Goal: Communication & Community: Answer question/provide support

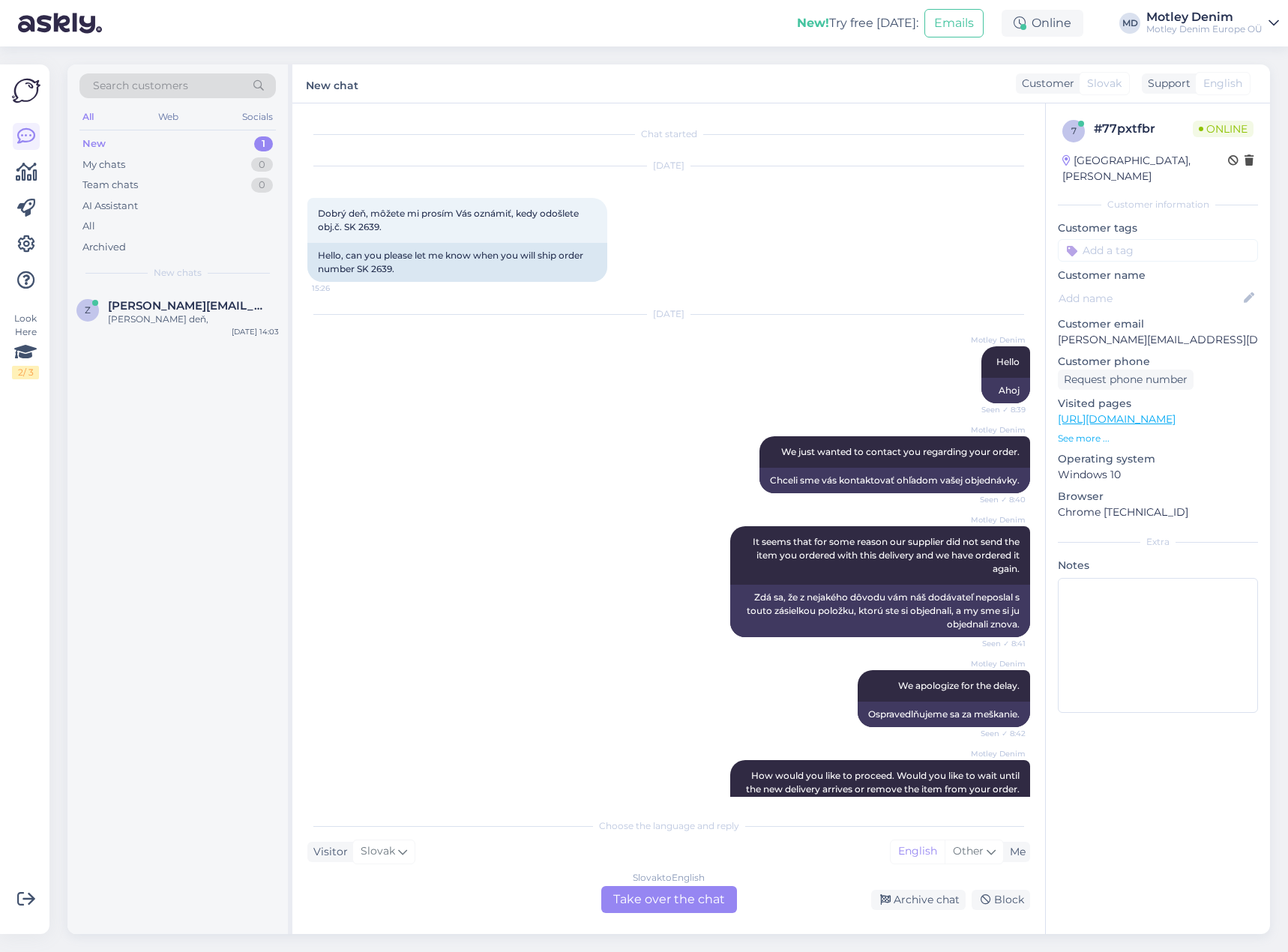
scroll to position [805, 0]
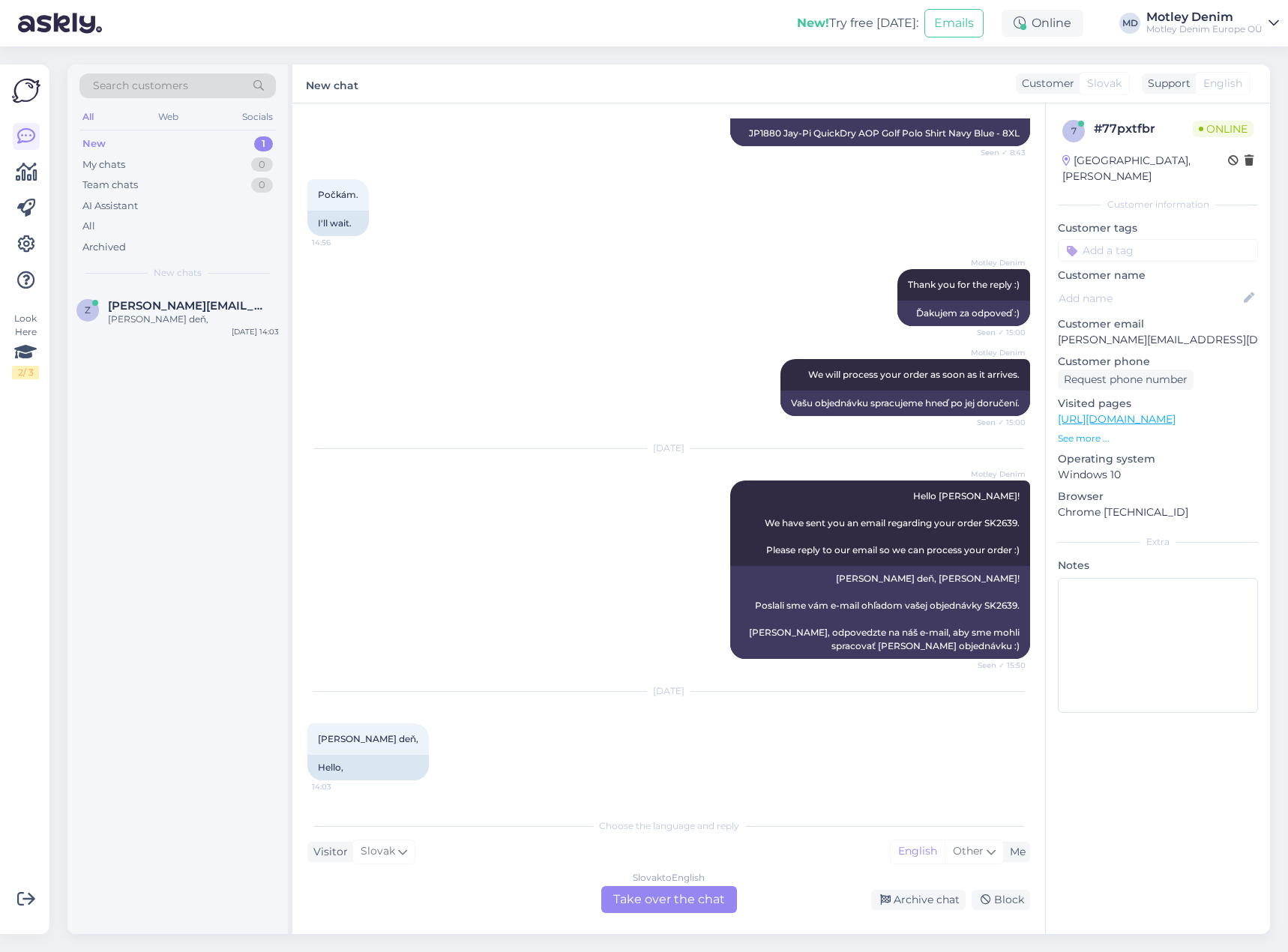
click at [642, 907] on div "Slovak to English Take over the chat" at bounding box center [669, 899] width 136 height 27
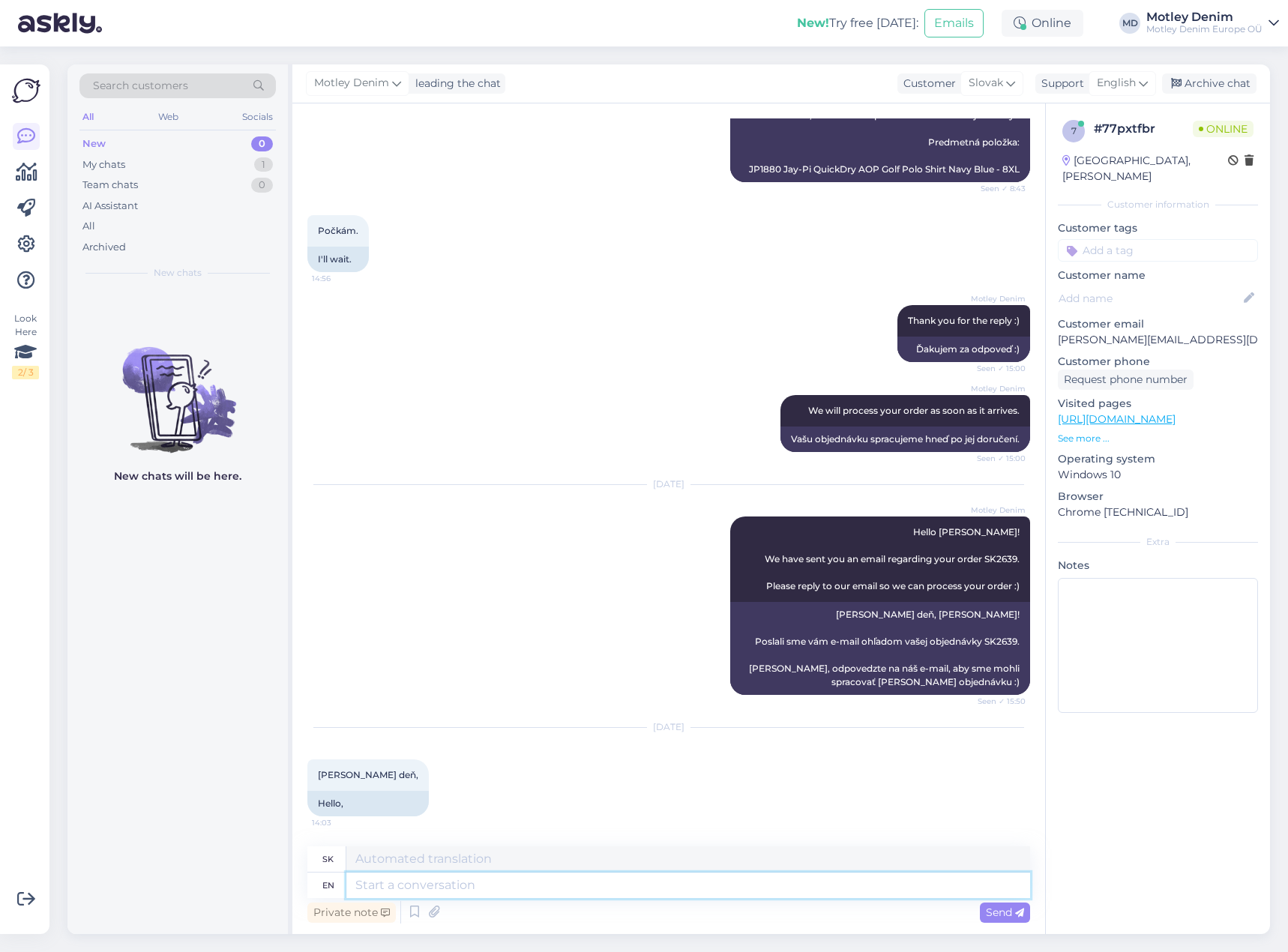
click at [541, 888] on textarea at bounding box center [688, 884] width 684 height 26
type textarea "Hello"
type textarea "Ahoj"
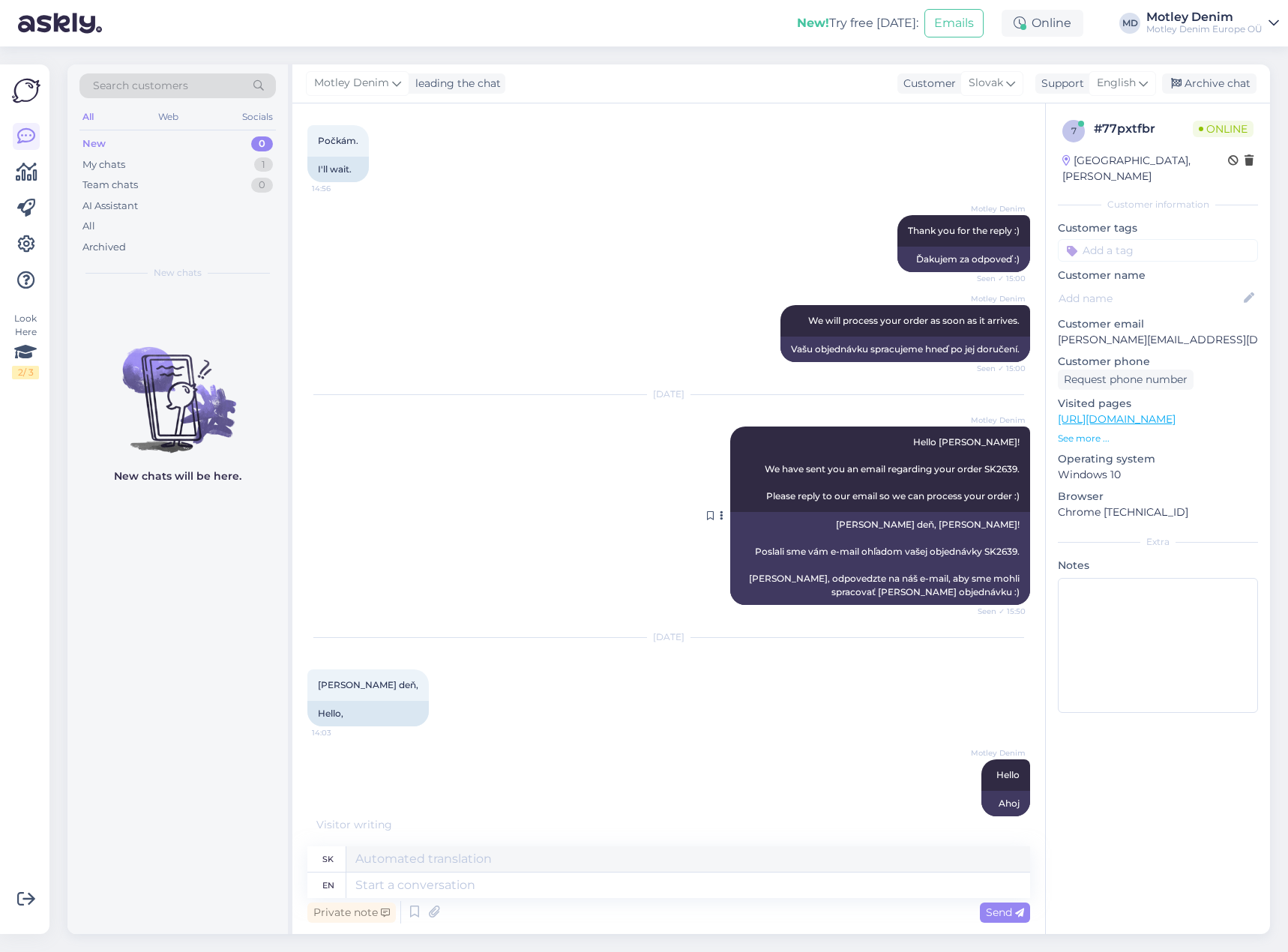
click at [984, 465] on span "Hello [PERSON_NAME]! We have sent you an email regarding your order SK2639. Ple…" at bounding box center [892, 469] width 255 height 65
click at [986, 465] on span "Hello [PERSON_NAME]! We have sent you an email regarding your order SK2639. Ple…" at bounding box center [892, 469] width 255 height 65
copy span "SK2639"
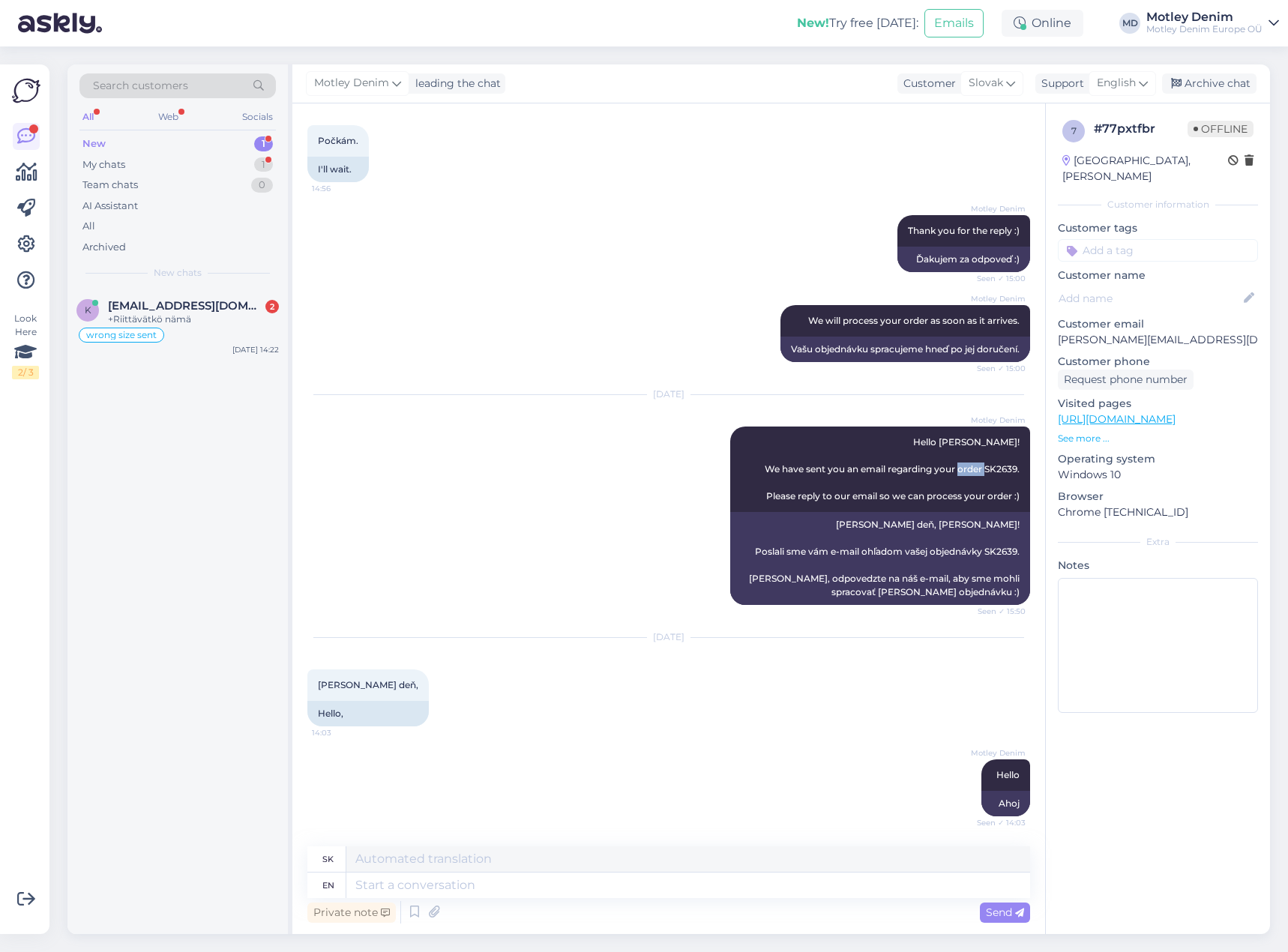
scroll to position [1030, 0]
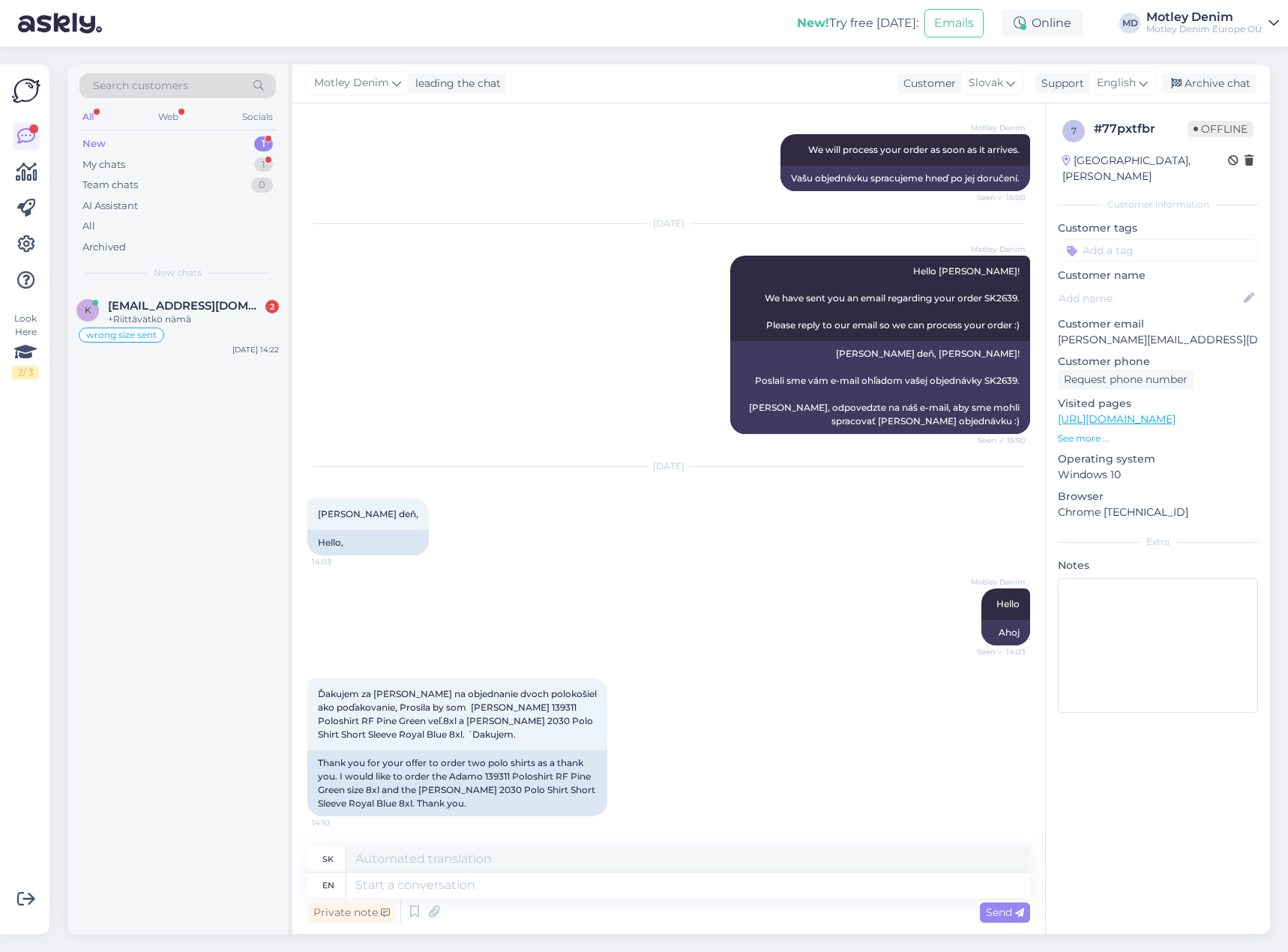
click at [825, 518] on div "[DATE] [PERSON_NAME] deň, 14:03 Hello," at bounding box center [669, 511] width 722 height 121
click at [244, 562] on div "k [EMAIL_ADDRESS][DOMAIN_NAME] 2 +Riittävätkö nämä wrong size sent [DATE] 14:22" at bounding box center [178, 611] width 221 height 645
click at [328, 546] on div "Hello," at bounding box center [368, 542] width 121 height 26
click at [329, 546] on div "Hello," at bounding box center [368, 542] width 121 height 26
click at [399, 545] on div "[DATE] [PERSON_NAME] deň, 14:03 Hello," at bounding box center [669, 511] width 722 height 121
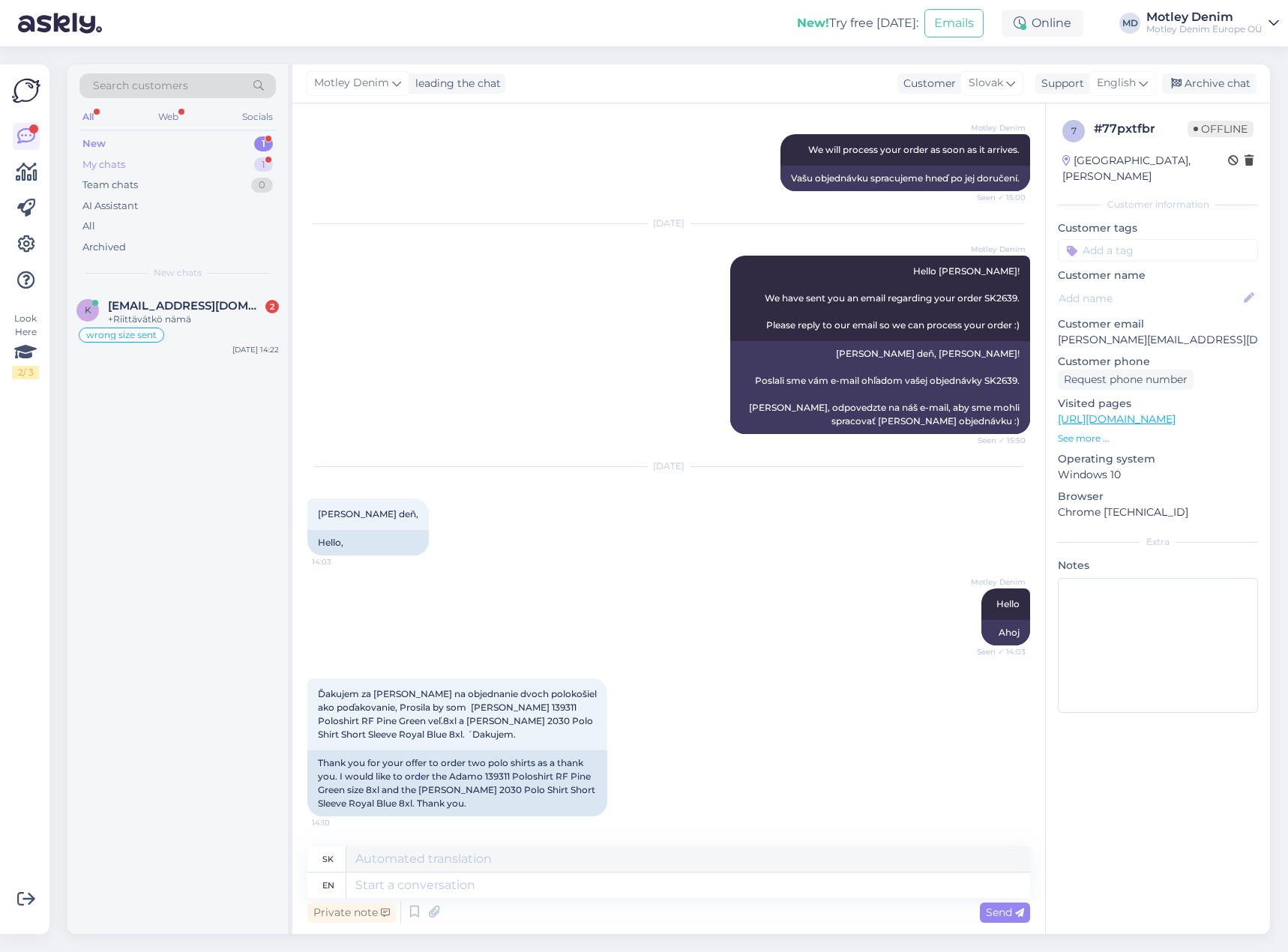
click at [218, 165] on div "My chats 1" at bounding box center [177, 165] width 197 height 21
click at [239, 140] on div "New 1" at bounding box center [177, 144] width 197 height 21
click at [231, 330] on div "wrong size sent" at bounding box center [177, 335] width 203 height 18
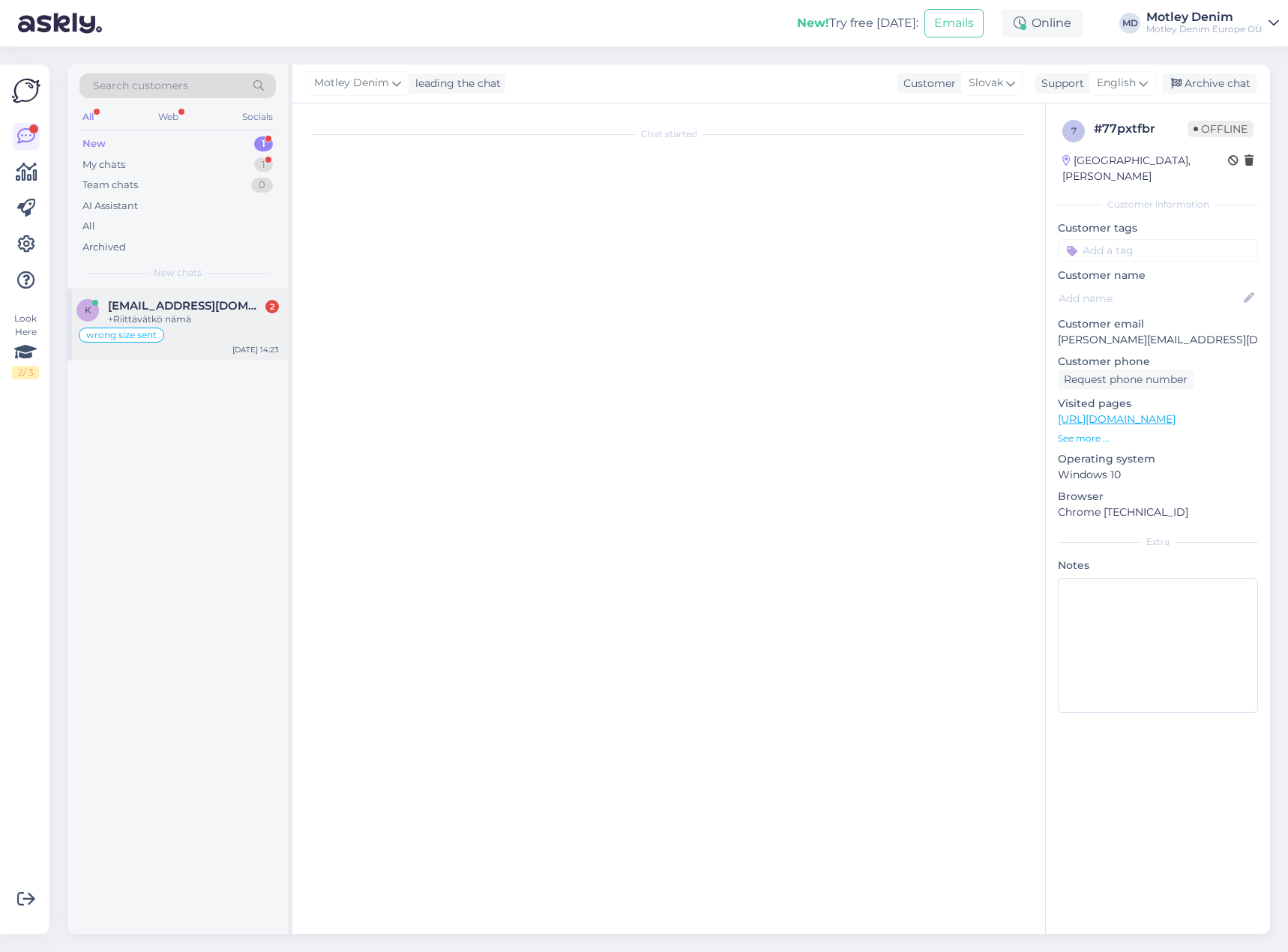
scroll to position [329, 0]
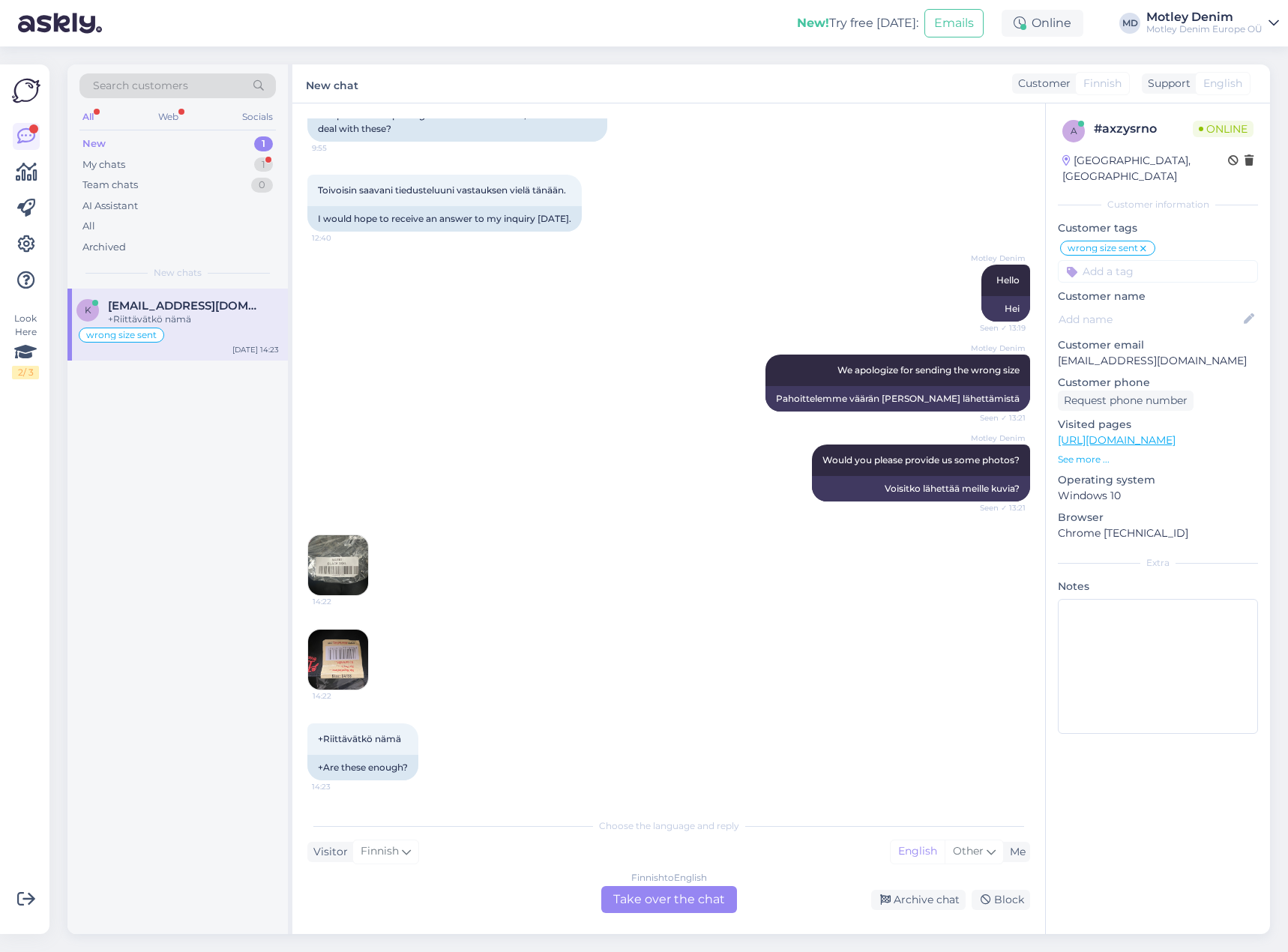
click at [694, 902] on div "Finnish to English Take over the chat" at bounding box center [669, 899] width 136 height 27
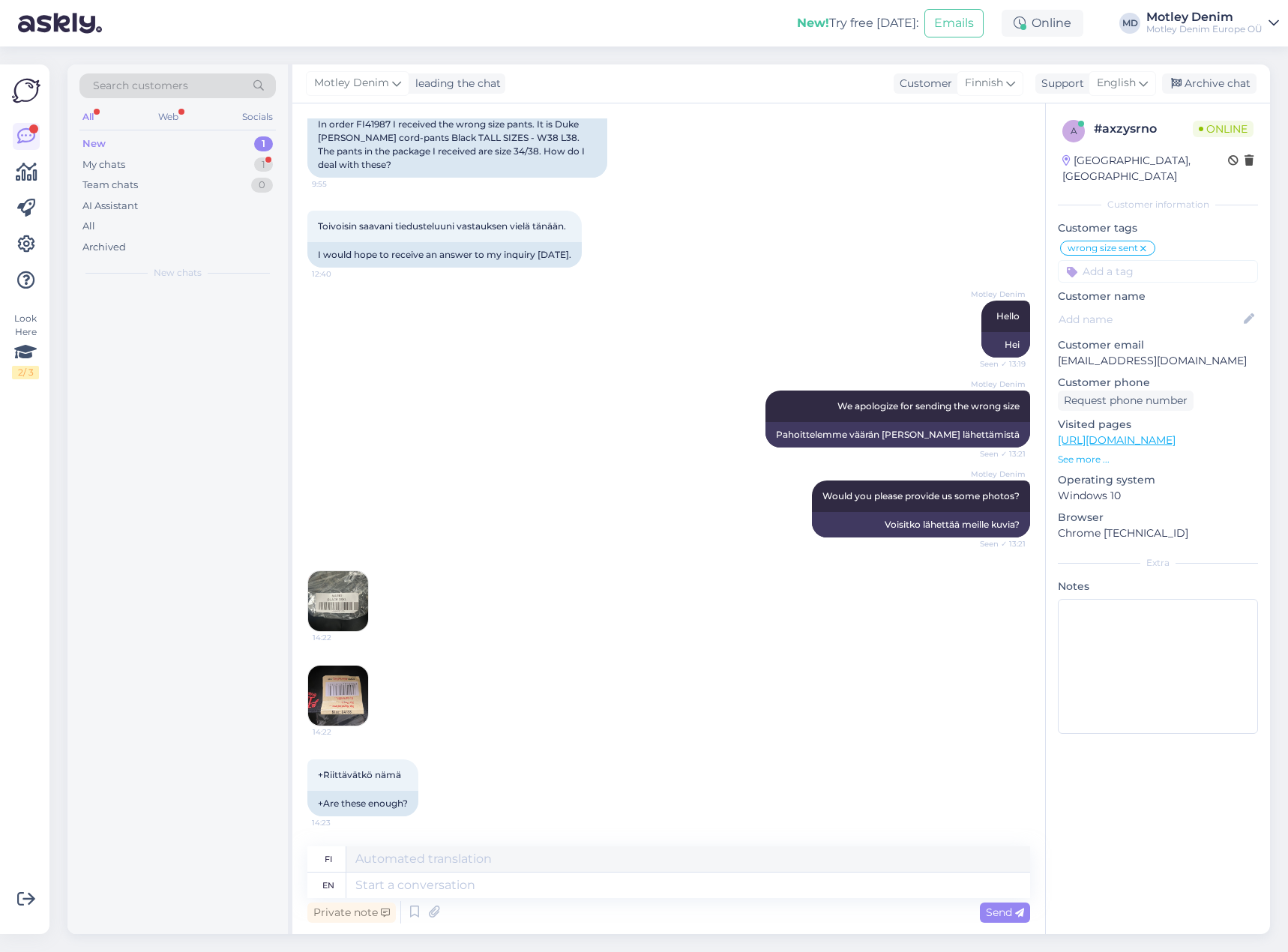
scroll to position [293, 0]
click at [338, 598] on img at bounding box center [338, 600] width 60 height 60
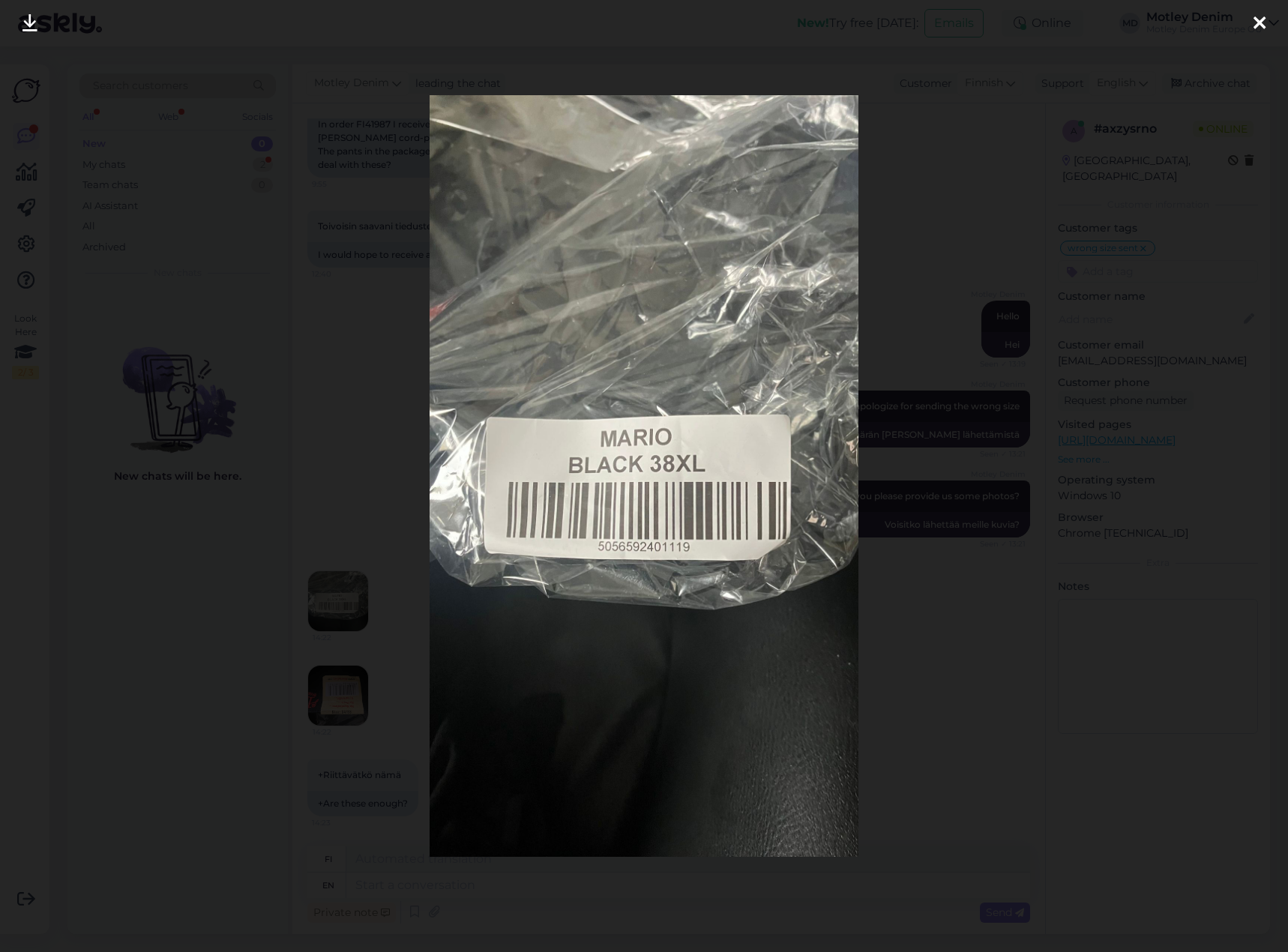
click at [406, 478] on div at bounding box center [644, 476] width 1288 height 952
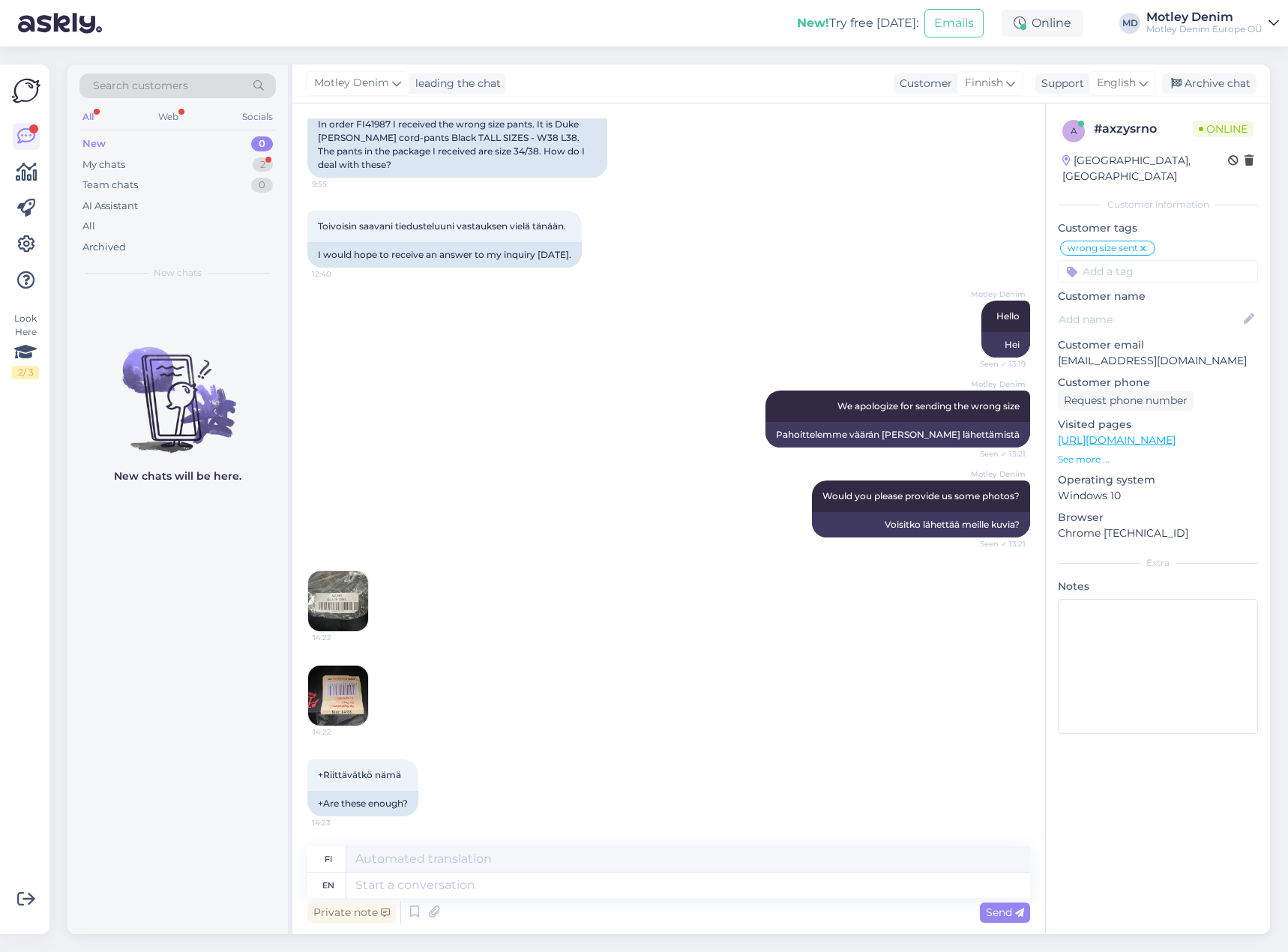
click at [352, 693] on img at bounding box center [338, 695] width 60 height 60
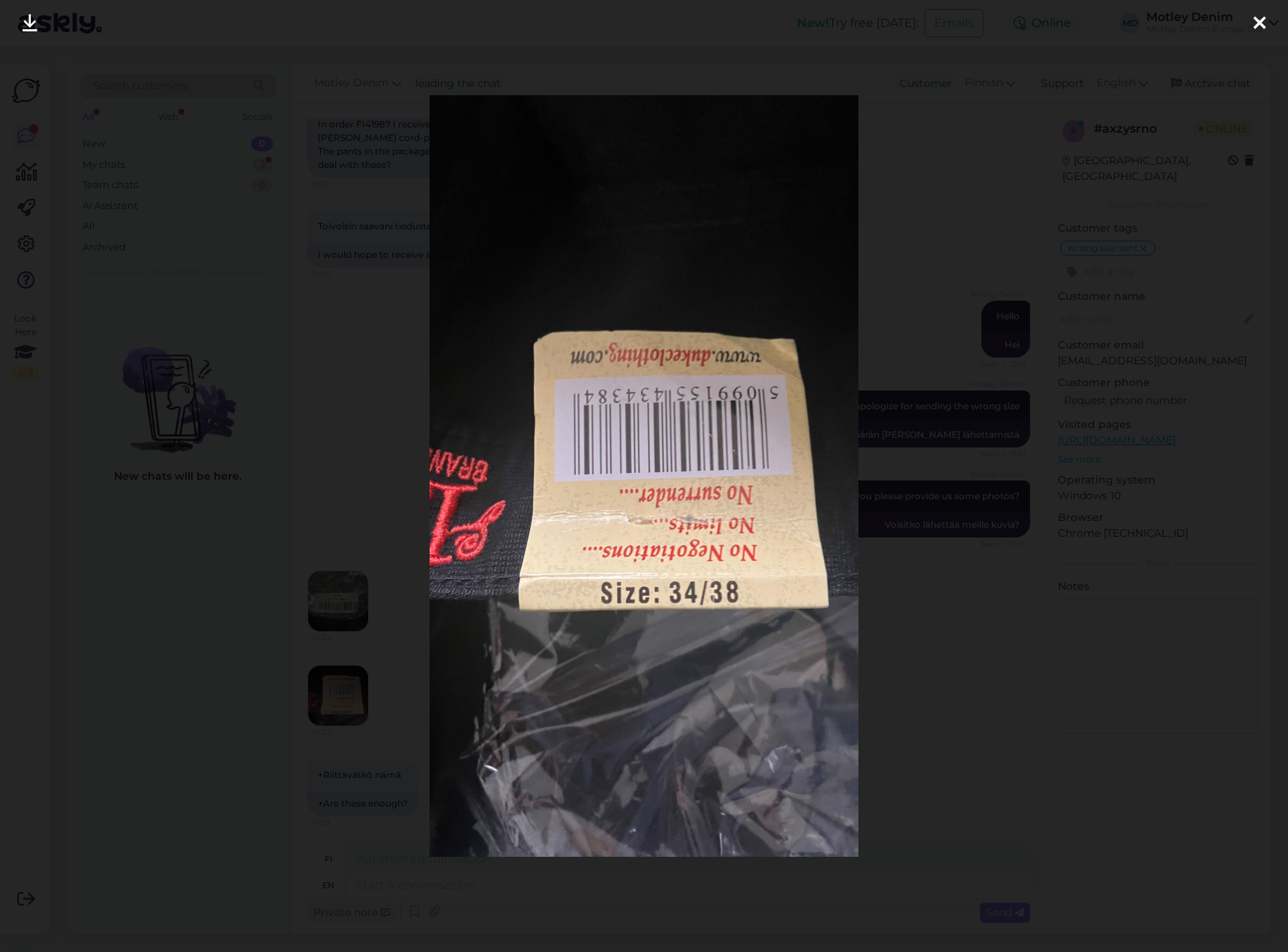
click at [378, 471] on div at bounding box center [644, 476] width 1288 height 952
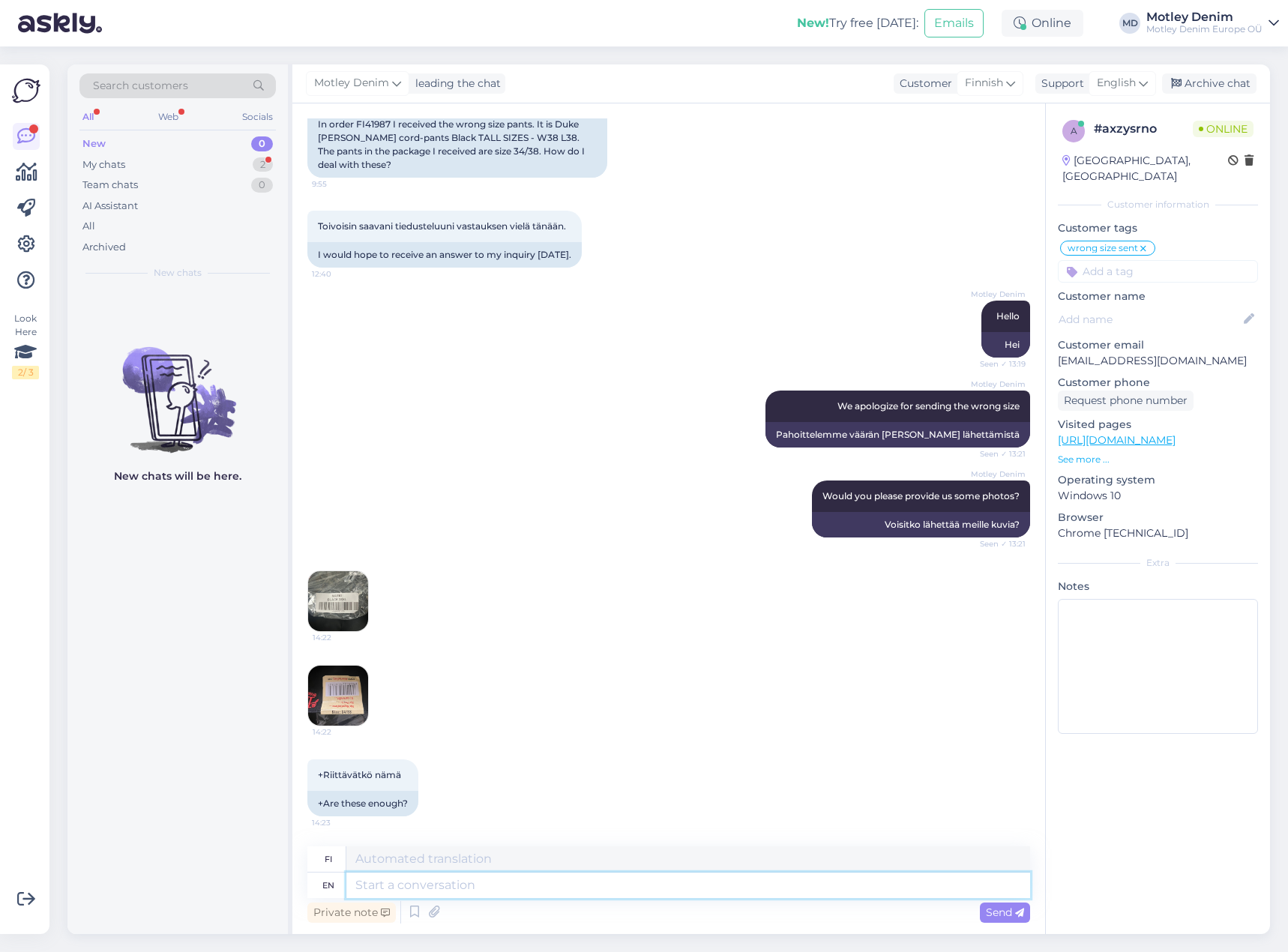
click at [468, 884] on textarea at bounding box center [688, 884] width 684 height 26
type textarea "Thank y"
type textarea "Kiittää"
type textarea "Thank you"
type textarea "Kiitos"
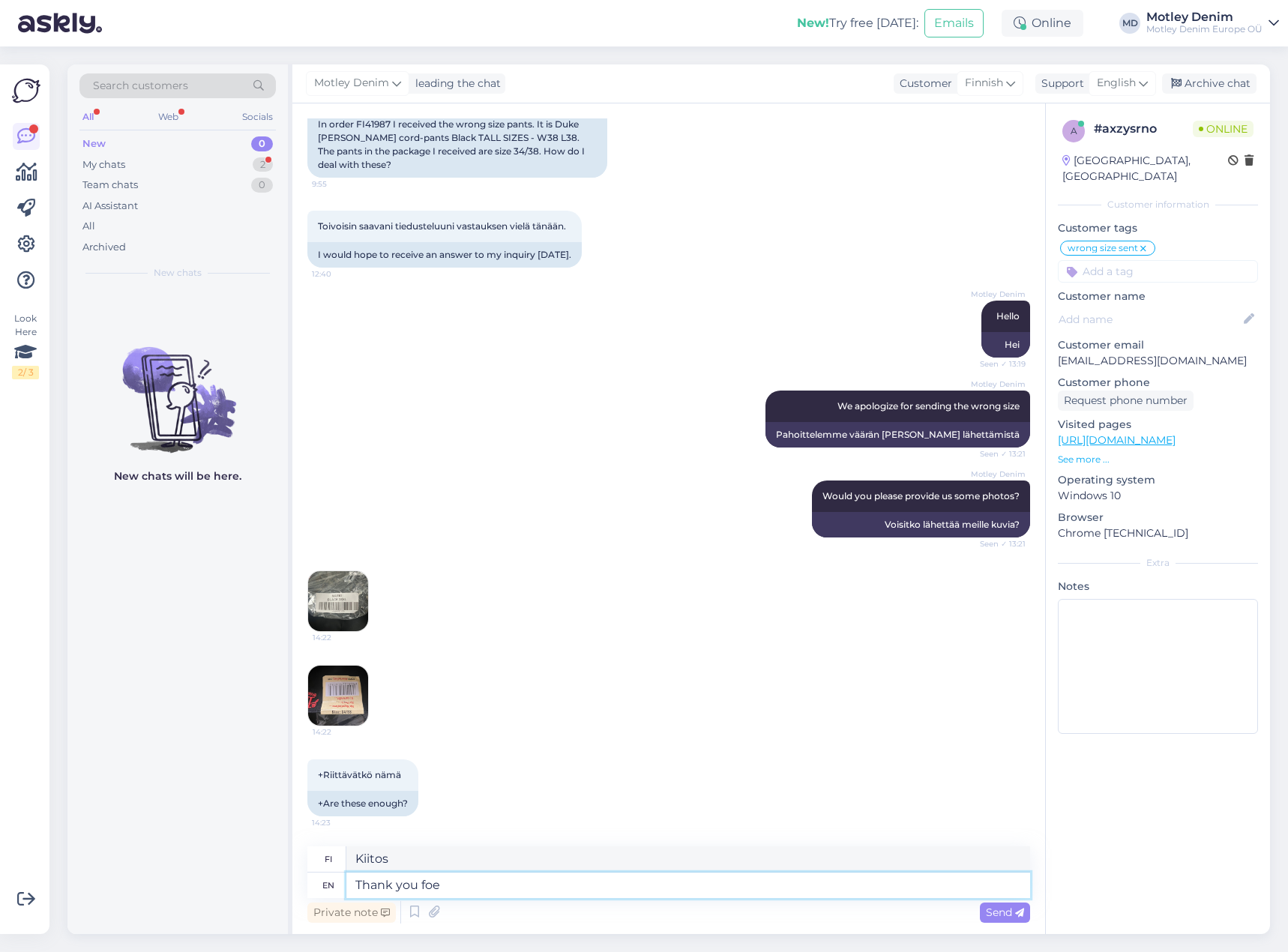
type textarea "Thank you foe"
type textarea "Kiitos vihollinen"
type textarea "Thank you for t"
type textarea "Kiitos"
type textarea "Thank you for the"
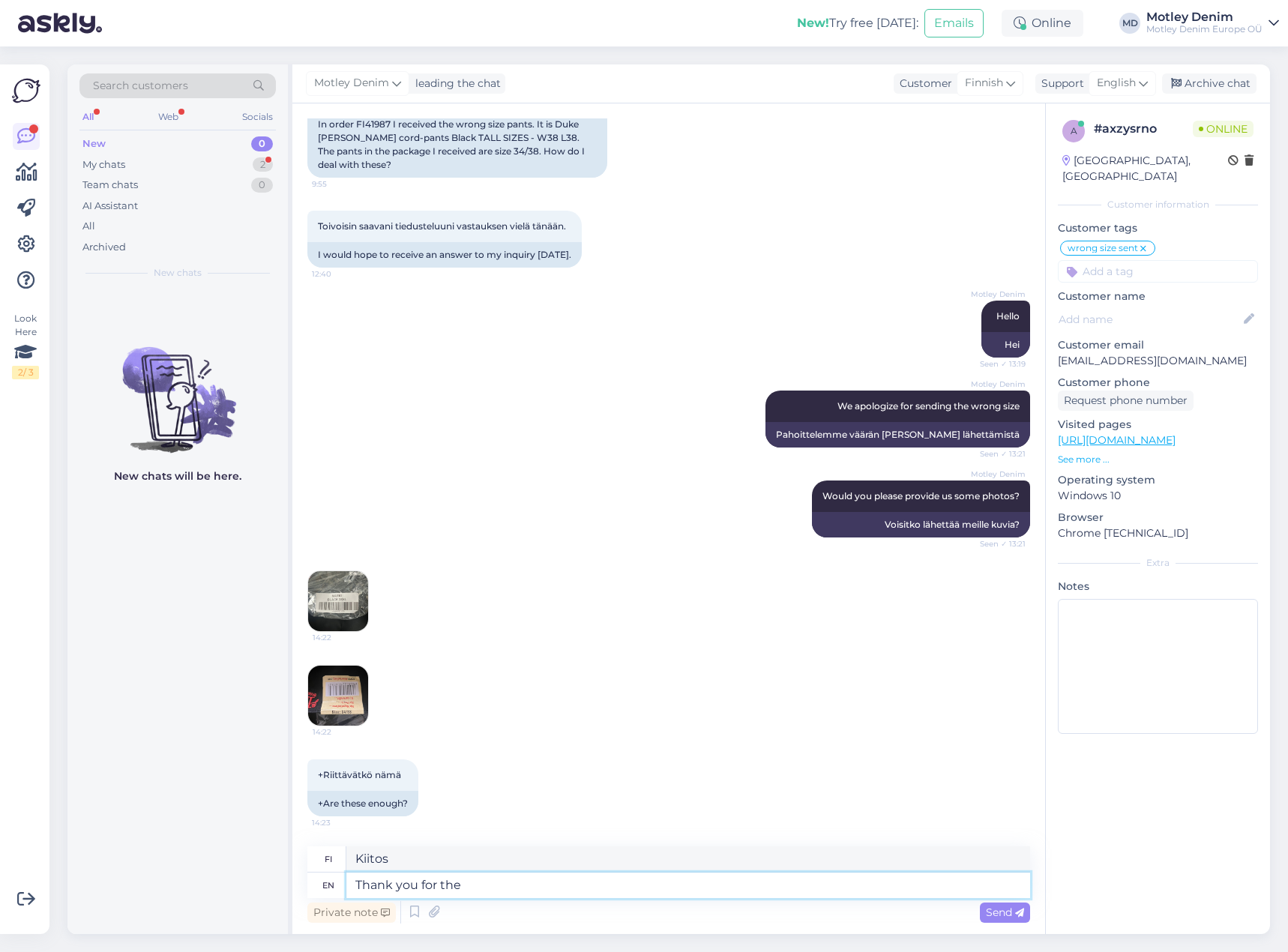
type textarea "Kiitos tästä"
type textarea "Thank you for the pictures"
type textarea "Kiitos kuvista"
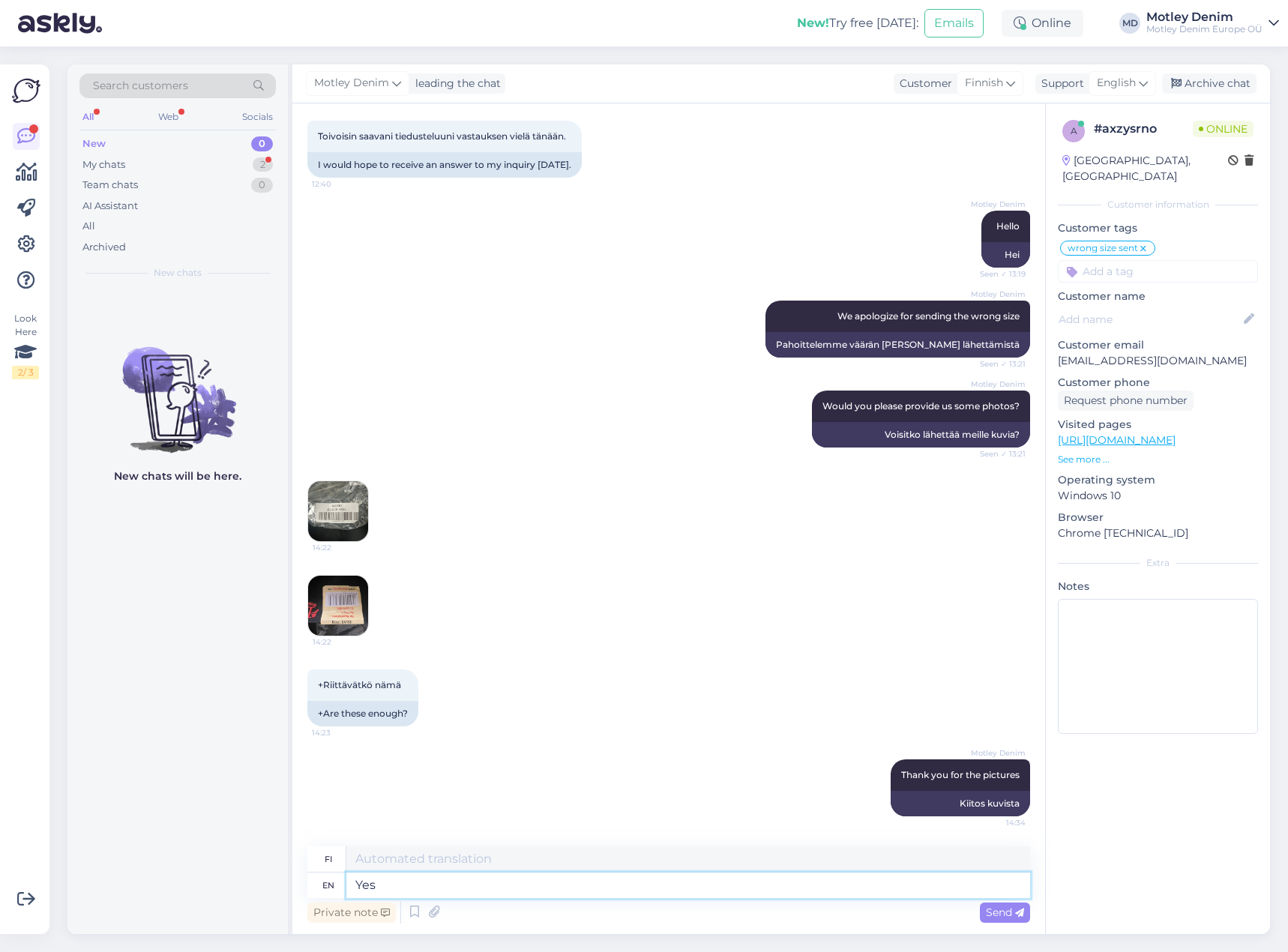
type textarea "Yes t"
type textarea "Kyllä"
type textarea "Yes these are"
type textarea "Kyllä nämä"
type textarea "Yes these are"
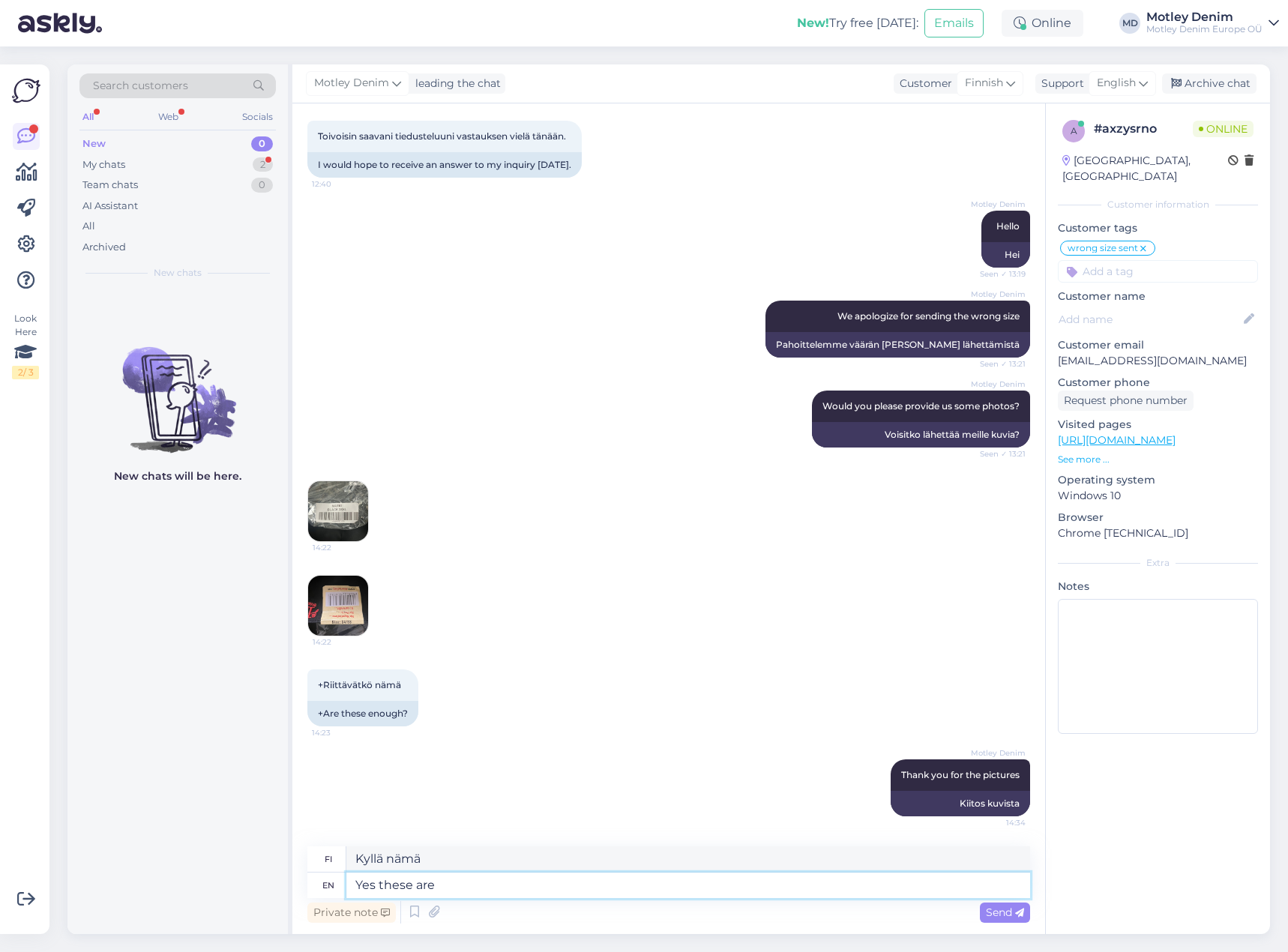
type textarea "Kyllä nämä ovat"
type textarea "Yes these are enooug"
type textarea "Kyllä nämä riittävät"
type textarea "Yes these are eno"
type textarea "Kyllä nämä ovat enoja"
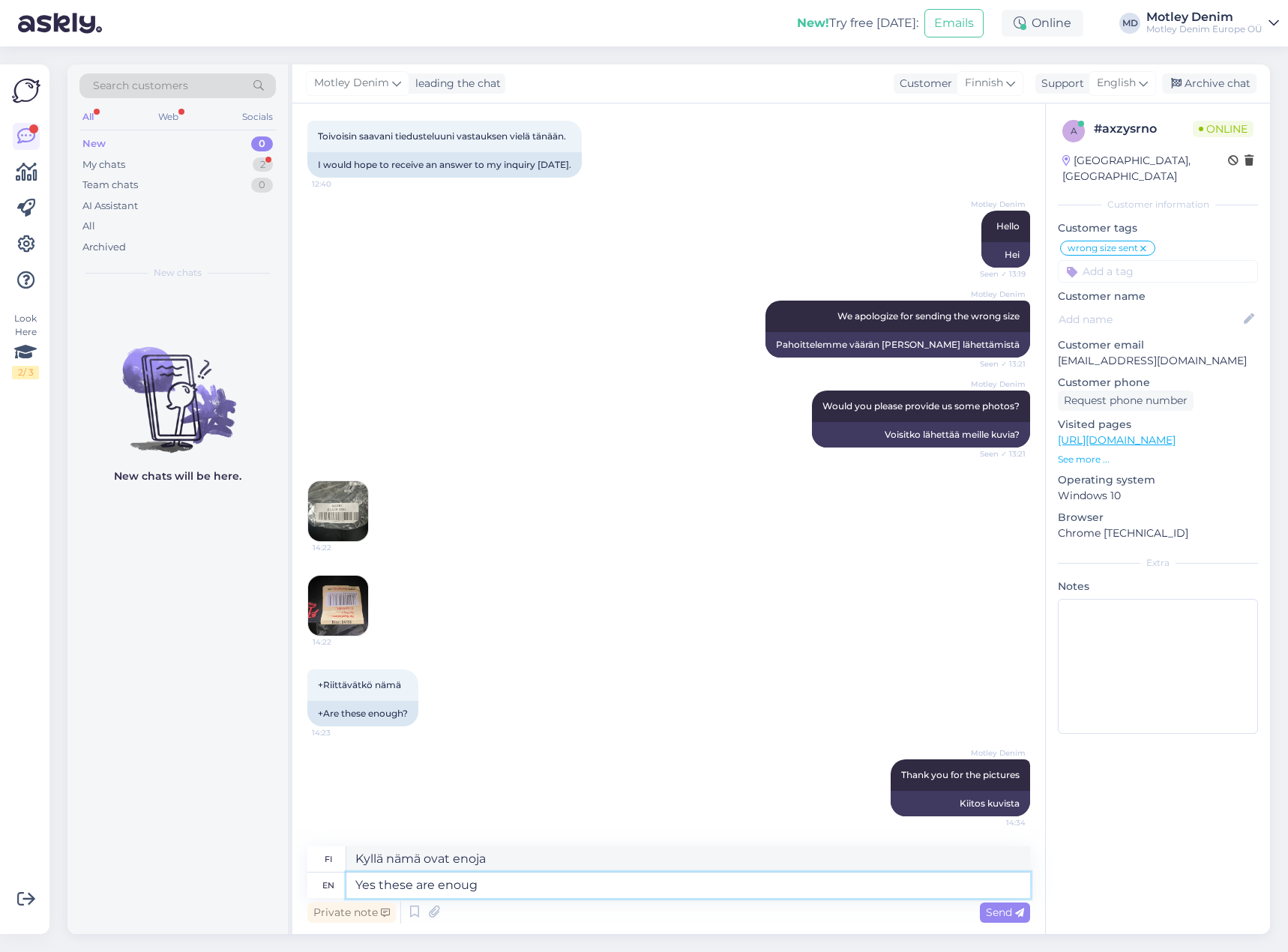
type textarea "Yes these are enough"
type textarea "Kyllä näitä riittää"
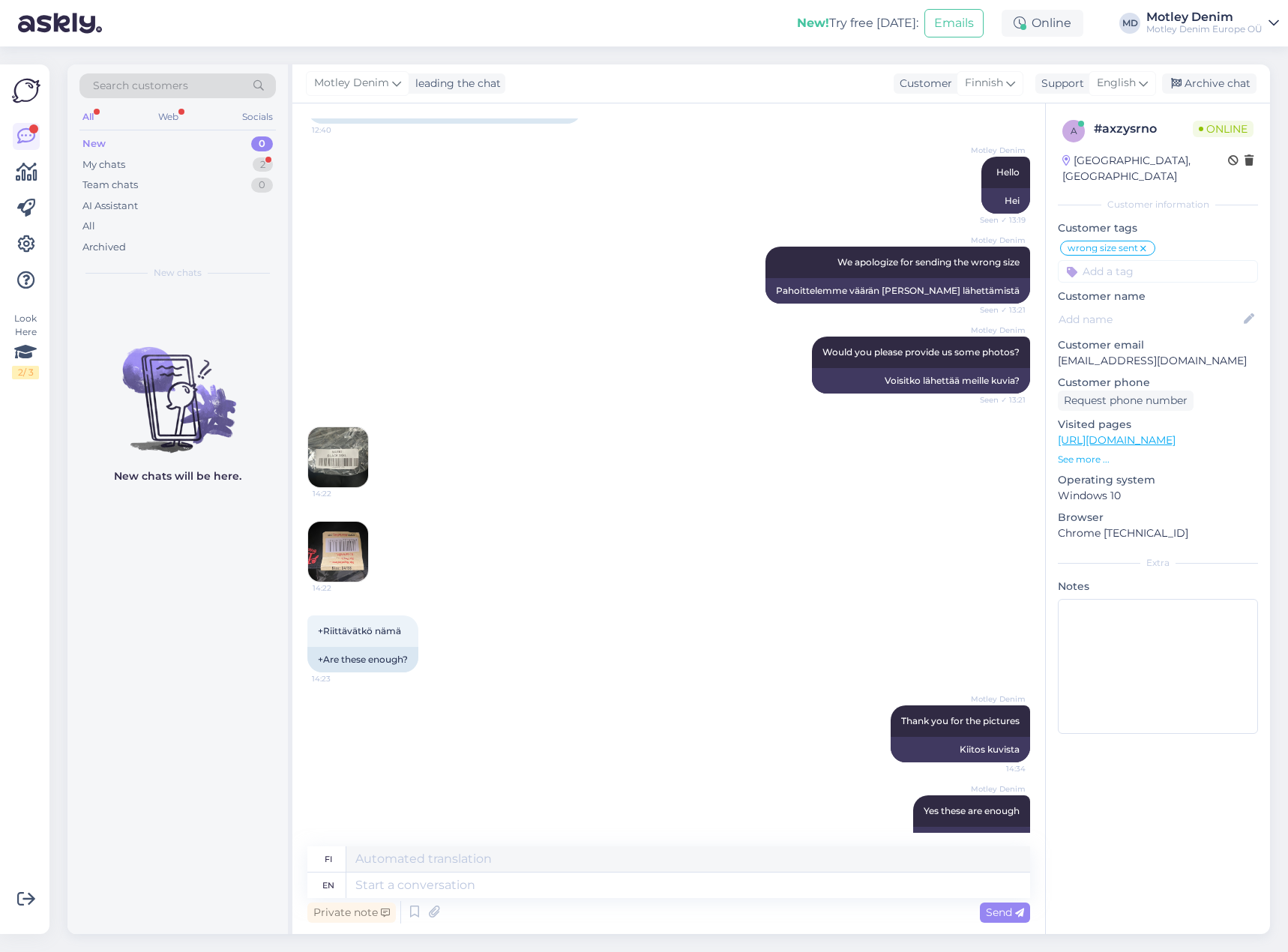
scroll to position [473, 0]
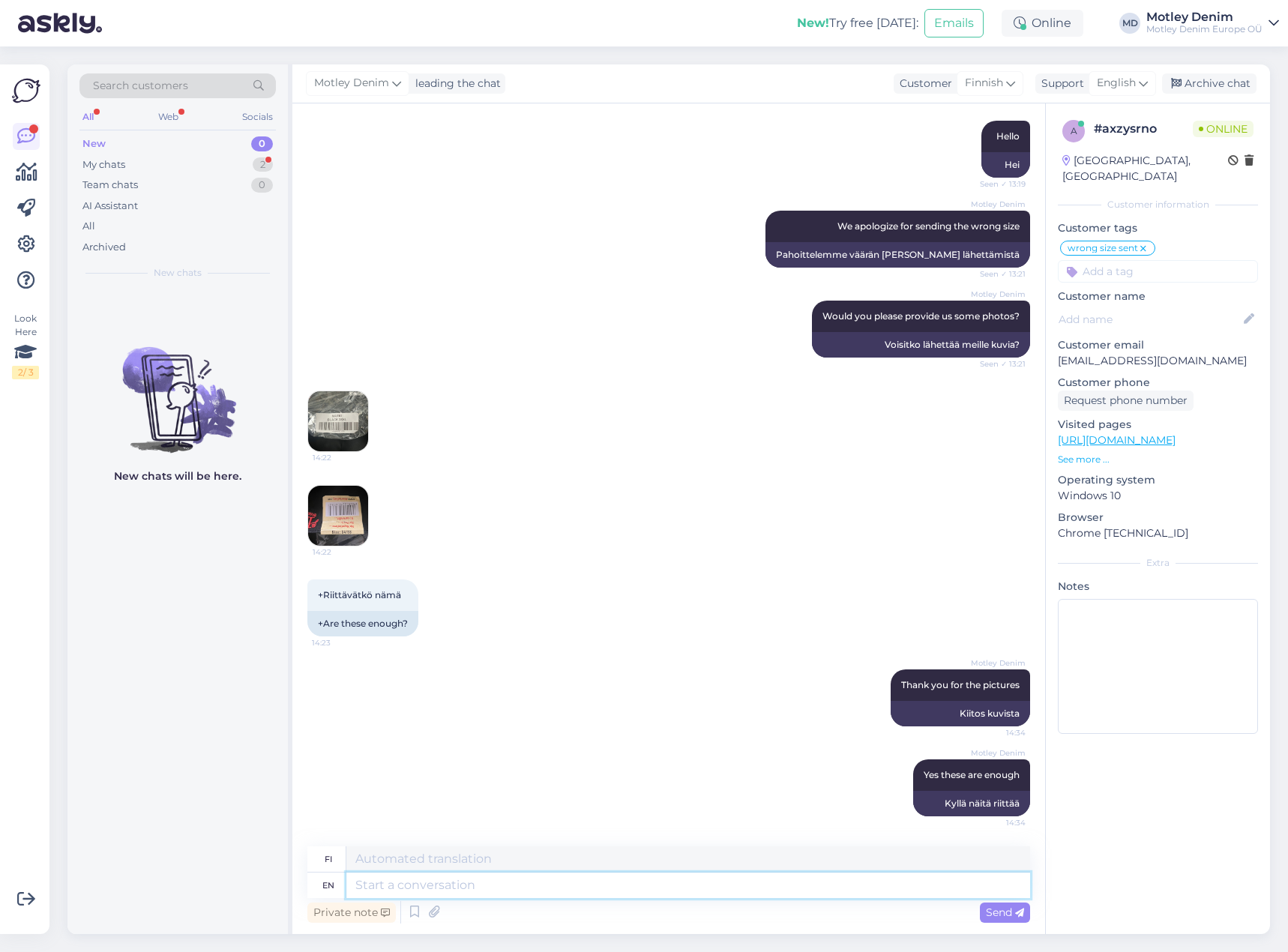
click at [792, 890] on textarea at bounding box center [688, 884] width 684 height 26
type textarea "We wi"
type textarea "Me"
type textarea "We will pr"
type textarea "Me aiomme"
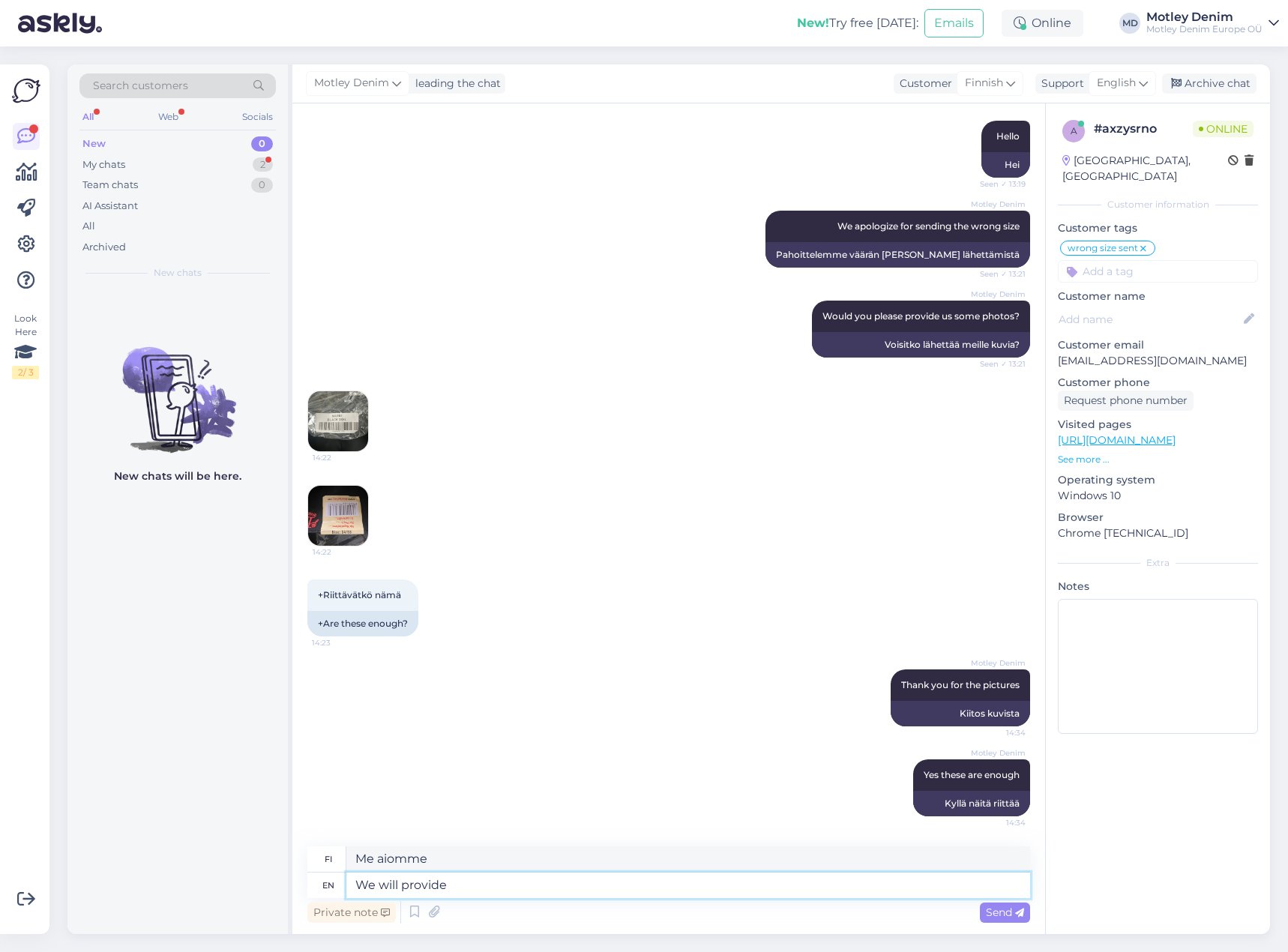
type textarea "We will provide y"
type textarea "Tarjoamme"
type textarea "We will provide you with"
type textarea "Tarjoamme sinulle"
type textarea "We will provide you with a free"
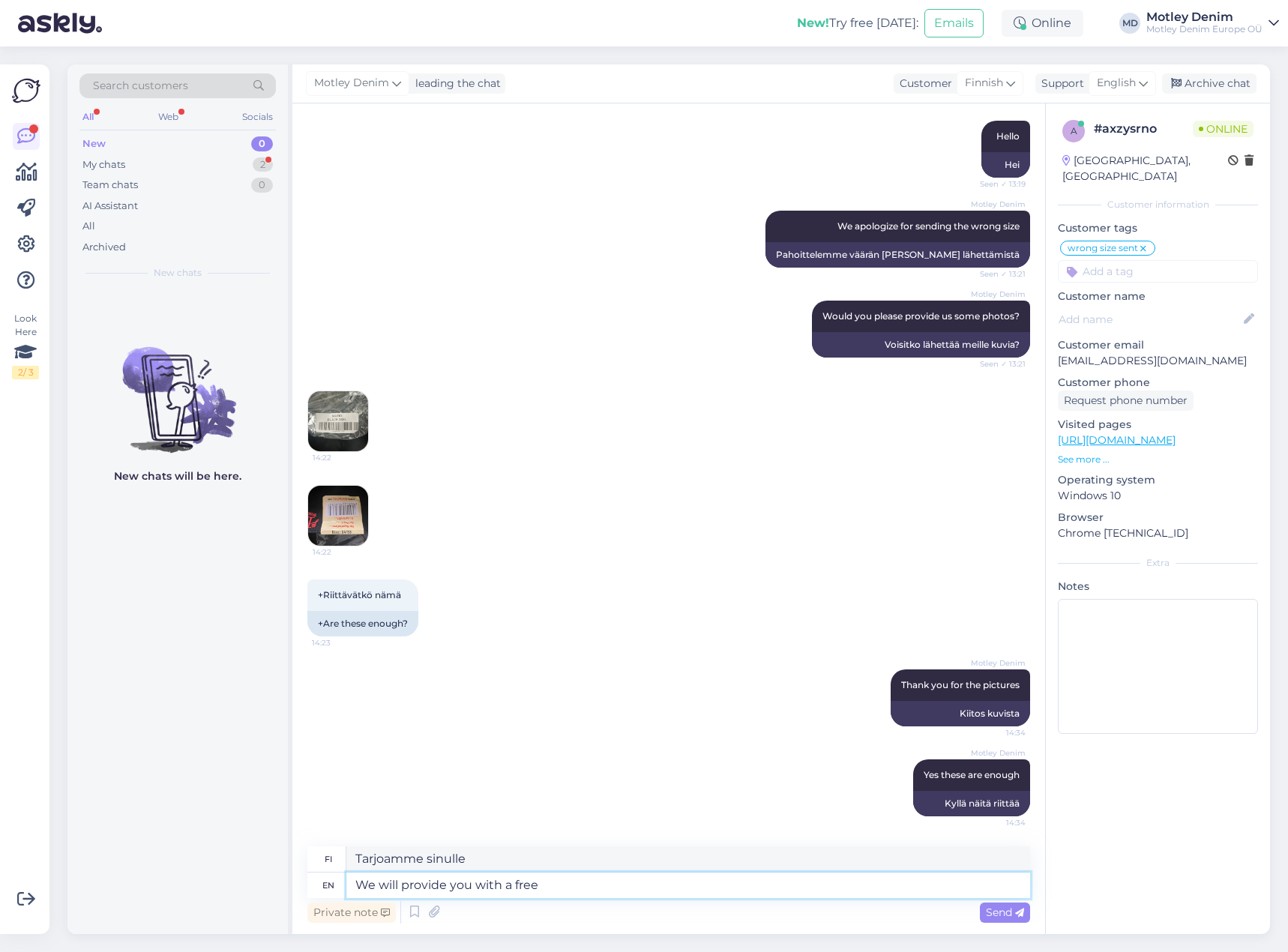
type textarea "Tarjoamme sinulle ilmaisen"
type textarea "We will provide you with a free return"
type textarea "Tarjoamme sinulle ilmaisen palautuksen"
type textarea "We will provide you with a free return label"
type textarea "Toimitamme sinulle ilmaisen palautustarran"
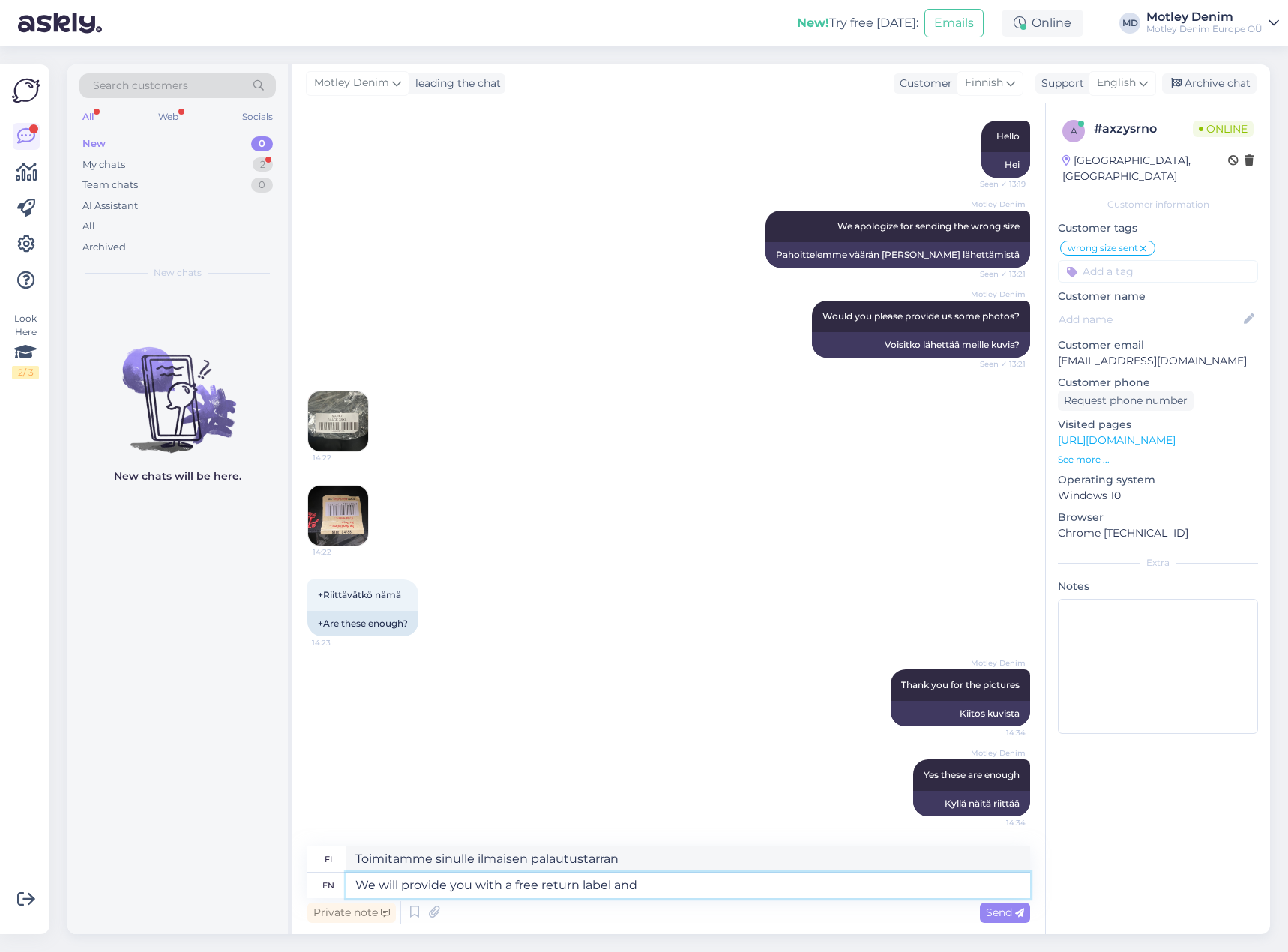
type textarea "We will provide you with a free return label and"
type textarea "Toimitamme sinulle ilmaisen palautustarran ja"
type textarea "We will provide you with a free return label and send y"
type textarea "Toimitamme sinulle ilmaisen palautustarran ja lähetämme"
type textarea "We will provide you with a free return label and send you"
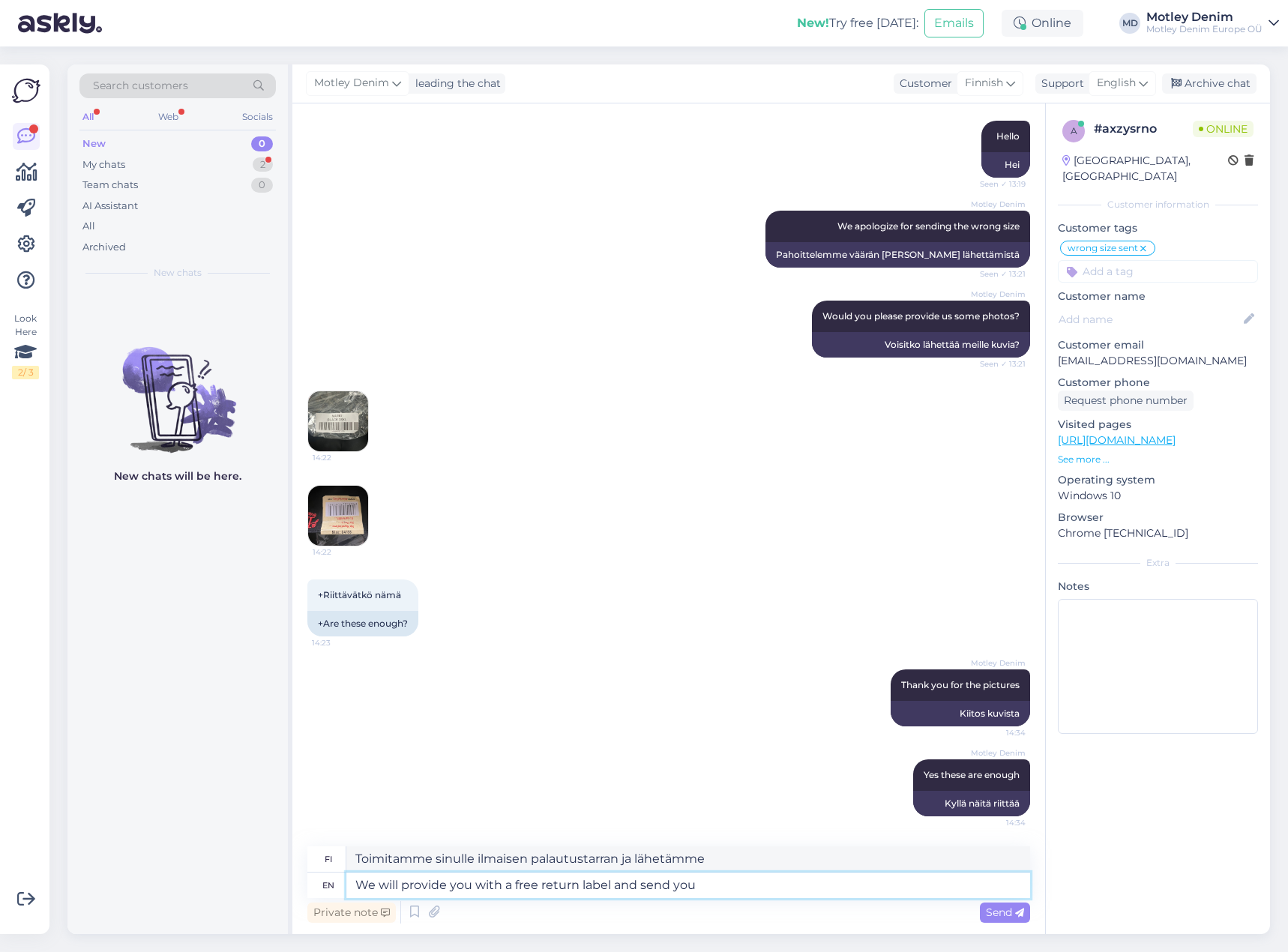
type textarea "Toimitamme sinulle ilmaisen palautustarran ja lähetämme sinulle"
type textarea "We will provide you with a free return label and send you new p"
type textarea "Toimitamme sinulle ilmaisen palautustarran ja lähetämme sinulle uuden"
type textarea "We will provide you with a free return label and send you new pant"
type textarea "Toimitamme sinulle ilmaisen palautustarran ja lähetämme uudet housut."
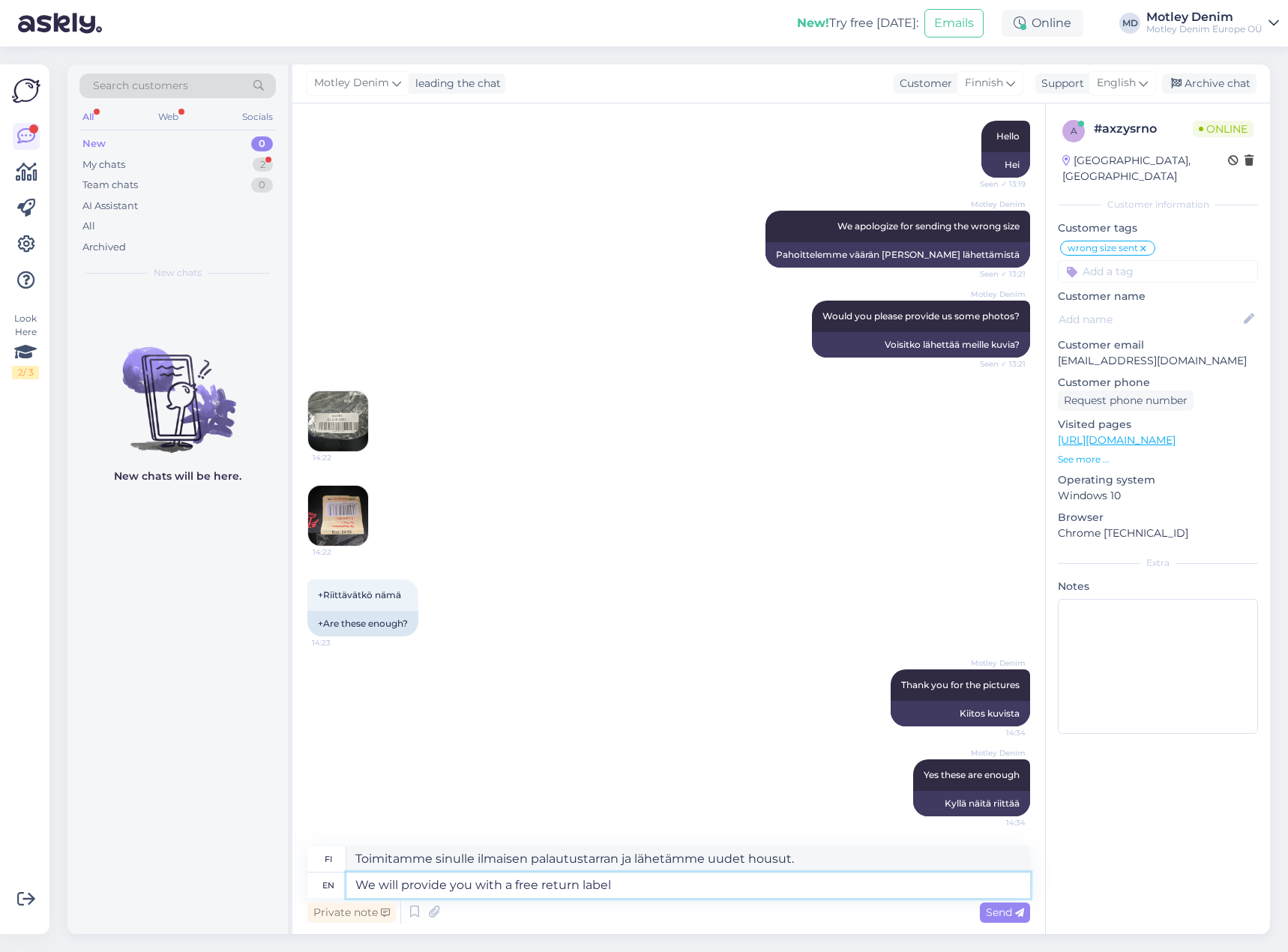
type textarea "We will provide you with a free return label"
type textarea "Toimitamme sinulle ilmaisen palautustarran"
type textarea "We will provide you with a free return label and r"
type textarea "Toimitamme sinulle ilmaisen palautustarran ja"
type textarea "We will provide you with a free return label and return a"
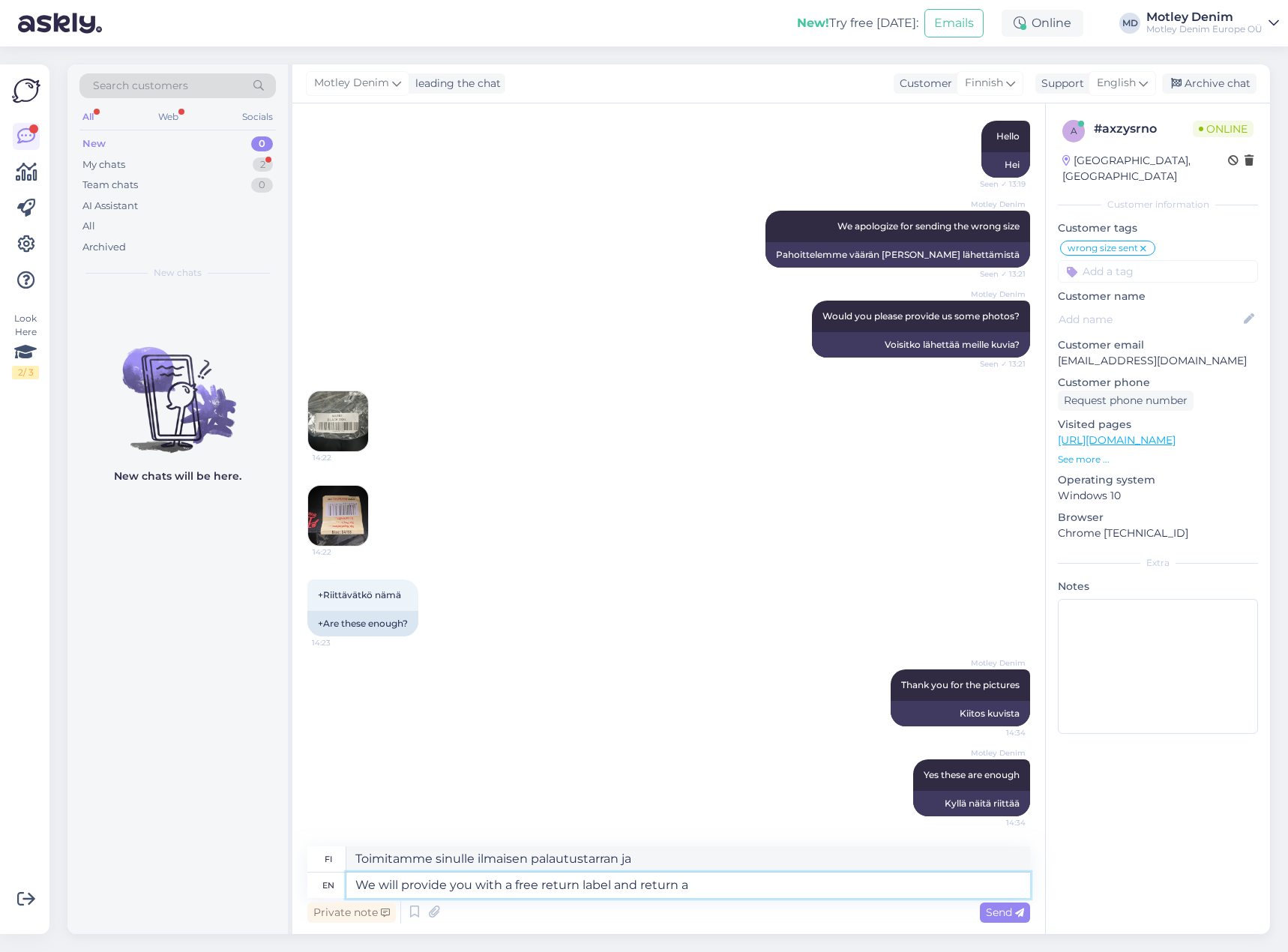
type textarea "Toimitamme sinulle ilmaisen palautustarran ja palautusohjeet"
type textarea "We will provide you with a free return label and return authorization le"
type textarea "Toimitamme sinulle ilmaisen palautustarran ja palautusvaltuutuksen"
type textarea "We will provide you with a free return label and return authorization letter so"
type textarea "Toimitamme sinulle ilmaisen palautustarran ja palautusvaltuutuskirjeen"
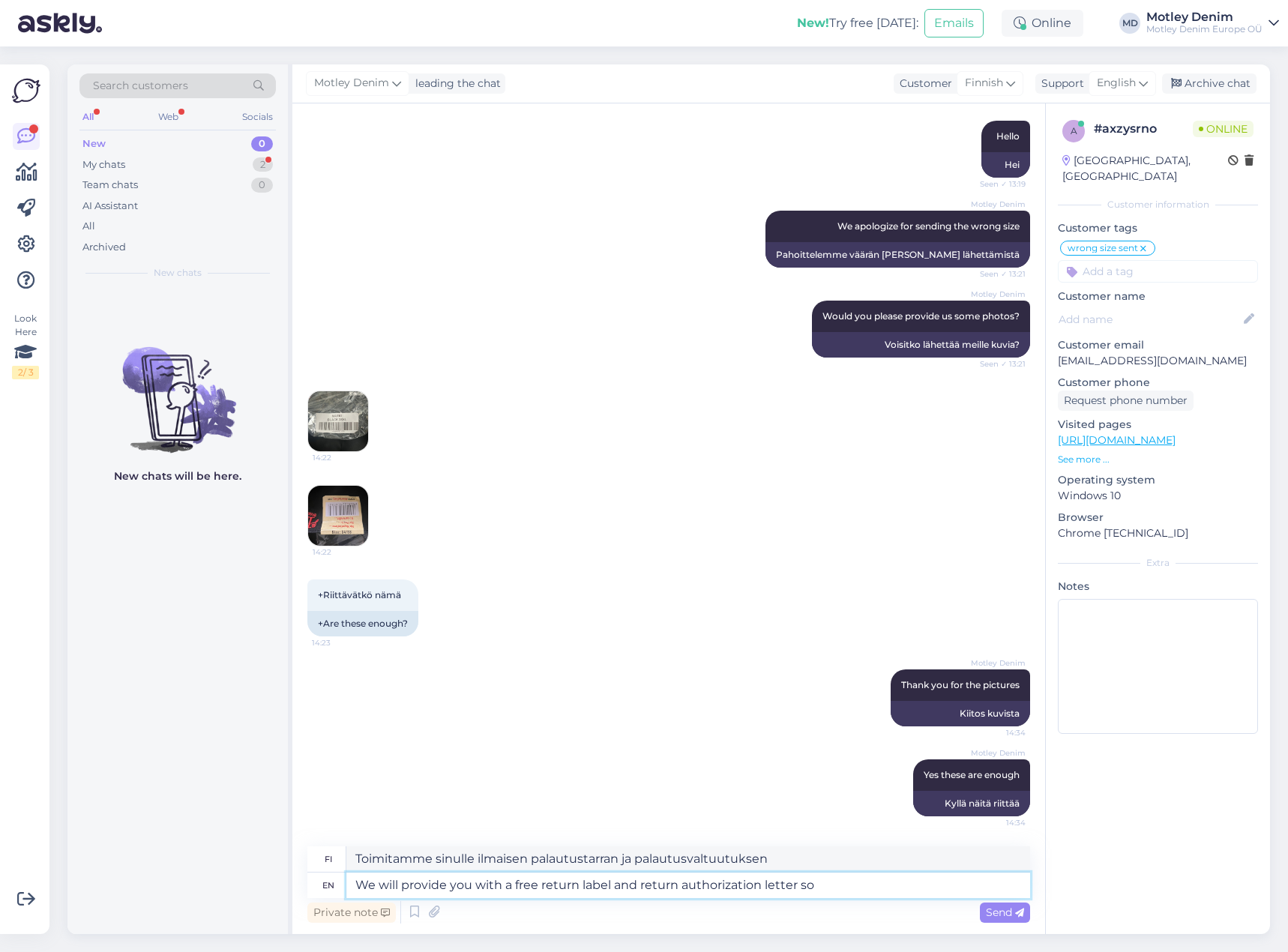
type textarea "We will provide you with a free return label and return authorization letter so"
type textarea "Toimitamme sinulle ilmaisen palautustarran ja palautusvaltuutuskirjeen, [PERSON…"
type textarea "We will provide you with a free return label and return authorization letter so…"
type textarea "Toimitamme sinulle ilmaisen palautustarran ja palautusvaltuutuskirjeen, [PERSON…"
type textarea "We will provide you with a free return label and return authorization letter so…"
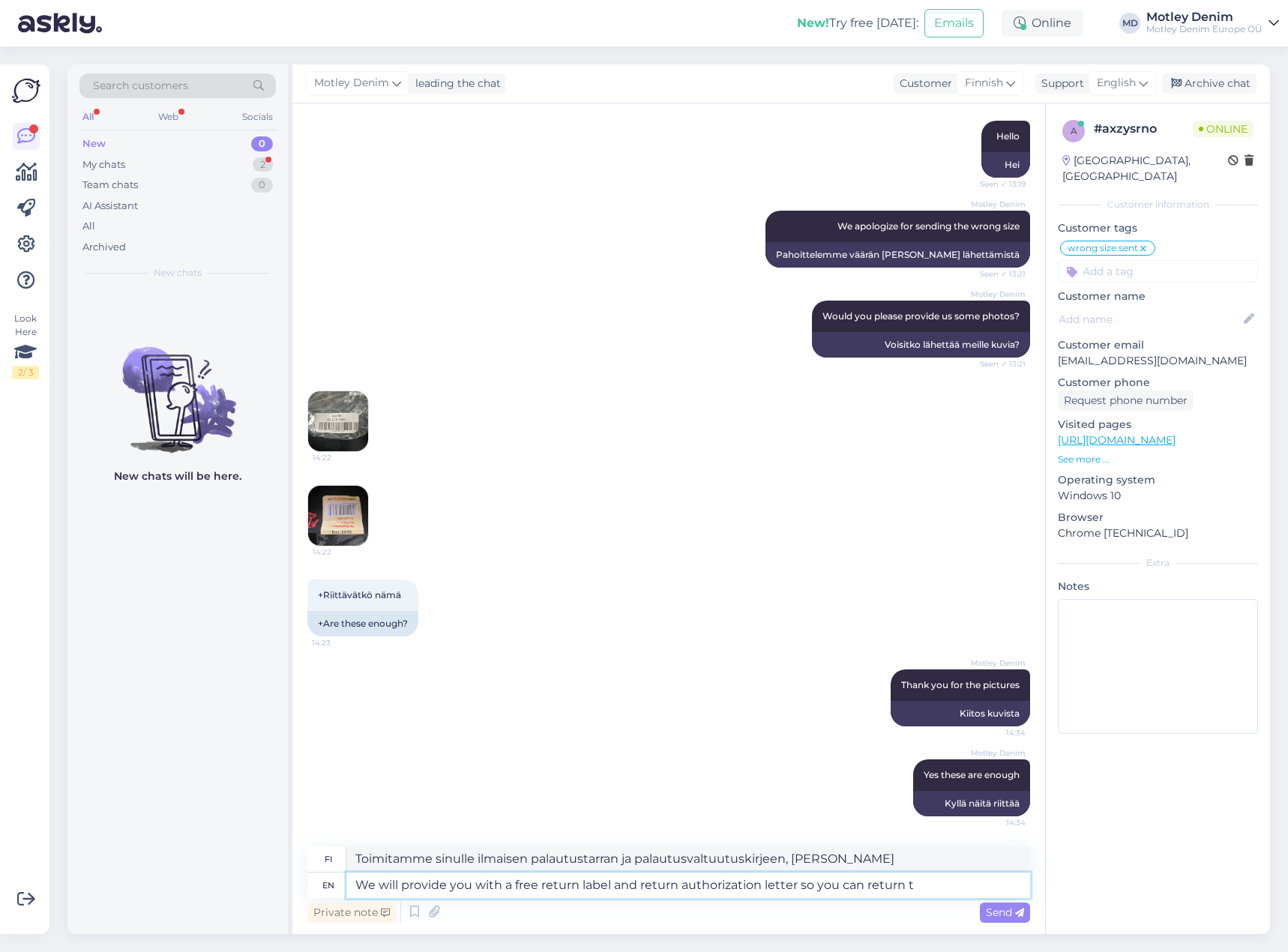
type textarea "Toimitamme sinulle ilmaisen palautustarran ja palautusvaltuutuskirjeen, [PERSON…"
type textarea "We will provide you with a free return label and return authorization letter so…"
type textarea "Toimitamme sinulle ilmaisen palautustarran ja palautusvaltuutuskirjeen, [PERSON…"
type textarea "We will provide you with a free return label and return authorization letter so…"
type textarea "Toimitamme sinulle ilmaisen palautustarran ja palautusvaltuutuskirjeen, [PERSON…"
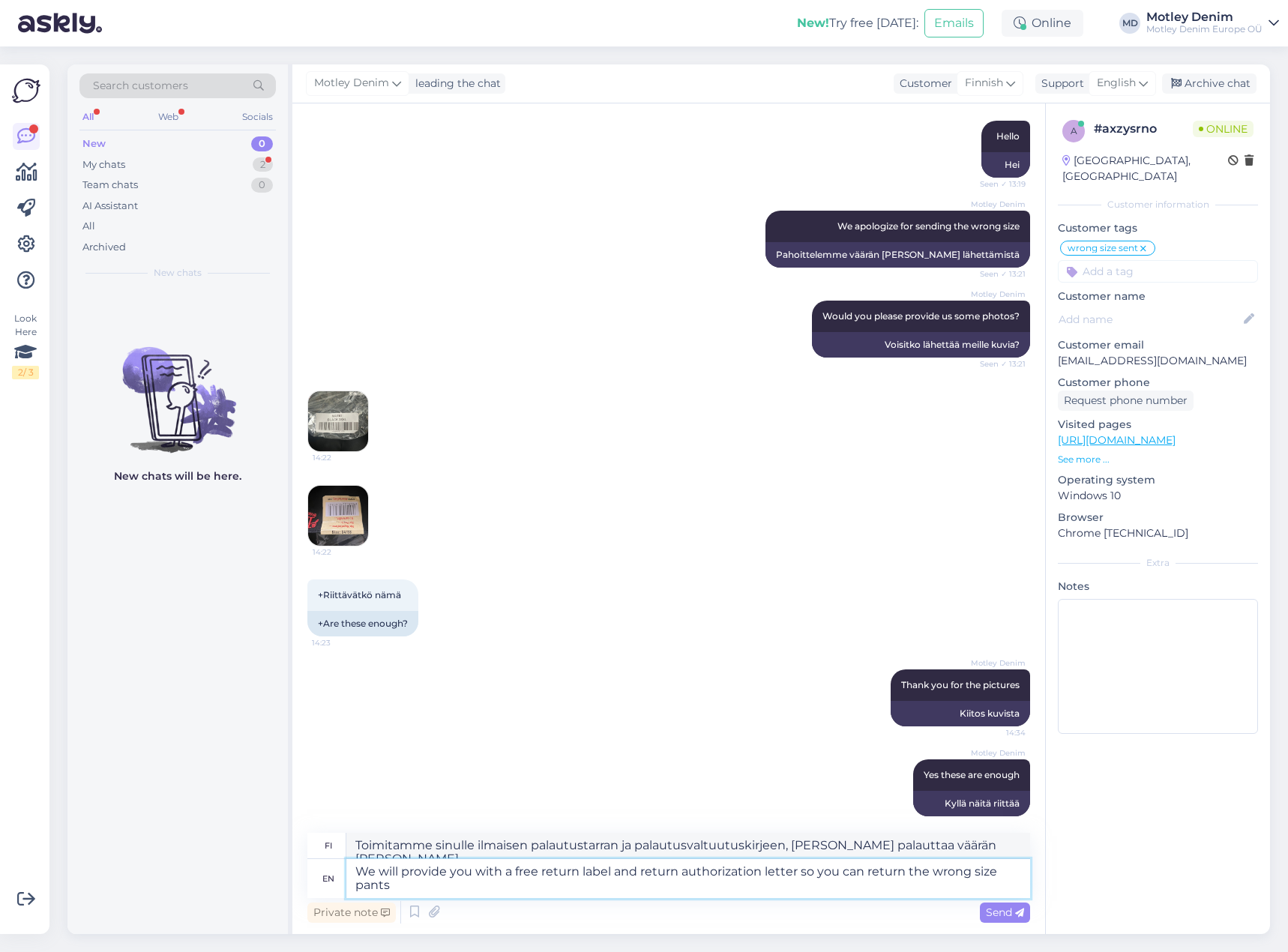
type textarea "We will provide you with a free return label and return authorization letter so…"
type textarea "Toimitamme sinulle ilmaisen palautustarran ja palautusvaltuutuskirjeen, [PERSON…"
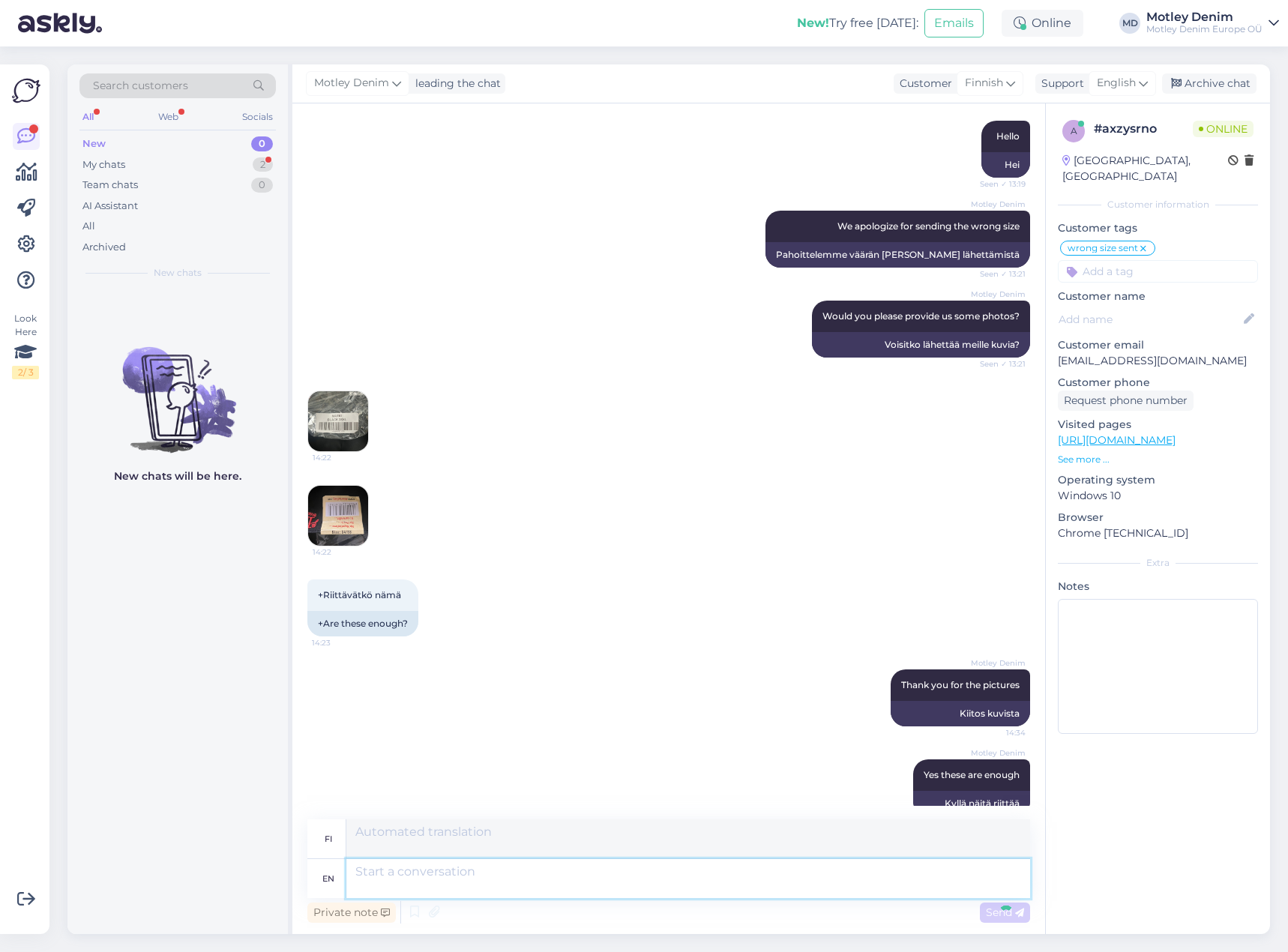
scroll to position [603, 0]
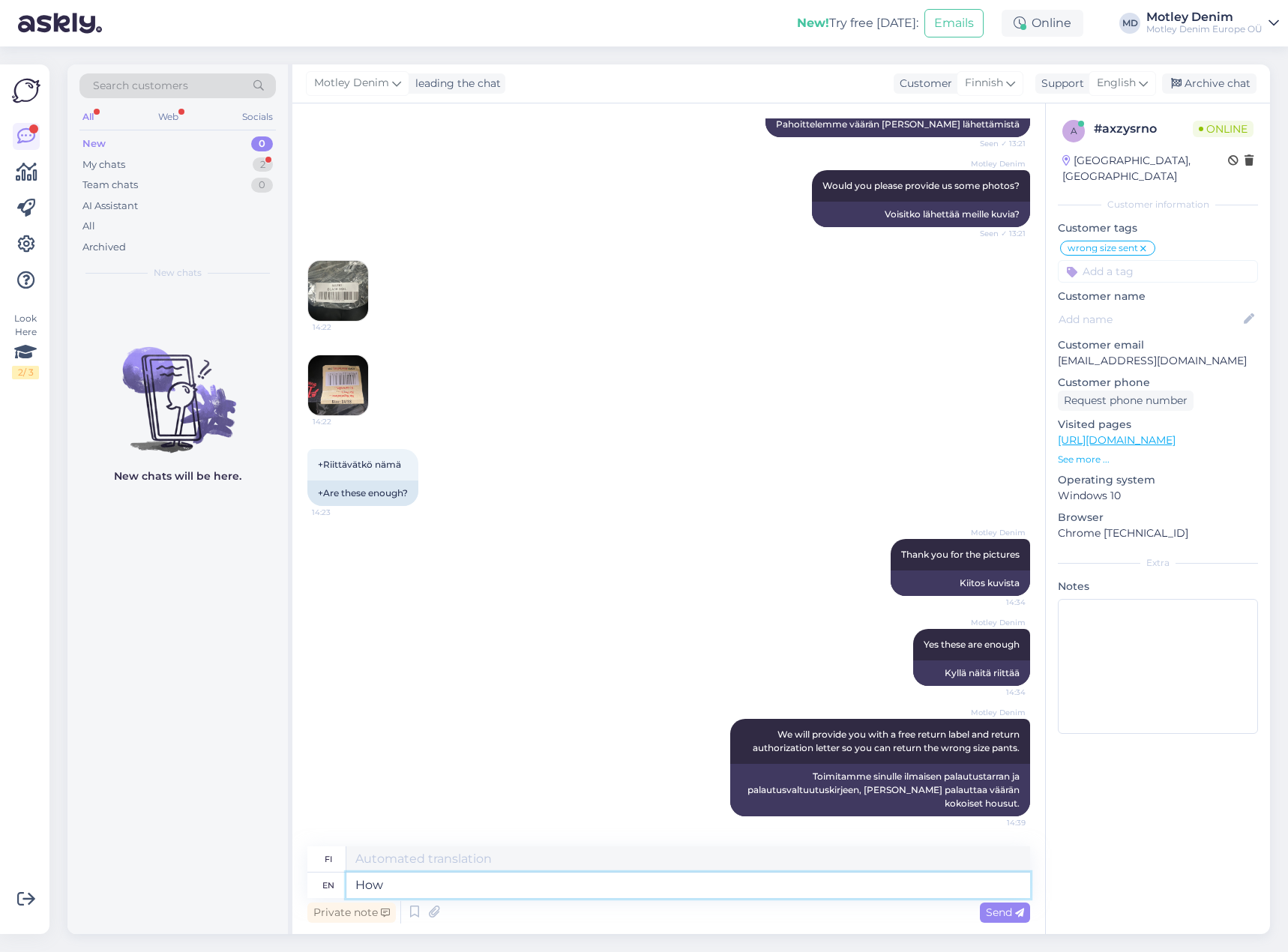
type textarea "How o"
type textarea "Miten"
type textarea "How would y"
type textarea "Miten olisi"
type textarea "How would you"
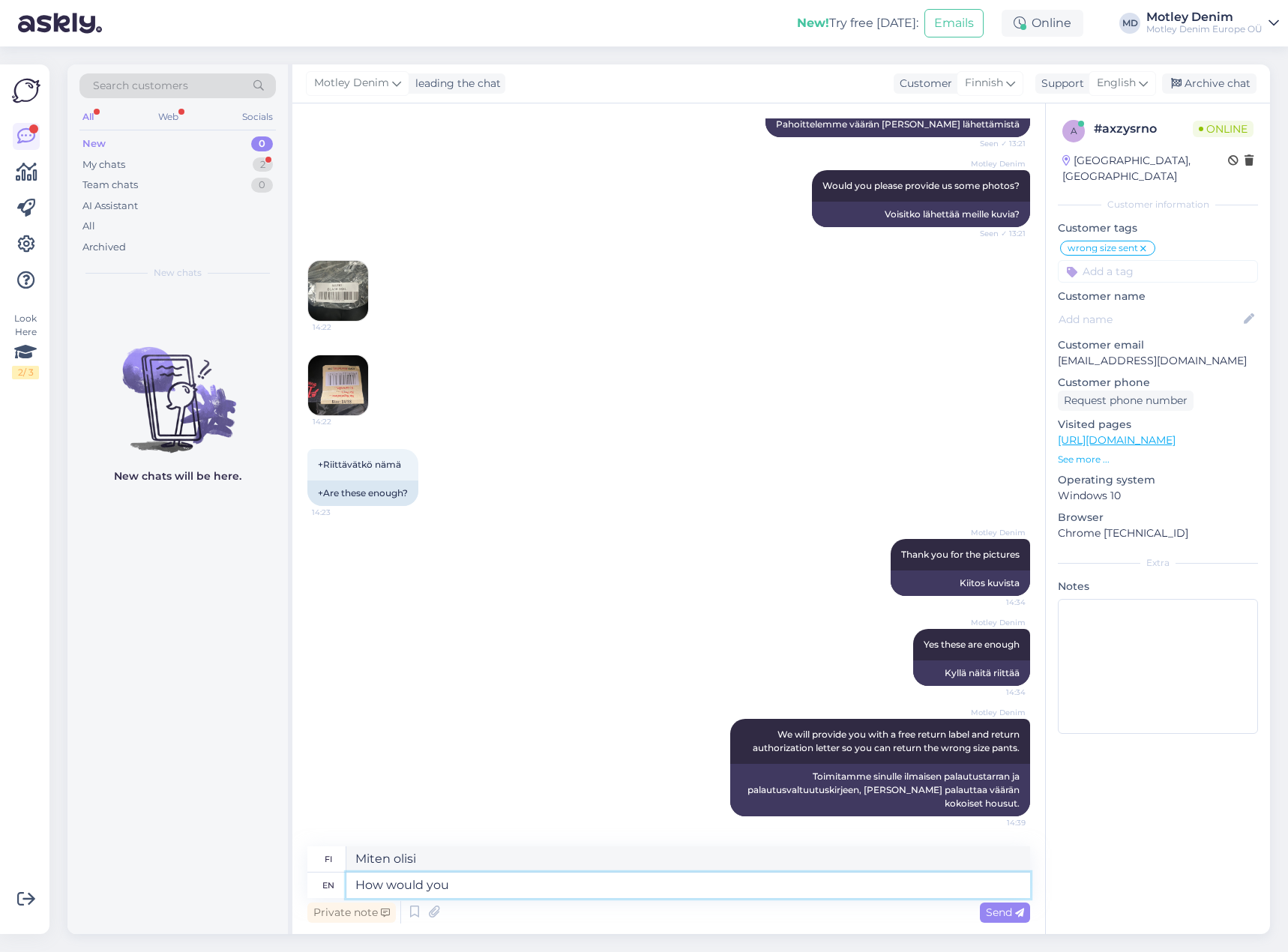
type textarea "Miten sinä"
type textarea "How would you like to"
type textarea "Miten haluaisit"
type textarea "How would you like to proceed:"
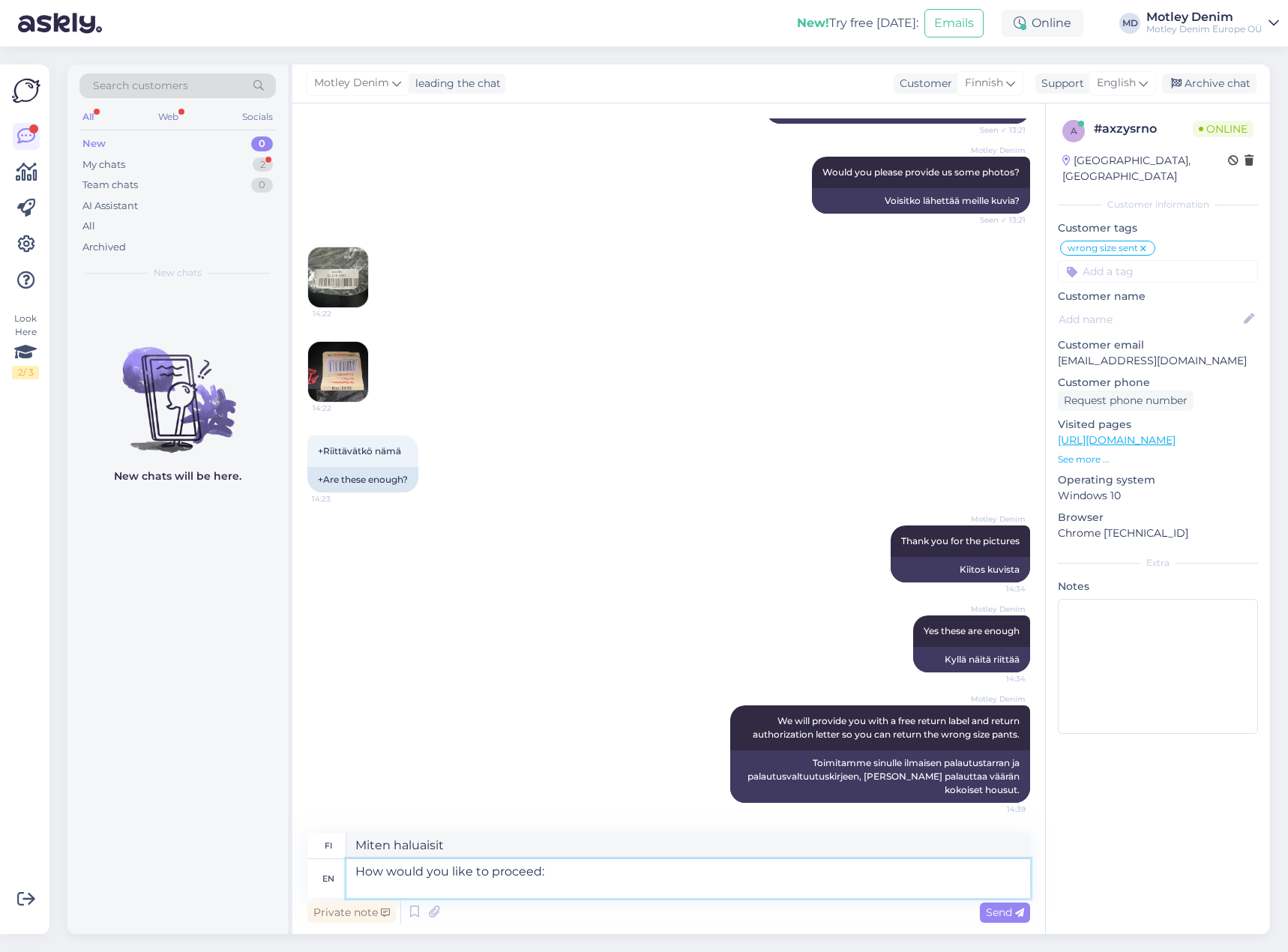
type textarea "Miten haluaisit edetä"
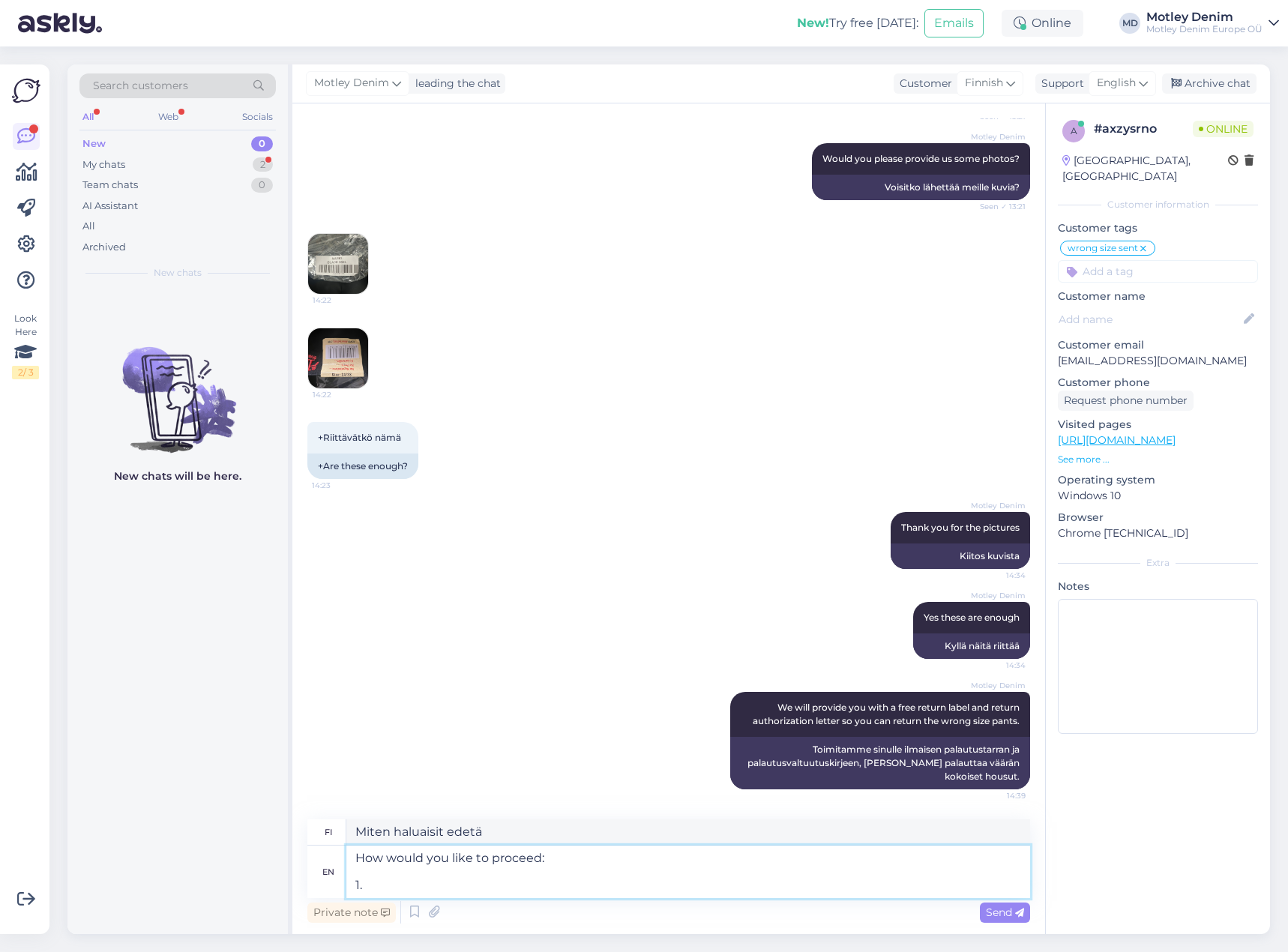
type textarea "How would you like to proceed: 1."
type textarea "Miten haluaisit edetä: 1."
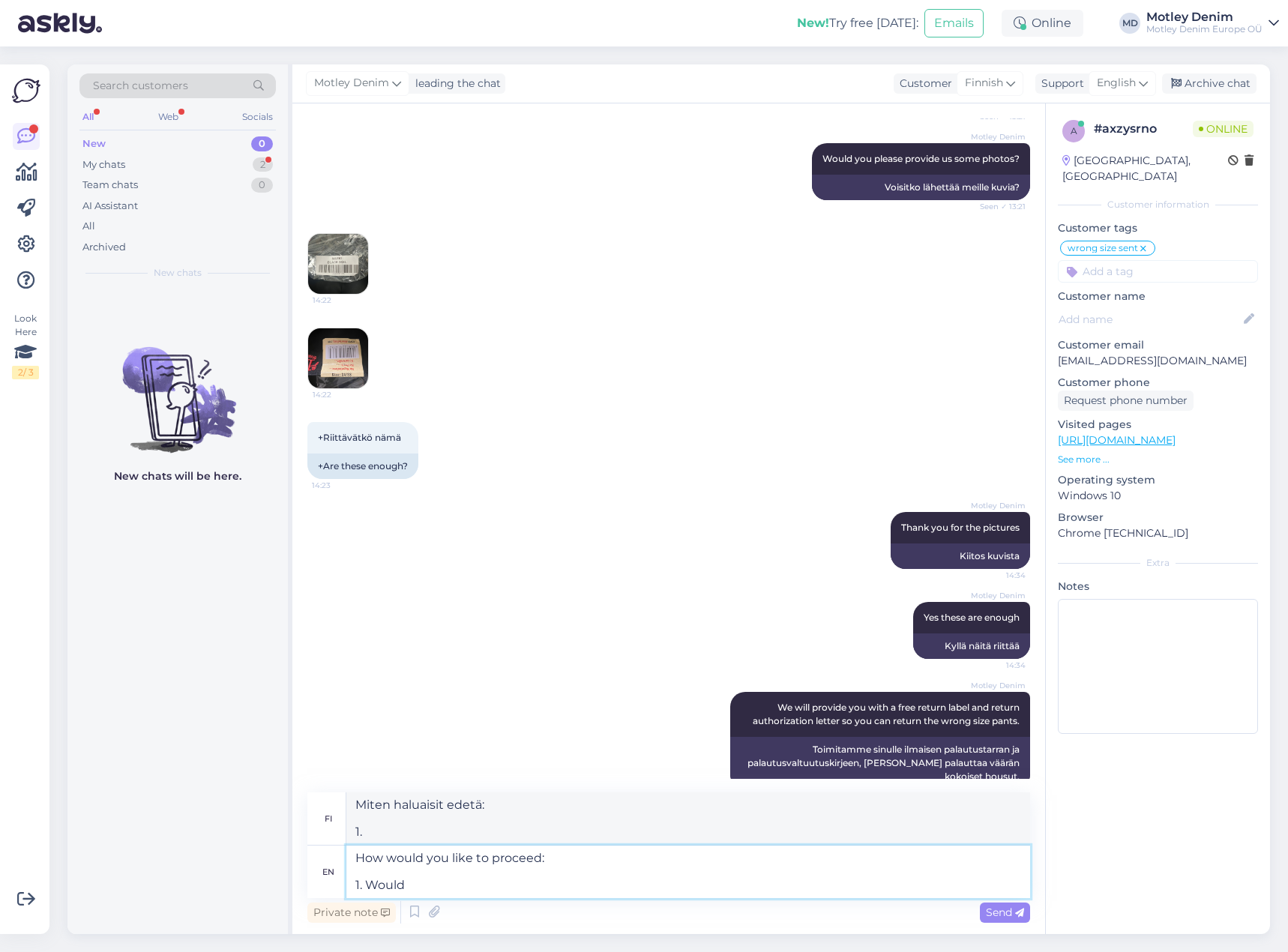
type textarea "How would you like to proceed: 1. Would y"
type textarea "Miten haluaisit edetä: 1. Haluaisitko"
type textarea "How would you like to proceed: 1. Would you lik"
type textarea "Miten haluaisit edetä: 1. Haluaisitko l"
type textarea "How would you like to proceed: 1. Would you like to"
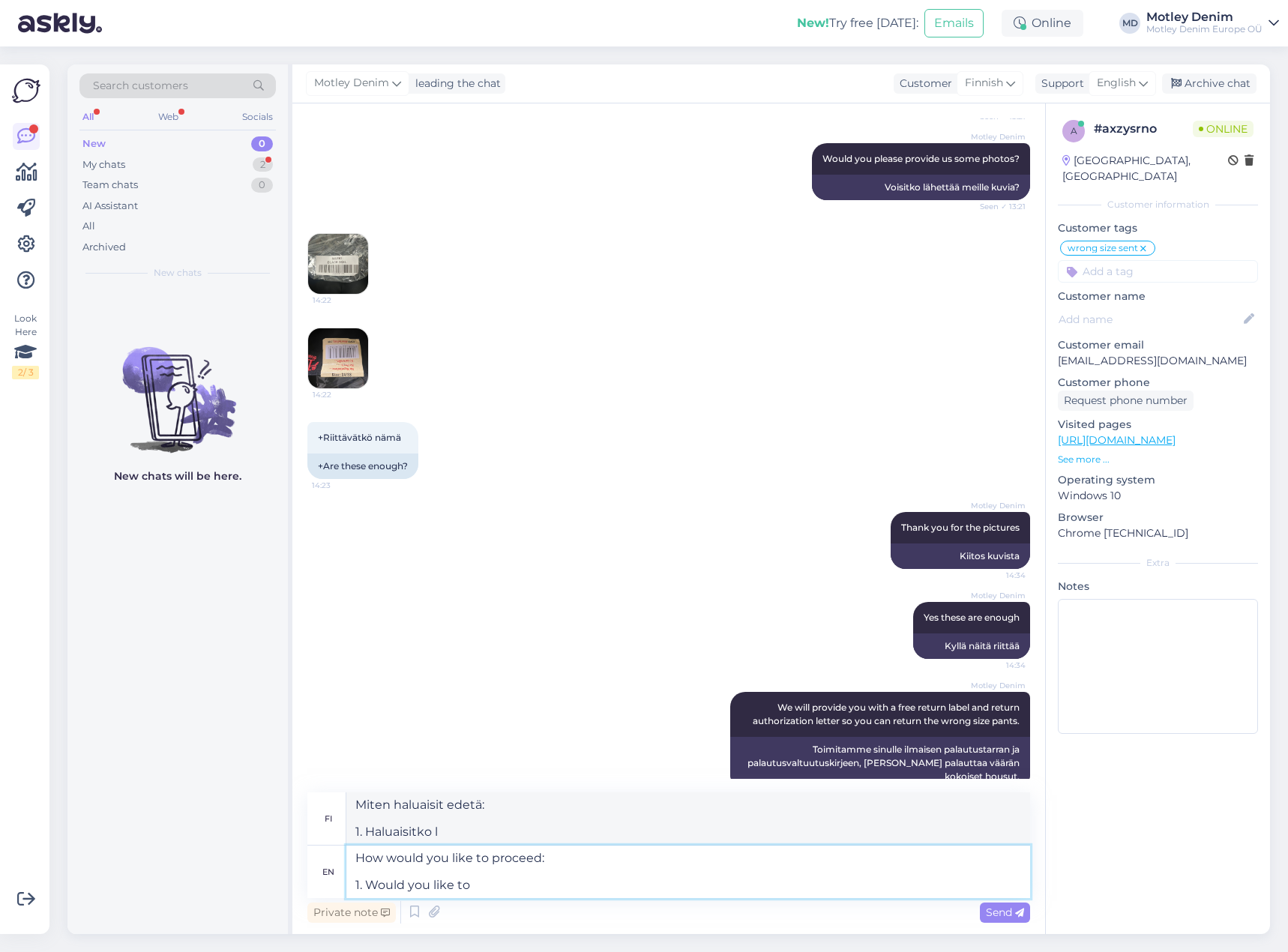
type textarea "Miten haluaisit edetä: 1. Haluaisitko"
type textarea "How would you like to proceed: 1. Would you like to get"
type textarea "Miten haluaisit edetä: 1. Haluatko saada"
type textarea "How would you like to proceed: 1. Would you like to get a ne"
type textarea "Miten haluaisit edetä: 1. Haluaisitko saada"
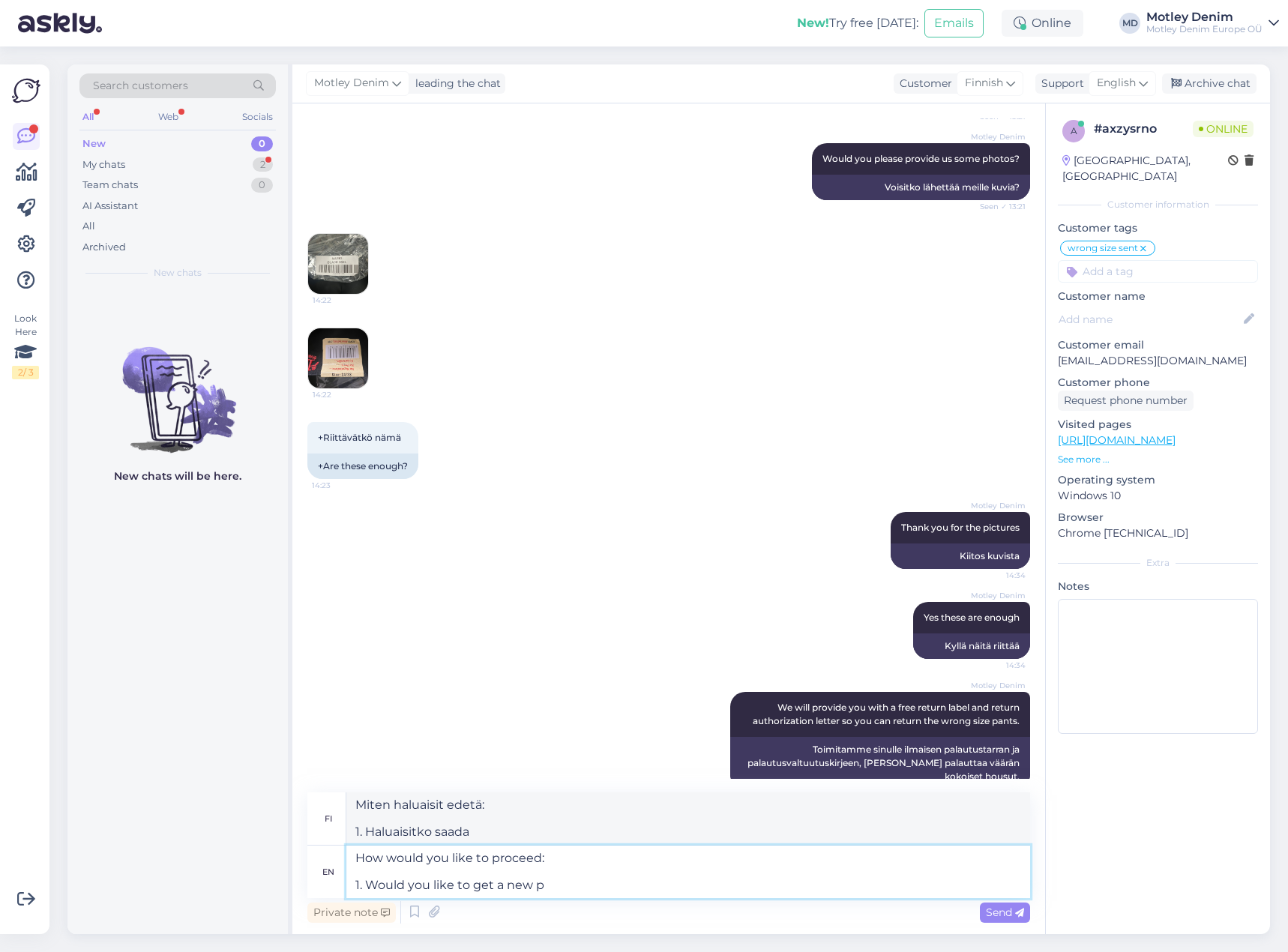
type textarea "How would you like to proceed: 1. Would you like to get a new pa"
type textarea "Miten haluaisit edetä: 1. Haluatko uuden"
type textarea "How would you like to proceed: 1. Would you like to get a new pair of"
type textarea "Miten haluaisit edetä: 1. Haluatko uudet kengät?"
type textarea "How would you like to proceed: 1. Would you like to get a new pair of pant"
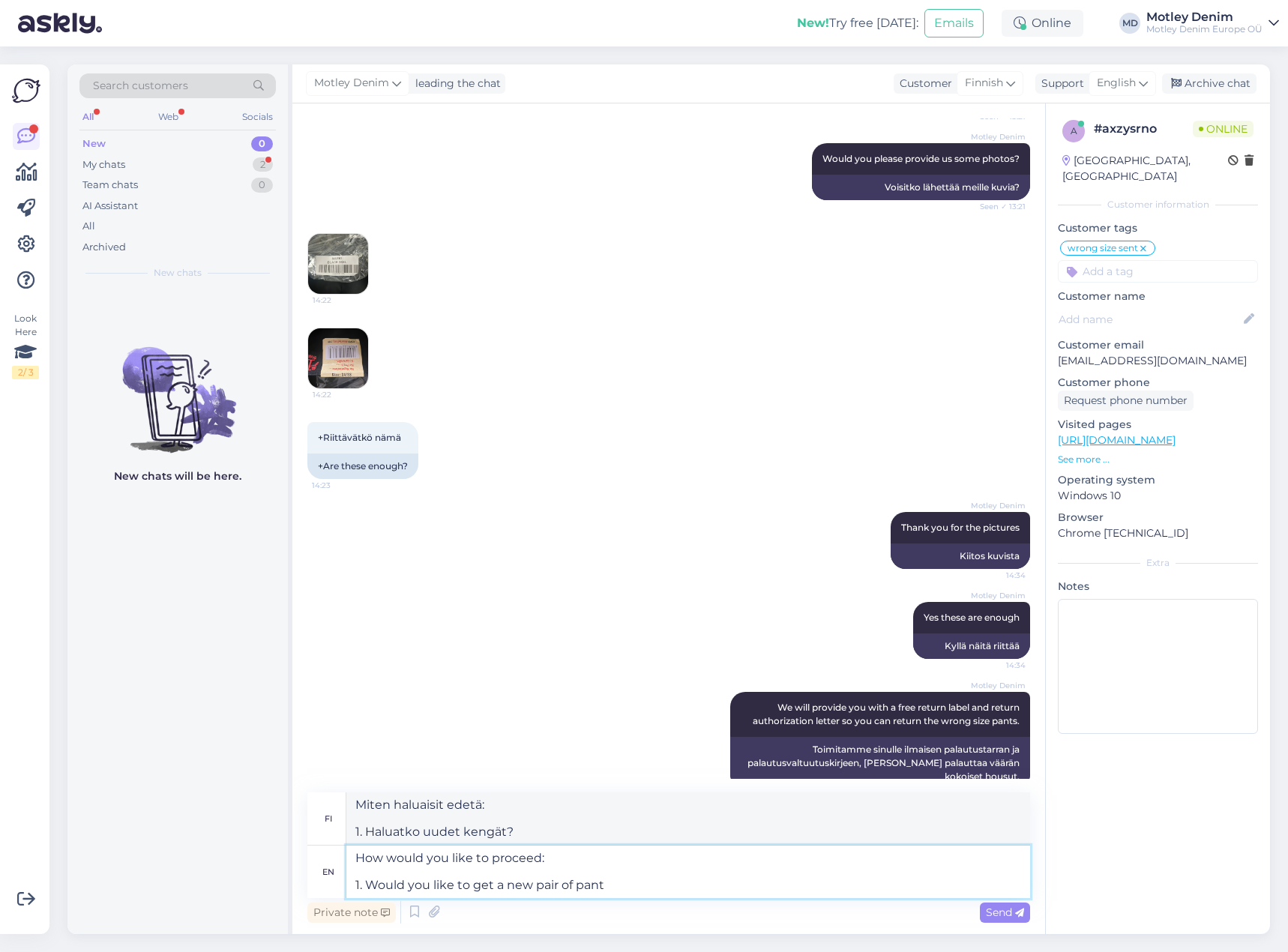
type textarea "Miten haluaisit edetä: 1. Haluaisitko uudet kengät?"
type textarea "How would you like to proceed: 1. Would you like to get a new pair of pants"
type textarea "Miten haluaisit edetä: 1. Haluaisitko hankkia uudet housut?"
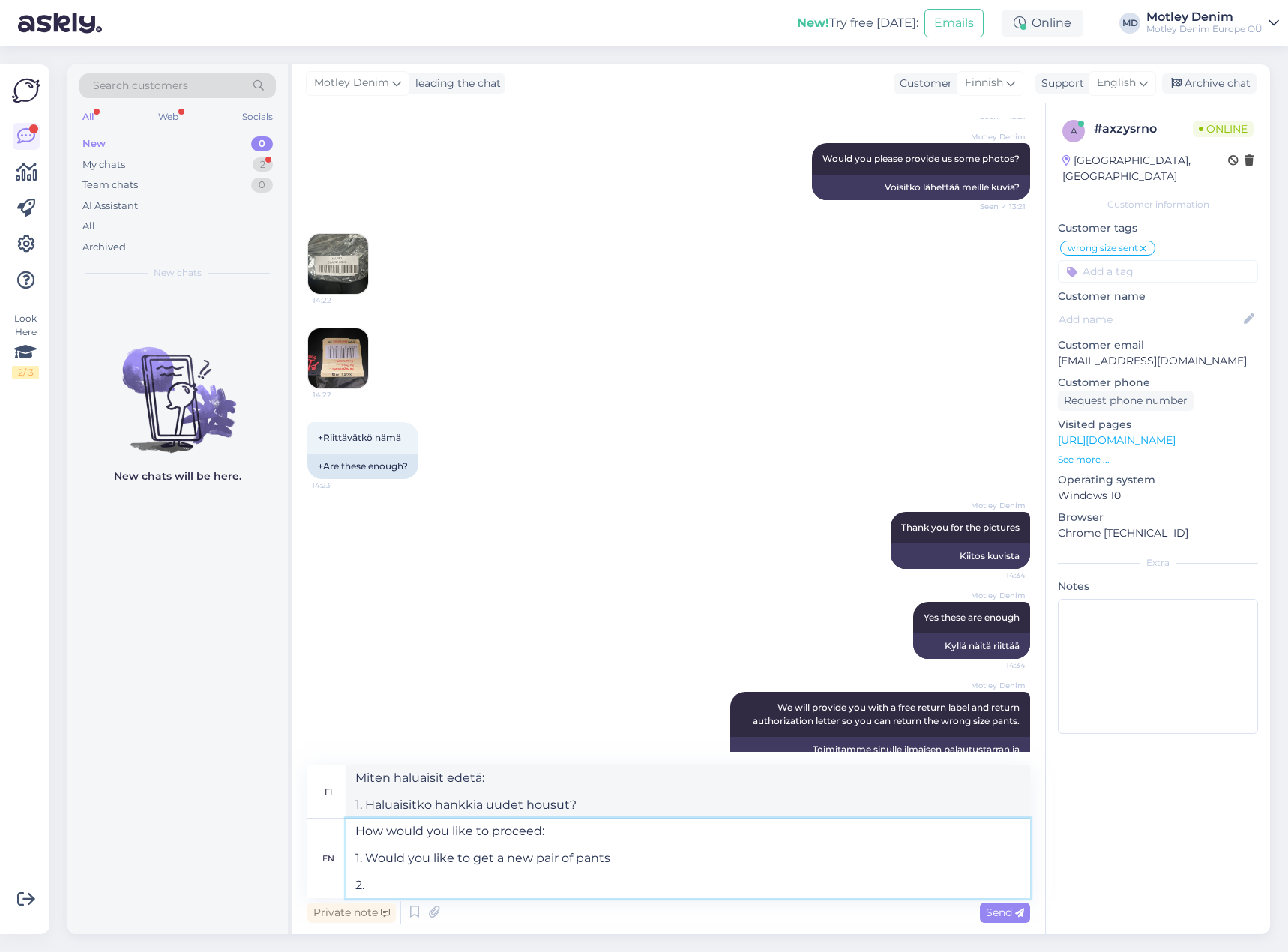
type textarea "How would you like to proceed: 1. Would you like to get a new pair of pants 2."
type textarea "Miten haluaisit edetä: 1. Haluaisitko uudet housut 2."
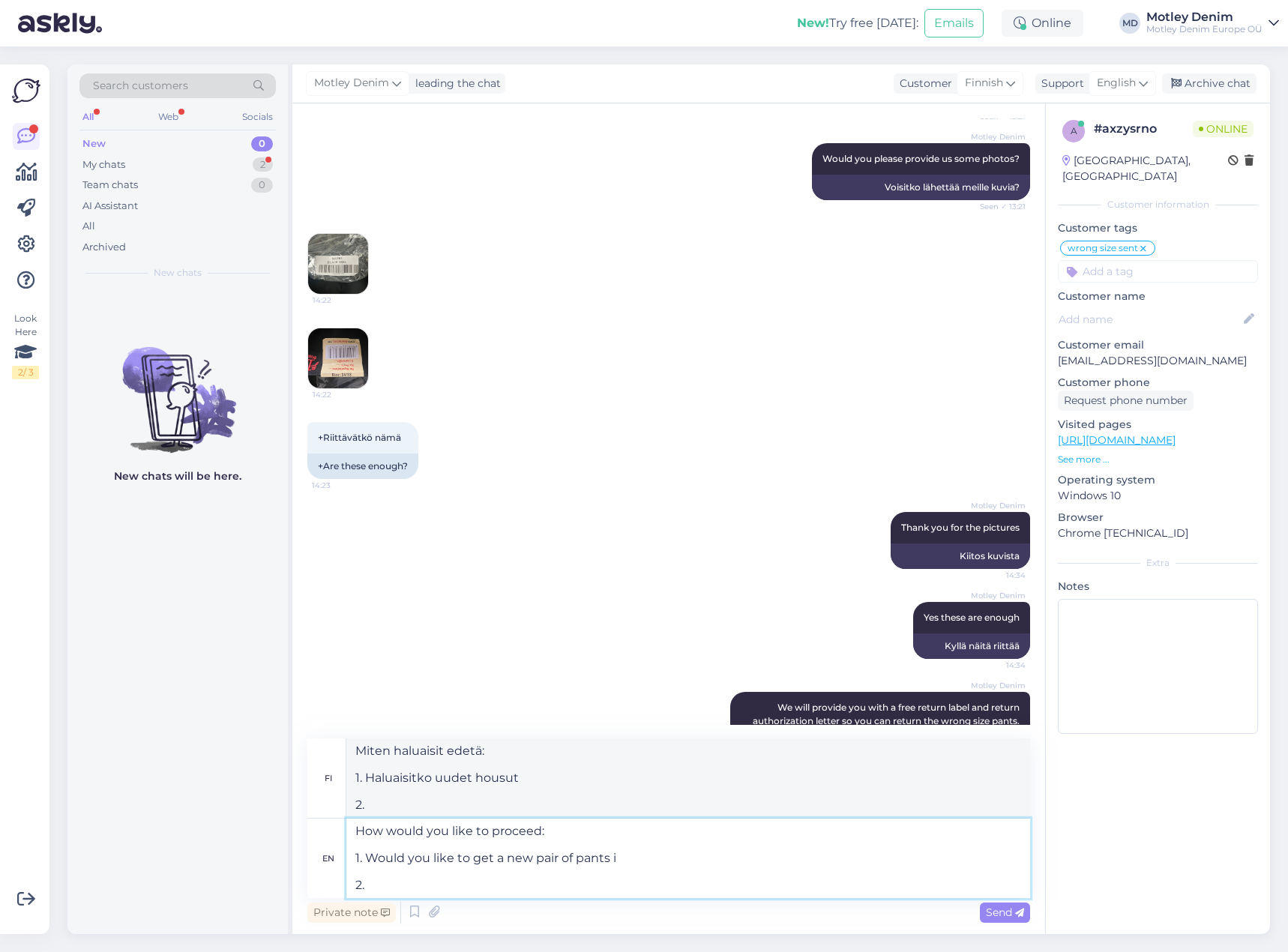
type textarea "How would you like to proceed: 1. Would you like to get a new pair of pants in …"
type textarea "Miten haluaisit edetä: 1. Haluaisitko hankkia uudet housut i 2."
type textarea "How would you like to proceed: 1. Would you like to get a new pair of pants in …"
type textarea "Miten haluaisit edetä: 1. Haluaisitko hankkia uudet housut vuonna 2?"
type textarea "How would you like to proceed: 1. Would you like to get a new pair of pants in …"
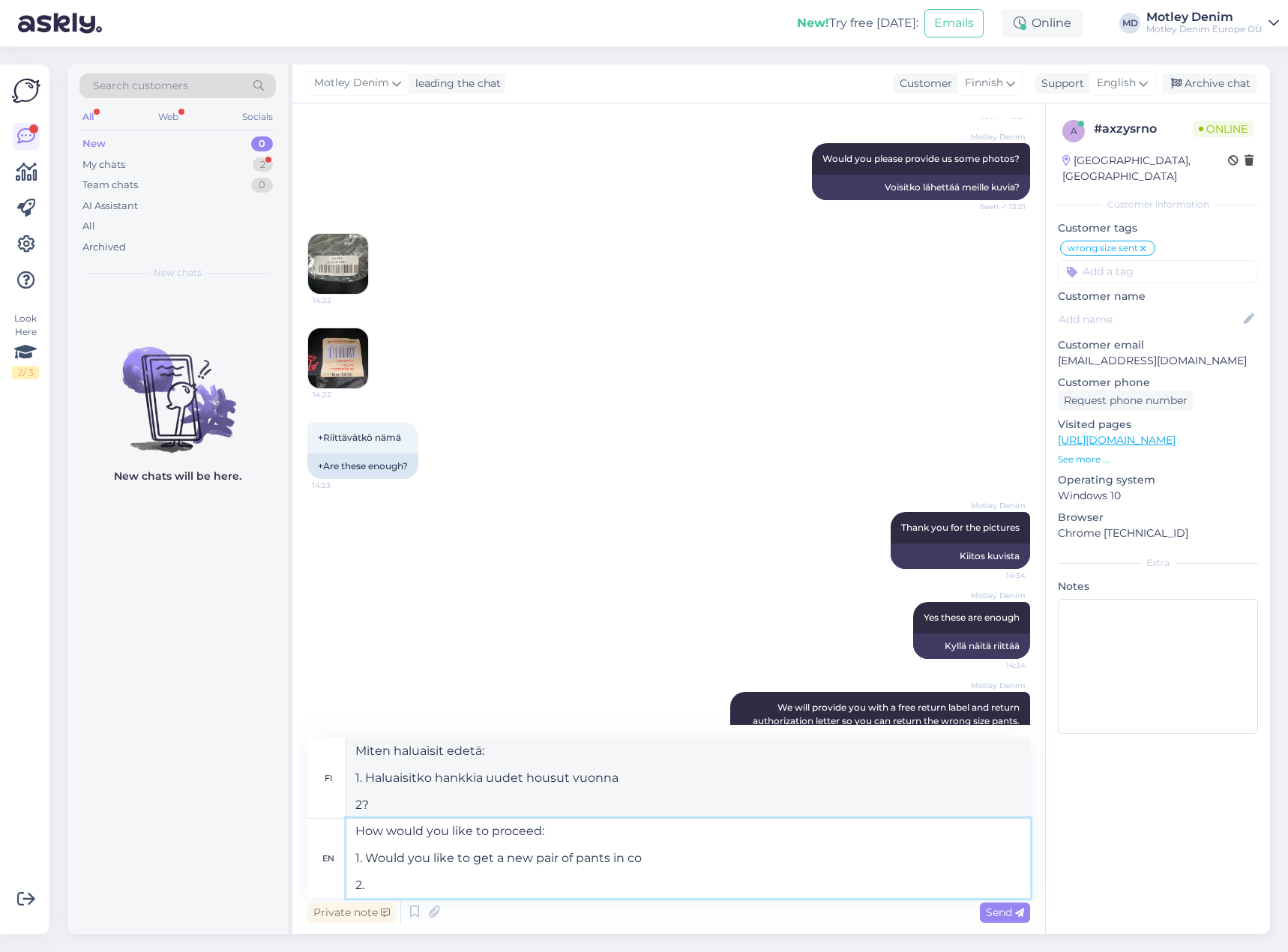
type textarea "Miten haluaisit edetä: 1. Haluaisitko uudet housut koossa c 2?"
type textarea "How would you like to proceed: 1. Would you like to get a new pair of pants in …"
type textarea "Miten haluaisit edetä: 1. Haluatko hankkia uudet housut kaupasta 2?"
type textarea "How would you like to proceed: 1. Would you like to get a new pair of pants in …"
type textarea "Miten haluaisit edetä: 1. Haluatko uudet housut hintaan 2?"
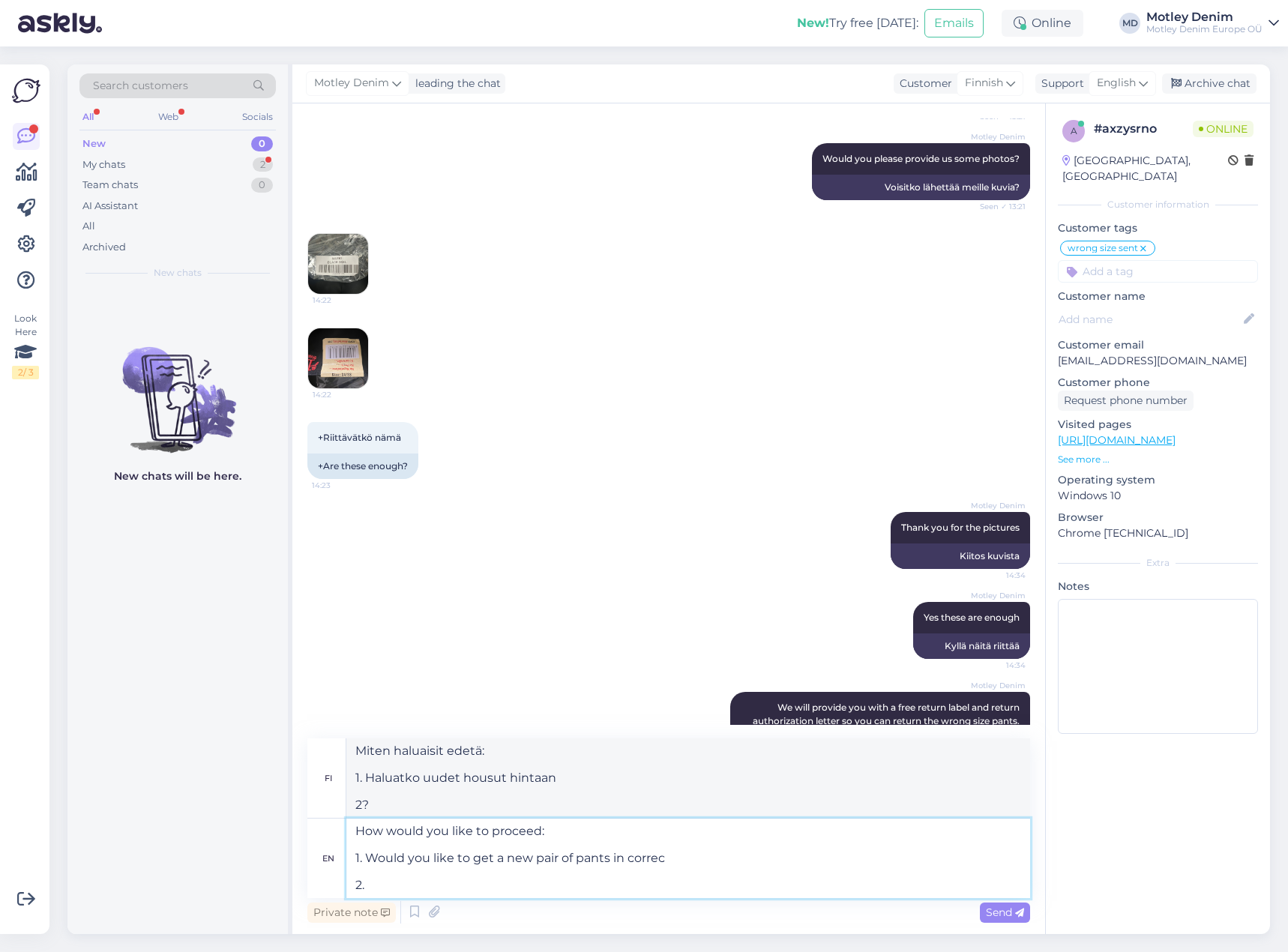
type textarea "How would you like to proceed: 1. Would you like to get a new pair of pants in …"
type textarea "Miten haluaisit edetä: 1. Haluaisitko hankkia uudet housut oikein 2."
type textarea "How would you like to proceed: 1. Would you like to get a new pair of pants in …"
type textarea "Miten haluaisit edetä: 1. Haluatko uudet housut oikeassa koossa 2?"
type textarea "How would you like to proceed: 1. Would you like to get a new pair of pants in …"
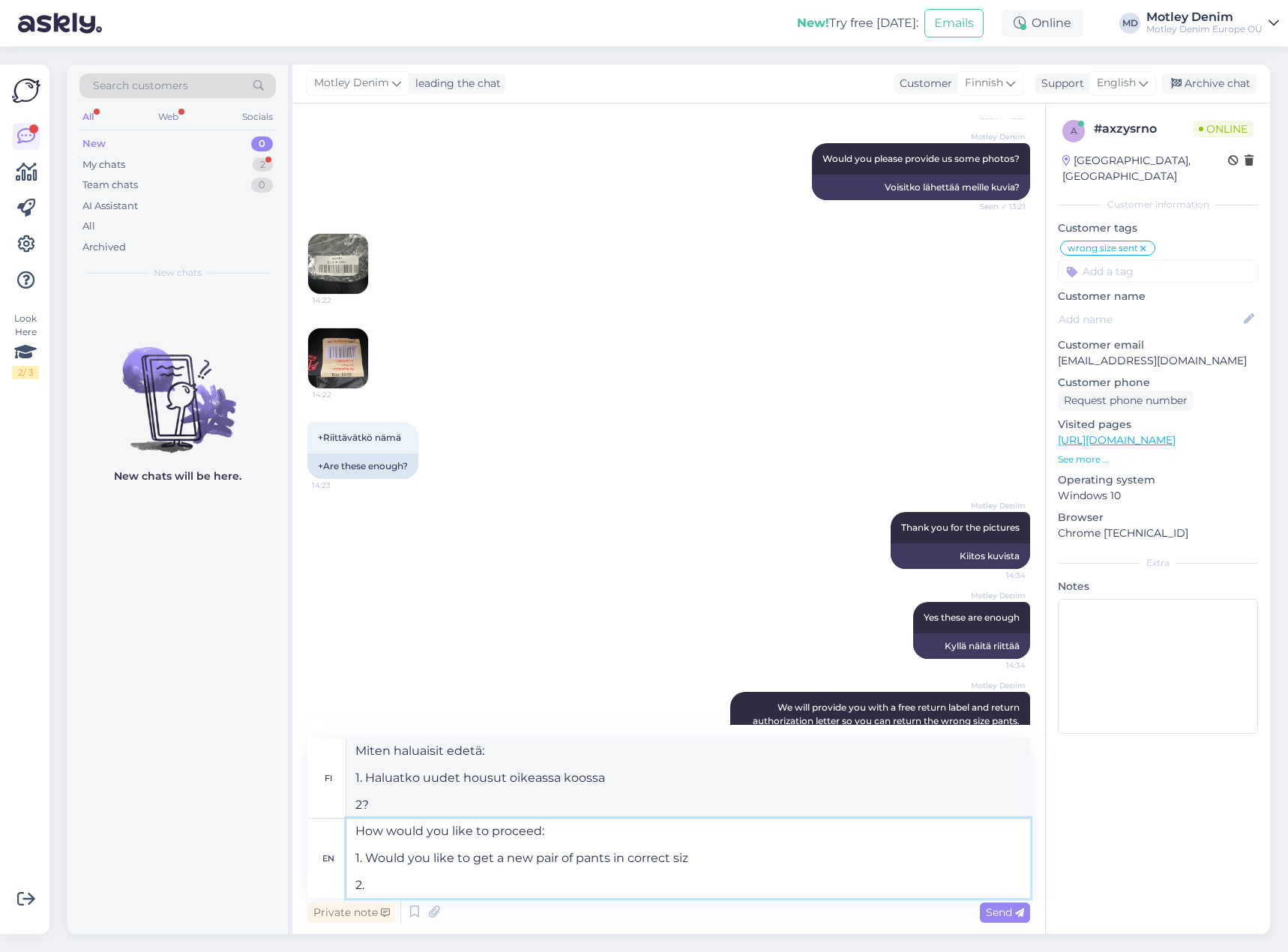
type textarea "Miten haluaisit edetä: 1. Haluatko uudet housut oikeassa koossa 2."
type textarea "How would you like to proceed: 1. Would you like to get a new pair of pants in …"
type textarea "Miten haluaisit edetä: 1. Haluaisitko uudet housut oikeassa koossa 2. Haluaisit…"
type textarea "How would you like to proceed: 1. Would you like to get a new pair of pants in …"
type textarea "Miten haluaisit edetä: 1. Haluatko uudet housut oikeassa koossa 2. [GEOGRAPHIC_…"
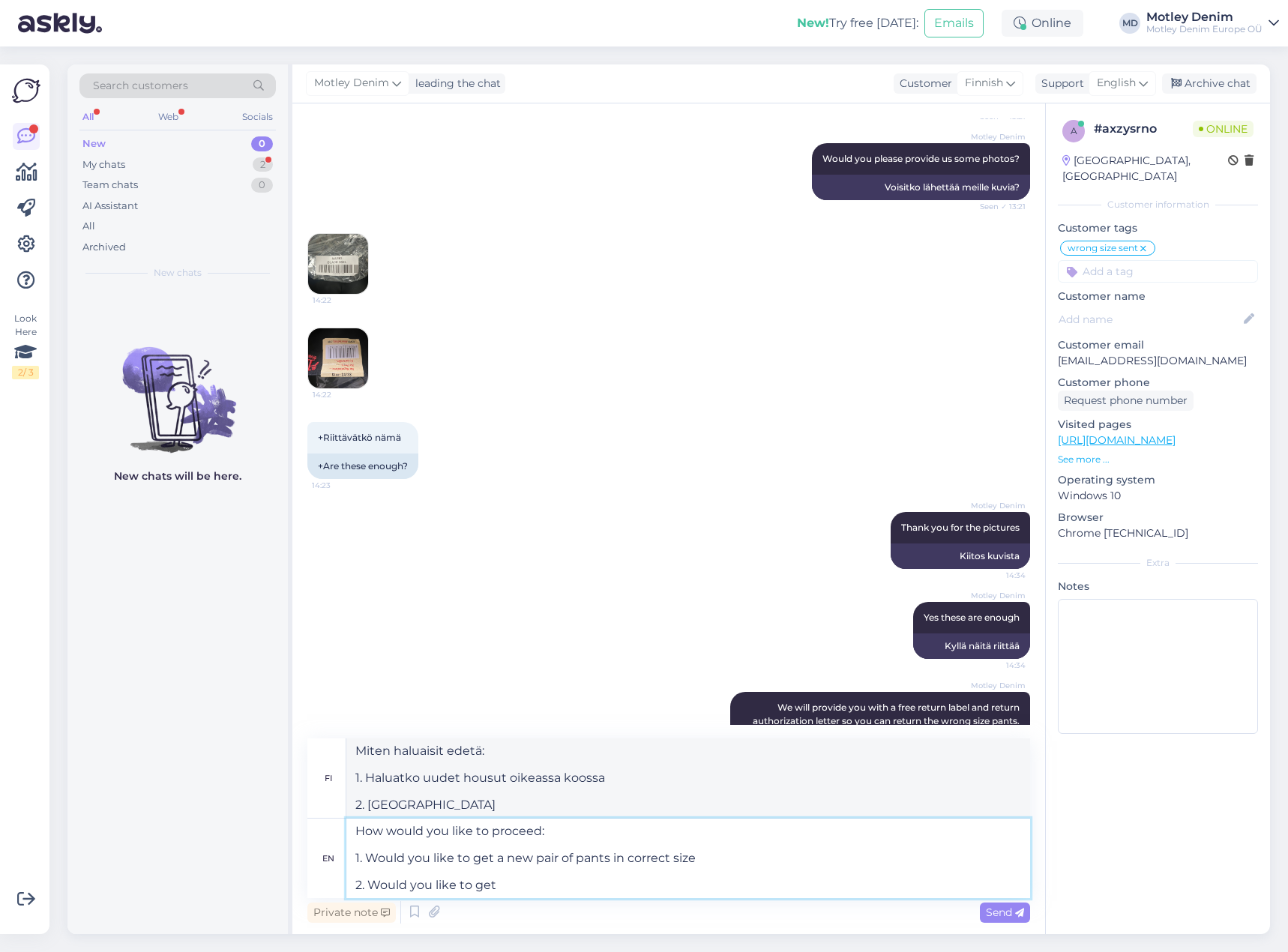
type textarea "How would you like to proceed: 1. Would you like to get a new pair of pants in …"
type textarea "Miten haluaisit edetä: 1. Haluatko uudet housut oikeassa koossa 2. Haluatko saa…"
type textarea "How would you like to proceed: 1. Would you like to get a new pair of pants in …"
type textarea "Miten haluaisit edetä: 1. Haluatko uudet housut oikeassa koossa 2. Haluaisitko …"
type textarea "How would you like to proceed: 1. Would you like to get a new pair of pants in …"
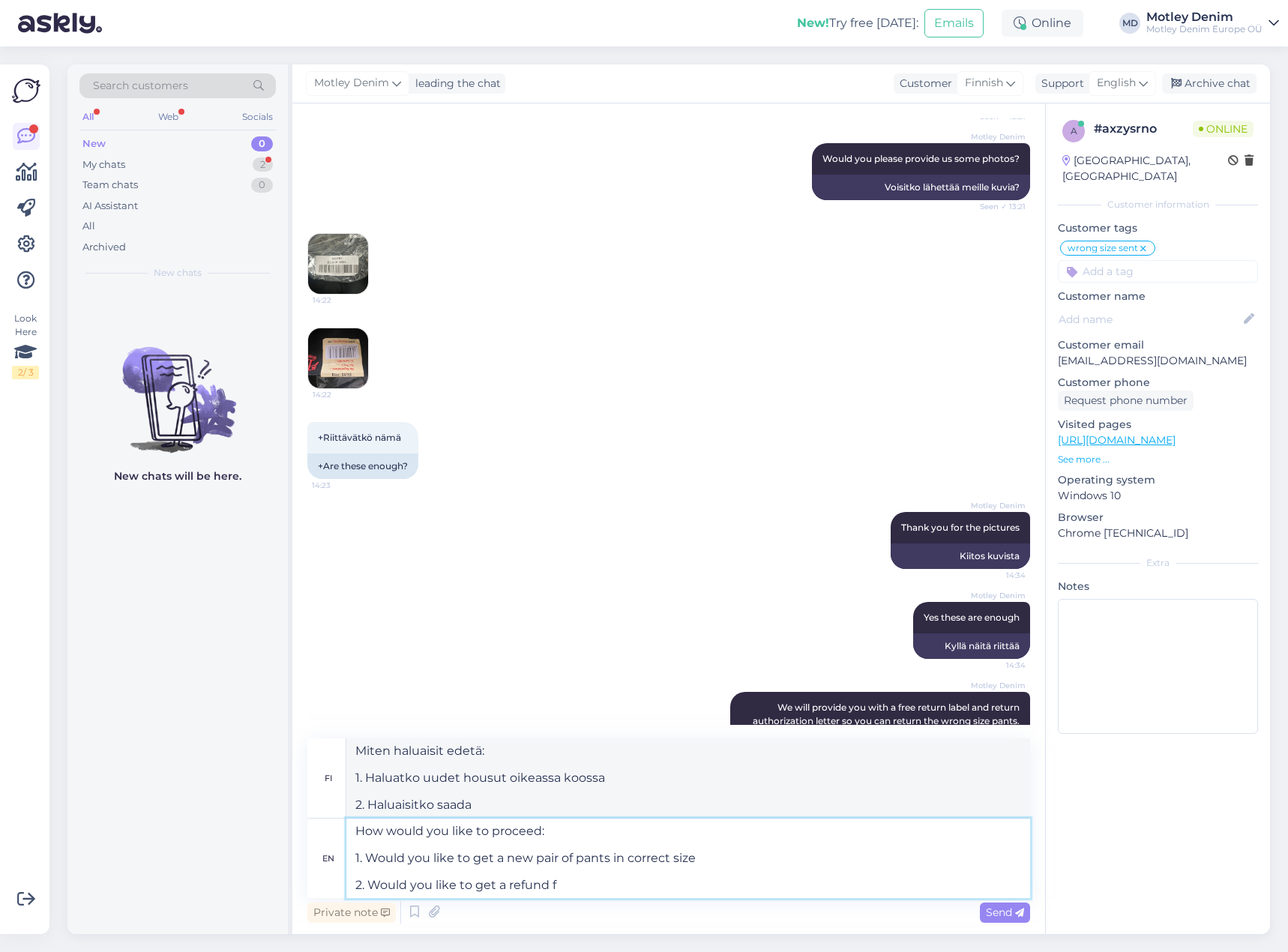
type textarea "Miten haluat edetä: 1. Haluatko uudet housut oikeassa koossa 2. Haluatko hyvity…"
type textarea "How would you like to proceed: 1. Would you like to get a new pair of pants in …"
type textarea "Miten haluat edetä: 1. Haluatko uudet housut oikeassa koossa 2. Haluatko hyvity…"
type textarea "How would you like to proceed: 1. Would you like to get a new pair of pants in …"
type textarea "Miten haluat edetä: 1. Haluatko uudet housut oikeassa koossa? 2. Haluatko saada…"
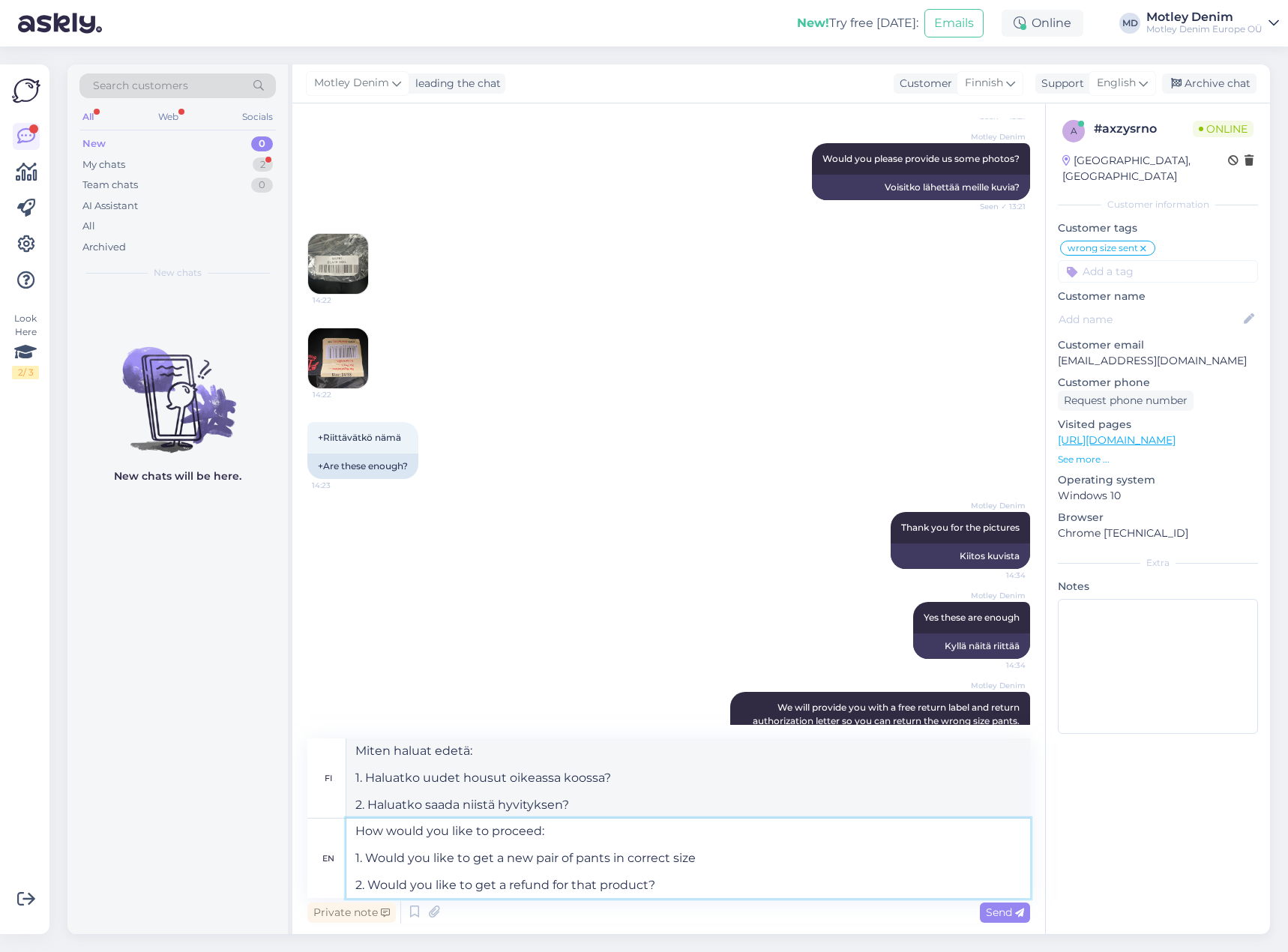
type textarea "How would you like to proceed: 1. Would you like to get a new pair of pants in …"
type textarea "Miten haluat edetä: 1. Haluatko uudet housut oikeassa koossa? 2. Haluatko hyvit…"
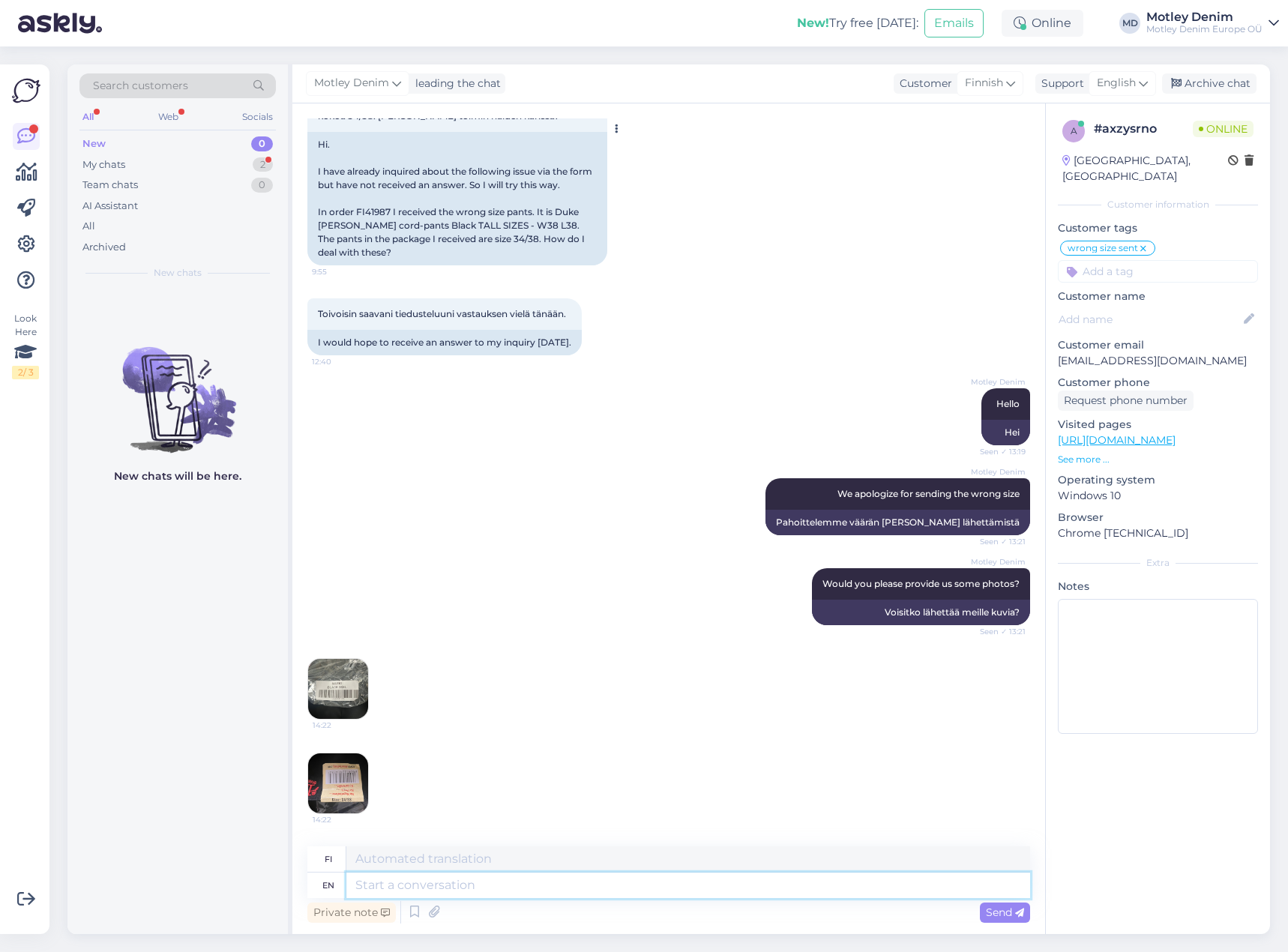
scroll to position [0, 0]
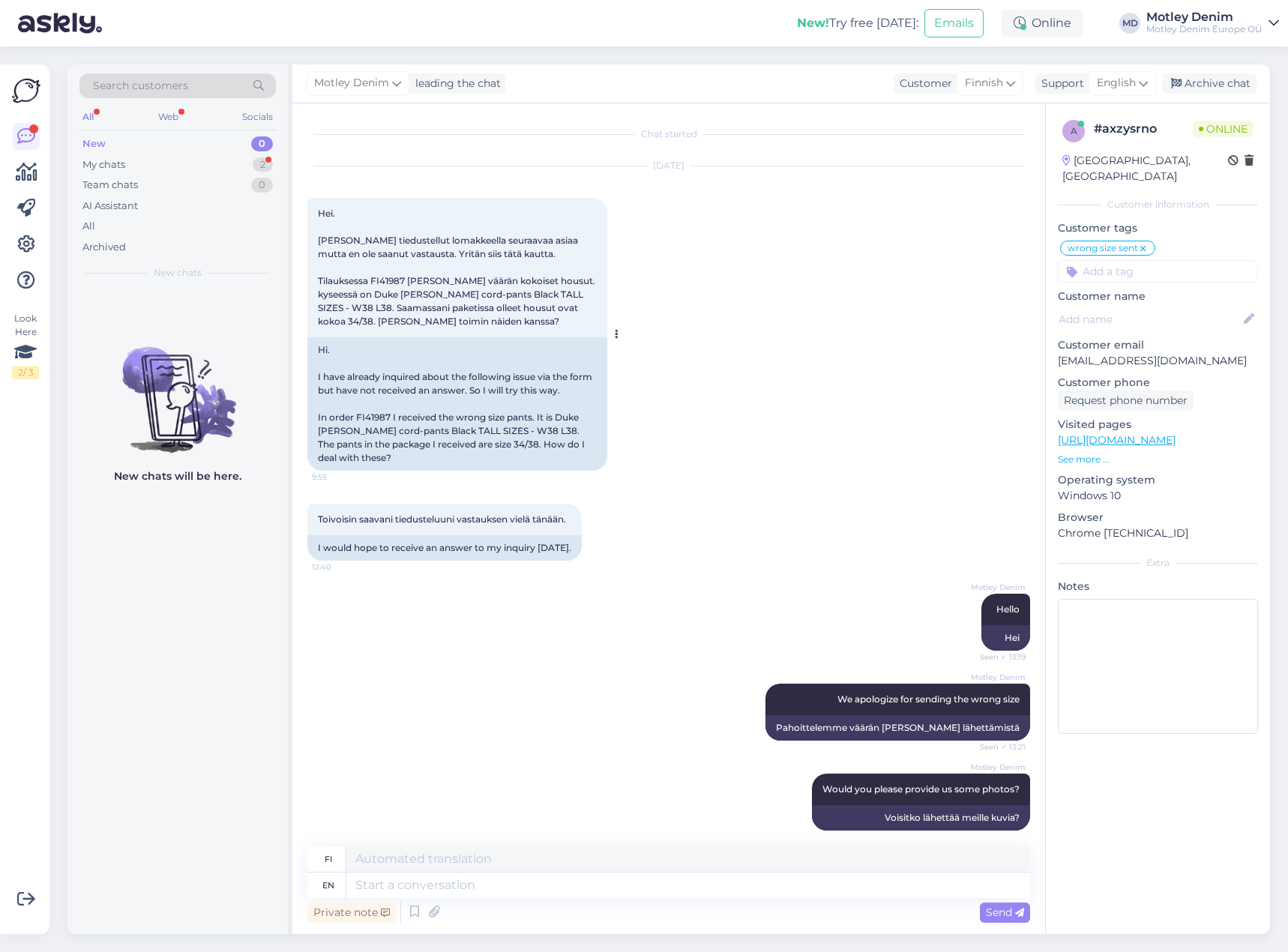
click at [381, 414] on div "Hi. I have already inquired about the following issue via the form but have not…" at bounding box center [458, 404] width 300 height 134
drag, startPoint x: 381, startPoint y: 414, endPoint x: 378, endPoint y: 398, distance: 16.3
click at [381, 413] on div "Hi. I have already inquired about the following issue via the form but have not…" at bounding box center [458, 404] width 300 height 134
copy div "FI41987"
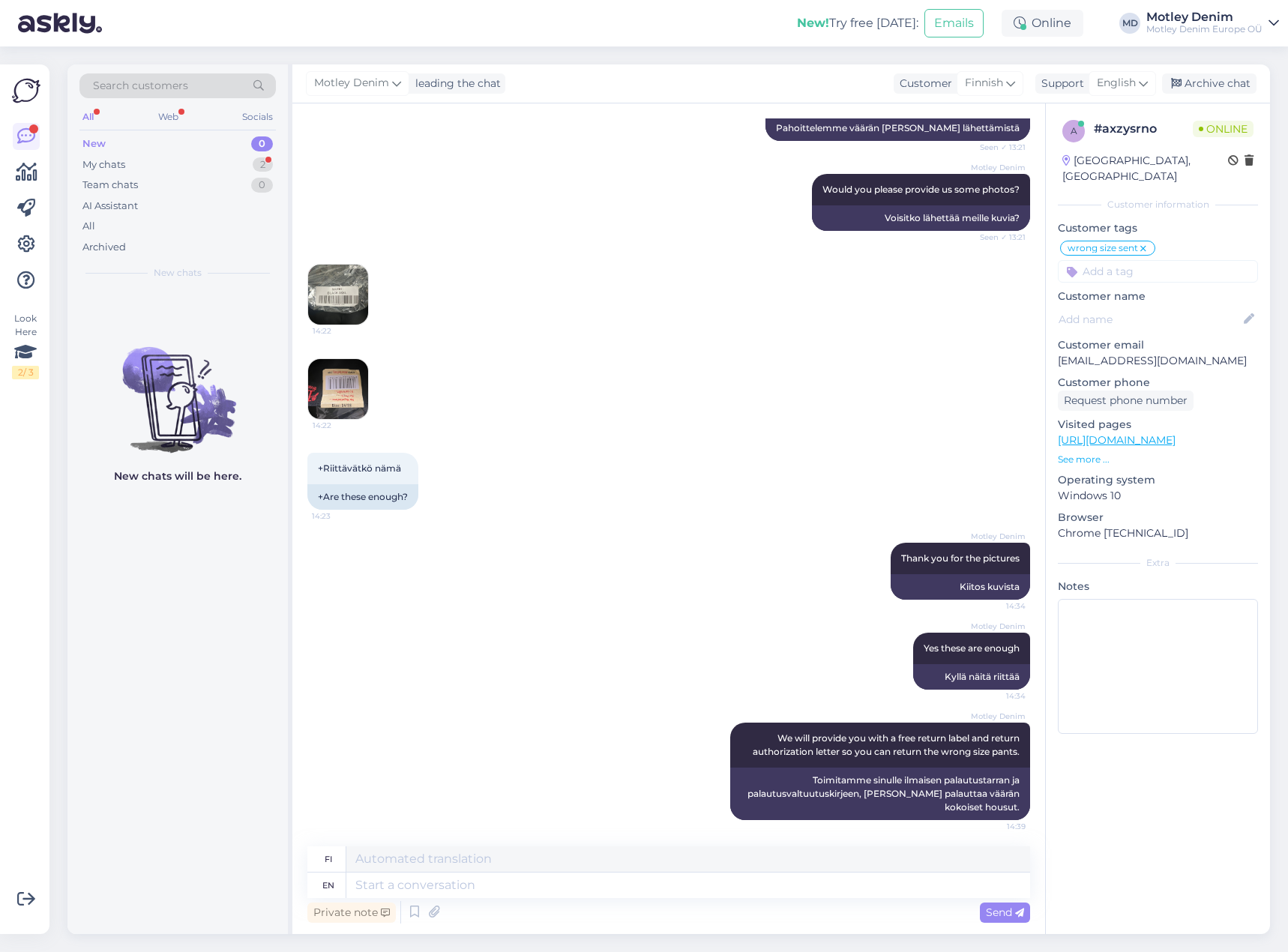
click at [332, 311] on img at bounding box center [338, 294] width 60 height 60
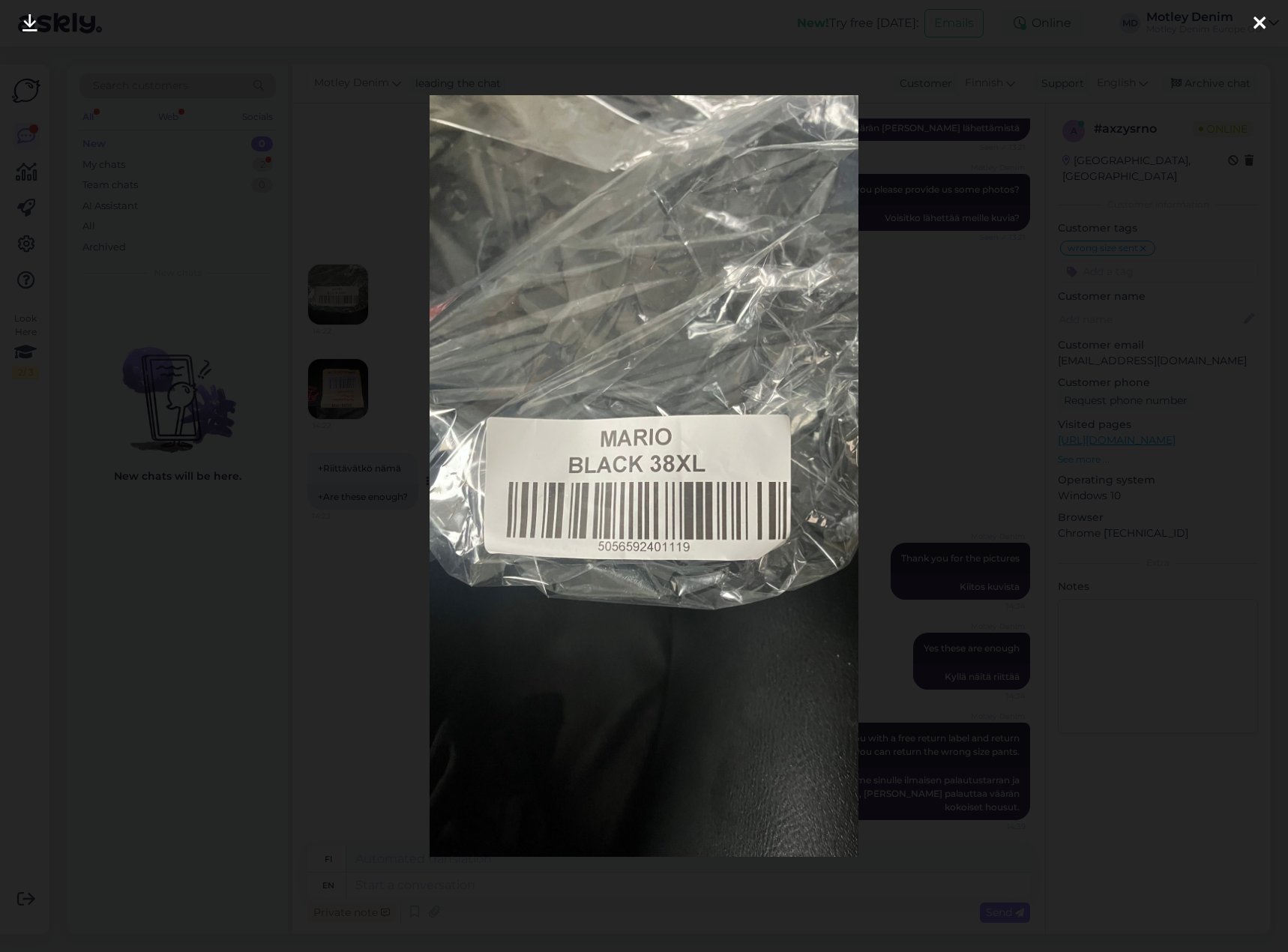
click at [311, 457] on div at bounding box center [644, 476] width 1288 height 952
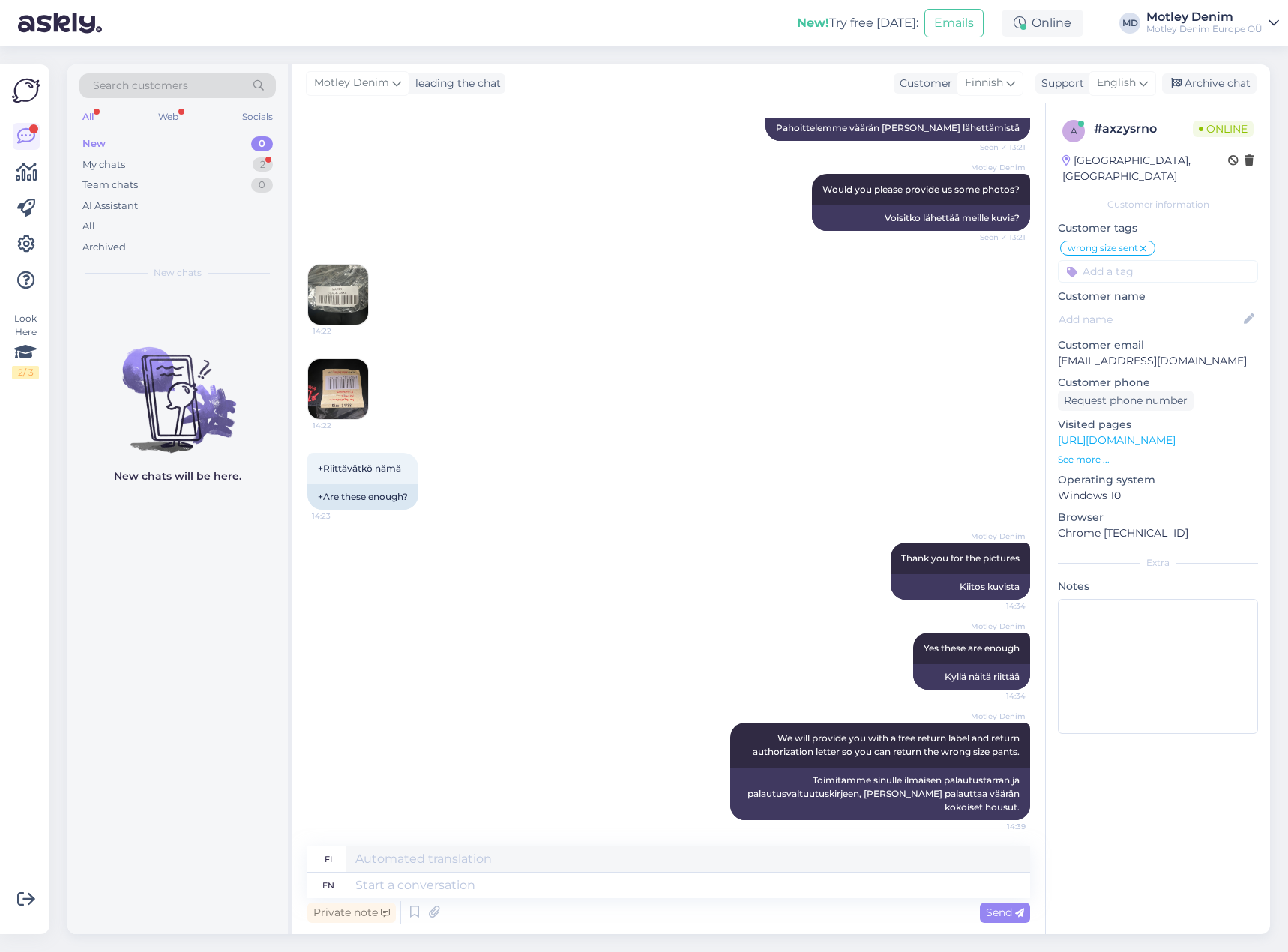
click at [336, 386] on img at bounding box center [338, 388] width 60 height 60
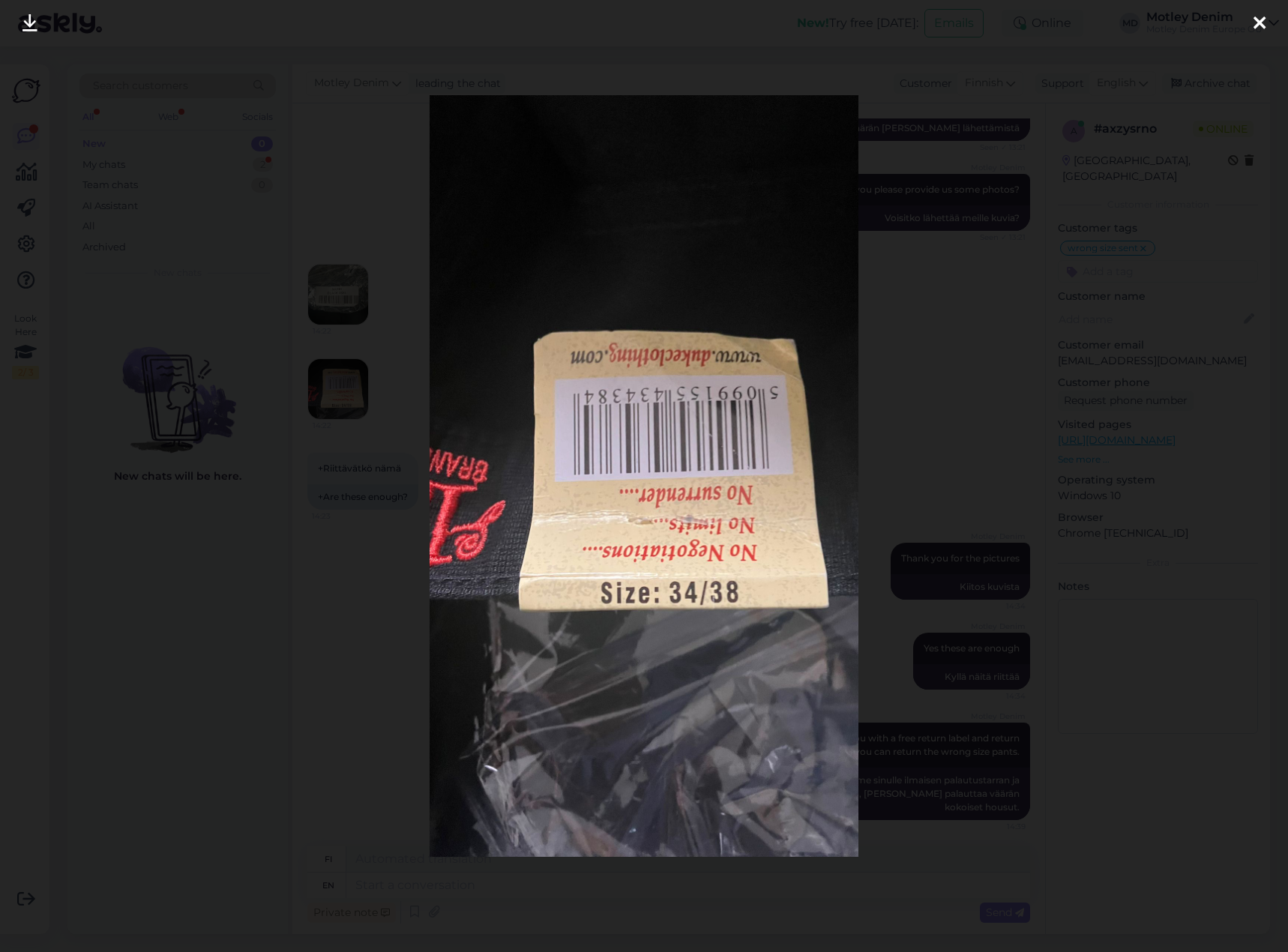
click at [346, 419] on div at bounding box center [644, 476] width 1288 height 952
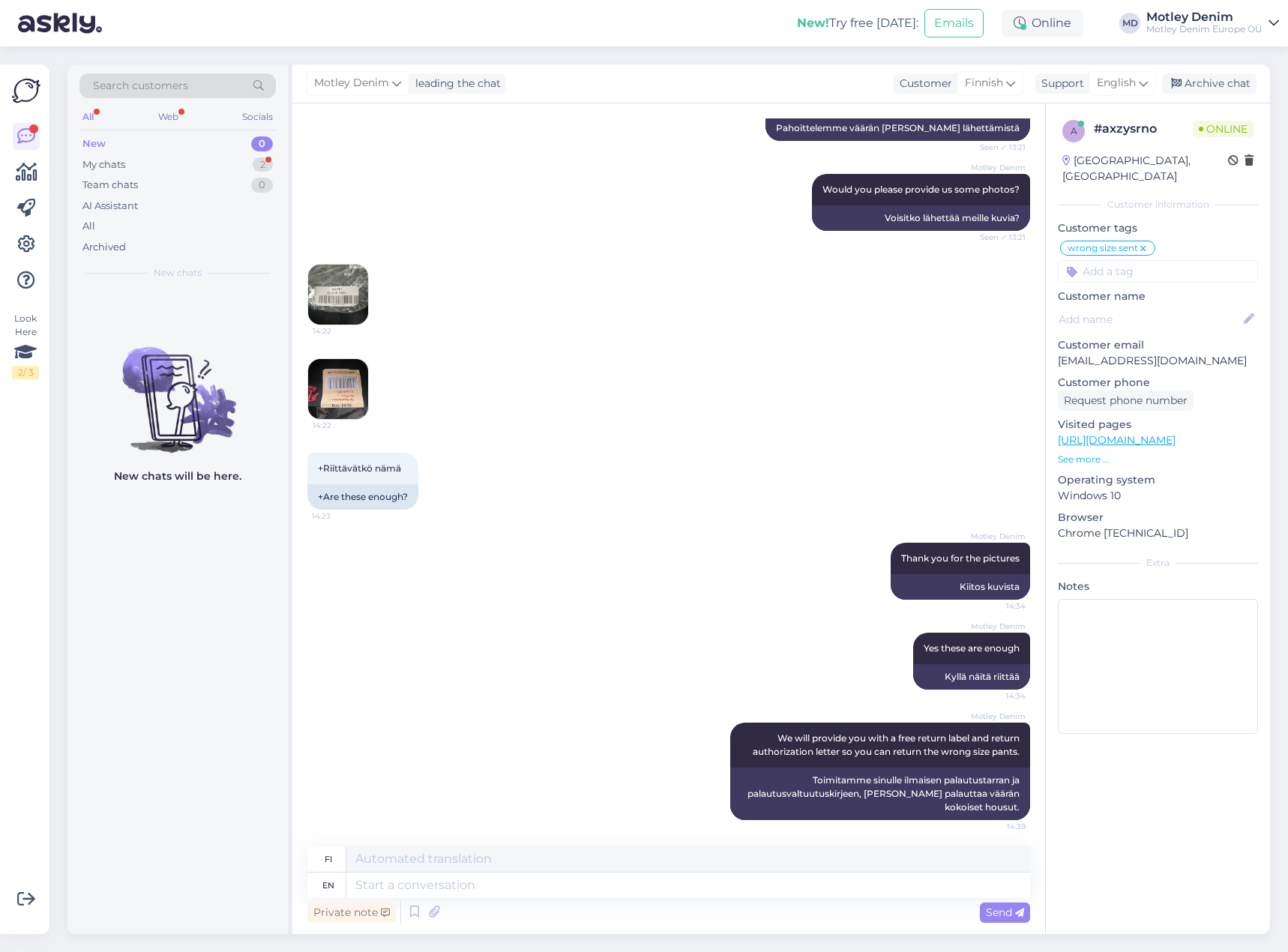
click at [352, 372] on img at bounding box center [338, 388] width 60 height 60
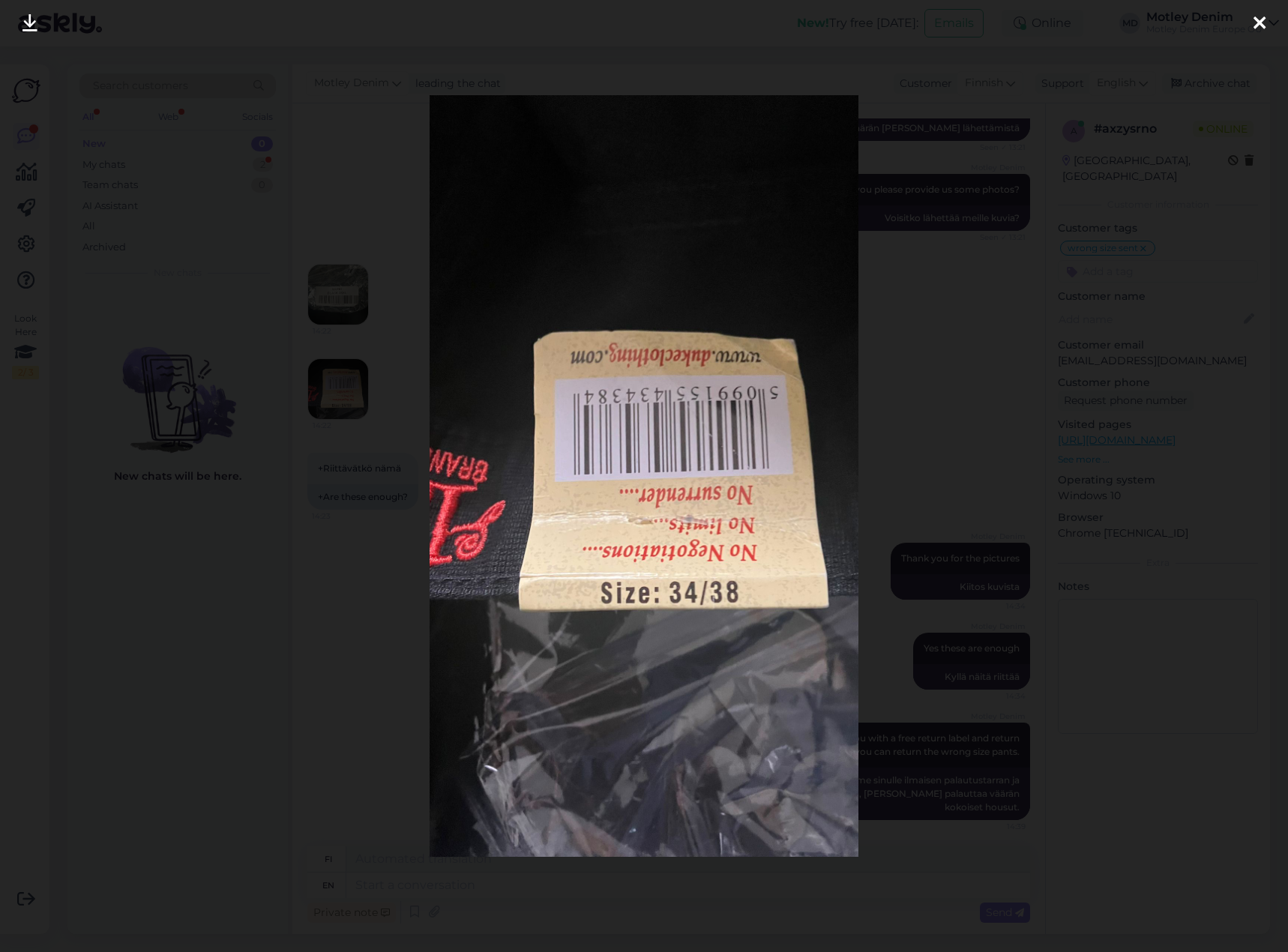
click at [902, 317] on div at bounding box center [644, 476] width 1288 height 952
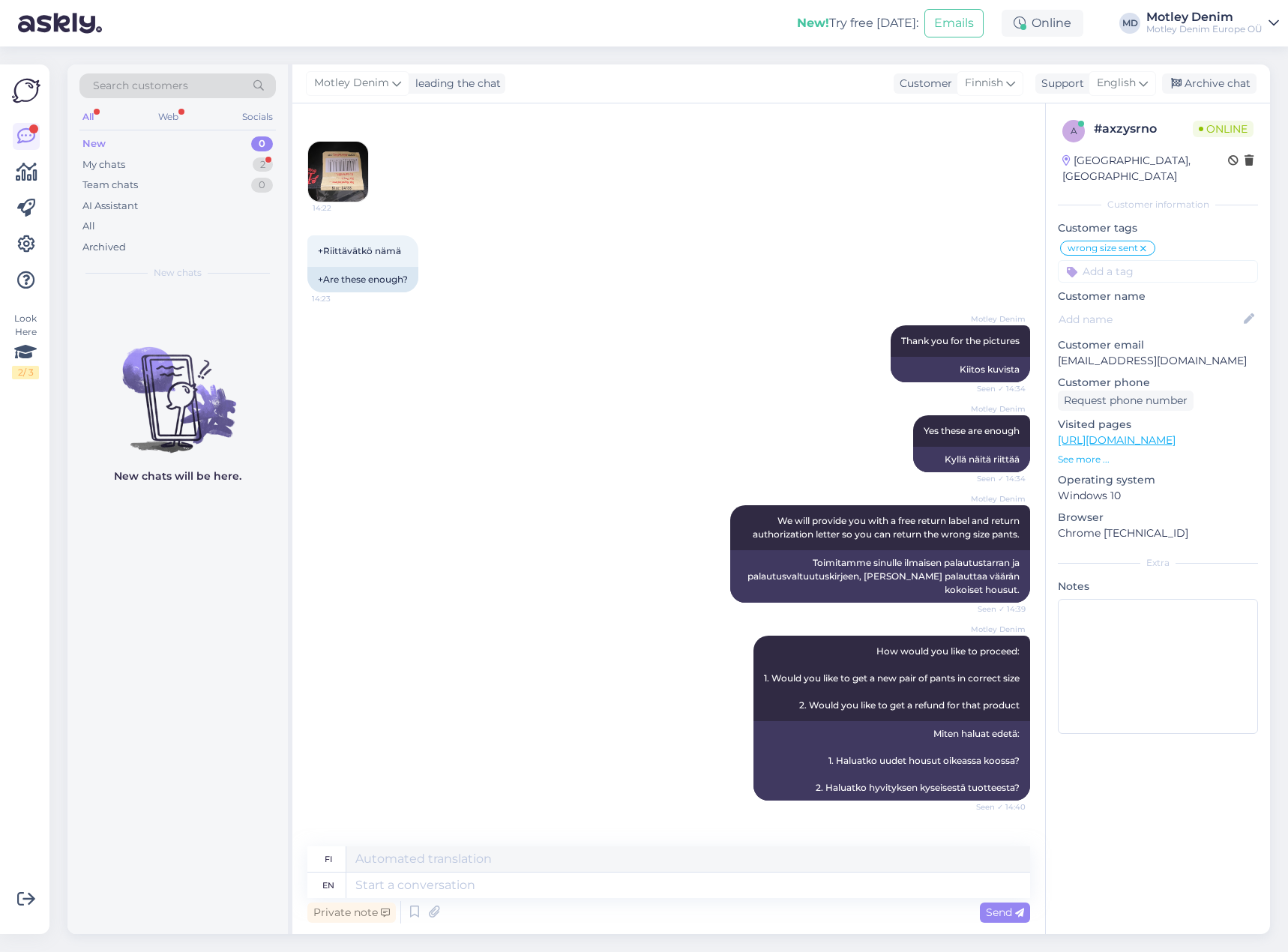
scroll to position [918, 0]
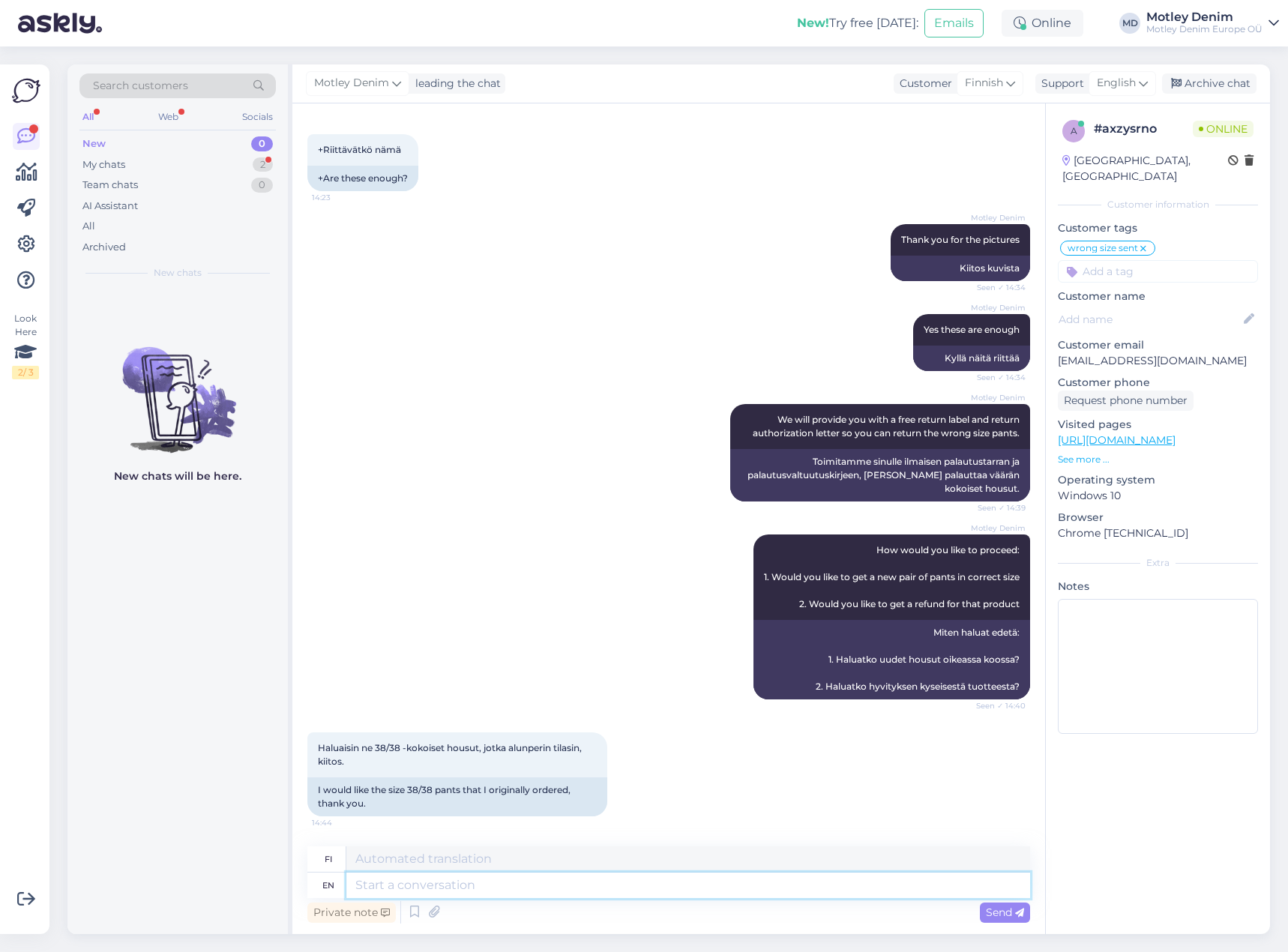
click at [415, 885] on textarea at bounding box center [688, 884] width 684 height 26
click at [434, 912] on icon at bounding box center [433, 912] width 21 height 23
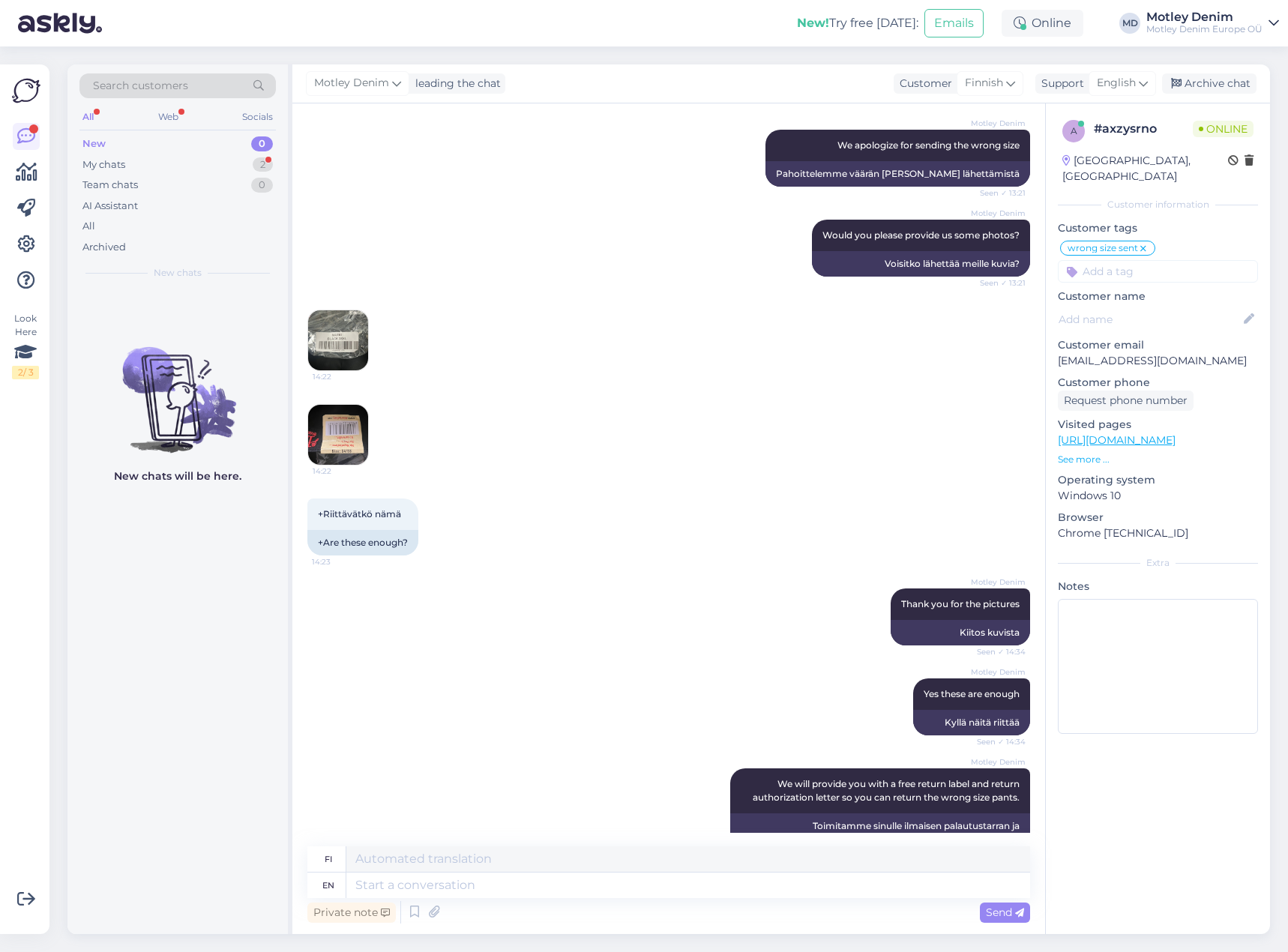
scroll to position [394, 0]
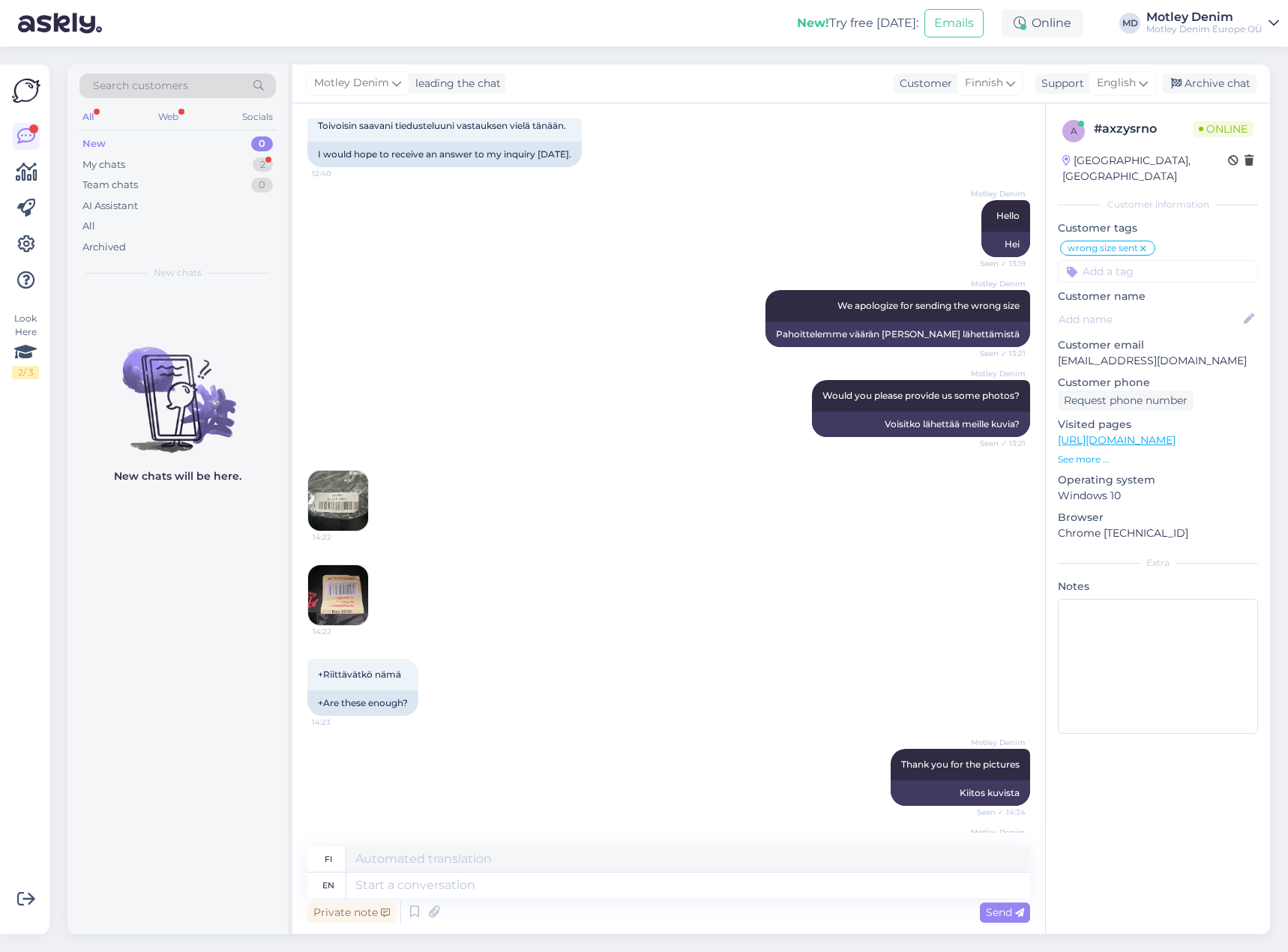
click at [341, 524] on img at bounding box center [338, 500] width 60 height 60
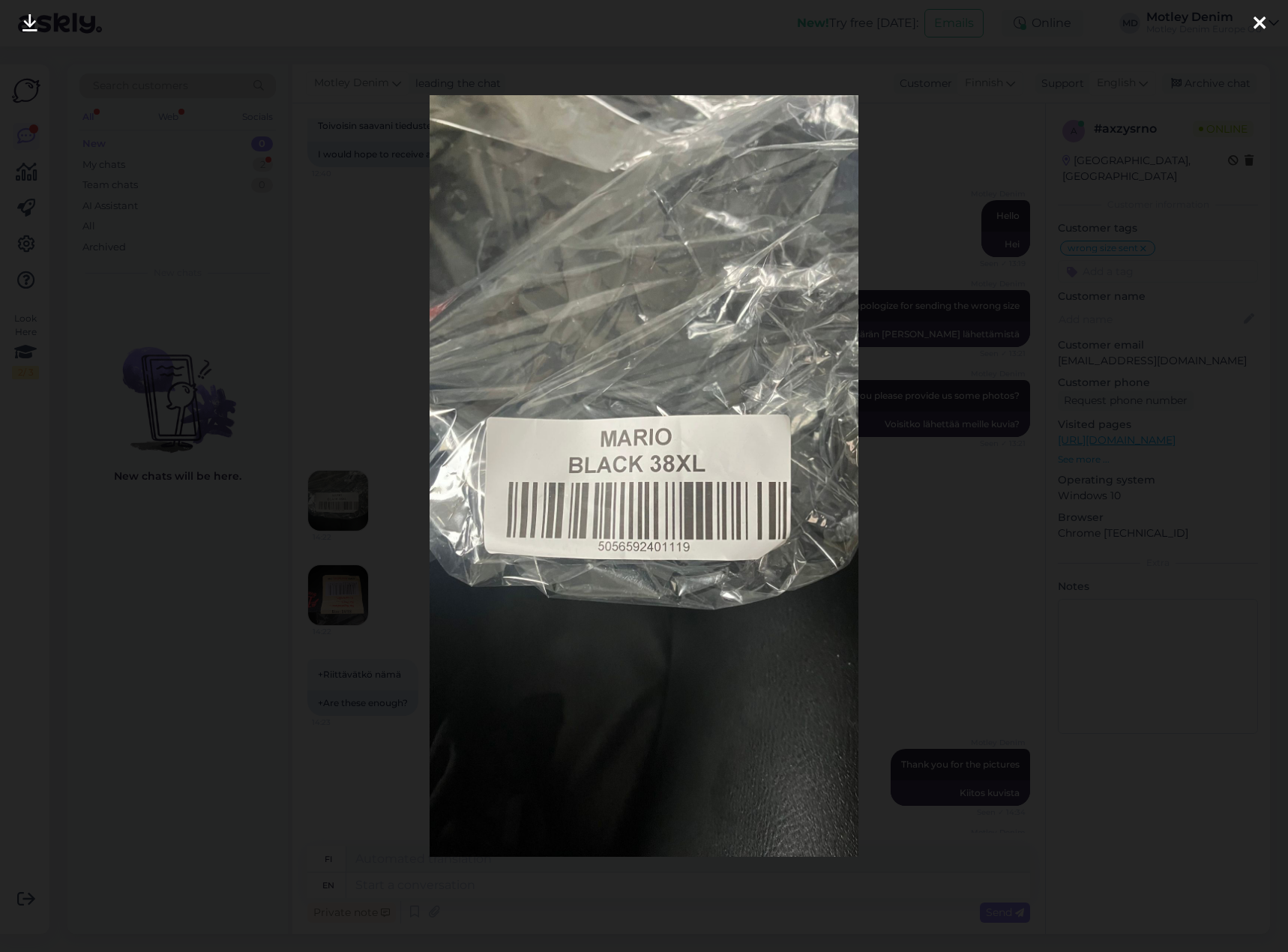
click at [403, 604] on div at bounding box center [644, 476] width 1288 height 952
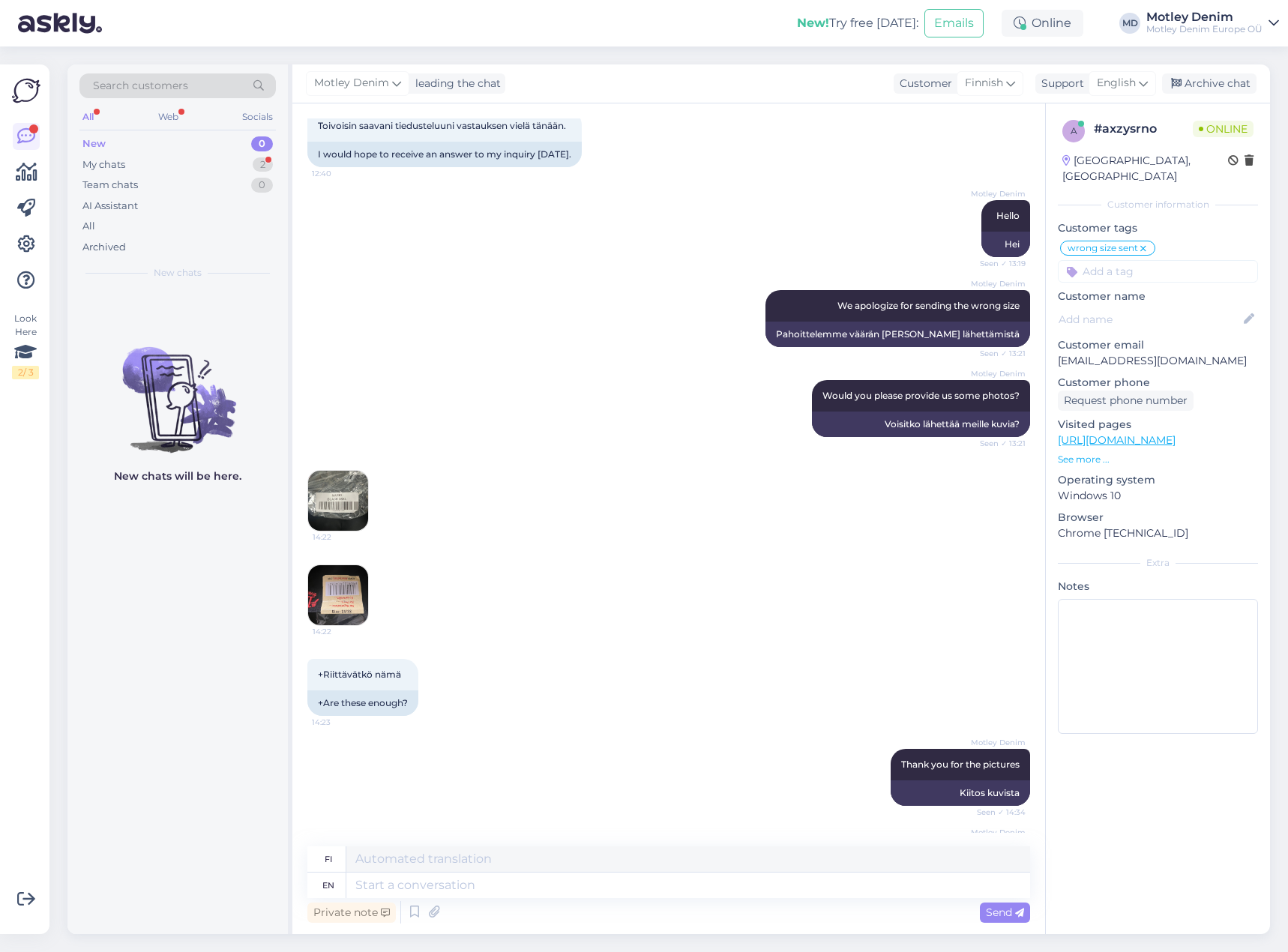
click at [336, 602] on img at bounding box center [338, 595] width 60 height 60
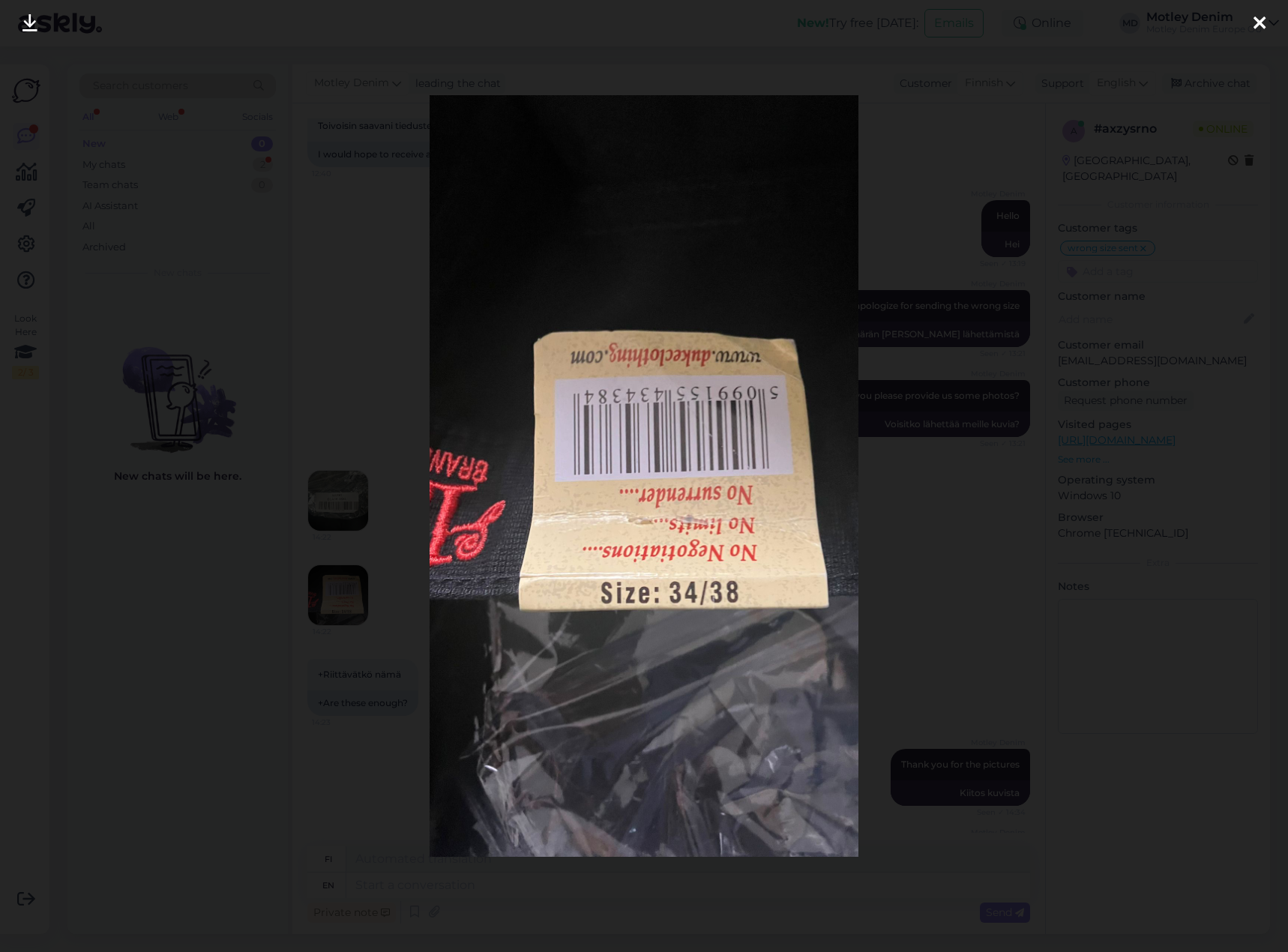
click at [418, 620] on div at bounding box center [644, 476] width 1288 height 952
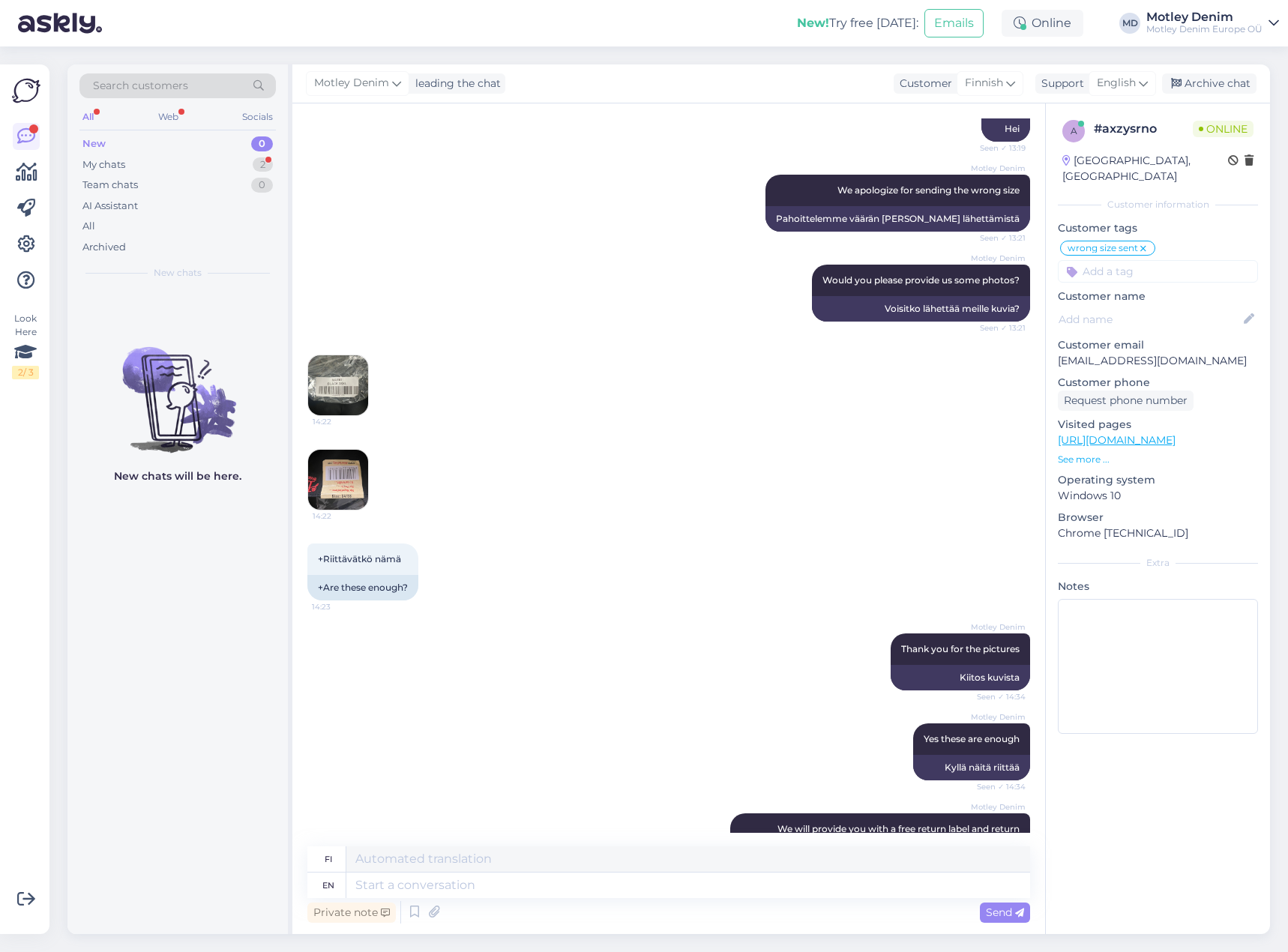
scroll to position [618, 0]
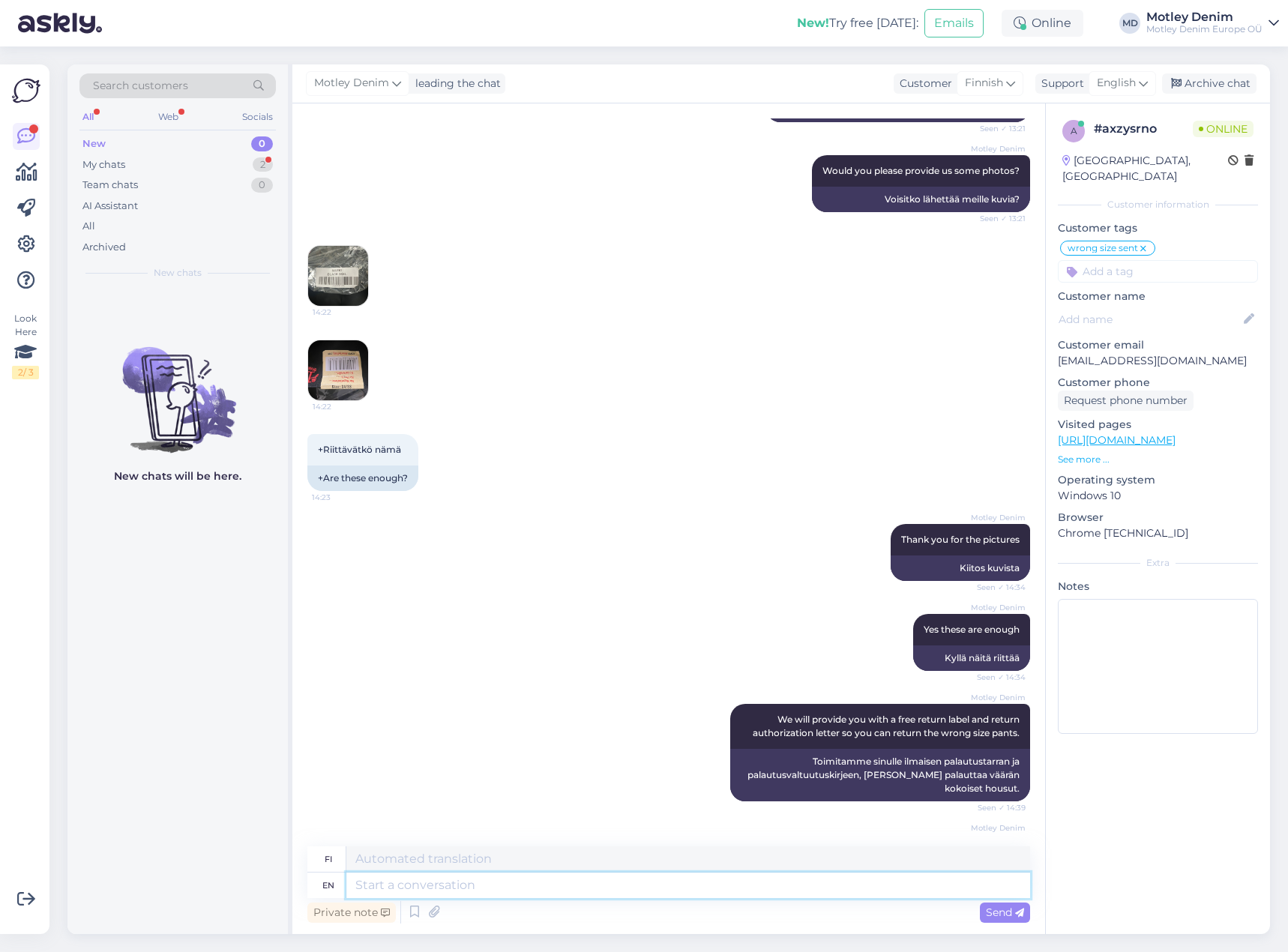
click at [464, 886] on textarea at bounding box center [688, 884] width 684 height 26
type textarea "R"
type textarea "Thank"
type textarea "Kiittää"
type textarea "Thank you"
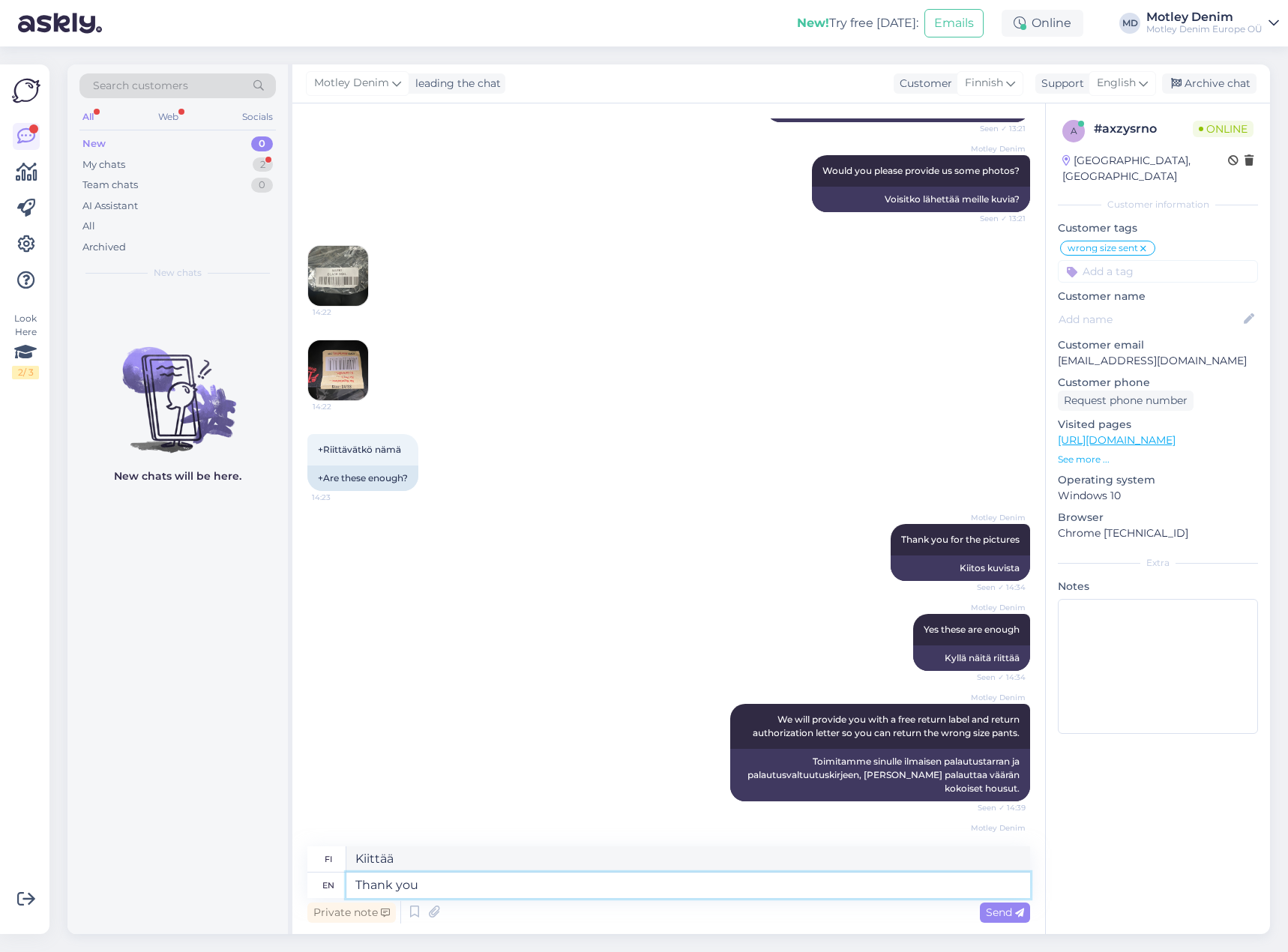
type textarea "Kiitos"
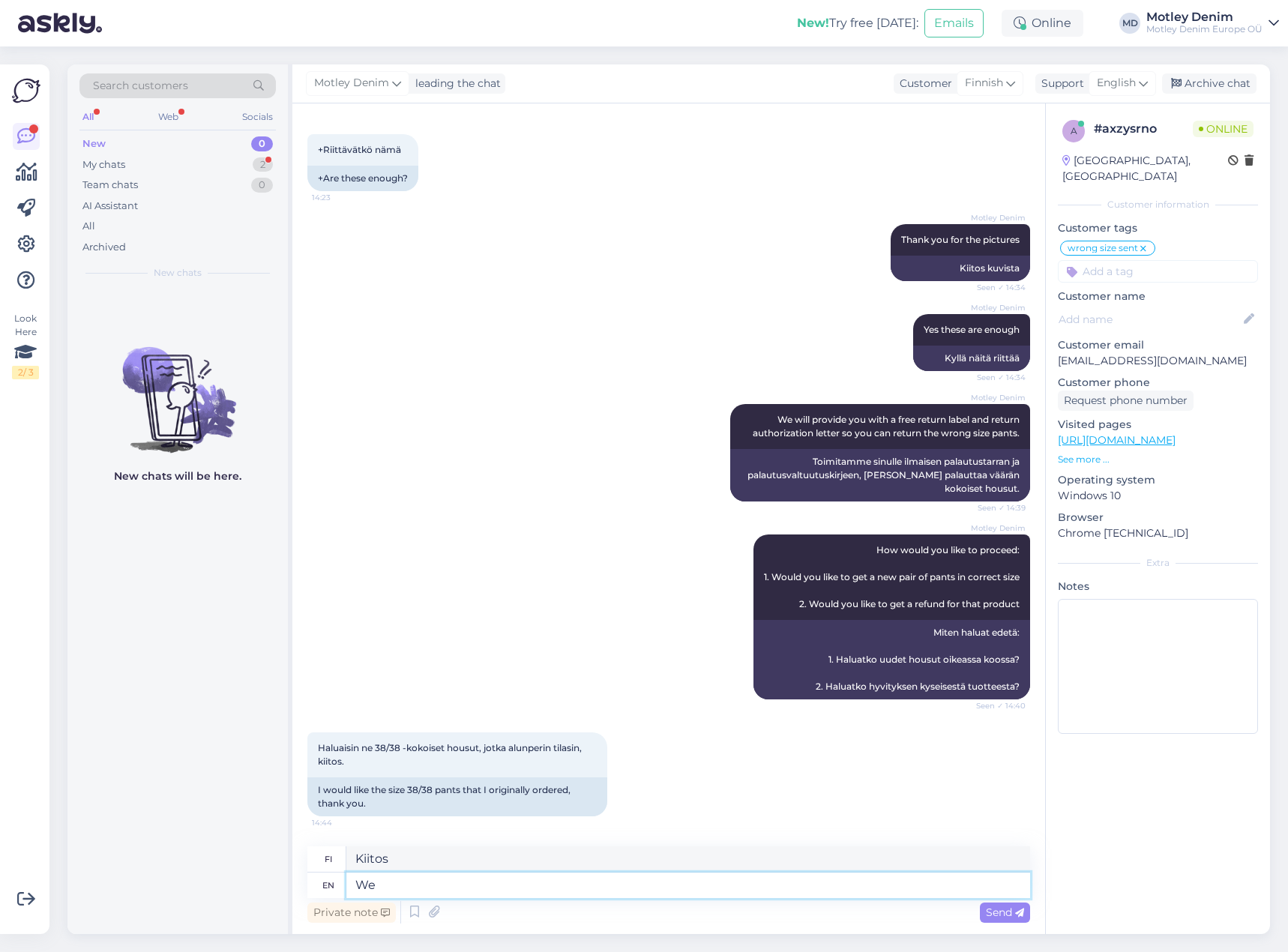
type textarea "We w"
type textarea "Me"
type textarea "We will se"
type textarea "Me aiomme"
type textarea "We will send y"
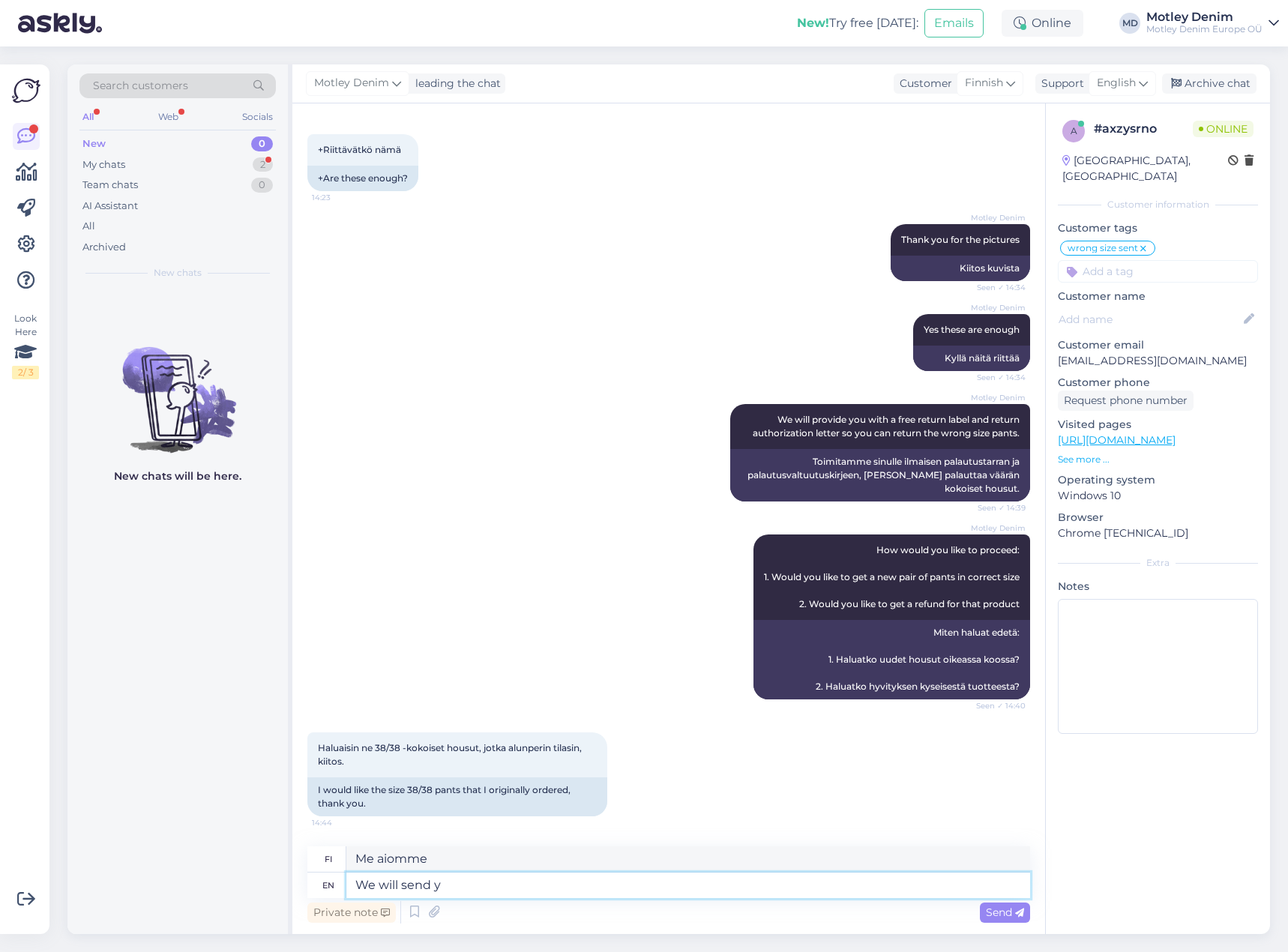
type textarea "Lähetämme"
type textarea "We will send you"
type textarea "Lähetämme sinulle"
type textarea "We will send you a new"
type textarea "Lähetämme sinulle uuden"
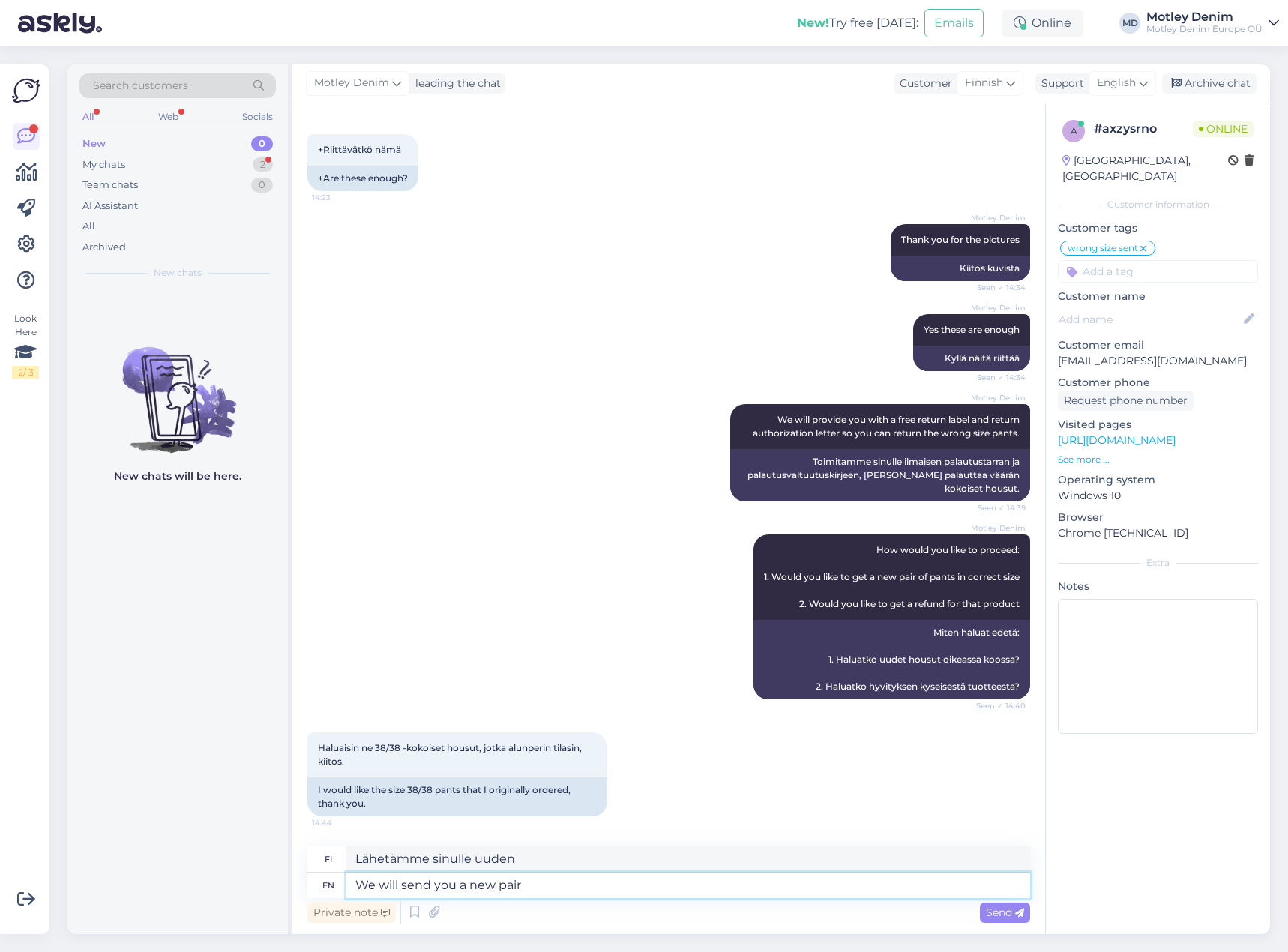
type textarea "We will send you a new pair."
type textarea "Lähetämme sinulle uuden parin."
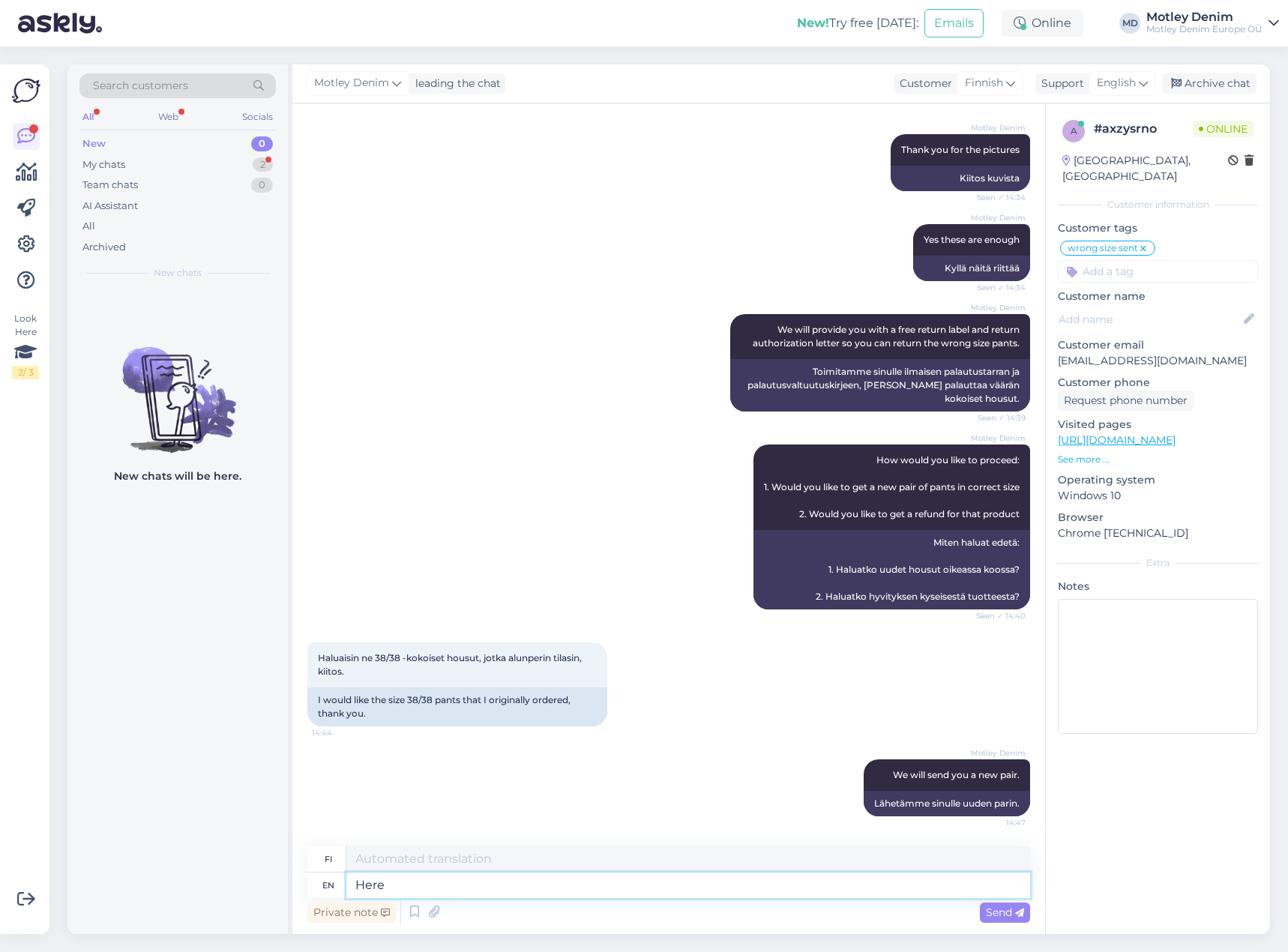
type textarea "Here"
type textarea "Tässä"
type textarea "Here is th"
type textarea "Tässä on"
type textarea "Here is the return a"
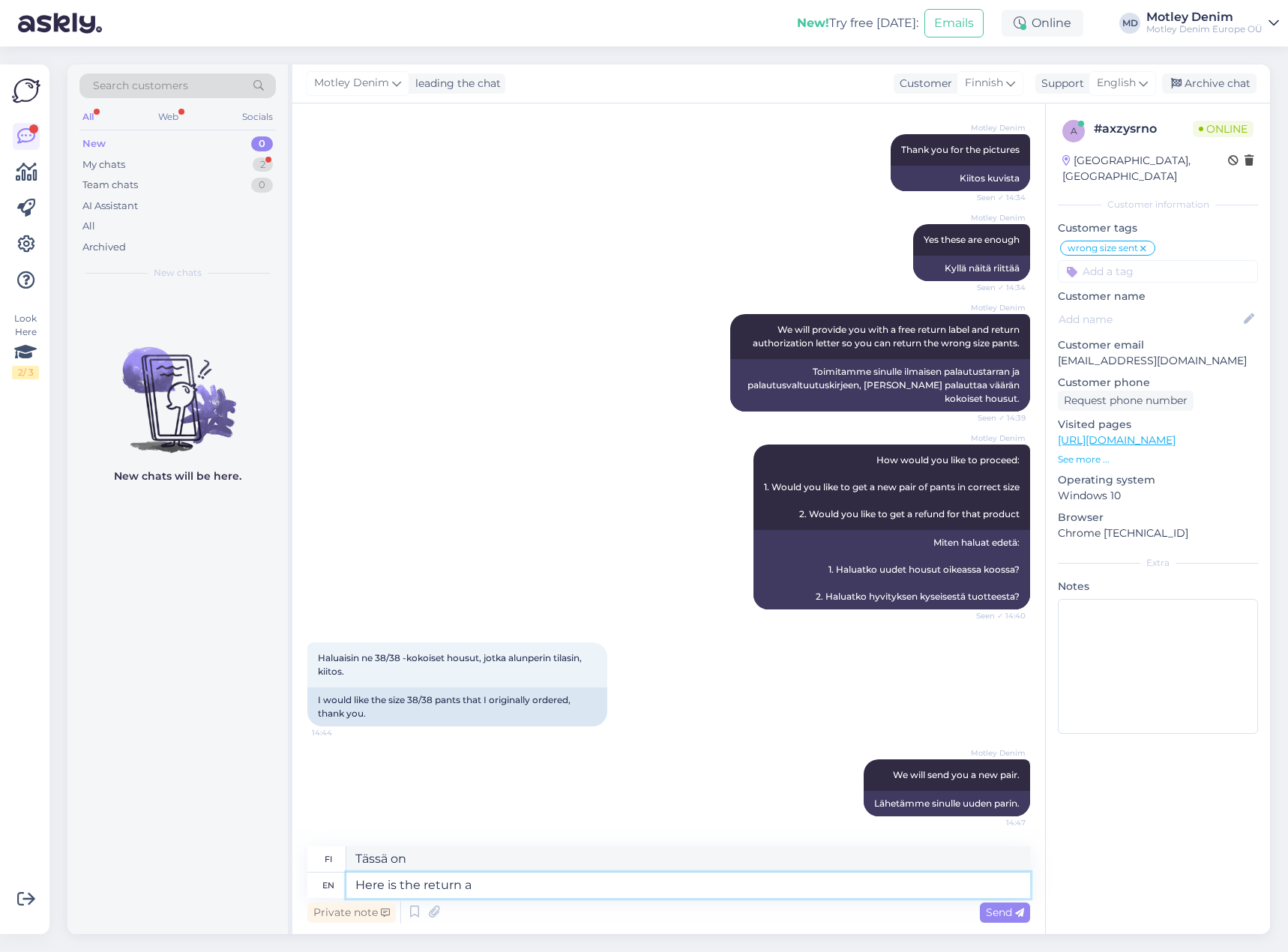
type textarea "Tässä on paluu"
type textarea "Here is the return authorization"
type textarea "Tässä on palautuslupa"
type textarea "Here is the return authorization letter:"
type textarea "Tässä on palautuslupakirje:"
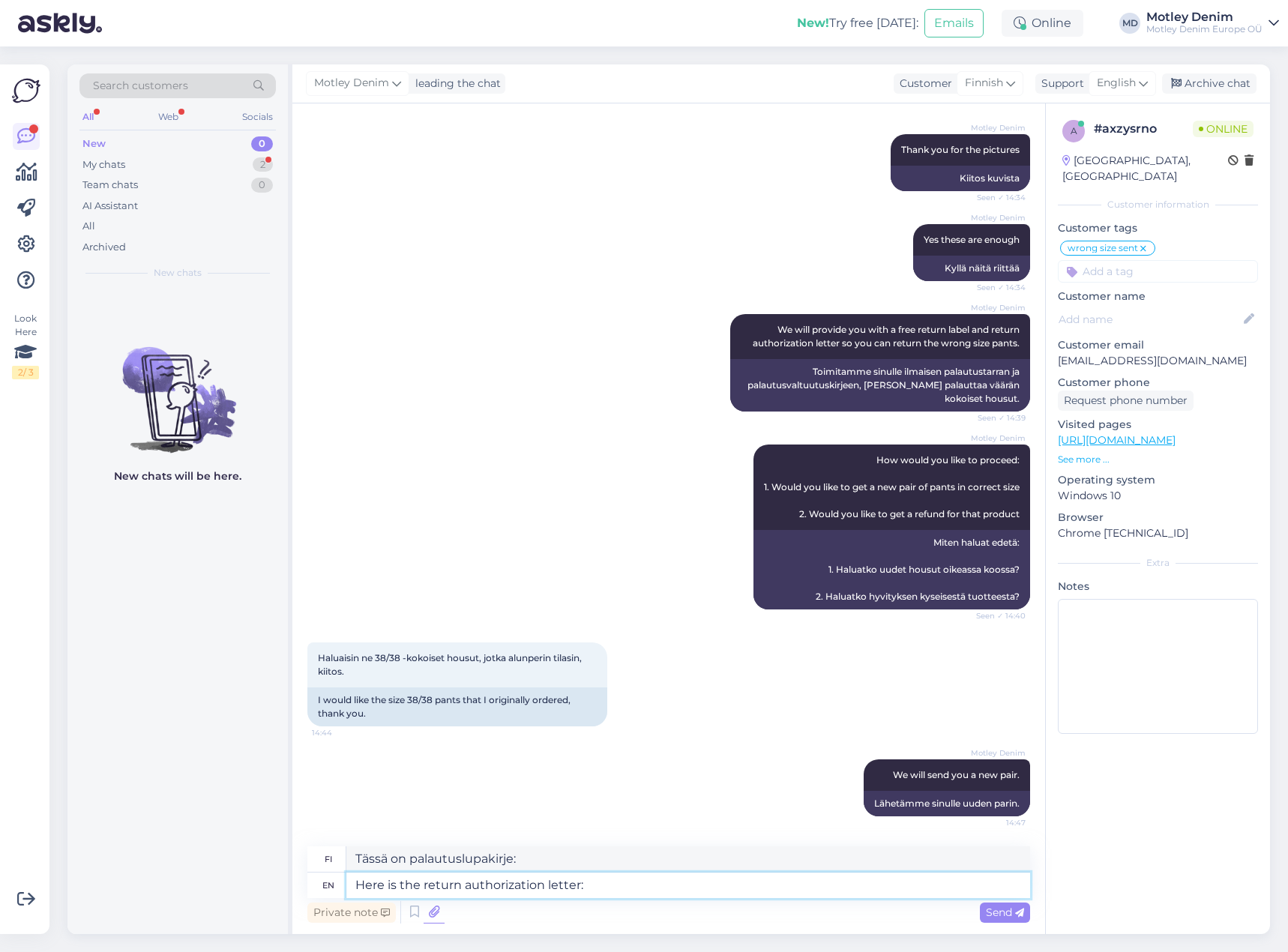
type textarea "Here is the return authorization letter:"
click at [426, 919] on icon at bounding box center [433, 912] width 21 height 23
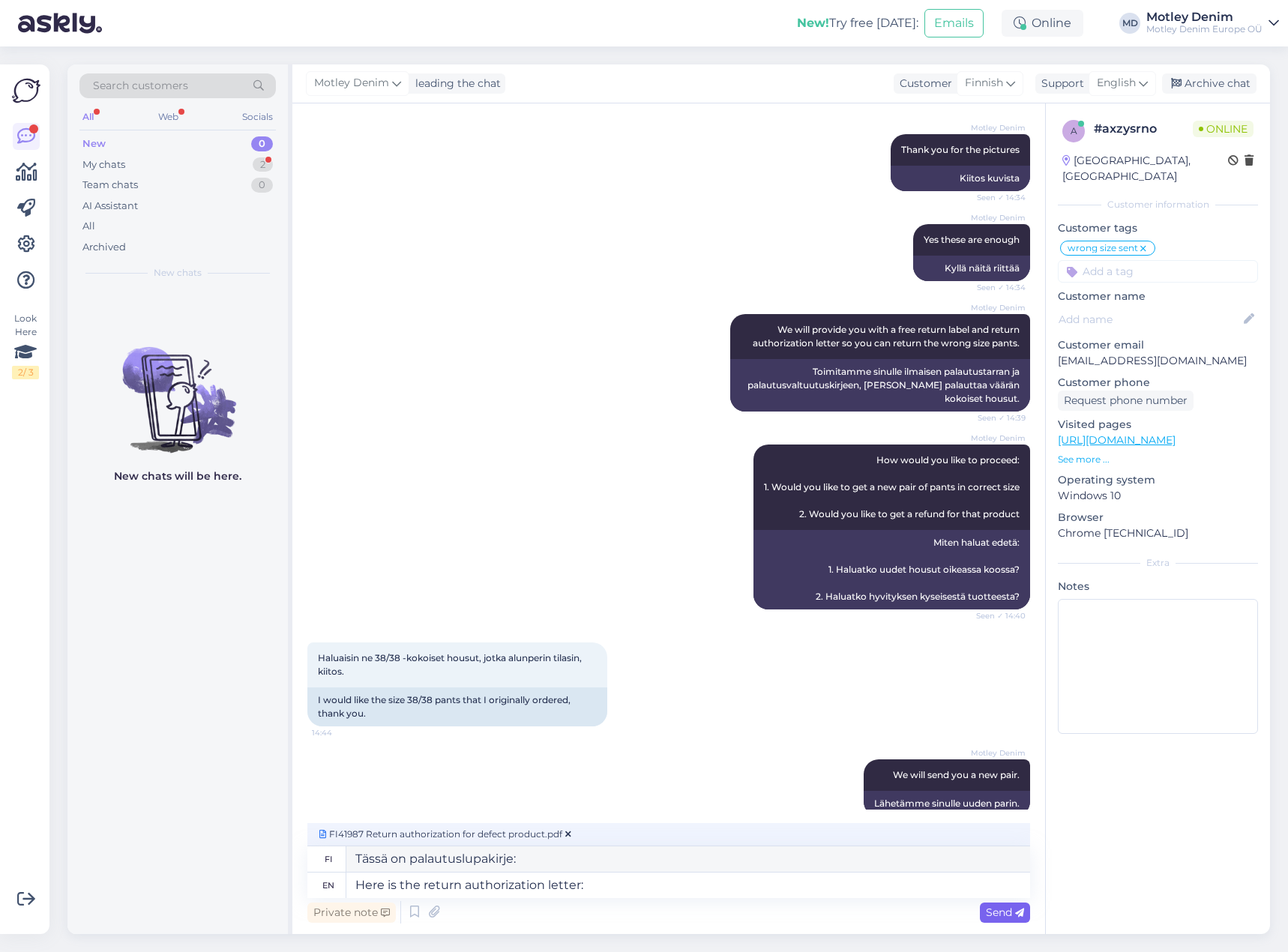
click at [1004, 910] on span "Send" at bounding box center [1004, 912] width 38 height 13
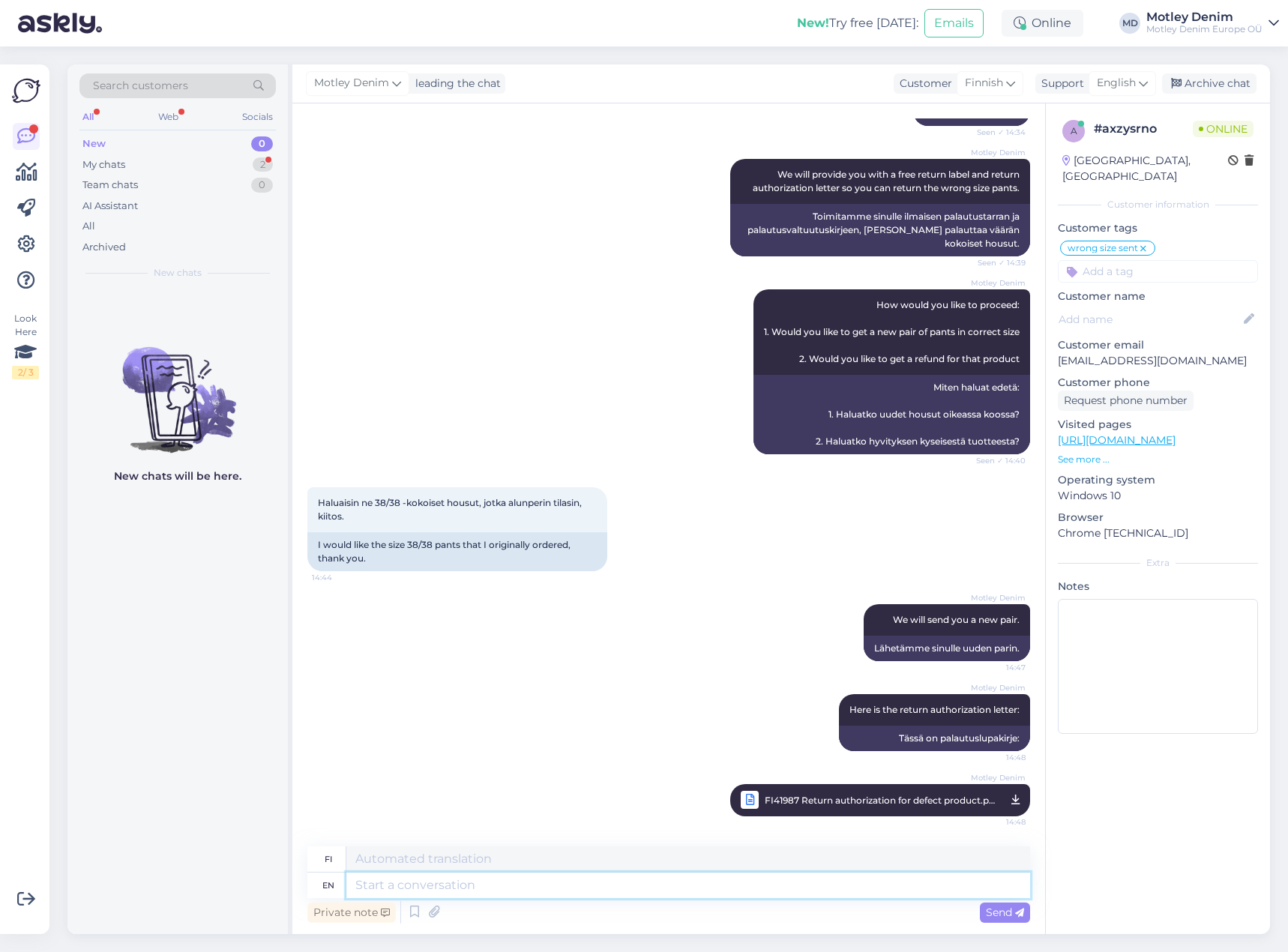
click at [902, 887] on textarea at bounding box center [688, 884] width 684 height 26
type textarea "Here i"
type textarea "Tässä"
type textarea "Here is t"
type textarea "Tässä on"
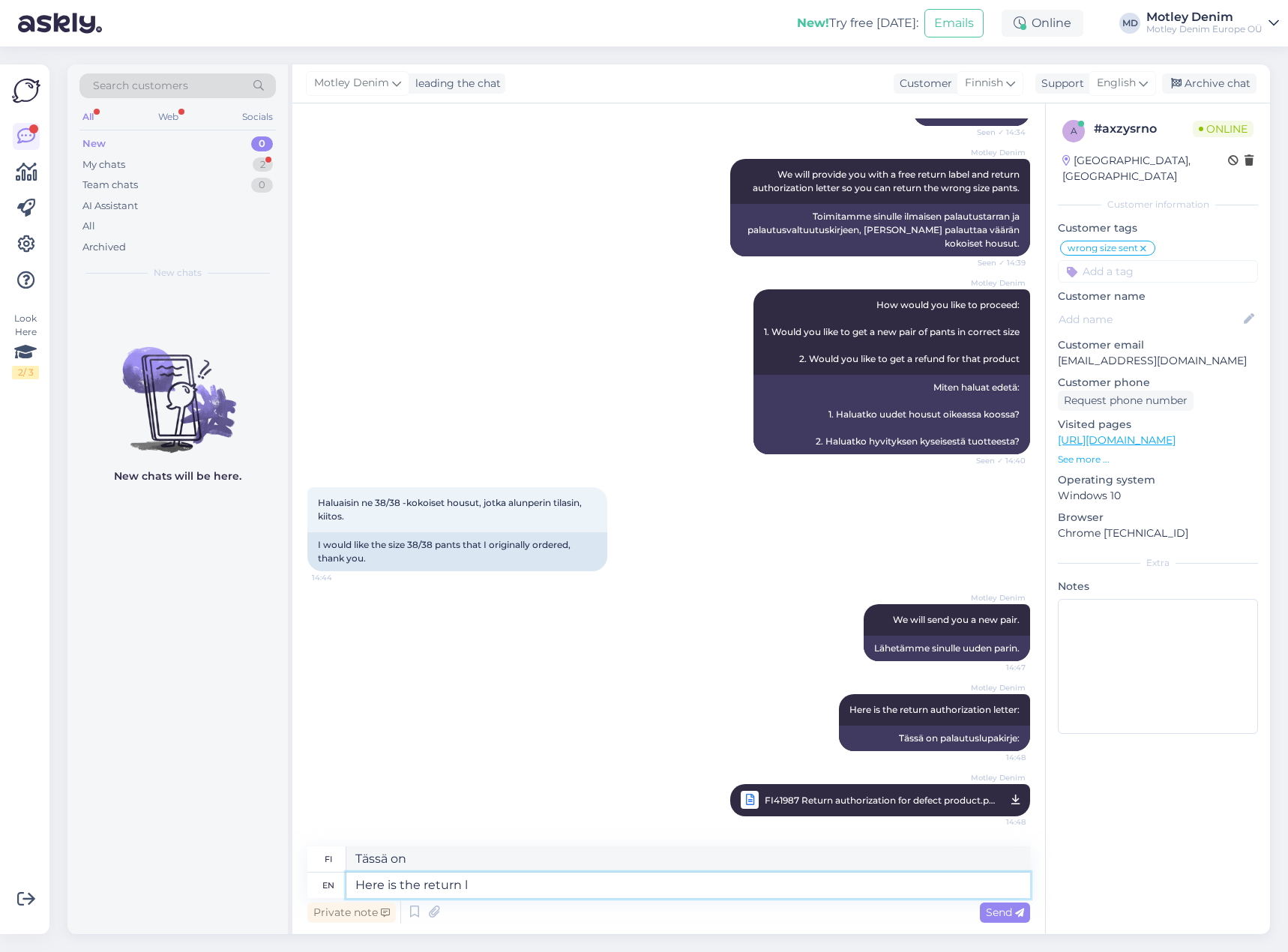
type textarea "Here is the return la"
type textarea "Tässä on paluu"
type textarea "Here is the return label"
type textarea "Tässä on palautustarra"
type textarea "Here is the return label"
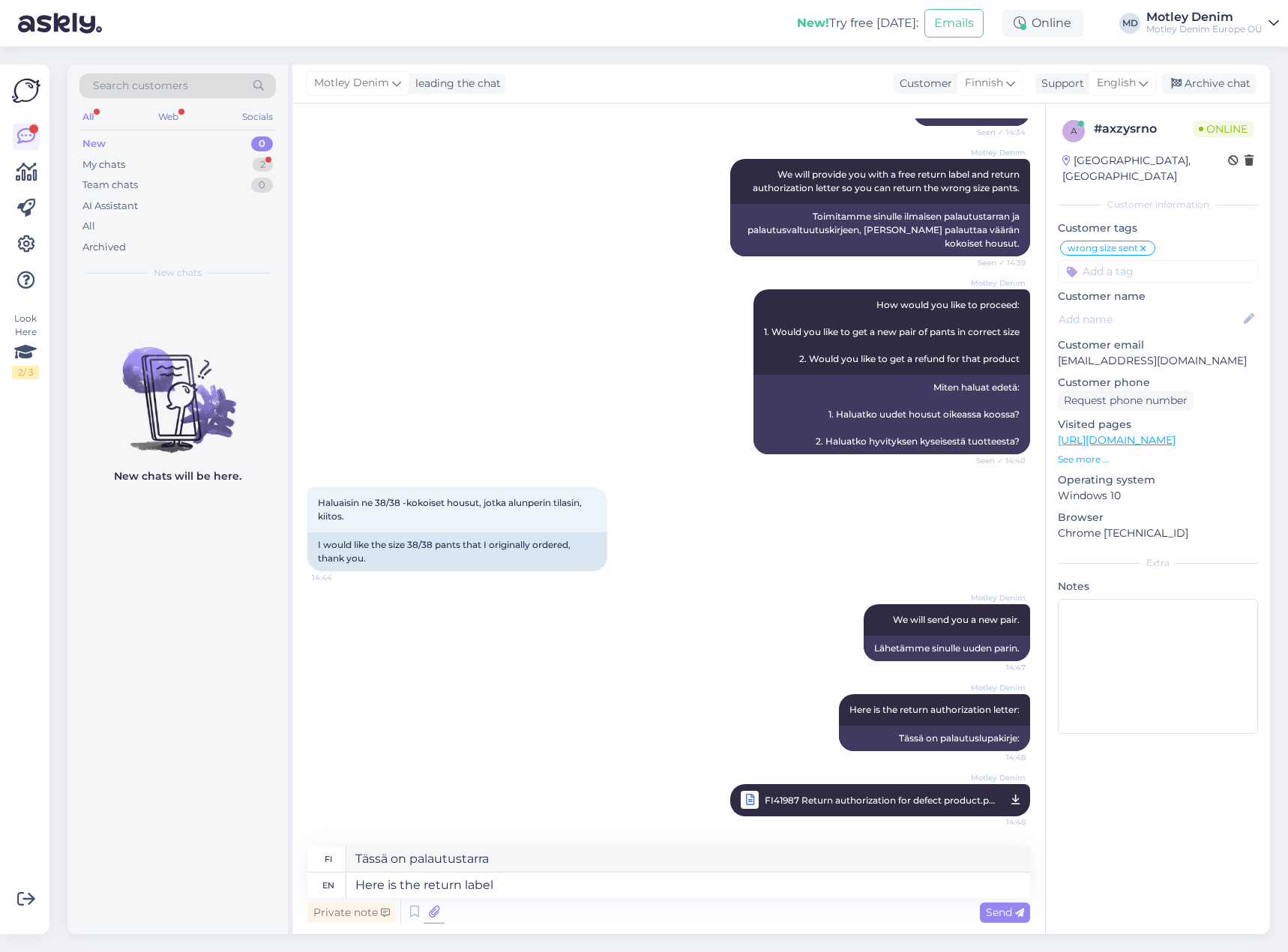
click at [434, 911] on icon at bounding box center [433, 912] width 21 height 23
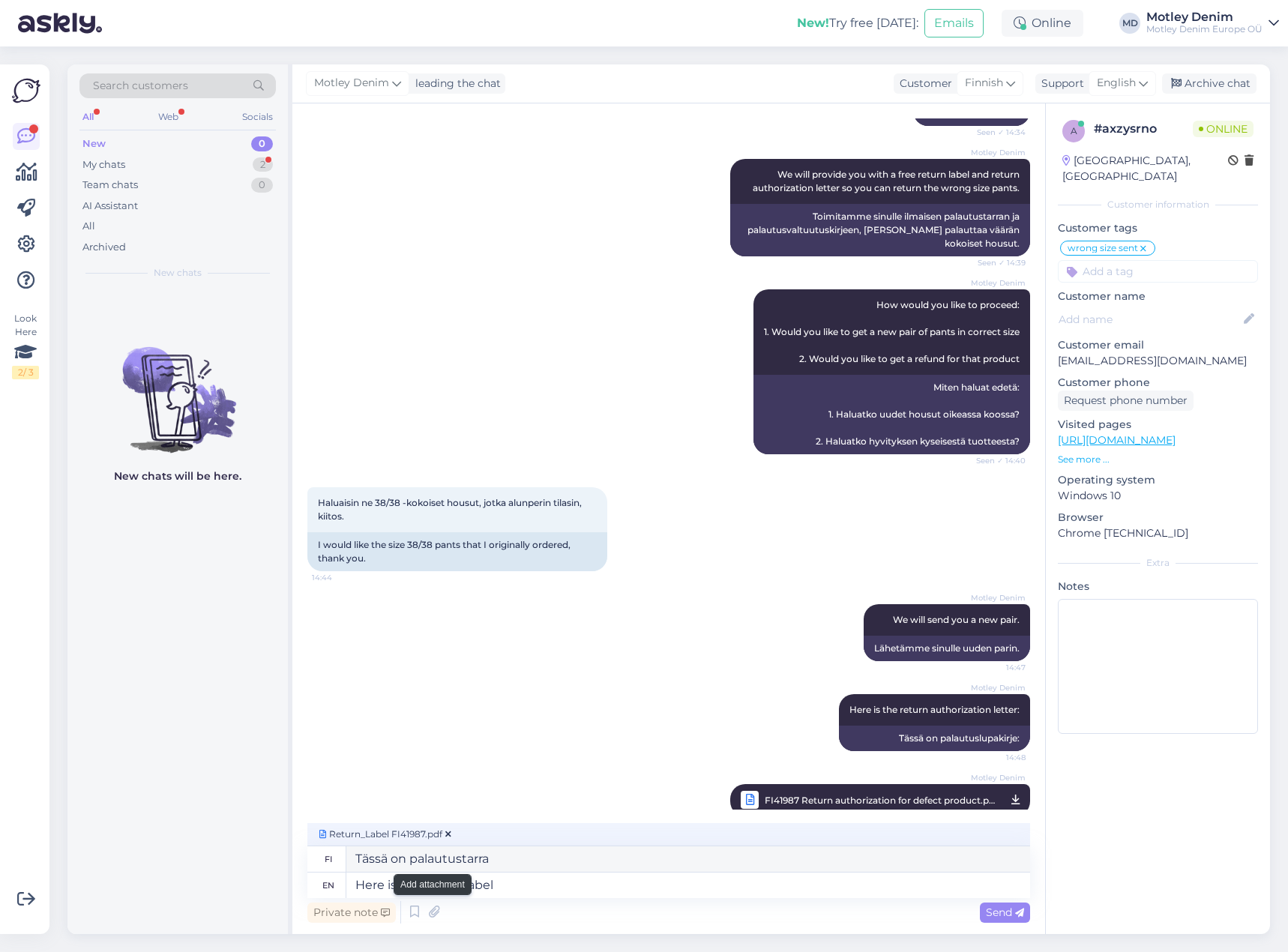
scroll to position [1187, 0]
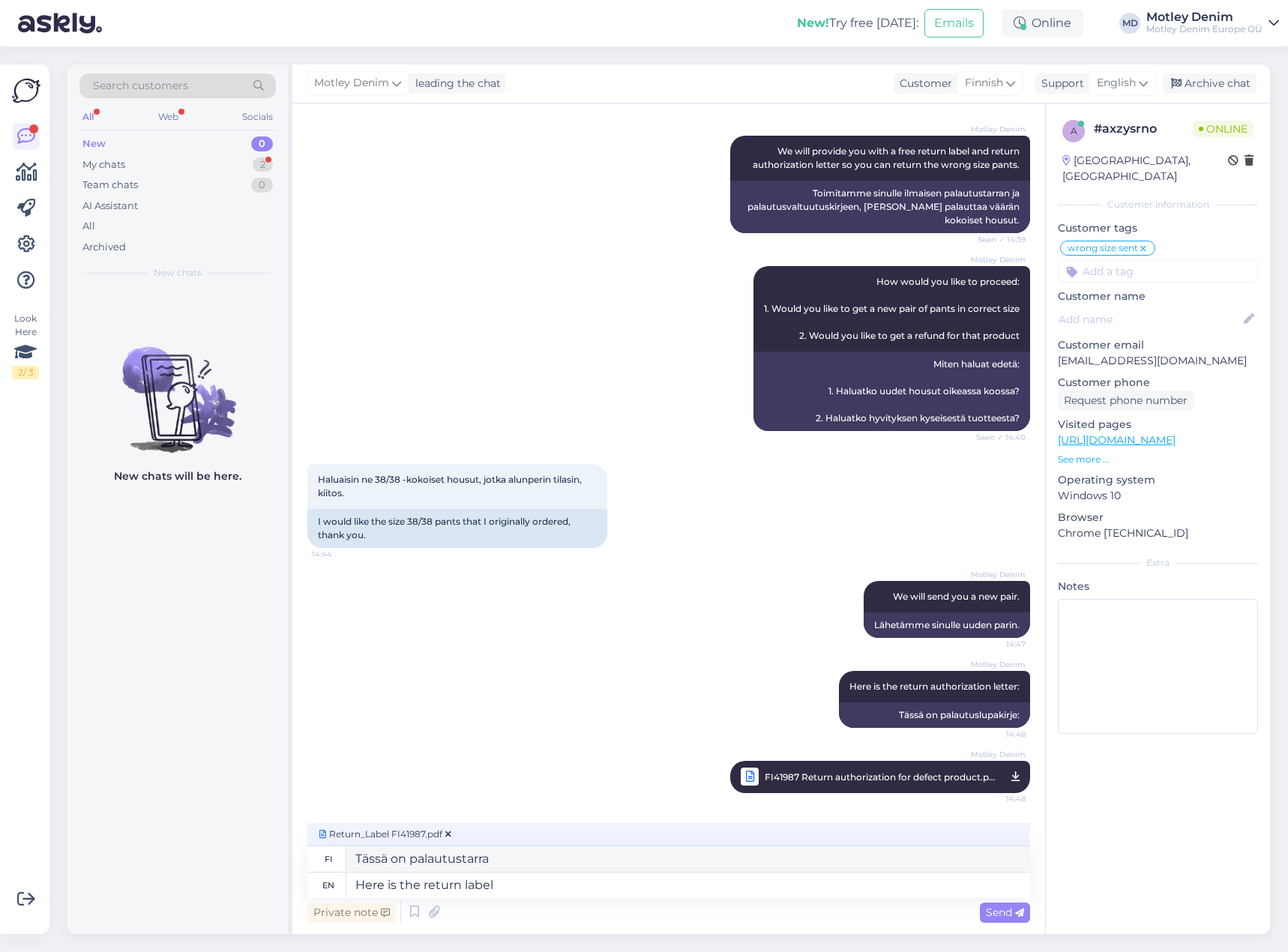
click at [1008, 925] on div "Private note Send" at bounding box center [669, 912] width 722 height 29
click at [1008, 914] on span "Send" at bounding box center [1004, 912] width 38 height 13
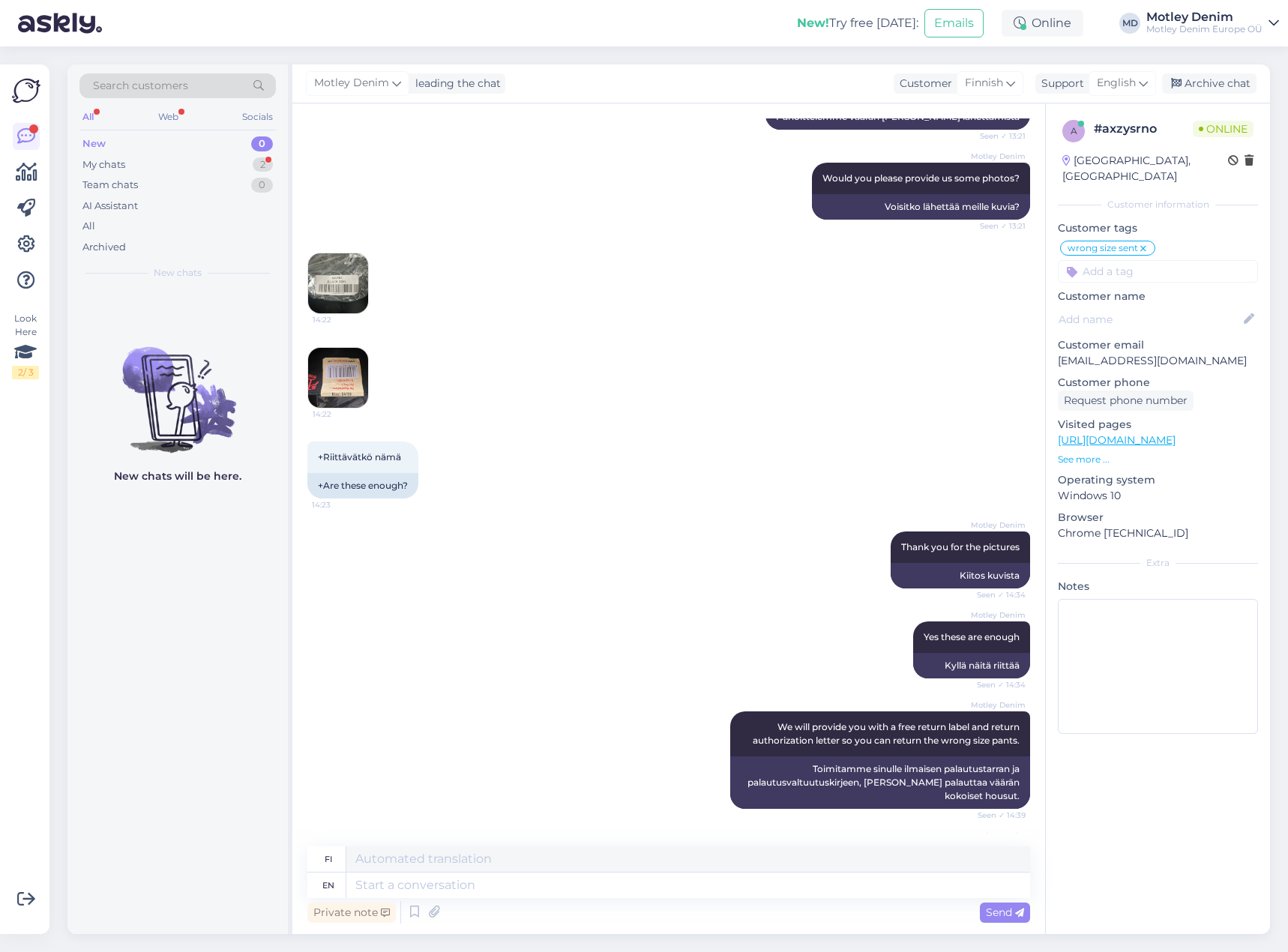
scroll to position [419, 0]
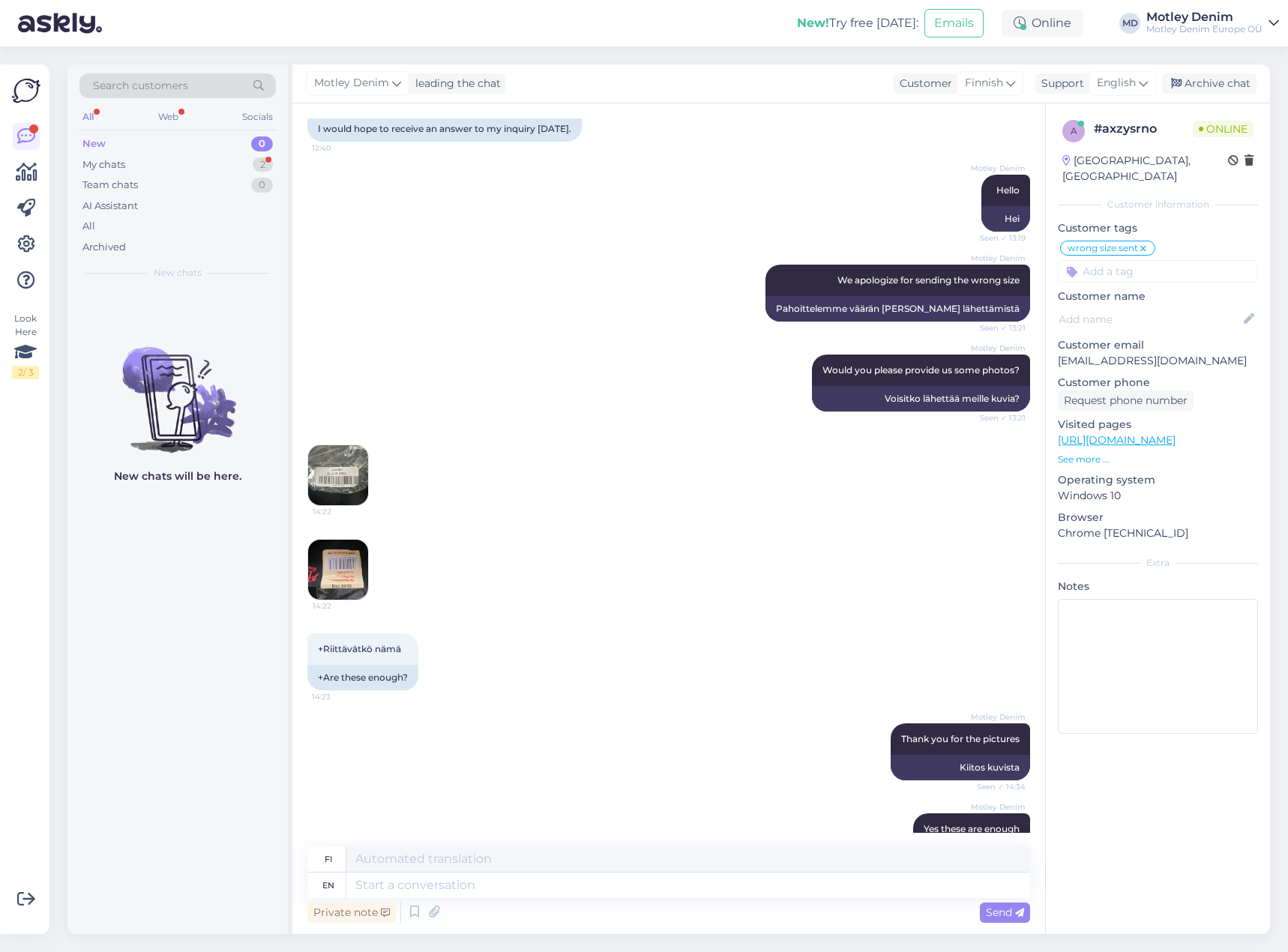
click at [332, 469] on img at bounding box center [338, 474] width 60 height 60
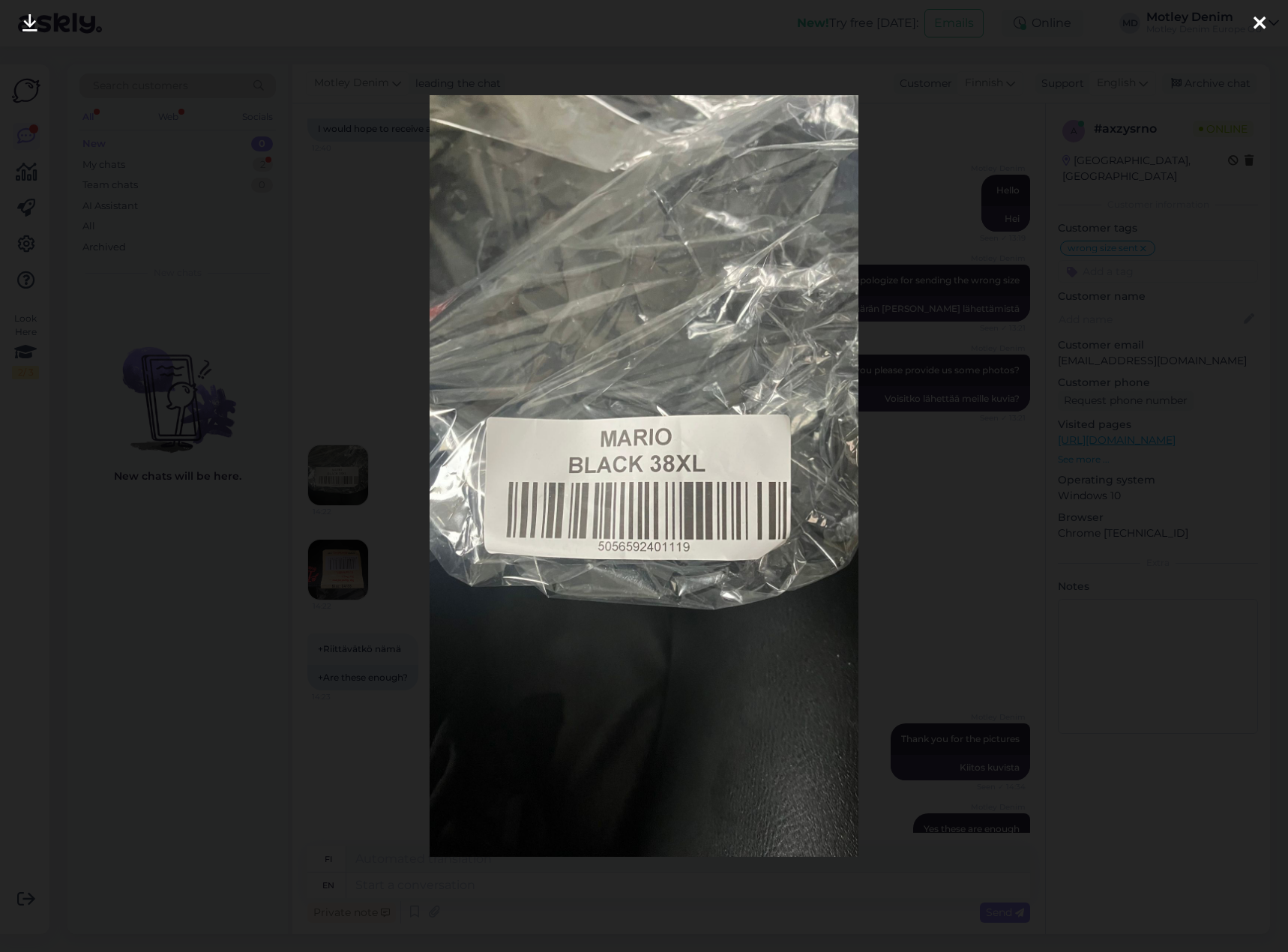
click at [914, 406] on div at bounding box center [644, 476] width 1288 height 952
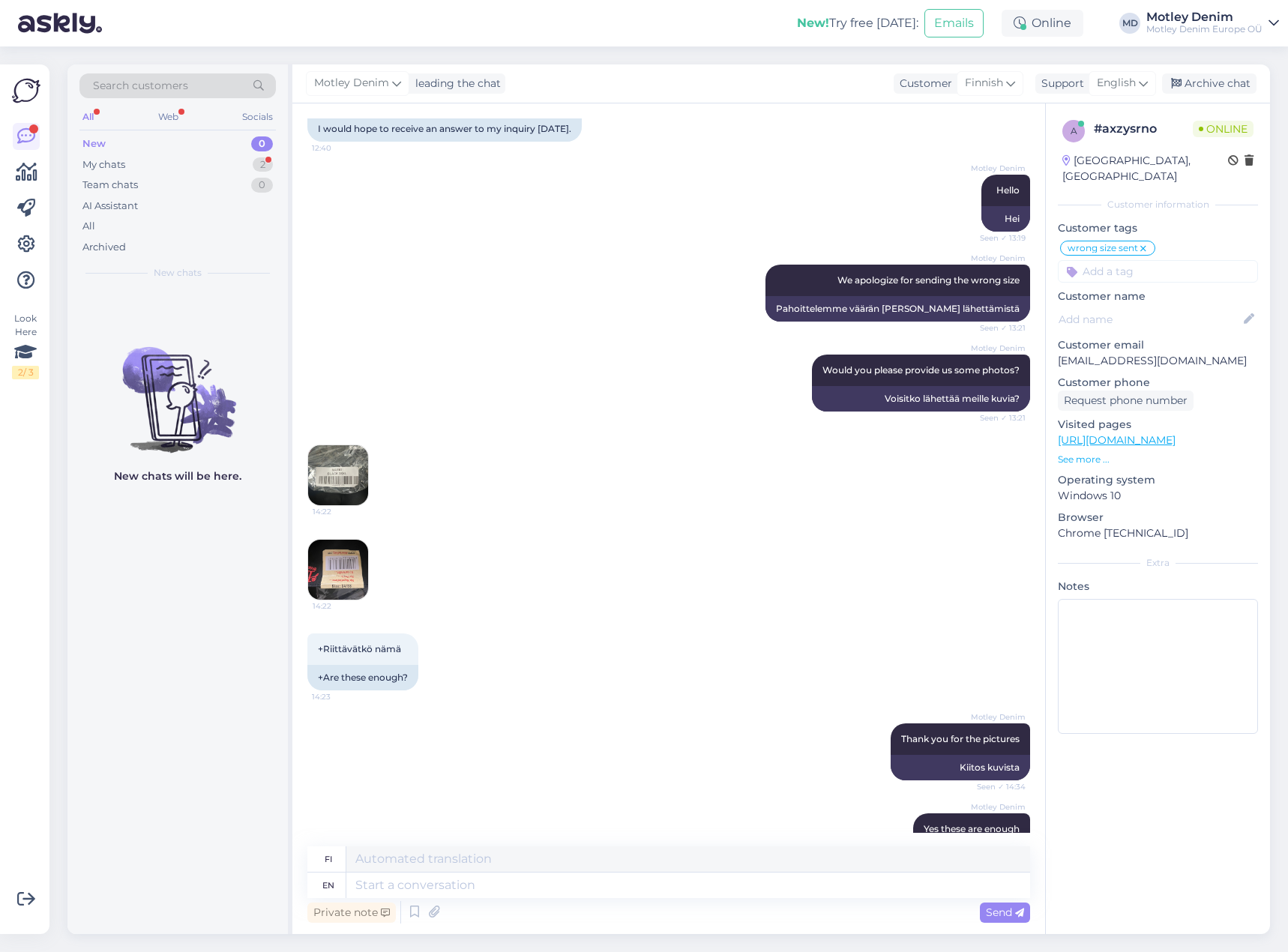
click at [344, 565] on img at bounding box center [338, 569] width 60 height 60
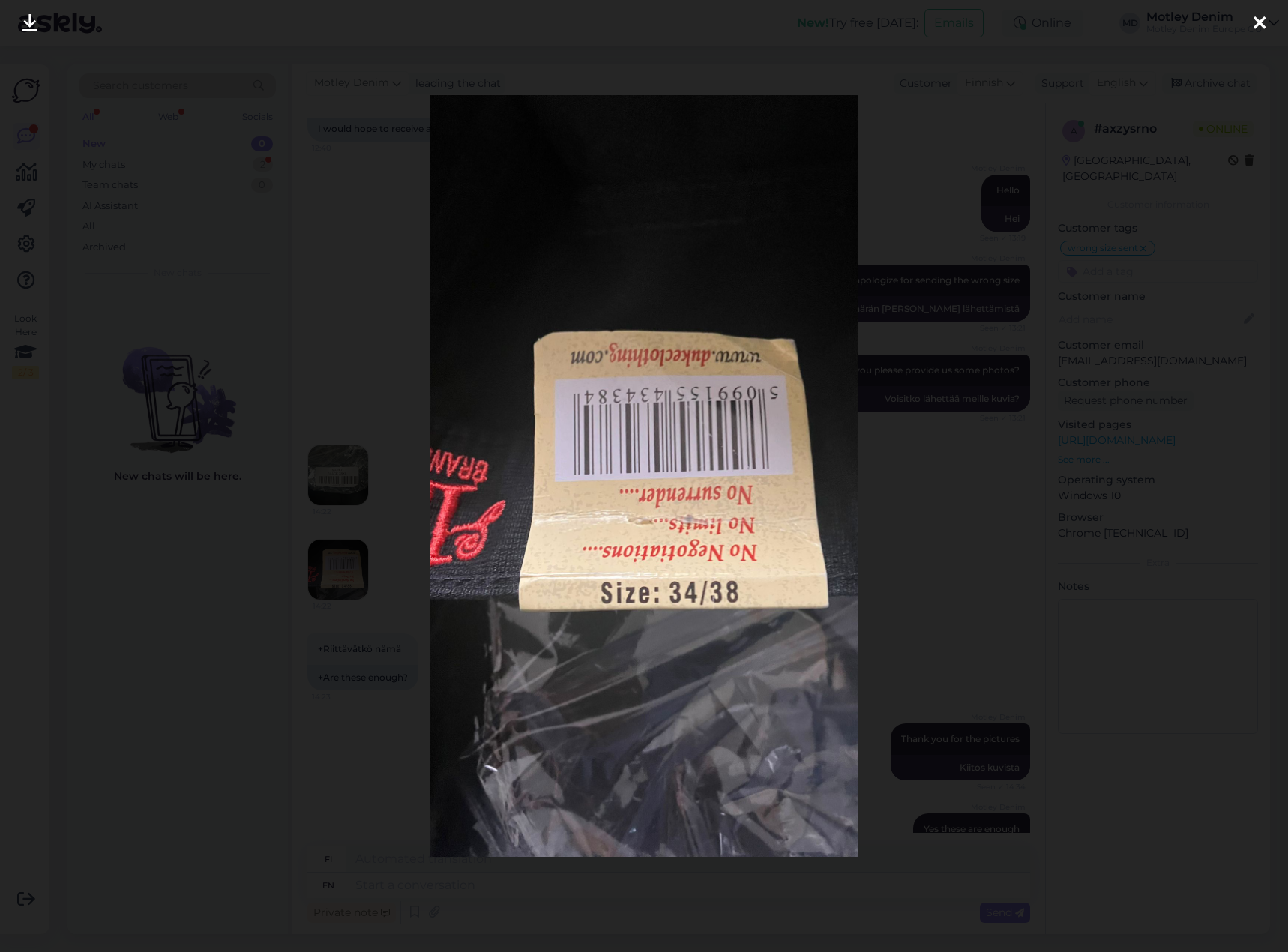
click at [941, 558] on div at bounding box center [644, 476] width 1288 height 952
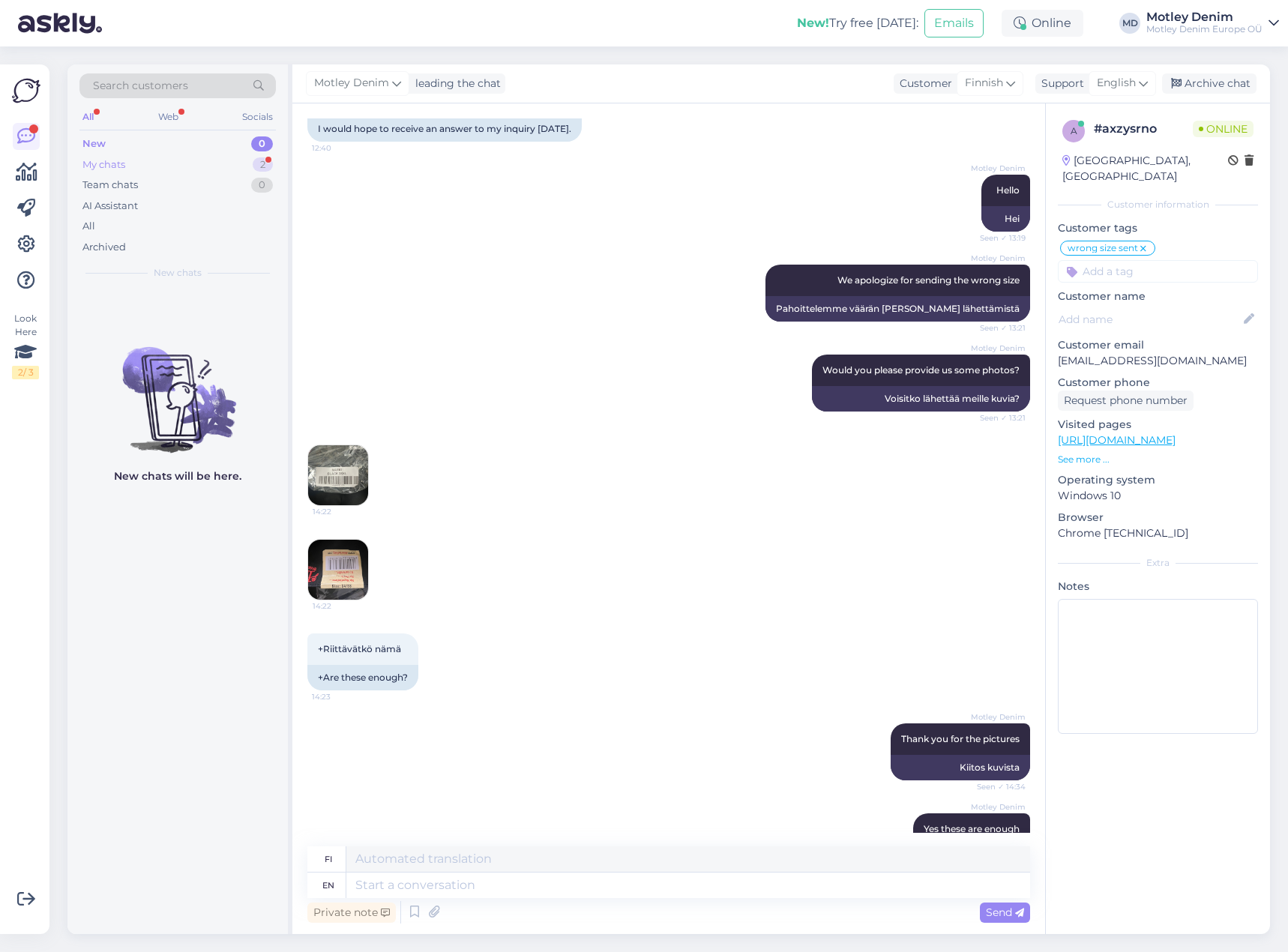
scroll to position [269, 0]
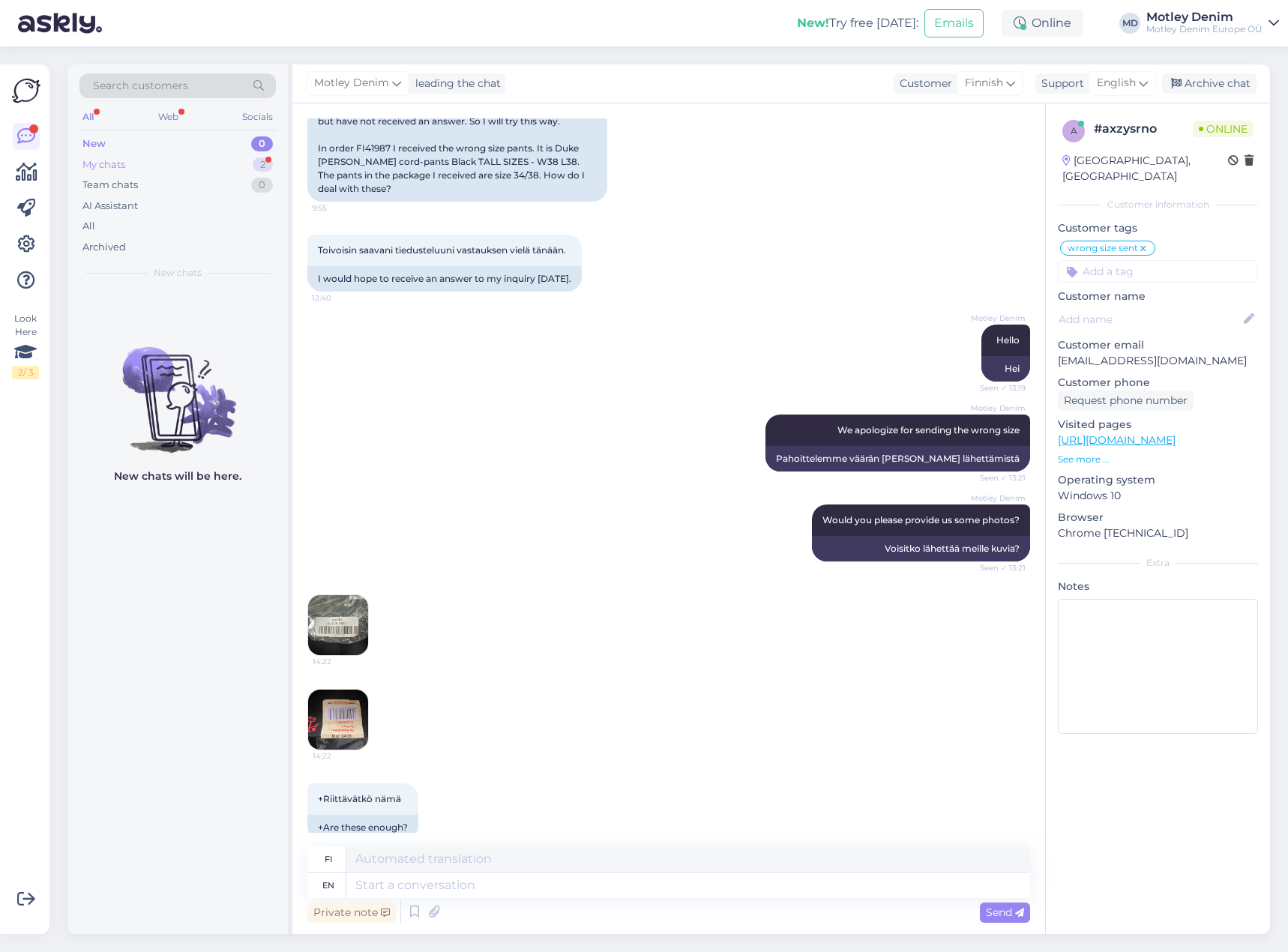
click at [215, 165] on div "My chats 2" at bounding box center [177, 165] width 197 height 21
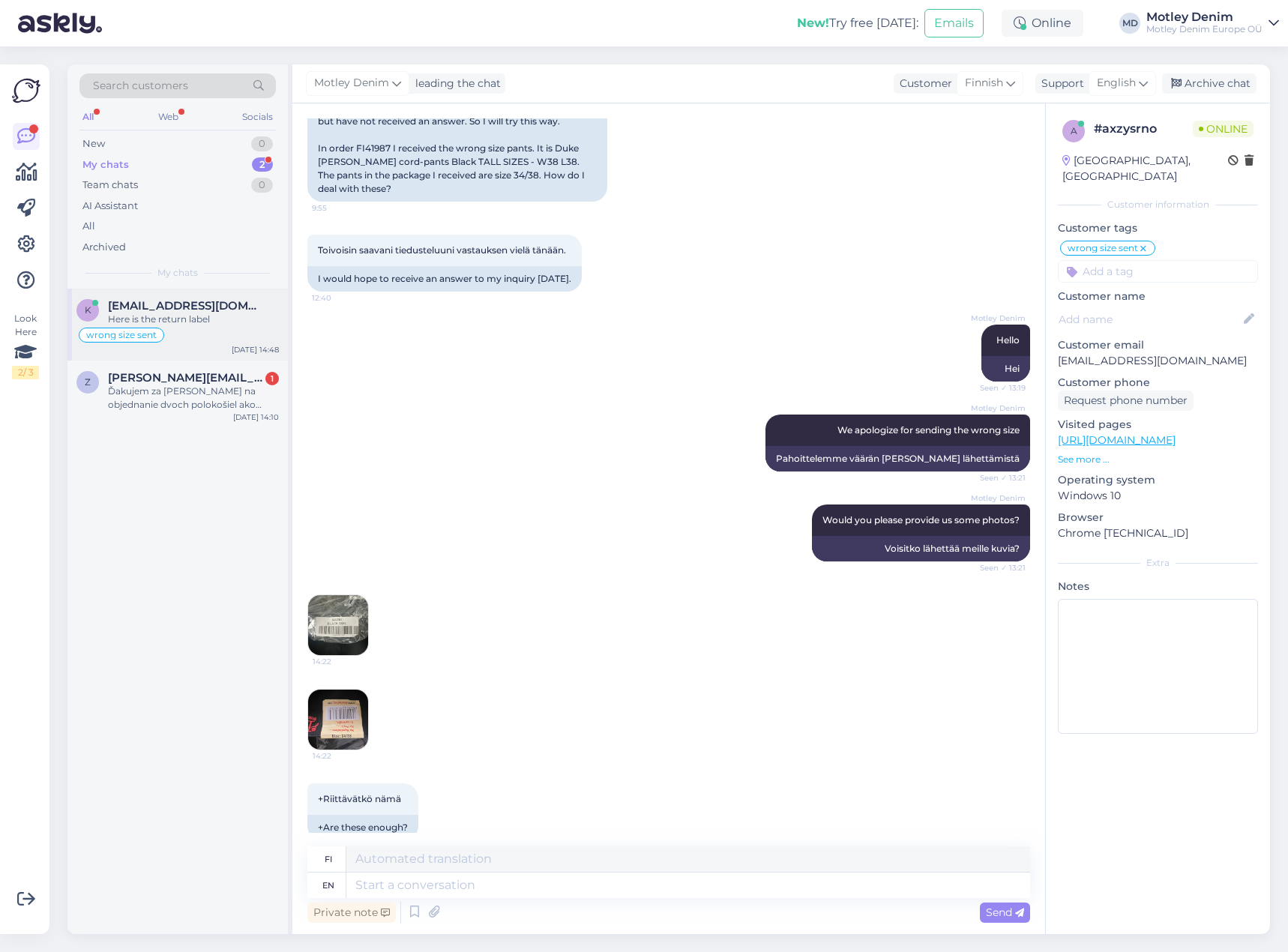
click at [220, 332] on div "wrong size sent" at bounding box center [177, 335] width 203 height 18
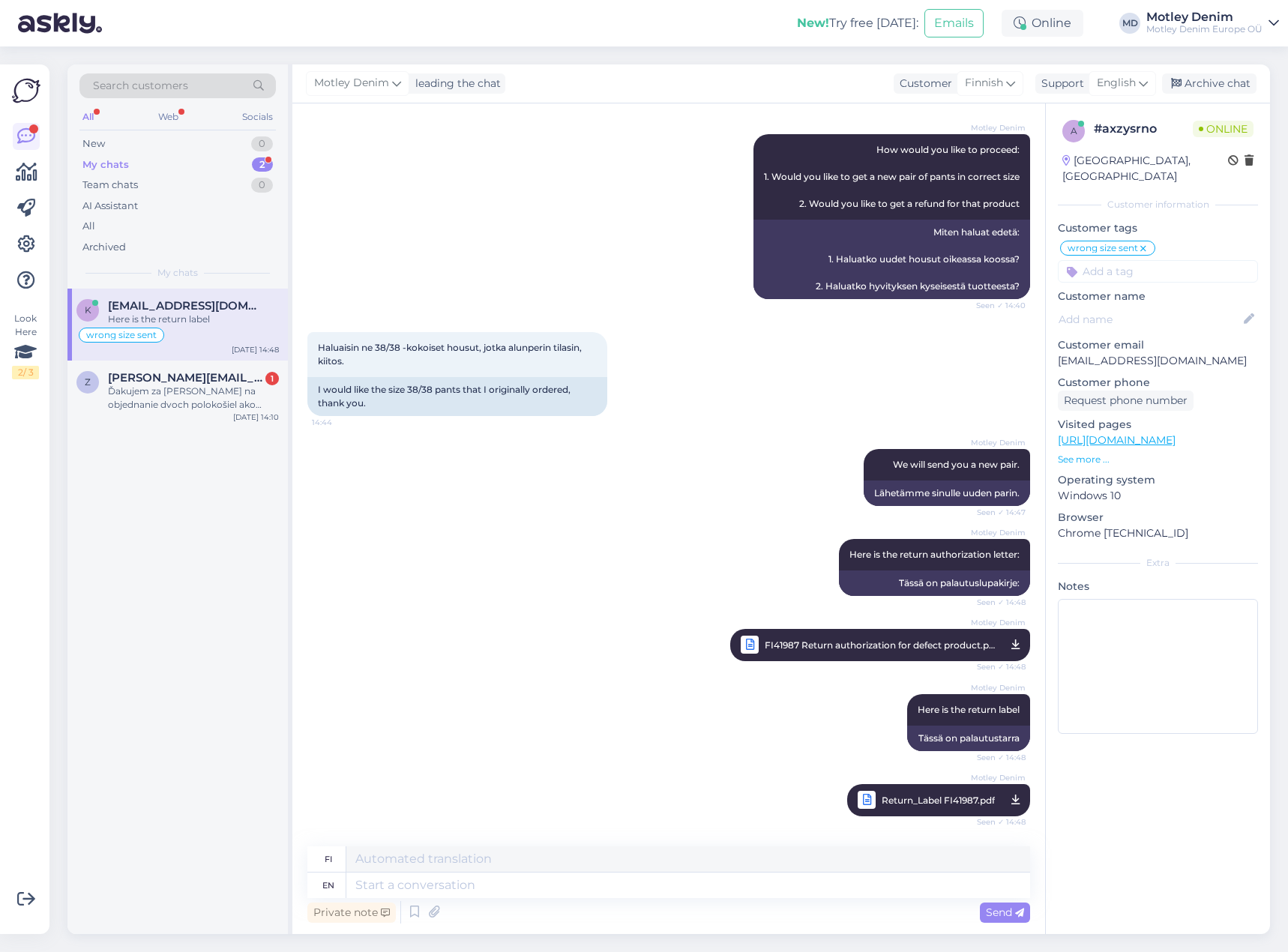
click at [590, 902] on div "Private note Send" at bounding box center [669, 912] width 722 height 29
click at [595, 890] on textarea at bounding box center [688, 884] width 684 height 26
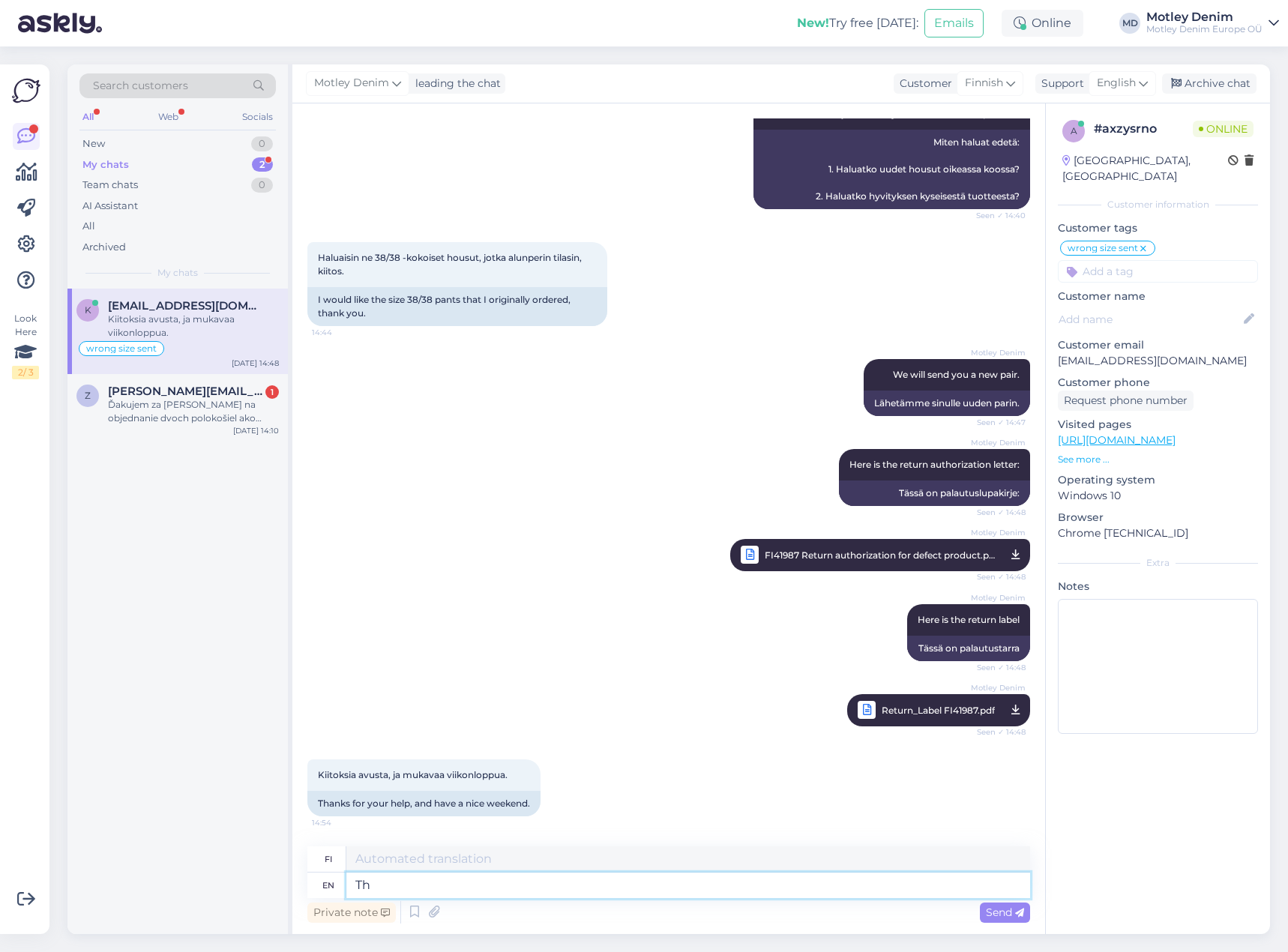
type textarea "T"
type textarea "You're w"
type textarea "Olet"
type textarea "You're welcome!"
type textarea "Ole hyvä!"
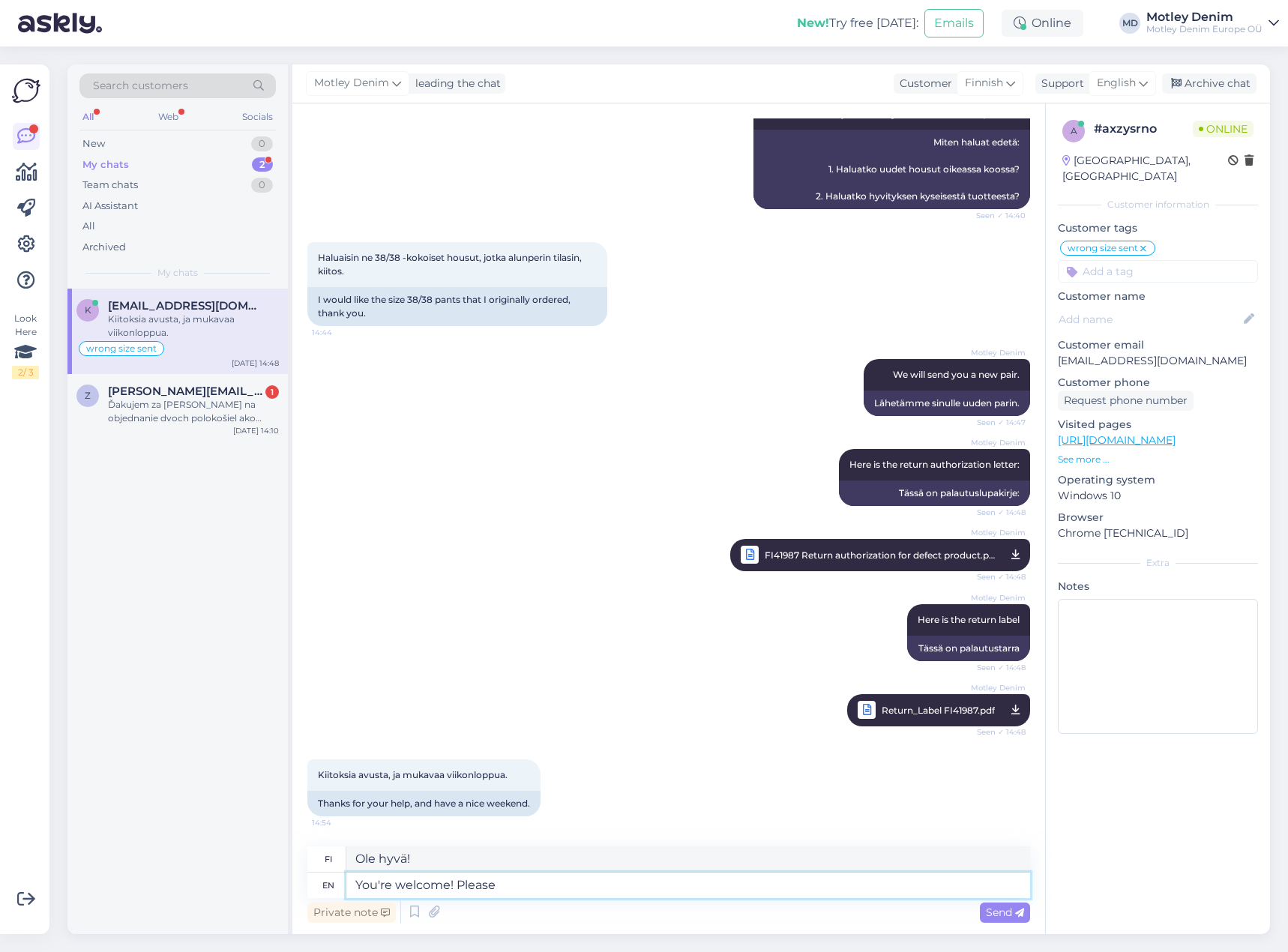
type textarea "You're welcome! Please"
type textarea "Ole hyvä! Kiitos"
type textarea "You're welcome! Please let"
type textarea "Ole hyvä! Kerrothan"
type textarea "You're welcome! Please let us kn"
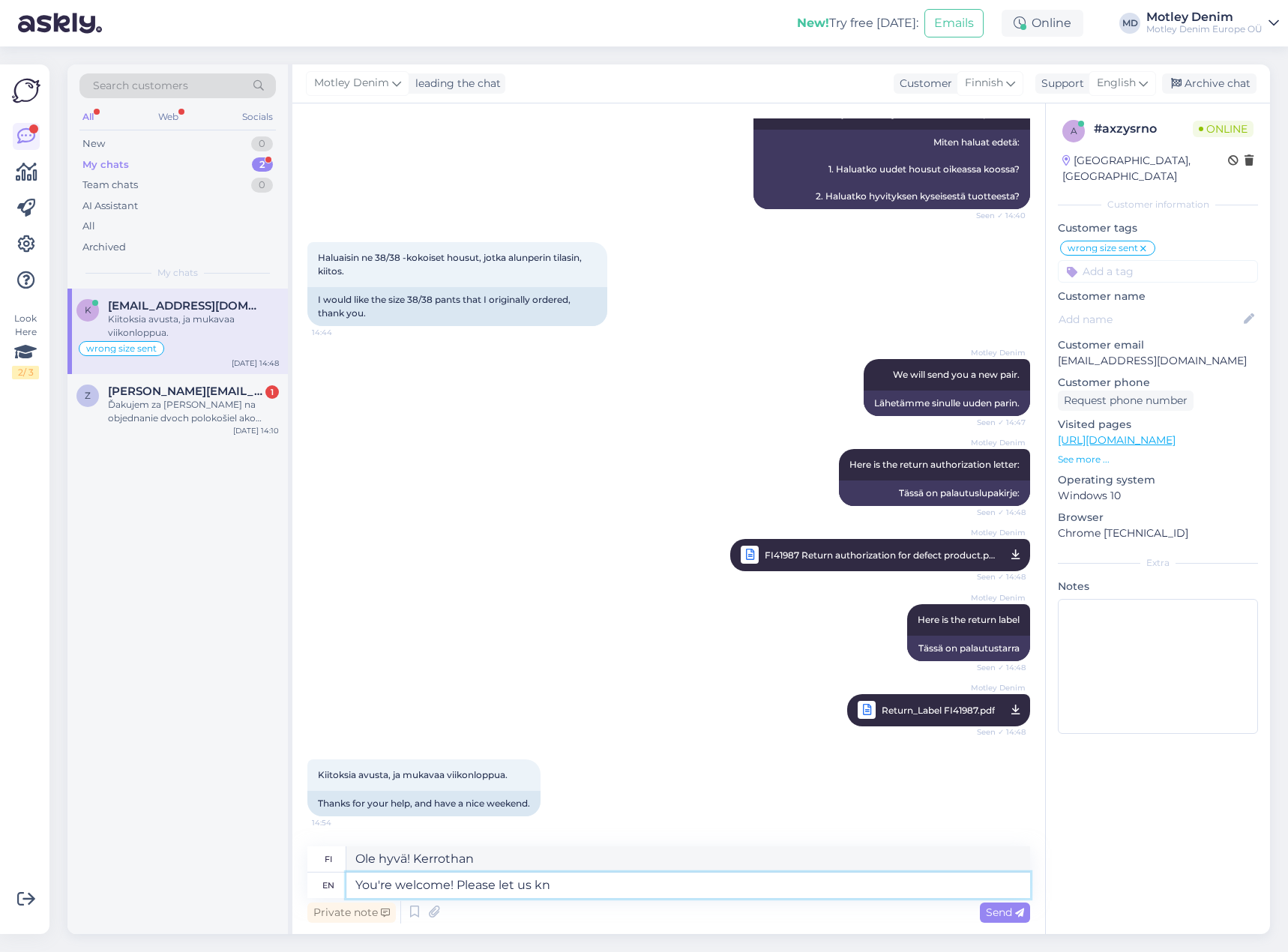
type textarea "[PERSON_NAME] hyvä! [PERSON_NAME] meille"
type textarea "You're welcome! Please let us know if"
type textarea "[PERSON_NAME] hyvä! [PERSON_NAME], [PERSON_NAME]"
type textarea "You're welcome! Please let us know if you dispatch t"
type textarea "Ole hyvä! Kerrothan meille, [PERSON_NAME] lähetät"
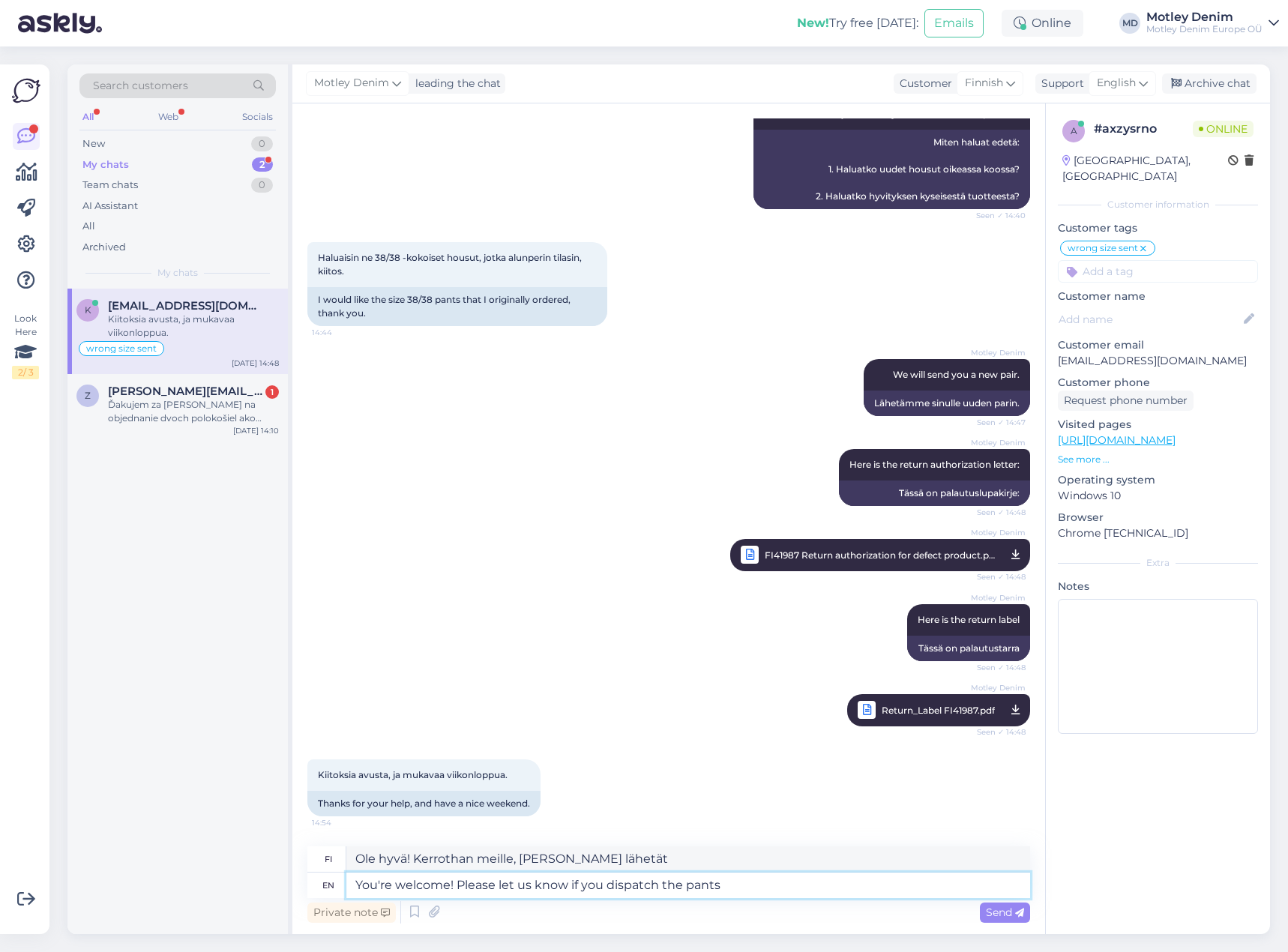
type textarea "You're welcome! Please let us know if you dispatch the pants."
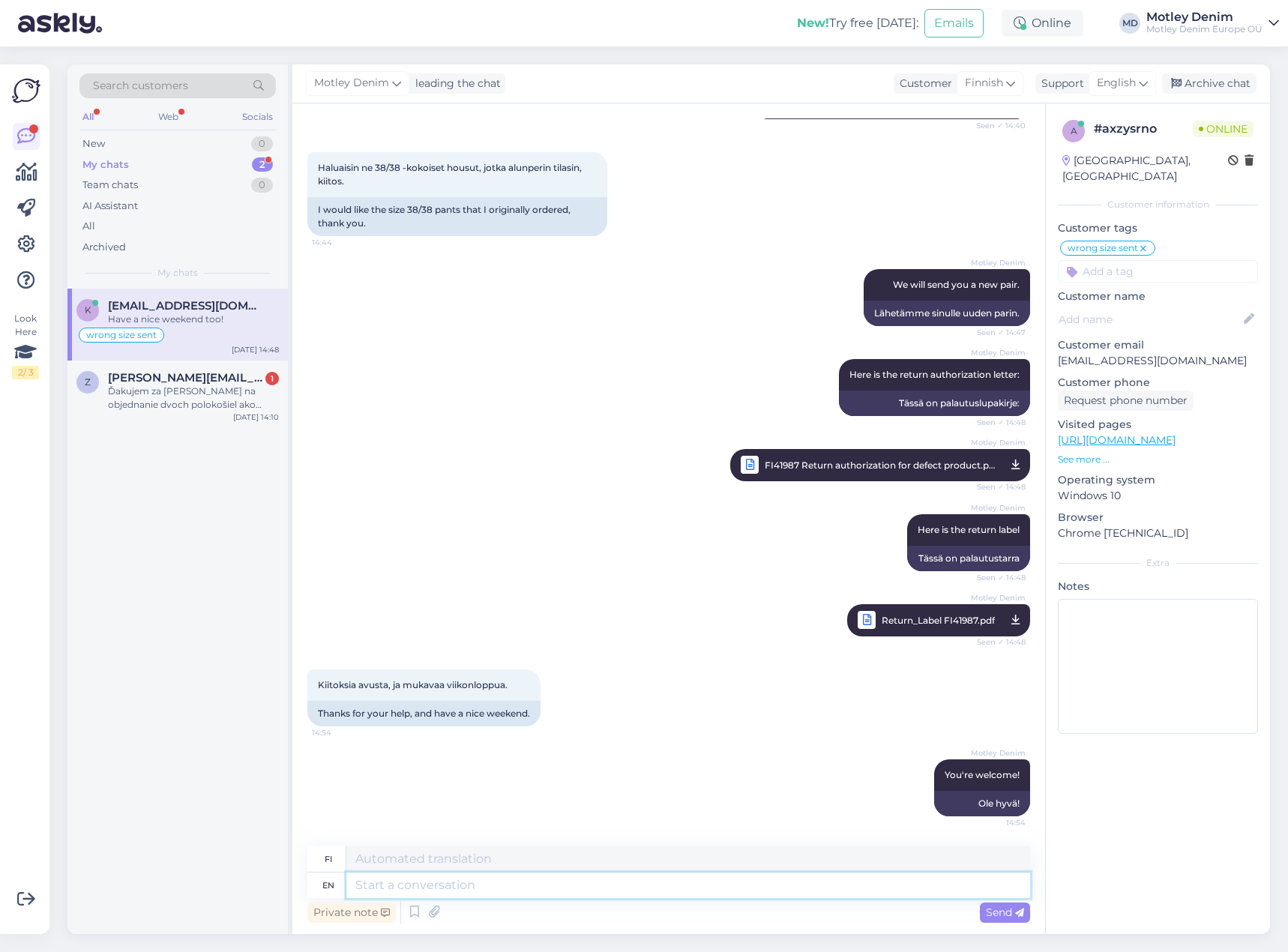
scroll to position [1588, 0]
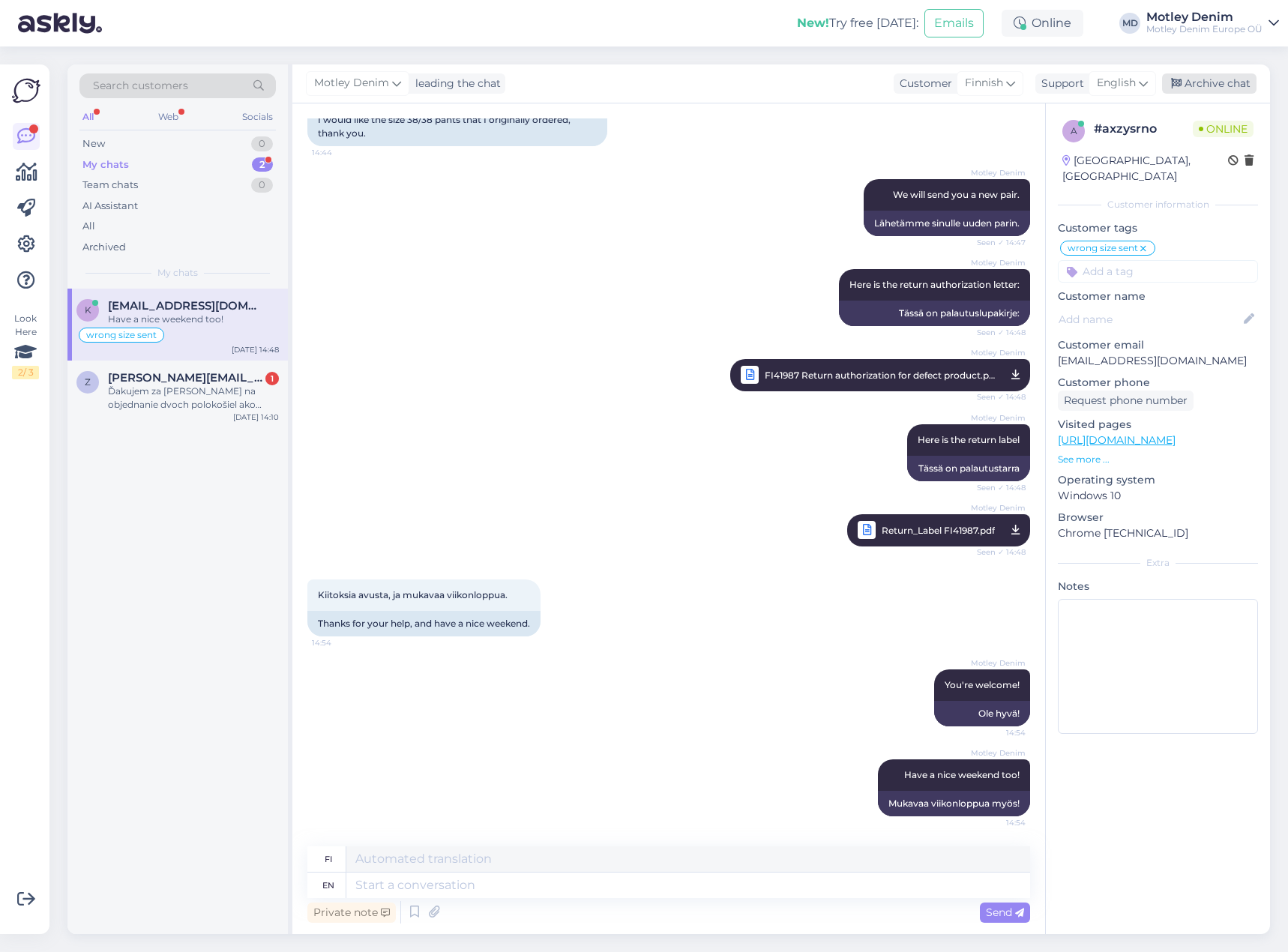
click at [1198, 75] on div "Archive chat" at bounding box center [1210, 84] width 95 height 20
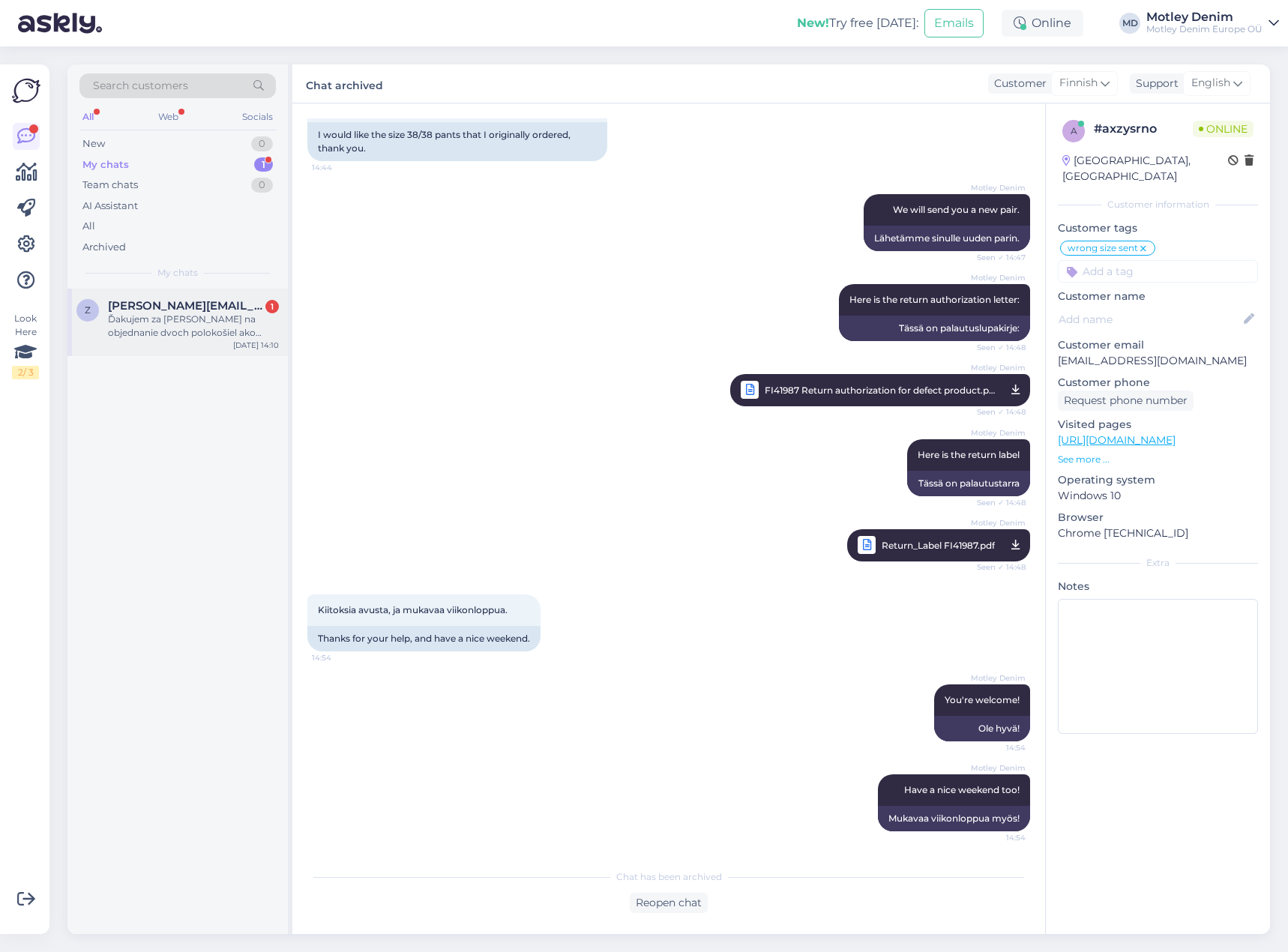
click at [215, 311] on span "[PERSON_NAME][EMAIL_ADDRESS][DOMAIN_NAME]" at bounding box center [186, 305] width 156 height 13
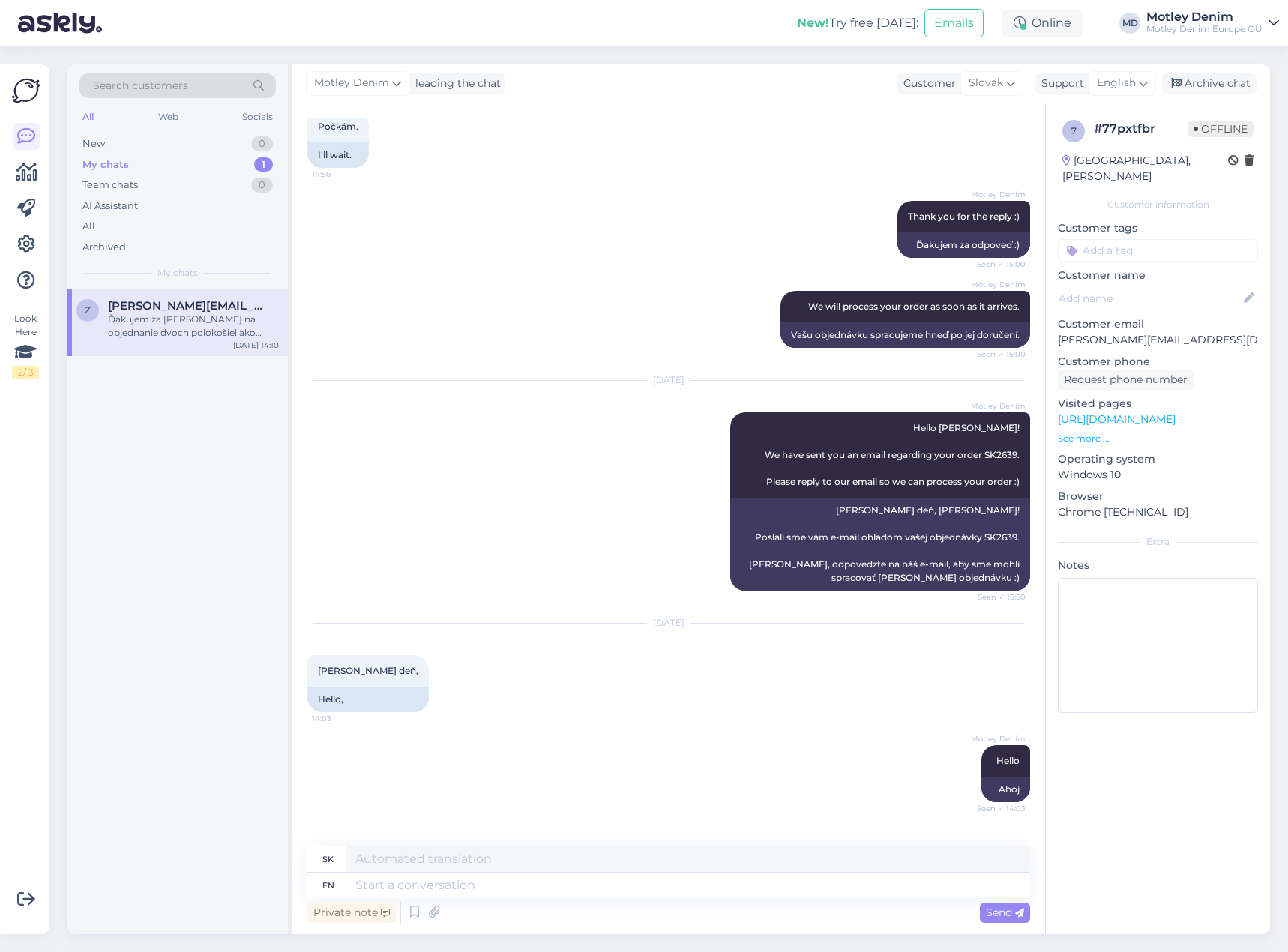
scroll to position [881, 0]
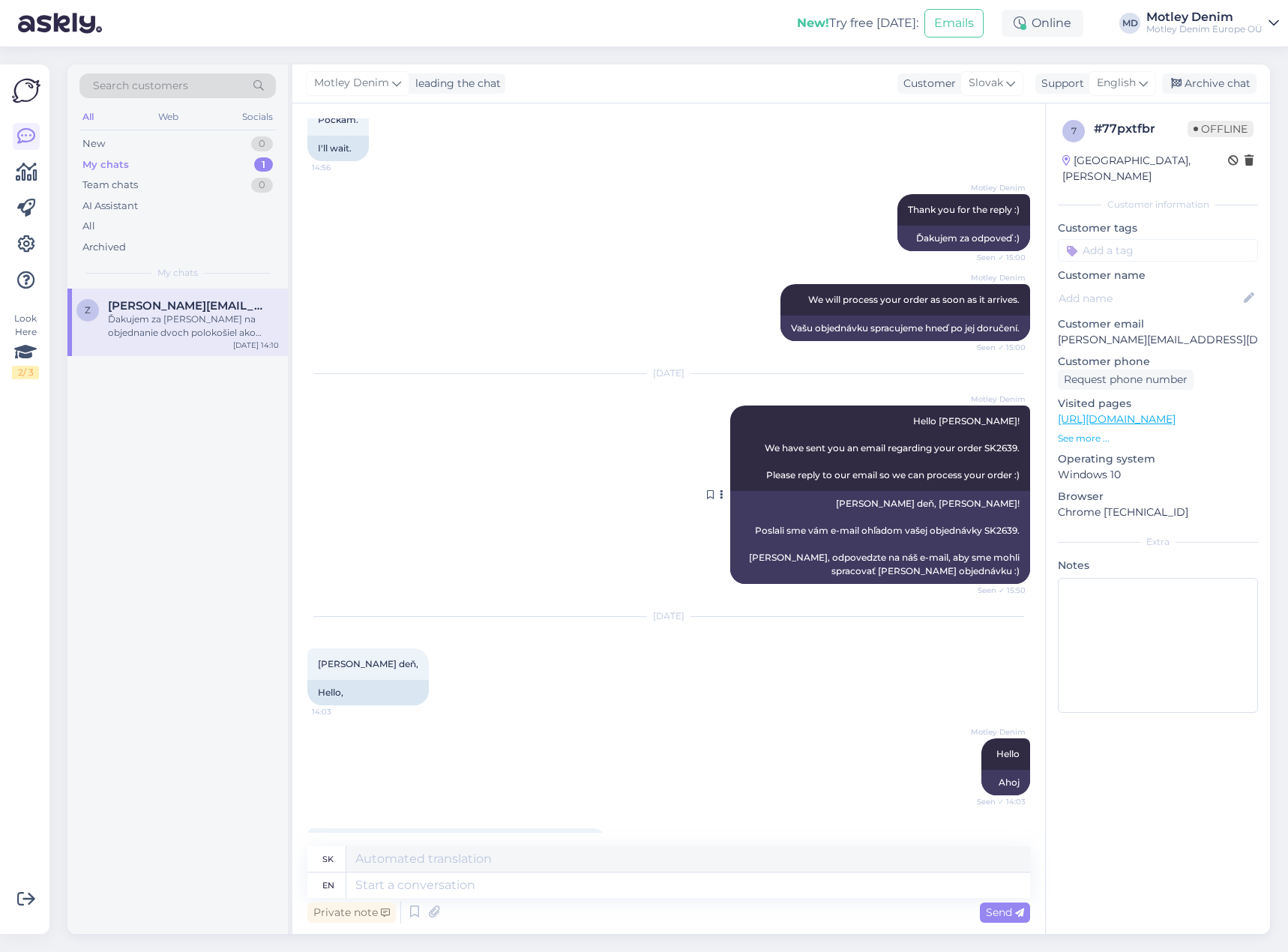
click at [985, 448] on span "Hello [PERSON_NAME]! We have sent you an email regarding your order SK2639. Ple…" at bounding box center [892, 448] width 255 height 65
copy span "SK2639"
click at [677, 441] on div "[DATE] [PERSON_NAME] Hello [PERSON_NAME]! We have sent you an email regarding y…" at bounding box center [669, 478] width 722 height 243
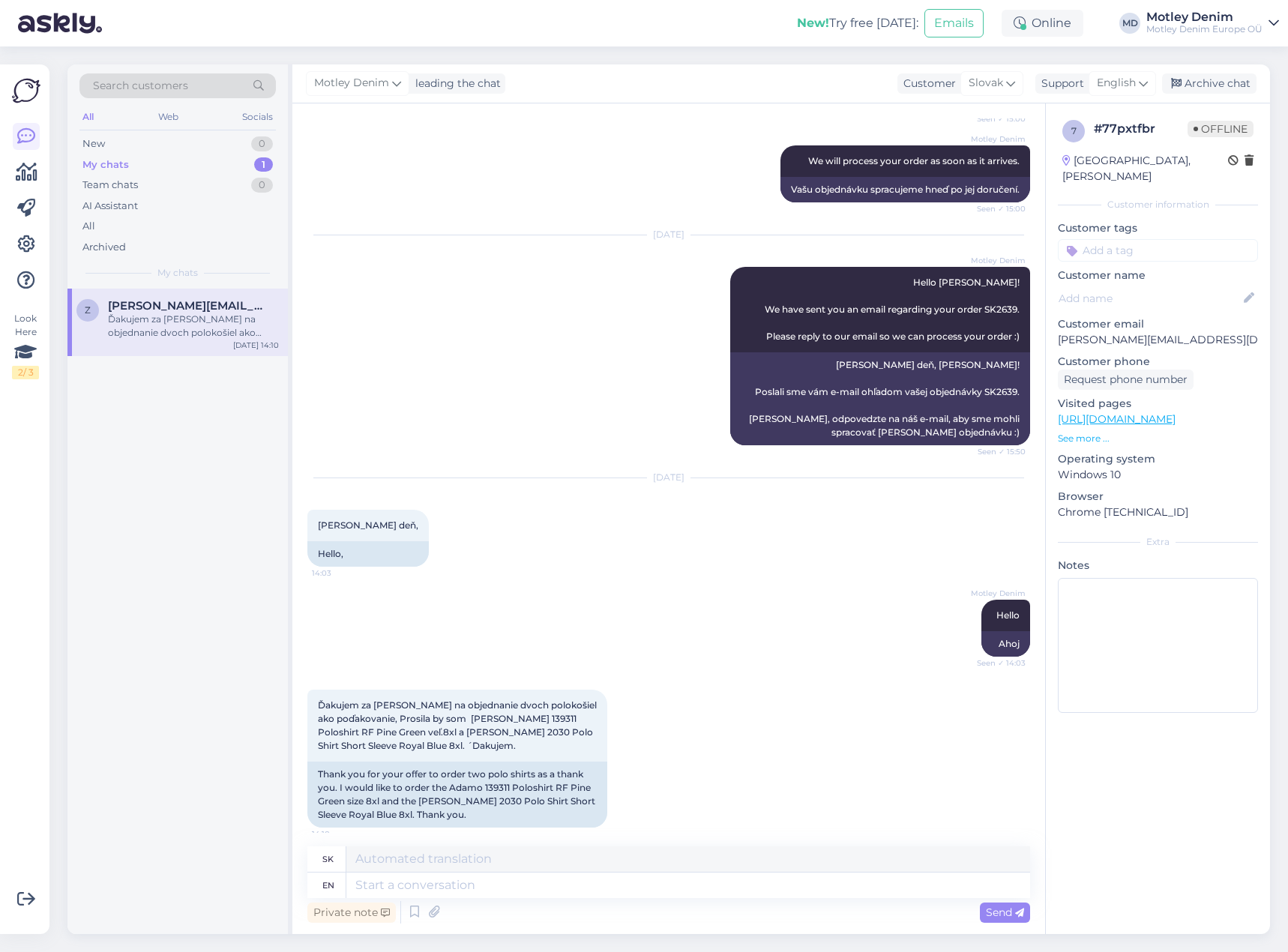
scroll to position [1030, 0]
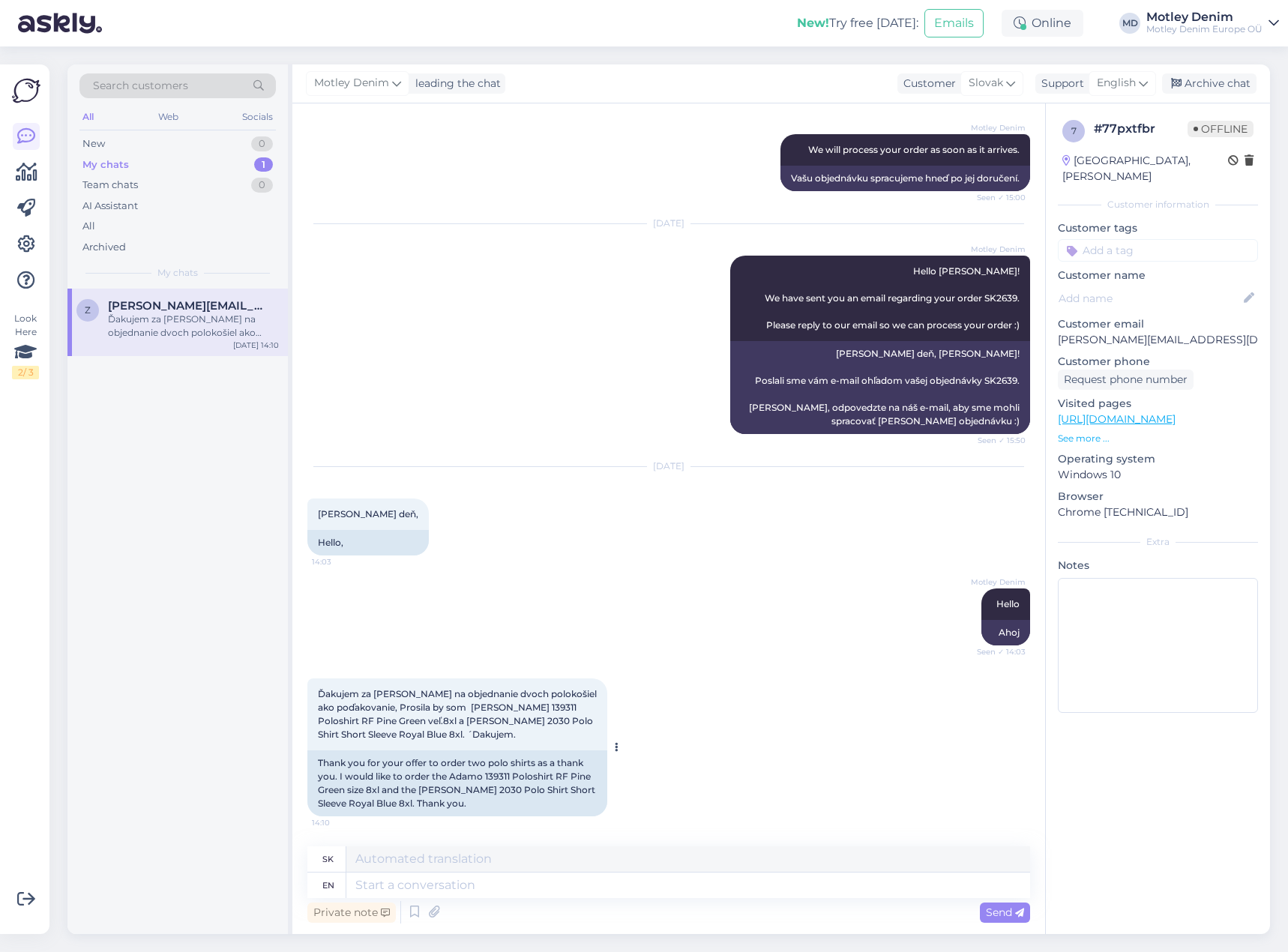
click at [465, 773] on div "Thank you for your offer to order two polo shirts as a thank you. I would like …" at bounding box center [458, 783] width 300 height 66
click at [461, 774] on div "Thank you for your offer to order two polo shirts as a thank you. I would like …" at bounding box center [458, 783] width 300 height 66
drag, startPoint x: 461, startPoint y: 774, endPoint x: 342, endPoint y: 792, distance: 120.4
click at [342, 792] on div "Thank you for your offer to order two polo shirts as a thank you. I would like …" at bounding box center [458, 783] width 300 height 66
copy div "Adamo 139311 Poloshirt RF Pine Green"
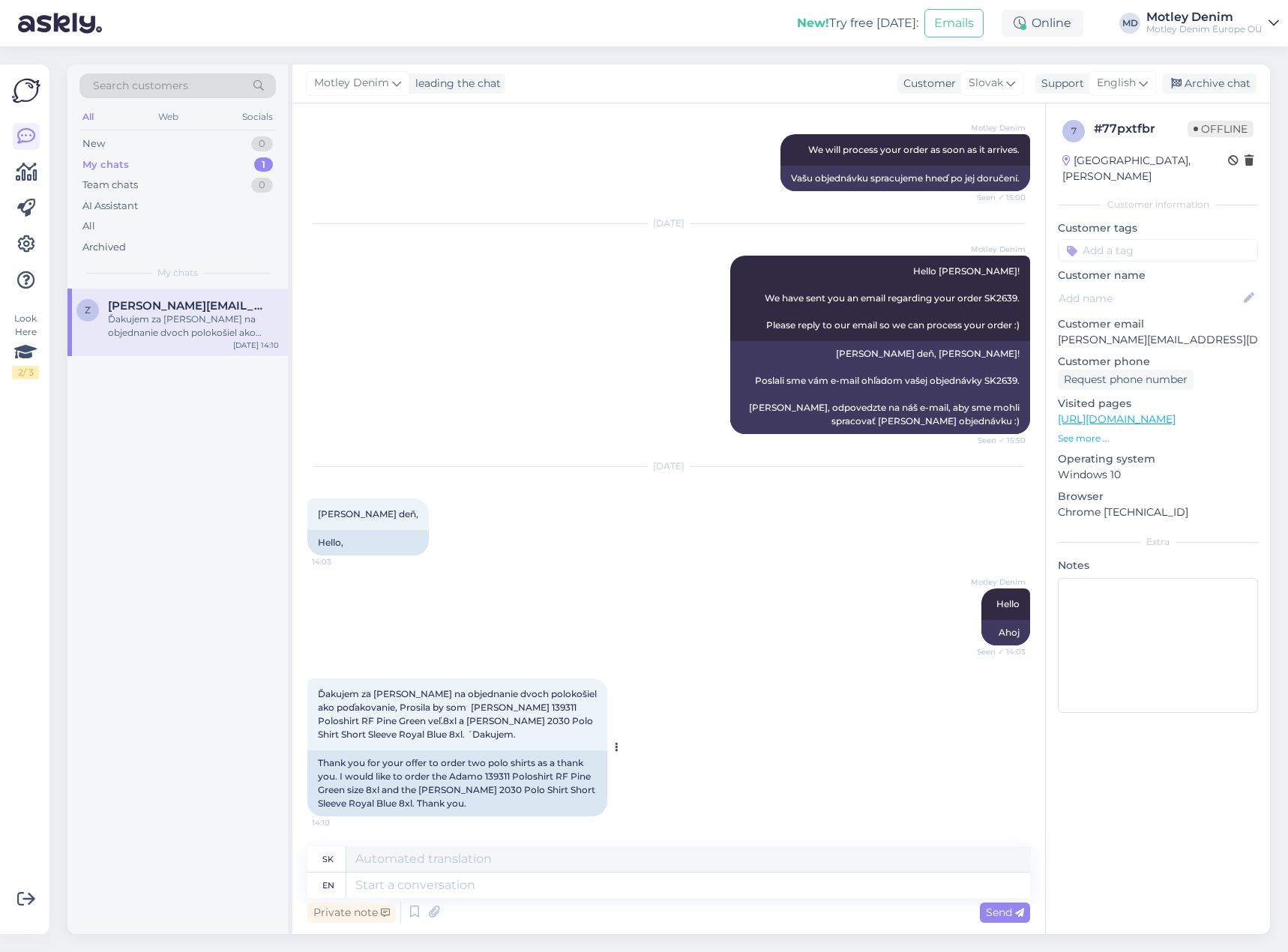
click at [438, 790] on div "Thank you for your offer to order two polo shirts as a thank you. I would like …" at bounding box center [458, 783] width 300 height 66
drag, startPoint x: 438, startPoint y: 790, endPoint x: 391, endPoint y: 804, distance: 49.0
click at [391, 804] on div "Thank you for your offer to order two polo shirts as a thank you. I would like …" at bounding box center [458, 783] width 300 height 66
copy div "[PERSON_NAME] 2030 Polo Shirt Short Sleeve Royal Blue"
click at [499, 790] on div "Thank you for your offer to order two polo shirts as a thank you. I would like …" at bounding box center [458, 783] width 300 height 66
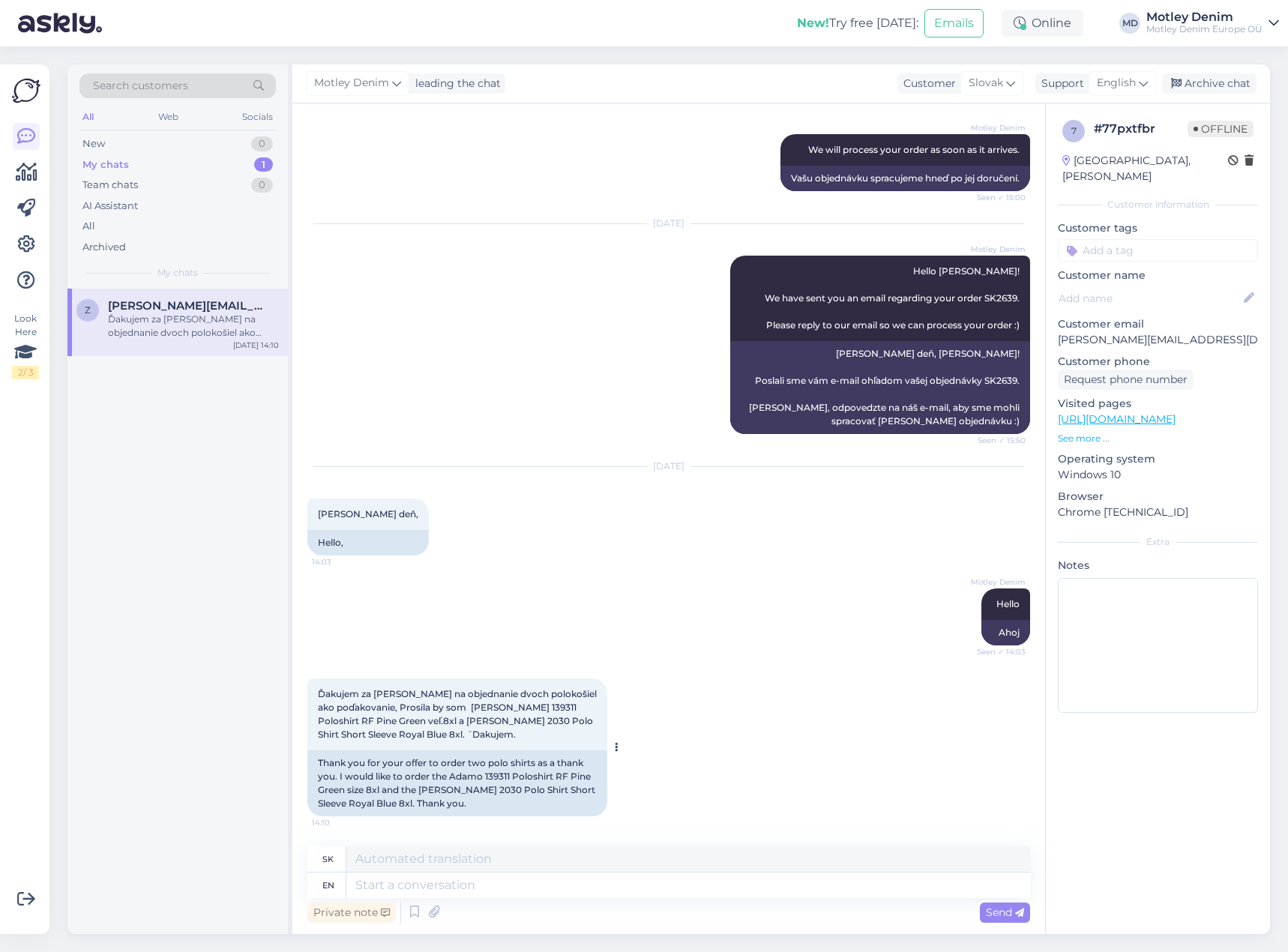
click at [432, 793] on div "Thank you for your offer to order two polo shirts as a thank you. I would like …" at bounding box center [458, 783] width 300 height 66
click at [433, 793] on div "Thank you for your offer to order two polo shirts as a thank you. I would like …" at bounding box center [458, 783] width 300 height 66
click at [493, 808] on div "Thank you for your offer to order two polo shirts as a thank you. I would like …" at bounding box center [458, 783] width 300 height 66
click at [447, 784] on div "Thank you for your offer to order two polo shirts as a thank you. I would like …" at bounding box center [458, 783] width 300 height 66
drag, startPoint x: 447, startPoint y: 784, endPoint x: 392, endPoint y: 803, distance: 58.2
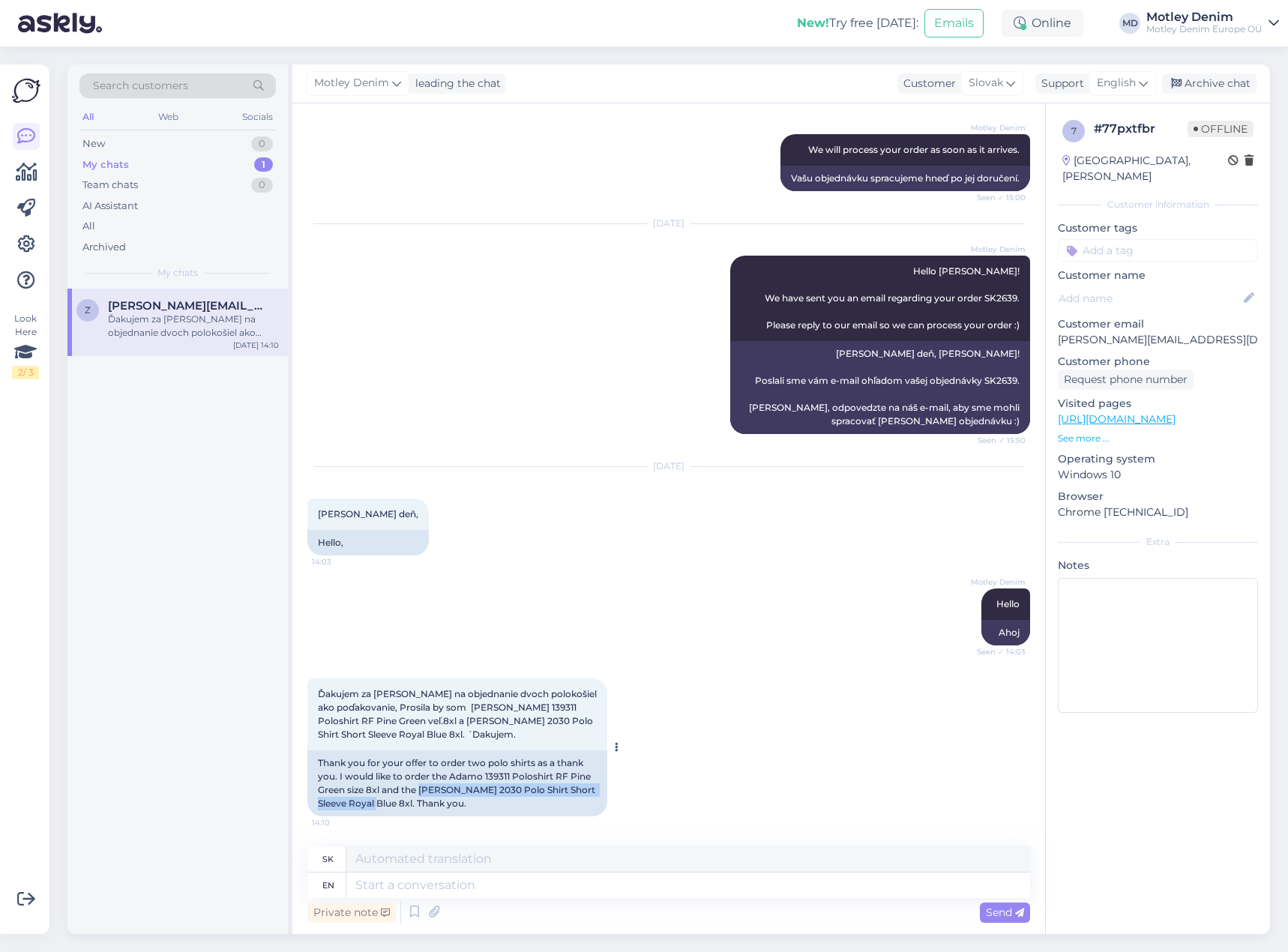
click at [392, 803] on div "Thank you for your offer to order two polo shirts as a thank you. I would like …" at bounding box center [458, 783] width 300 height 66
copy div "[PERSON_NAME] 2030 Polo Shirt Short Sleeve Royal Blue"
click at [467, 777] on div "Thank you for your offer to order two polo shirts as a thank you. I would like …" at bounding box center [458, 783] width 300 height 66
drag, startPoint x: 467, startPoint y: 777, endPoint x: 339, endPoint y: 790, distance: 128.7
click at [339, 790] on div "Thank you for your offer to order two polo shirts as a thank you. I would like …" at bounding box center [458, 783] width 300 height 66
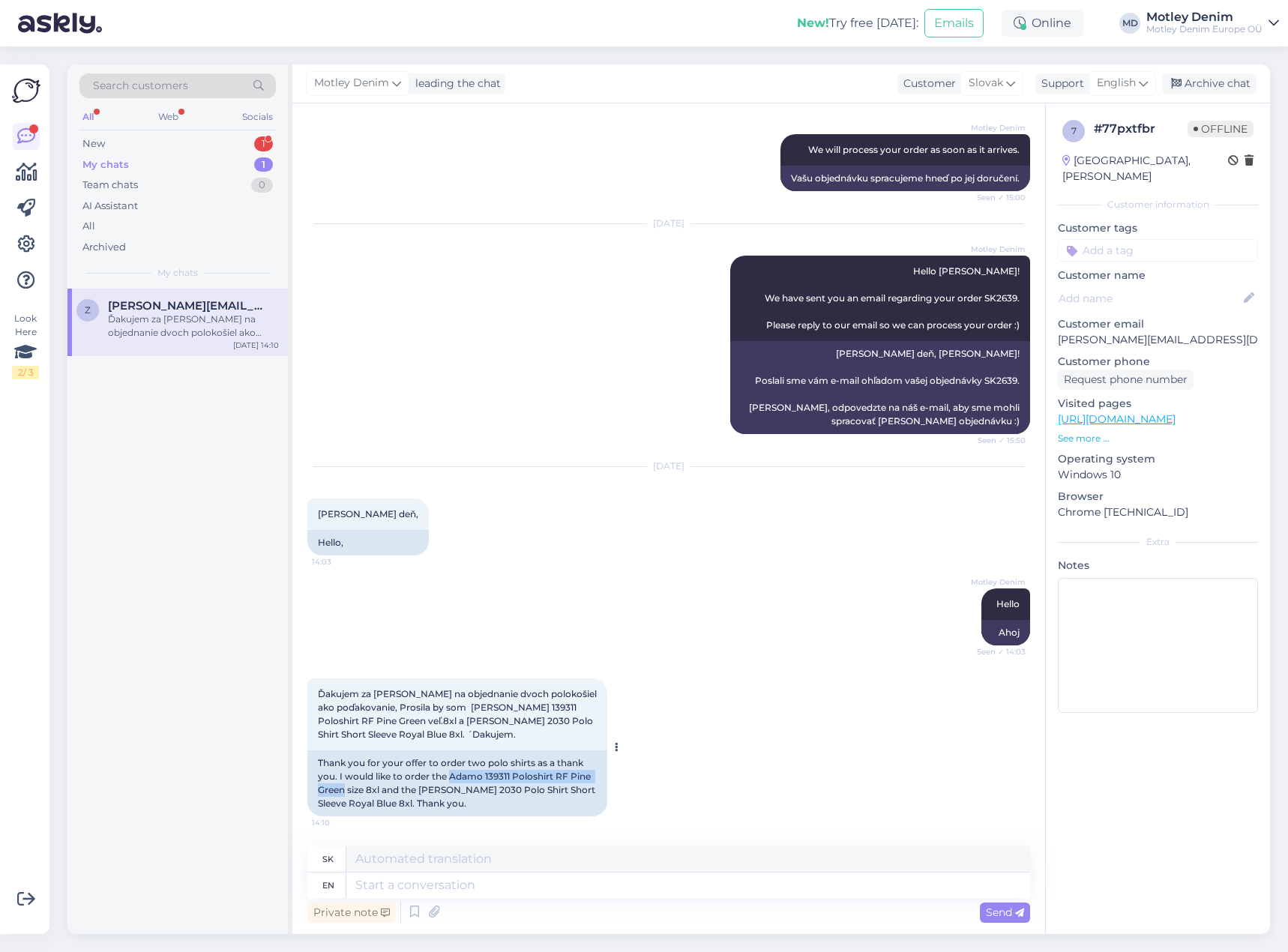
copy div "Adamo 139311 Poloshirt RF Pine Green"
click at [436, 794] on div "Thank you for your offer to order two polo shirts as a thank you. I would like …" at bounding box center [458, 783] width 300 height 66
drag, startPoint x: 437, startPoint y: 793, endPoint x: 382, endPoint y: 807, distance: 56.8
click at [382, 807] on div "Thank you for your offer to order two polo shirts as a thank you. I would like …" at bounding box center [458, 783] width 300 height 66
copy div "[PERSON_NAME] 2030 Polo Shirt Short Sleeve Royal Blue"
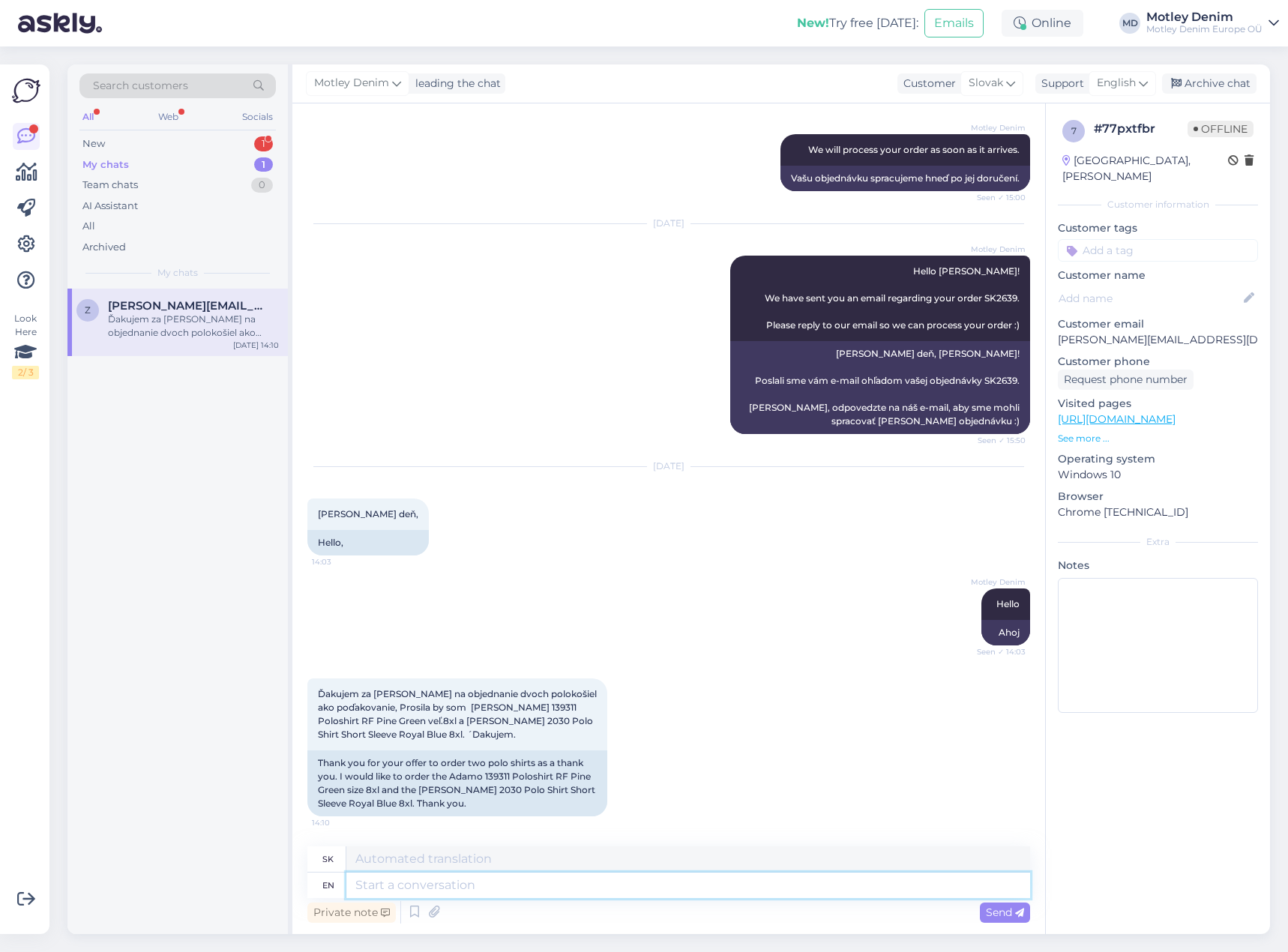
click at [614, 888] on textarea at bounding box center [688, 884] width 684 height 26
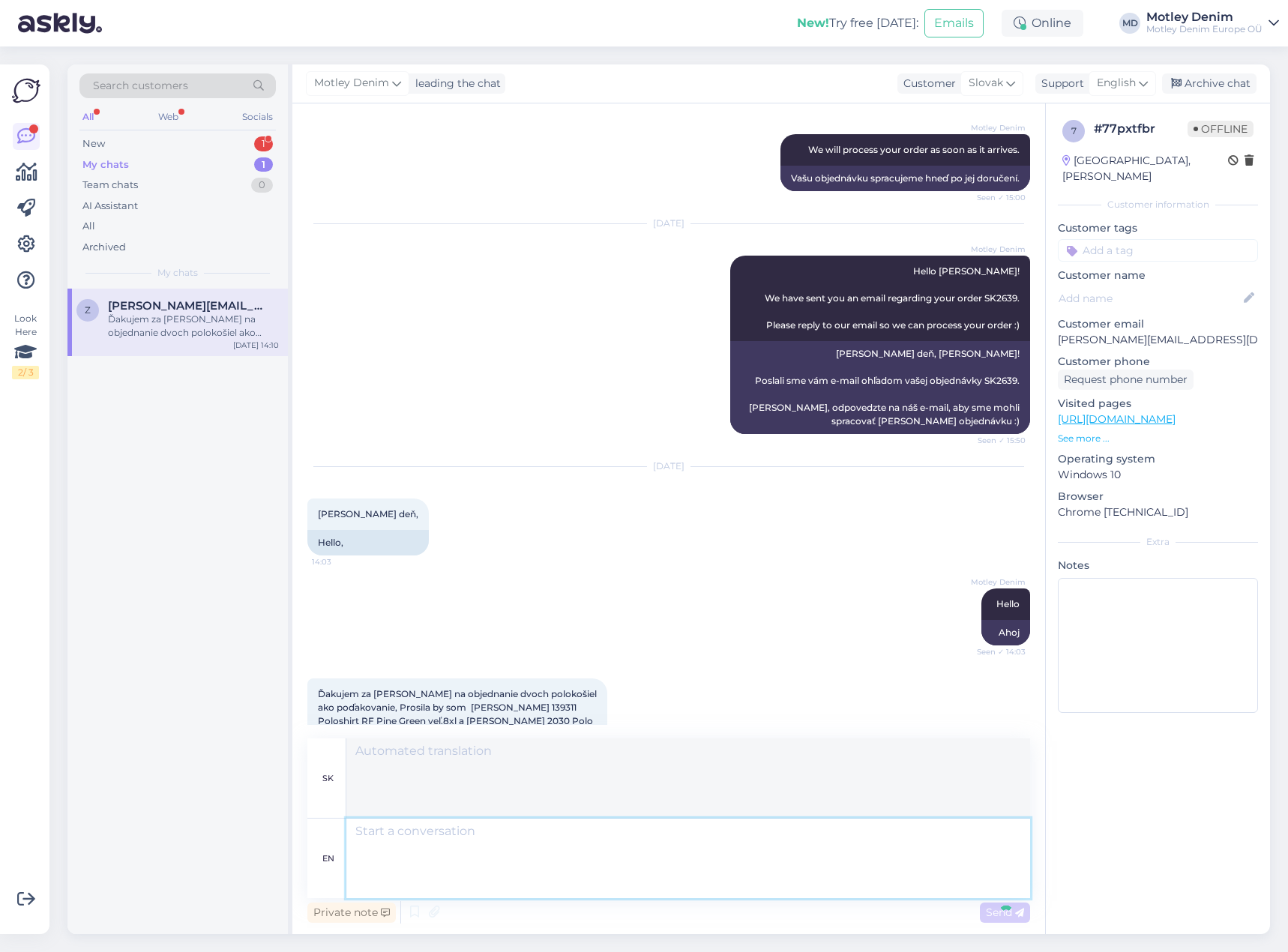
scroll to position [1282, 0]
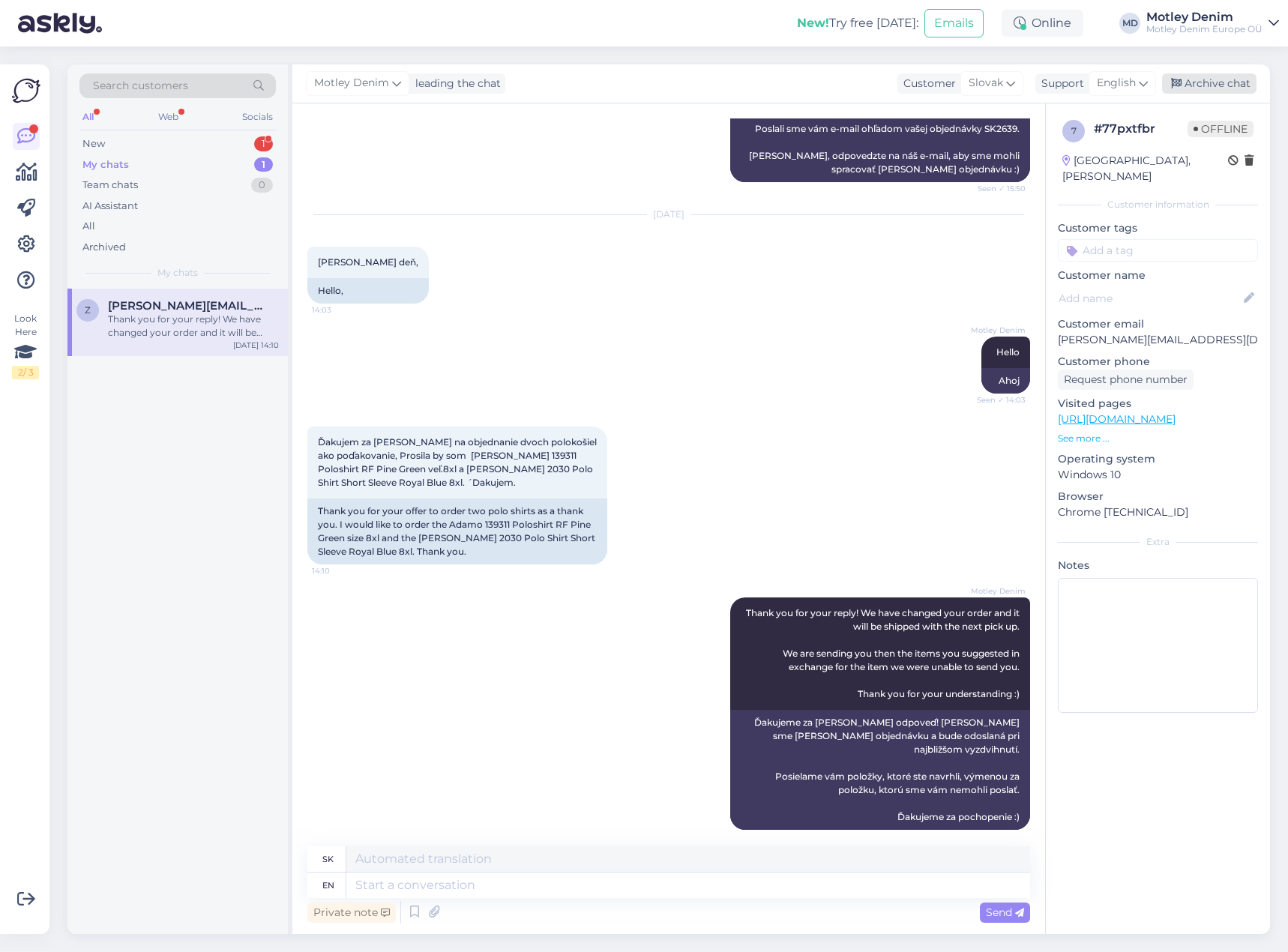
click at [1210, 86] on div "Archive chat" at bounding box center [1210, 84] width 95 height 20
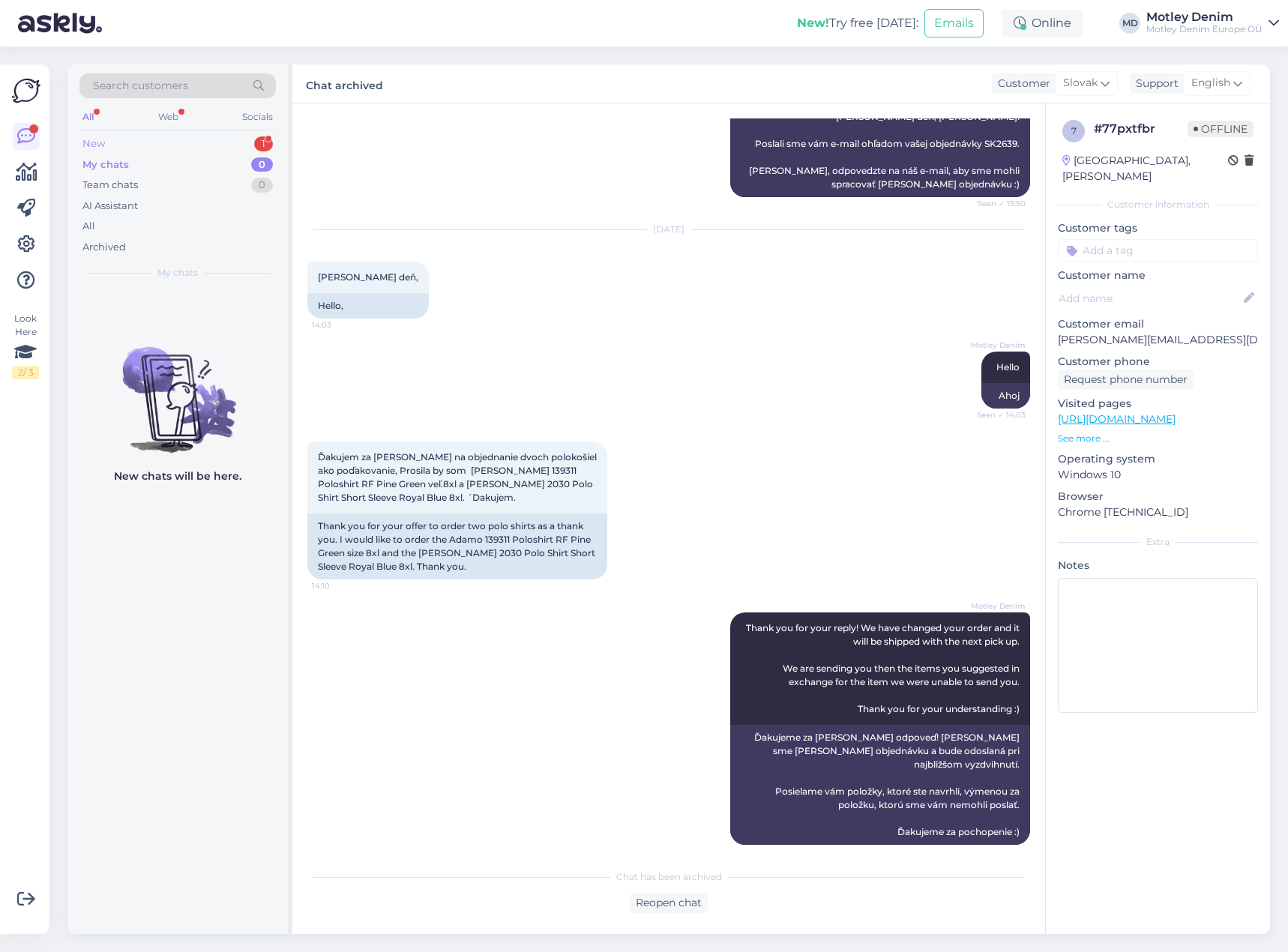
click at [192, 146] on div "New 1" at bounding box center [177, 144] width 197 height 21
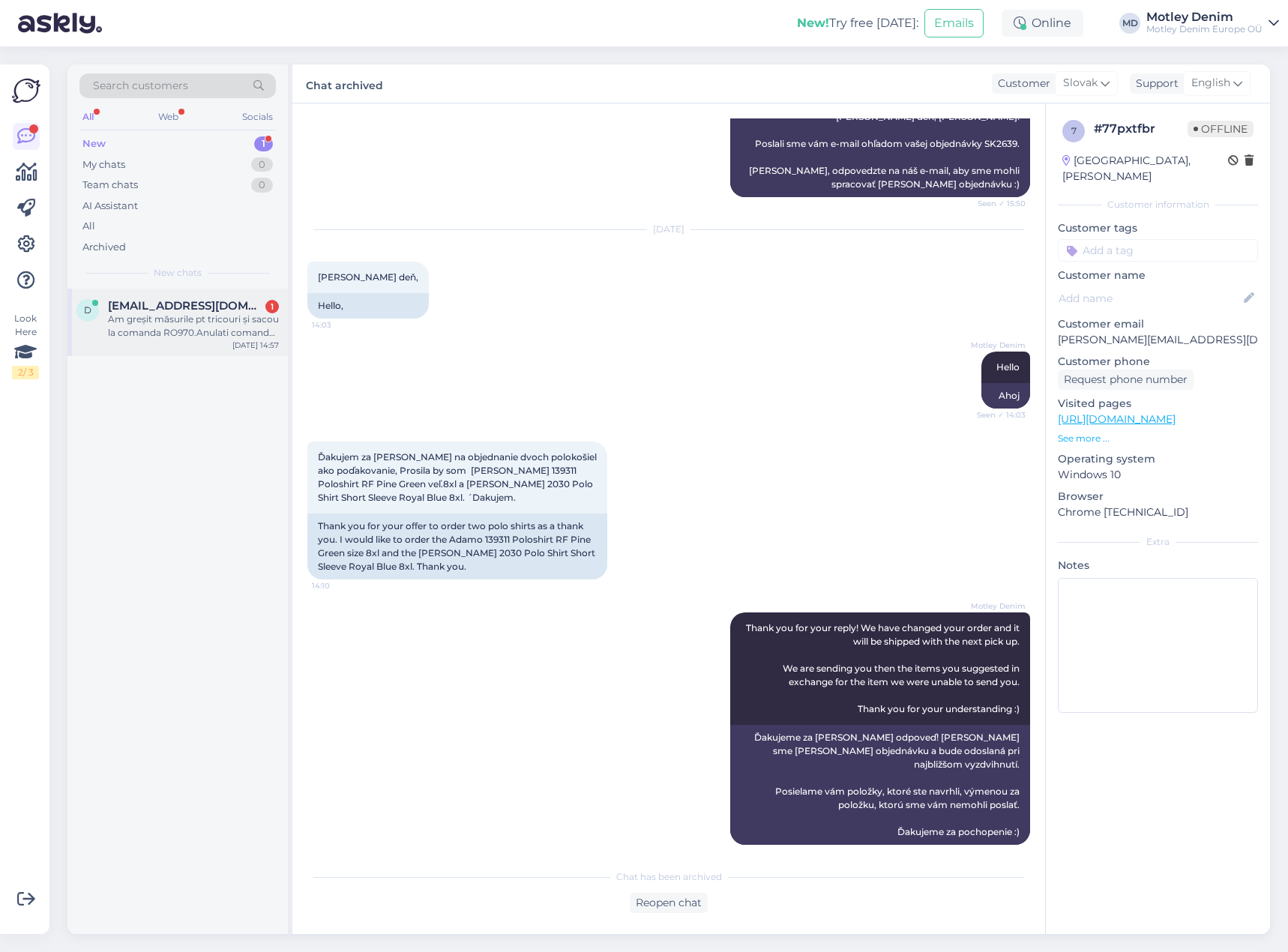
click at [209, 321] on div "Am greșit măsurile pt tricouri și sacou la comanda RO970.Anulati comanda și rev…" at bounding box center [193, 325] width 171 height 27
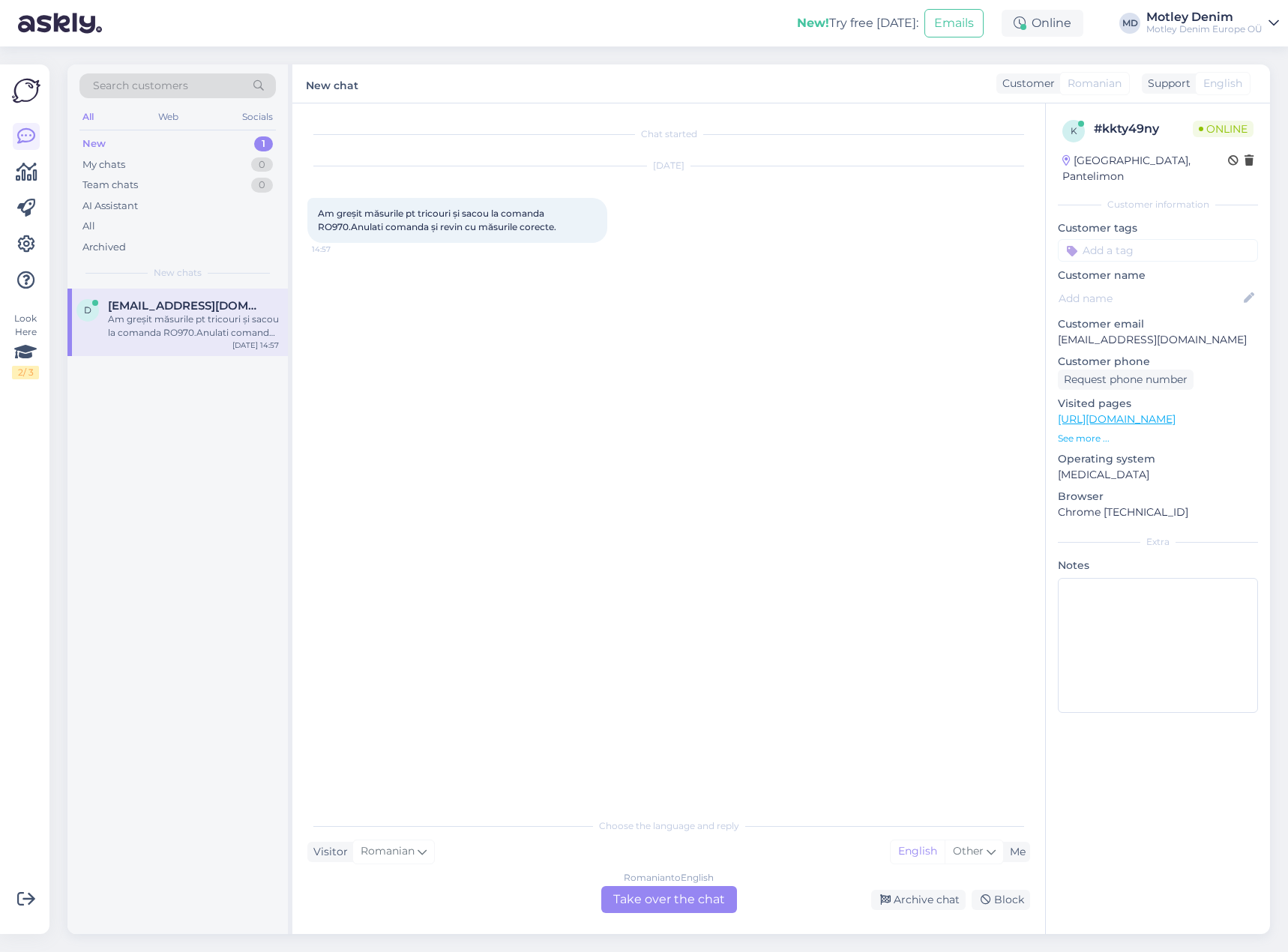
click at [670, 899] on div "Romanian to English Take over the chat" at bounding box center [669, 899] width 136 height 27
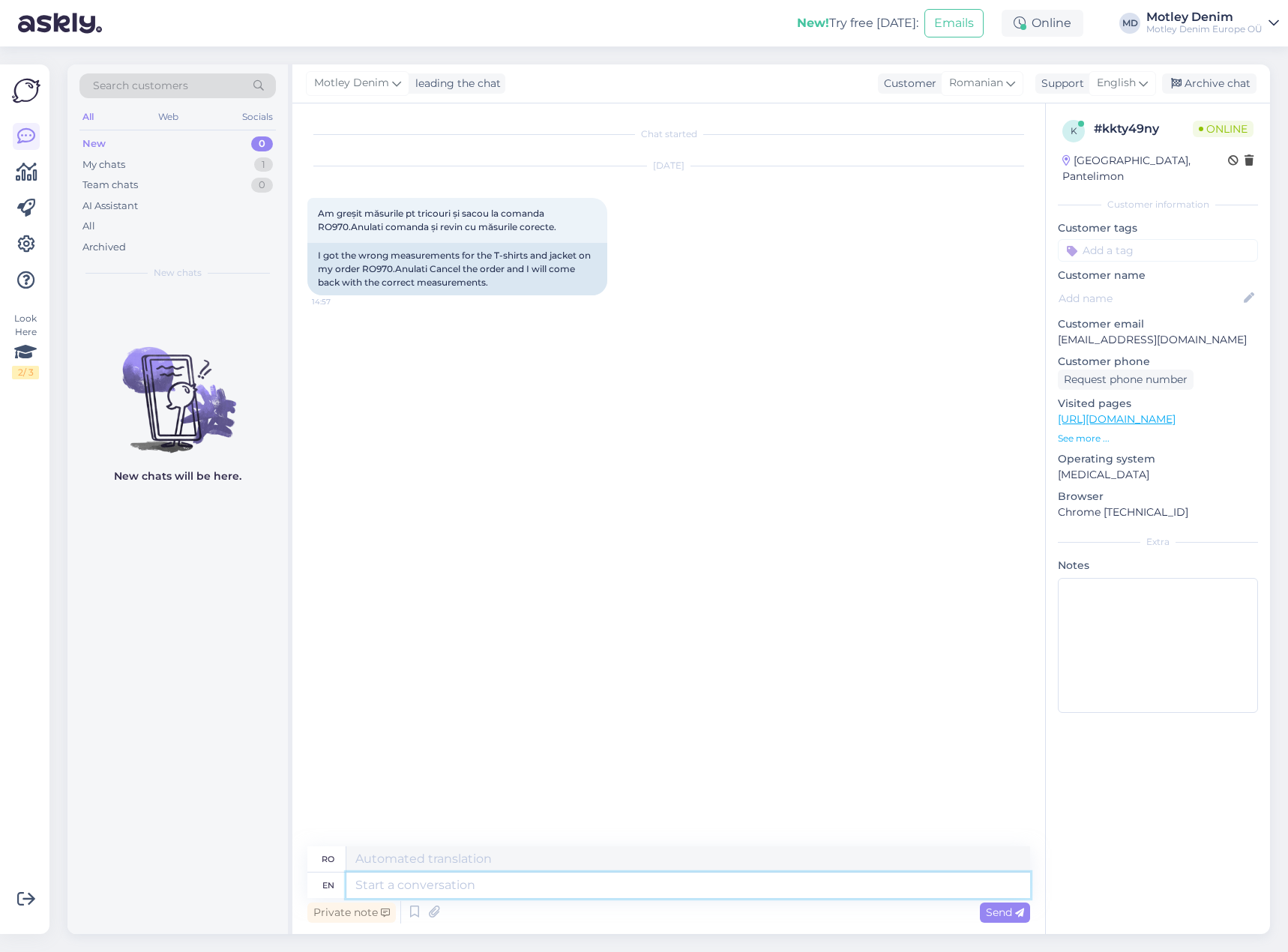
click at [697, 888] on textarea at bounding box center [688, 884] width 684 height 26
click at [371, 268] on div "I got the wrong measurements for the T-shirts and jacket on my order RO970.Anul…" at bounding box center [458, 269] width 300 height 53
copy div "RO970"
click at [1070, 332] on p "[EMAIL_ADDRESS][DOMAIN_NAME]" at bounding box center [1158, 339] width 200 height 16
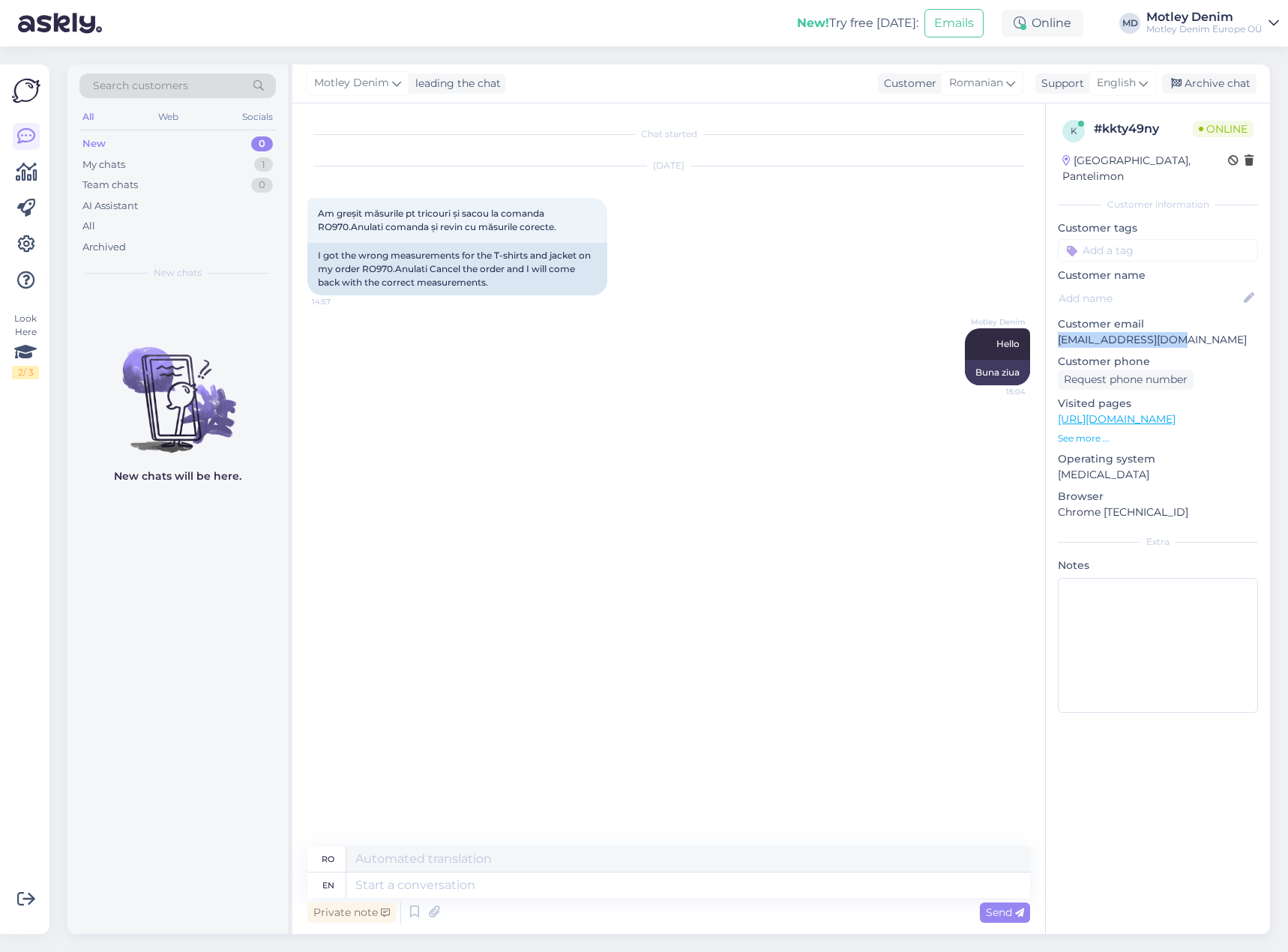
drag, startPoint x: 1070, startPoint y: 330, endPoint x: 1168, endPoint y: 322, distance: 98.3
click at [1163, 332] on p "[EMAIL_ADDRESS][DOMAIN_NAME]" at bounding box center [1158, 339] width 200 height 16
copy p "[EMAIL_ADDRESS][DOMAIN_NAME]"
click at [785, 349] on div "Motley Denim Hello 15:04 Buna ziua" at bounding box center [669, 356] width 722 height 90
click at [605, 890] on textarea at bounding box center [688, 884] width 684 height 26
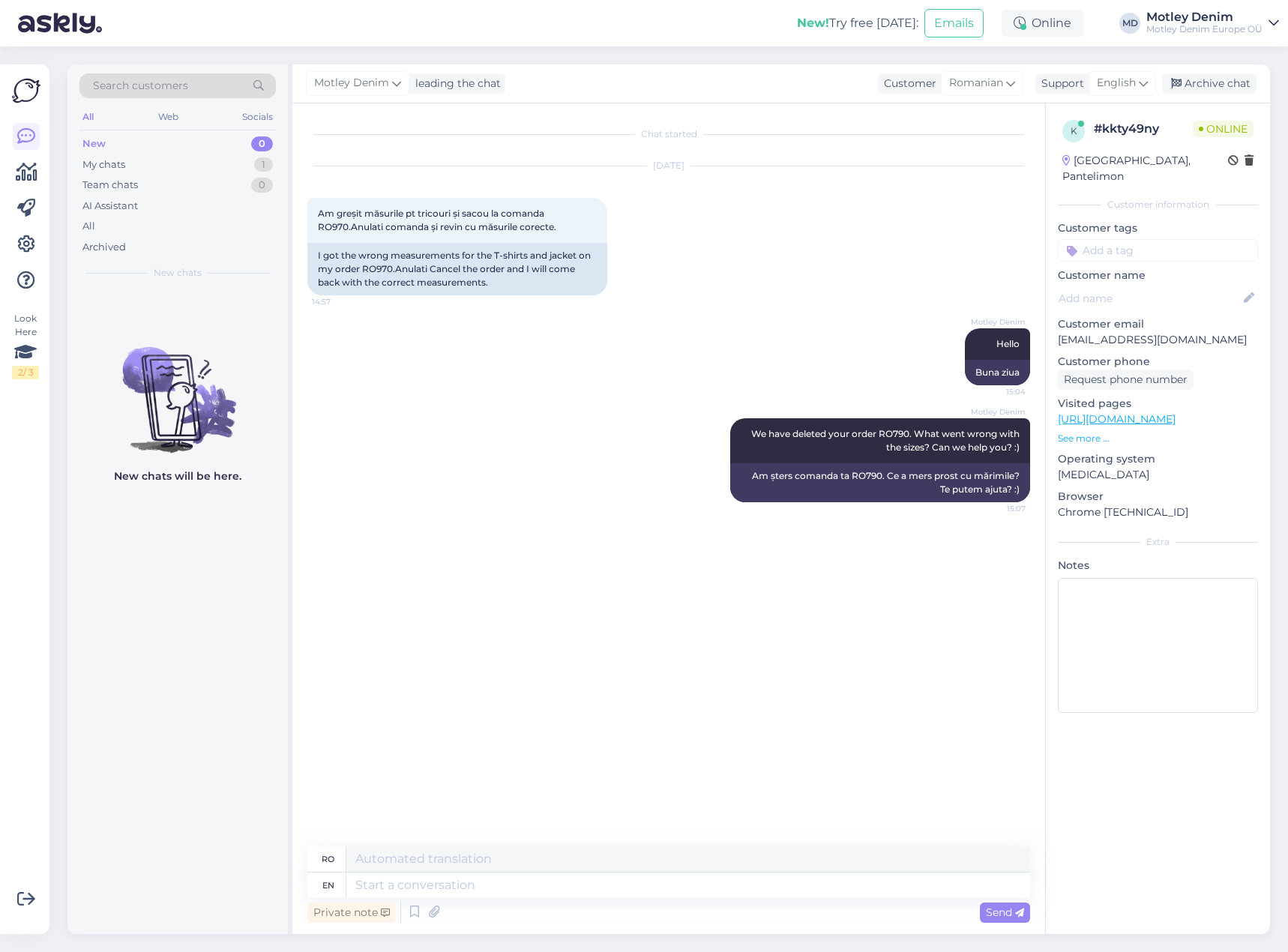
click at [1151, 239] on input at bounding box center [1158, 250] width 200 height 23
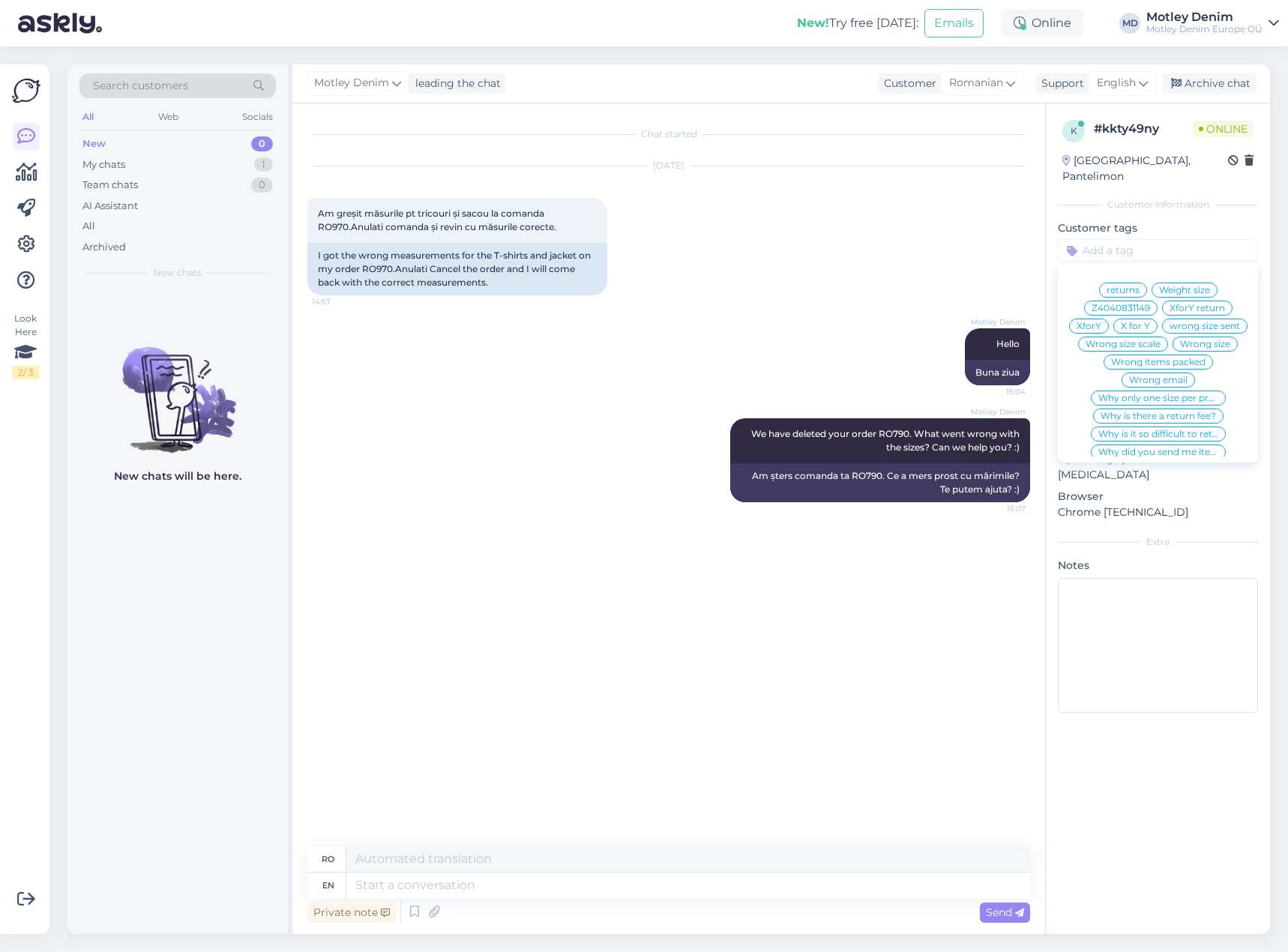
click at [709, 242] on div "[DATE] Am greșit măsurile pt tricouri și sacou la comanda RO970.Anulati comanda…" at bounding box center [669, 231] width 722 height 162
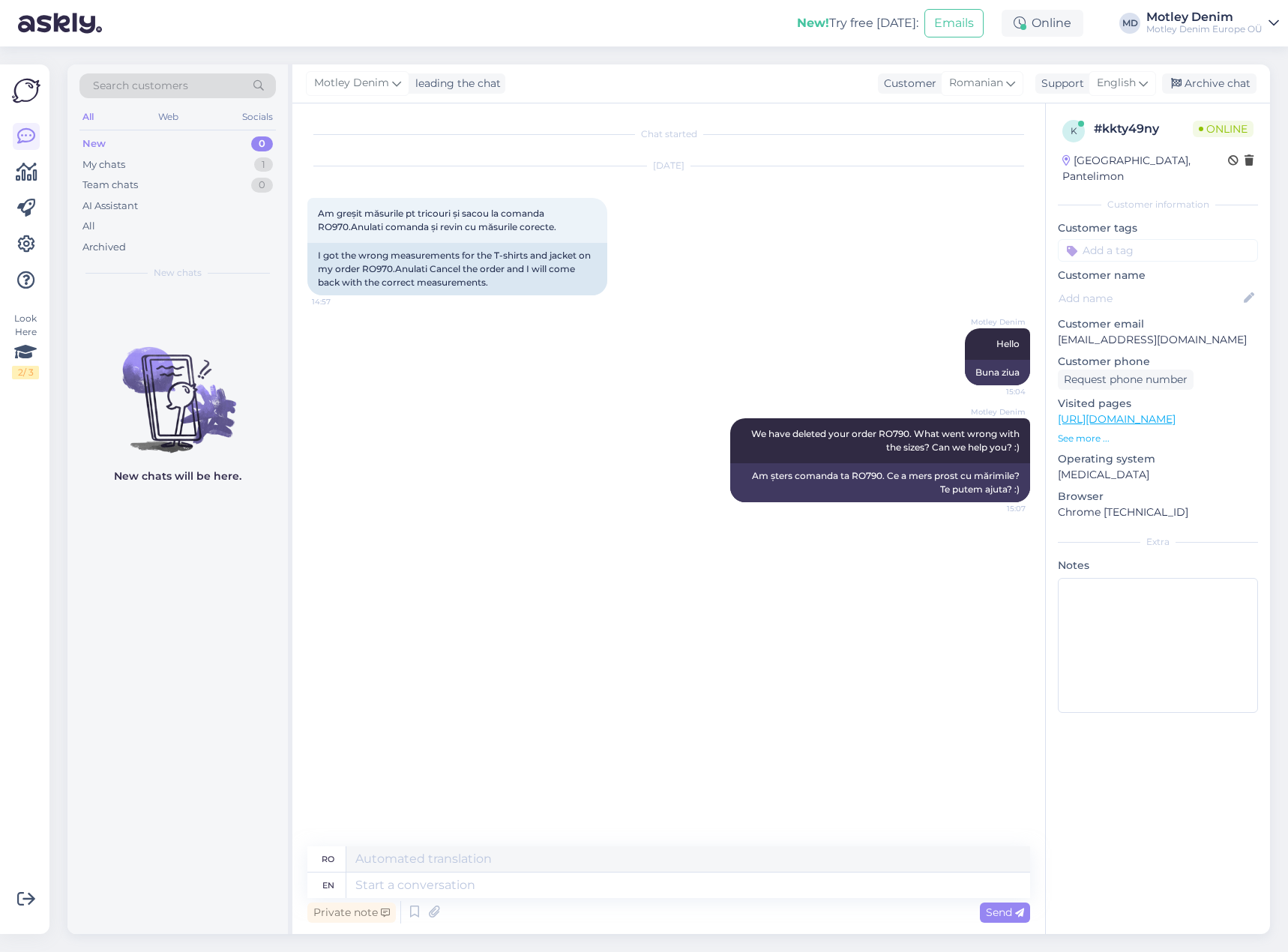
click at [912, 261] on div "[DATE] Am greșit măsurile pt tricouri și sacou la comanda RO970.Anulati comanda…" at bounding box center [669, 231] width 722 height 162
click at [231, 161] on div "My chats 1" at bounding box center [177, 165] width 197 height 21
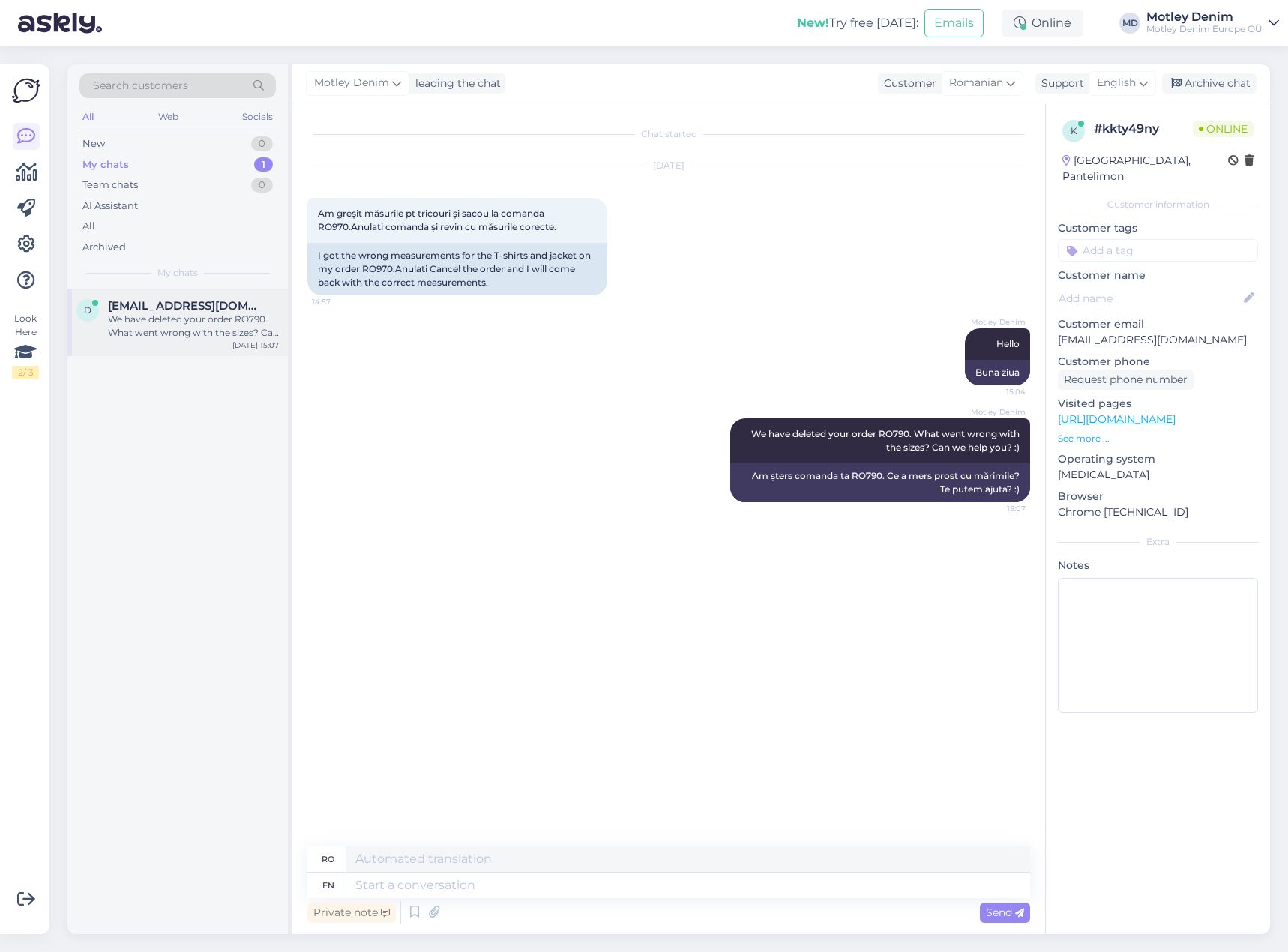
click at [217, 324] on div "We have deleted your order RO790. What went wrong with the sizes? Can we help y…" at bounding box center [193, 325] width 171 height 27
click at [634, 426] on div "Motley Denim We have deleted your order RO790. What went wrong with the sizes? …" at bounding box center [669, 460] width 722 height 117
drag, startPoint x: 907, startPoint y: 375, endPoint x: 817, endPoint y: 367, distance: 90.4
click at [906, 375] on div "Motley Denim Hello 15:04 Buna ziua" at bounding box center [669, 356] width 722 height 90
click at [1203, 83] on div "Archive chat" at bounding box center [1210, 84] width 95 height 20
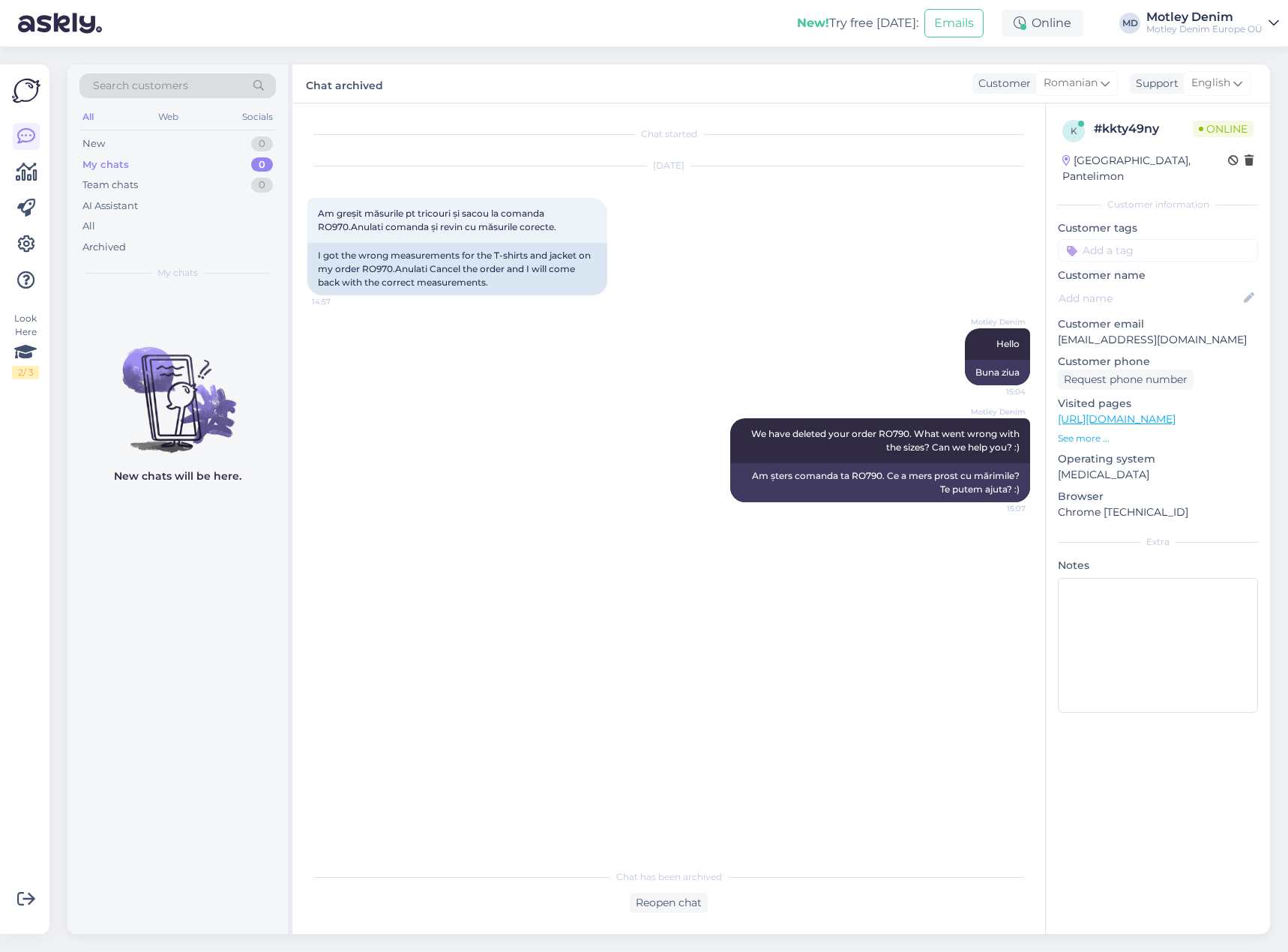
click at [717, 224] on div "[DATE] Am greșit măsurile pt tricouri și sacou la comanda RO970.Anulati comanda…" at bounding box center [669, 231] width 722 height 162
click at [806, 250] on div "[DATE] Am greșit măsurile pt tricouri și sacou la comanda RO970.Anulati comanda…" at bounding box center [669, 231] width 722 height 162
click at [817, 224] on div "[DATE] Am greșit măsurile pt tricouri și sacou la comanda RO970.Anulati comanda…" at bounding box center [669, 231] width 722 height 162
click at [202, 81] on div "Search customers" at bounding box center [177, 86] width 197 height 25
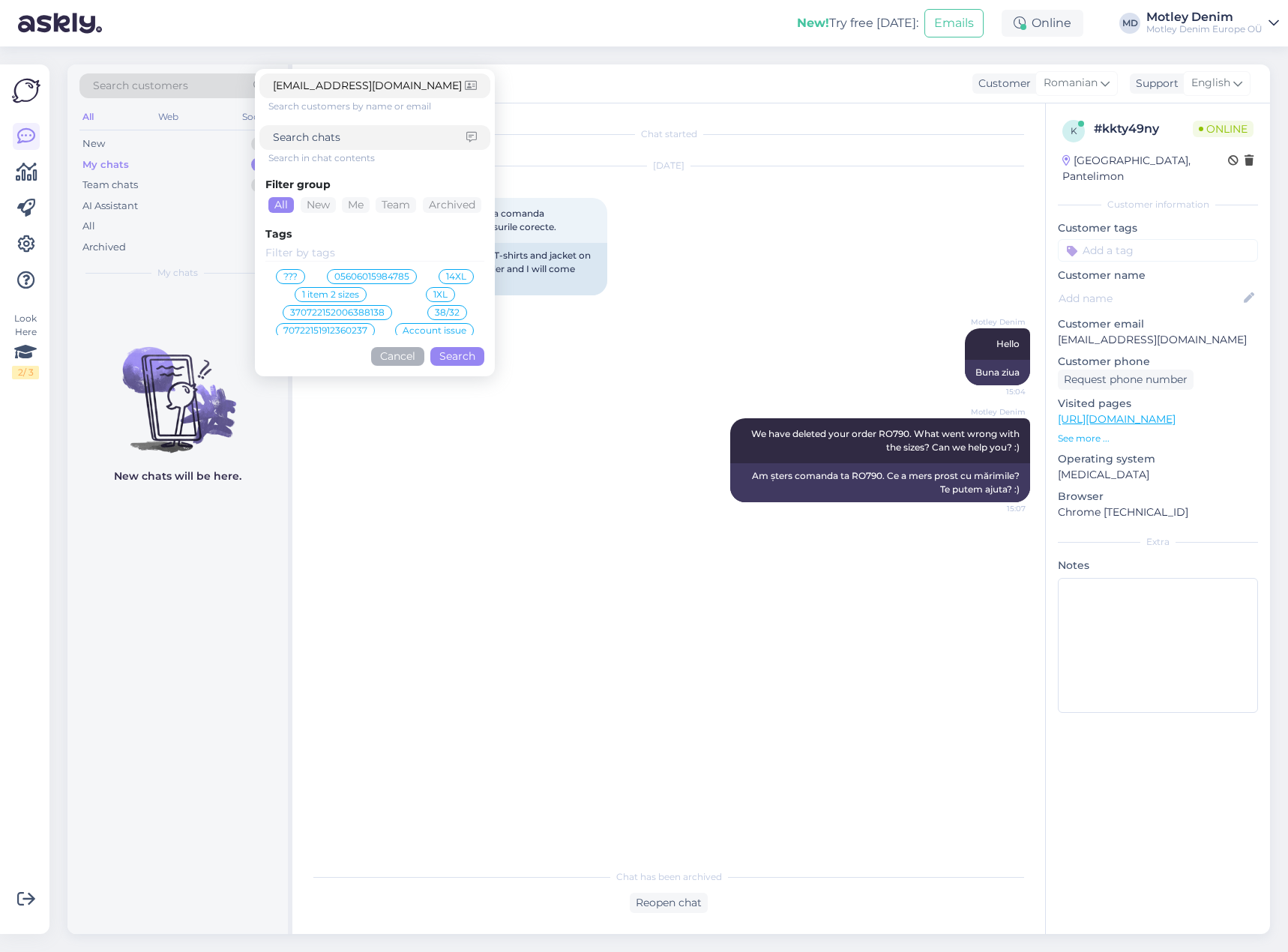
click at [445, 354] on button "Search" at bounding box center [457, 356] width 54 height 19
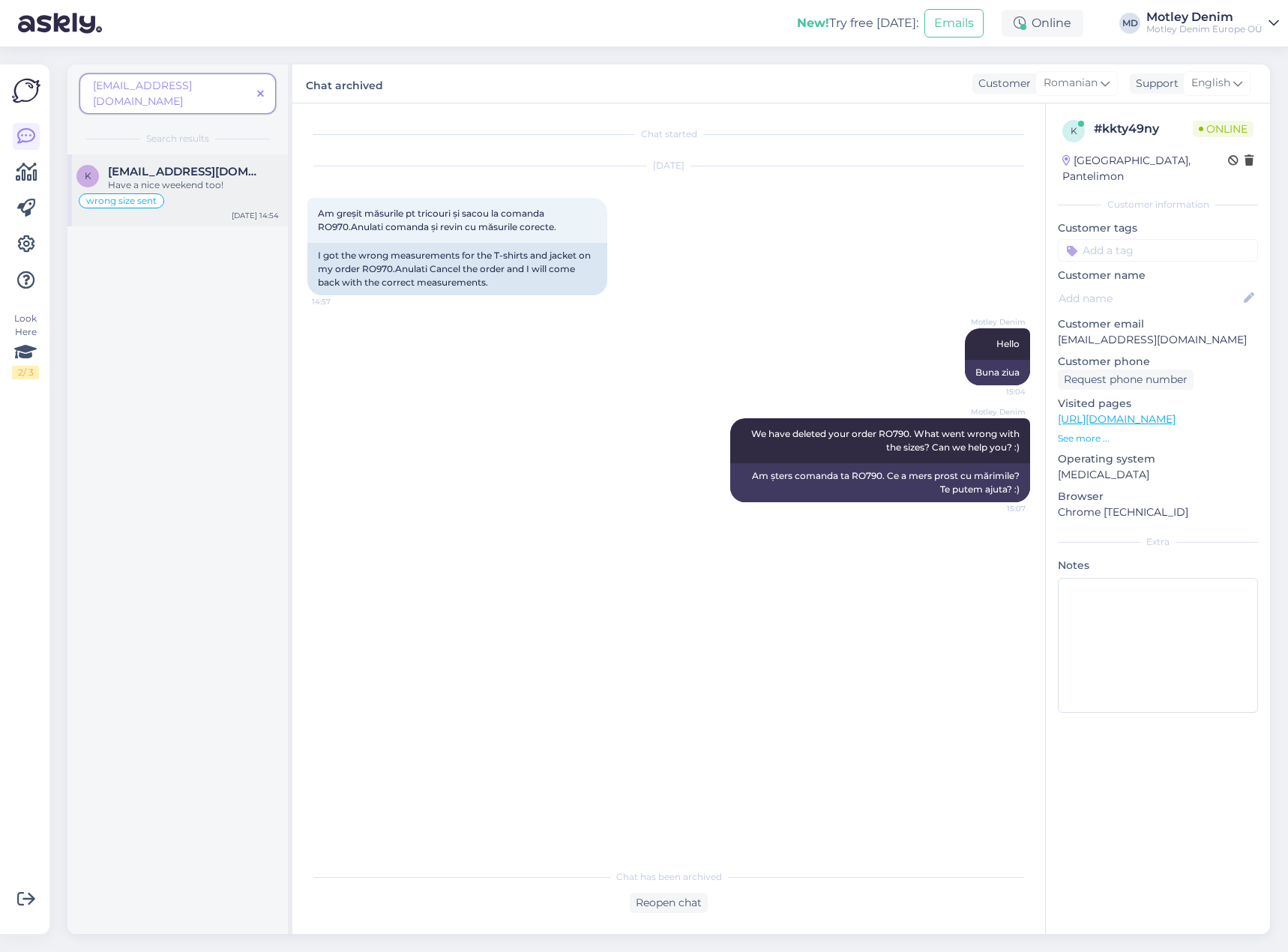
click at [225, 192] on div "wrong size sent" at bounding box center [177, 200] width 203 height 18
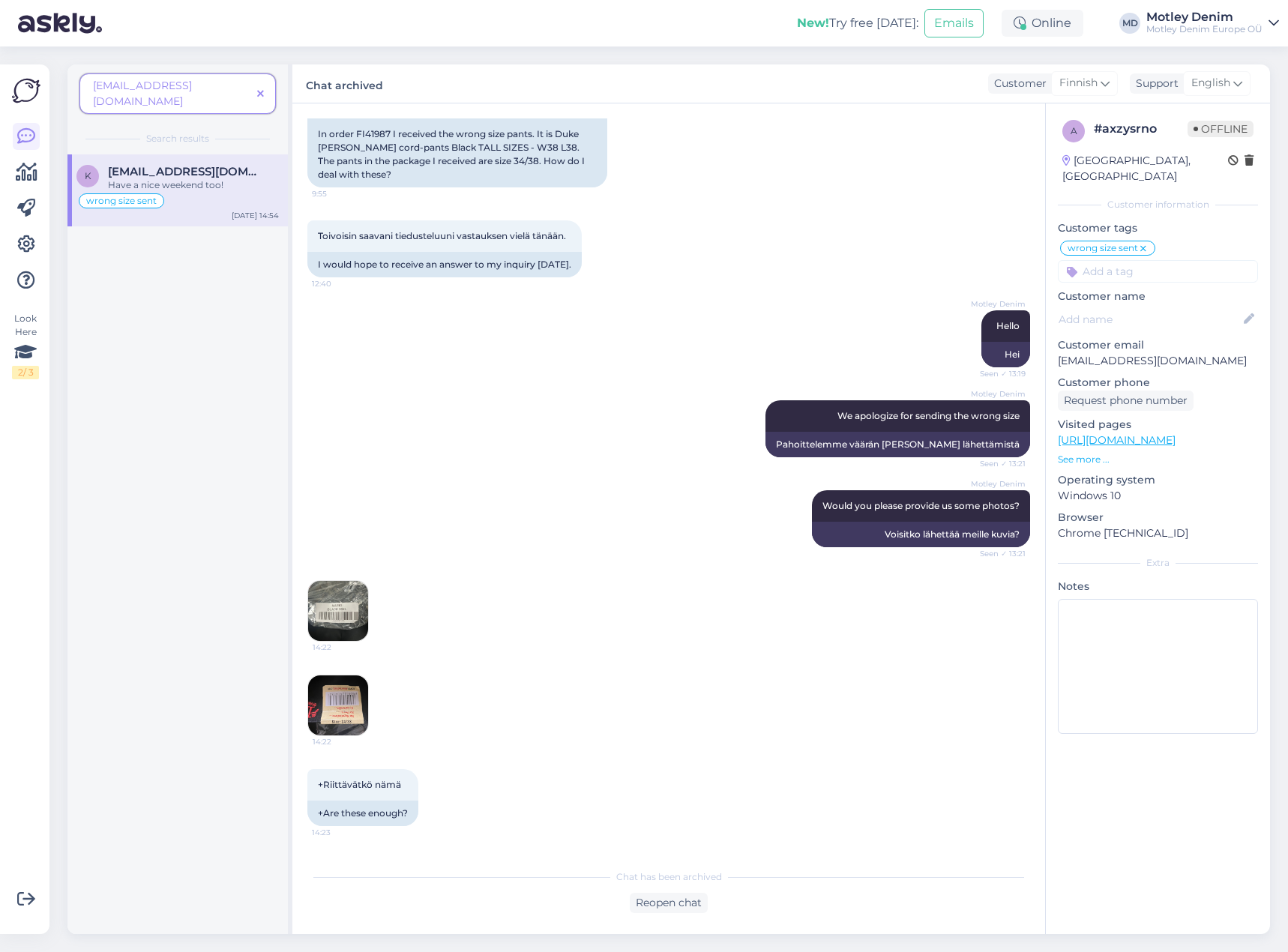
scroll to position [524, 0]
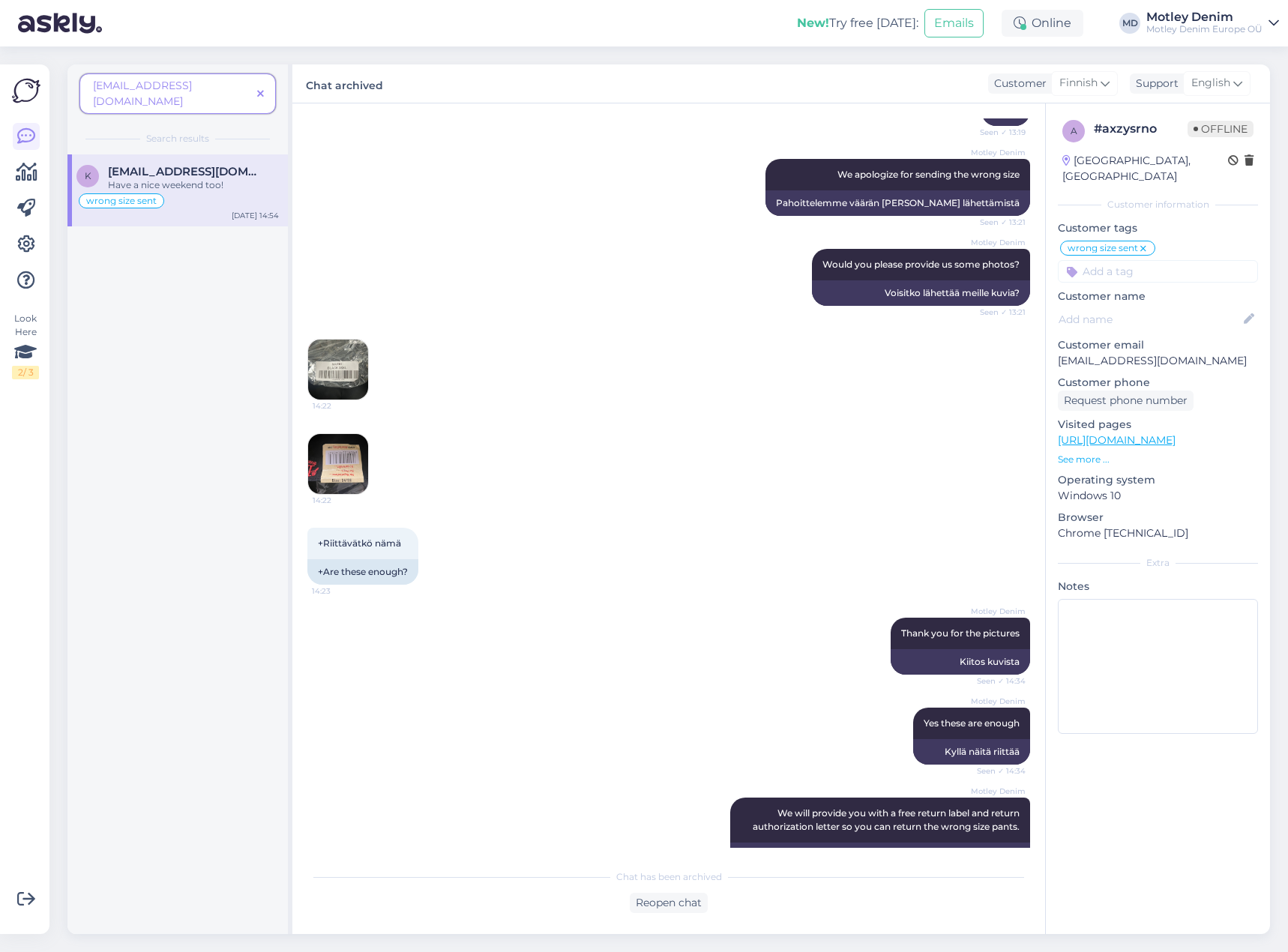
click at [268, 82] on div "[EMAIL_ADDRESS][DOMAIN_NAME]" at bounding box center [177, 94] width 197 height 40
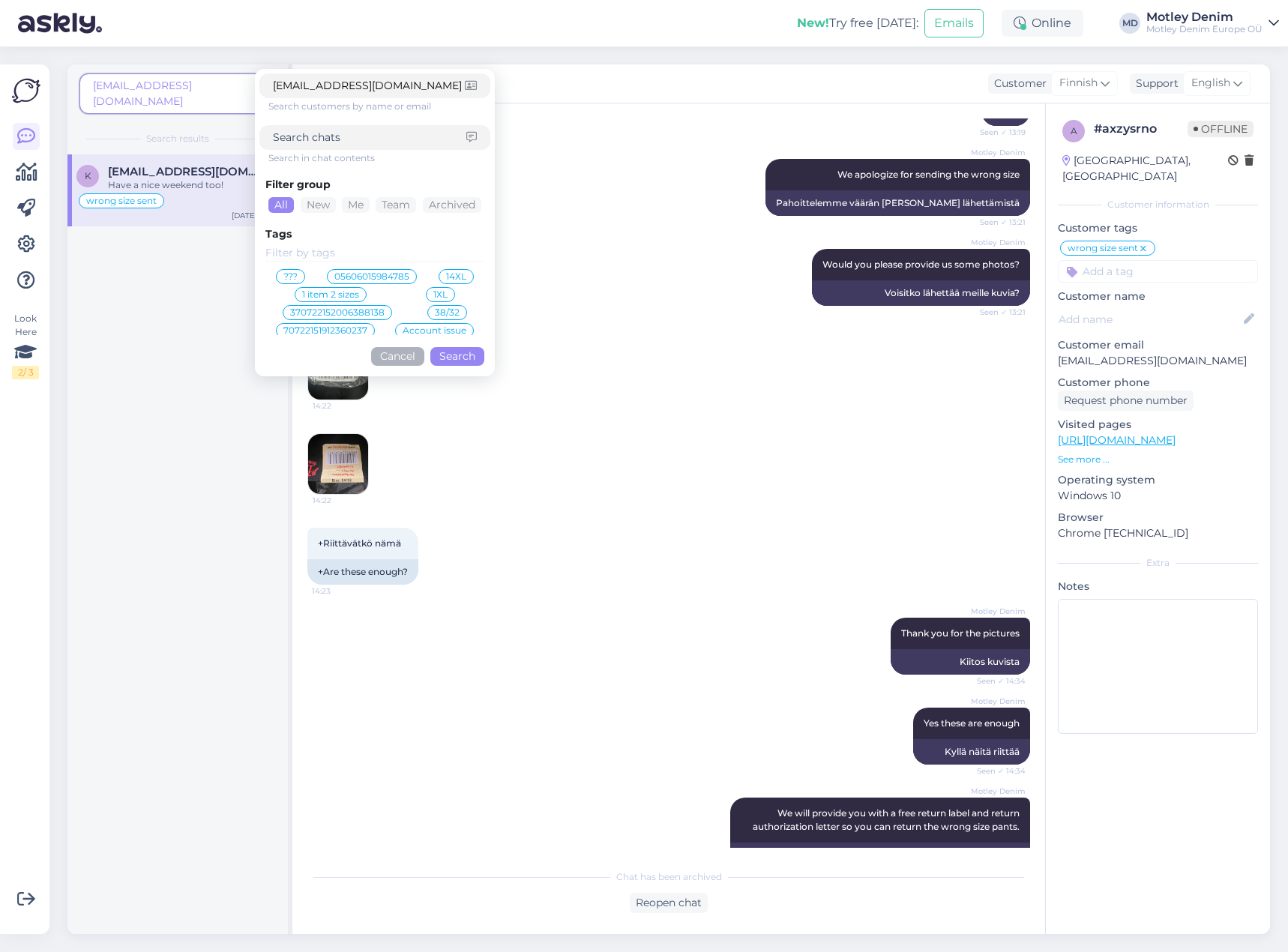
click at [192, 83] on span "[EMAIL_ADDRESS][DOMAIN_NAME]" at bounding box center [142, 93] width 99 height 30
drag, startPoint x: 313, startPoint y: 91, endPoint x: 329, endPoint y: 105, distance: 21.3
click at [313, 92] on input "[EMAIL_ADDRESS][DOMAIN_NAME]" at bounding box center [368, 85] width 192 height 16
paste input "iel2000"
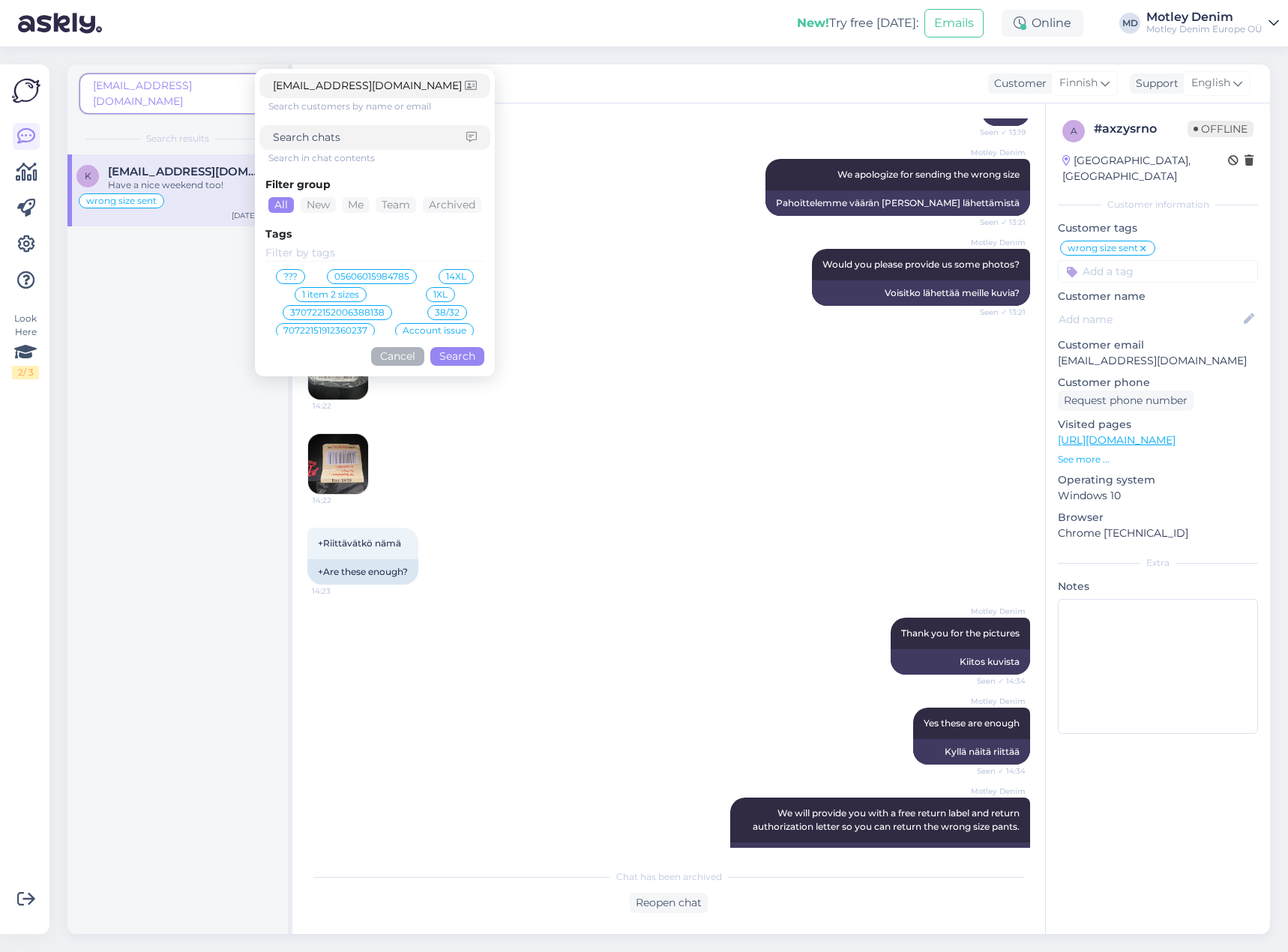
click at [464, 359] on button "Search" at bounding box center [457, 356] width 54 height 19
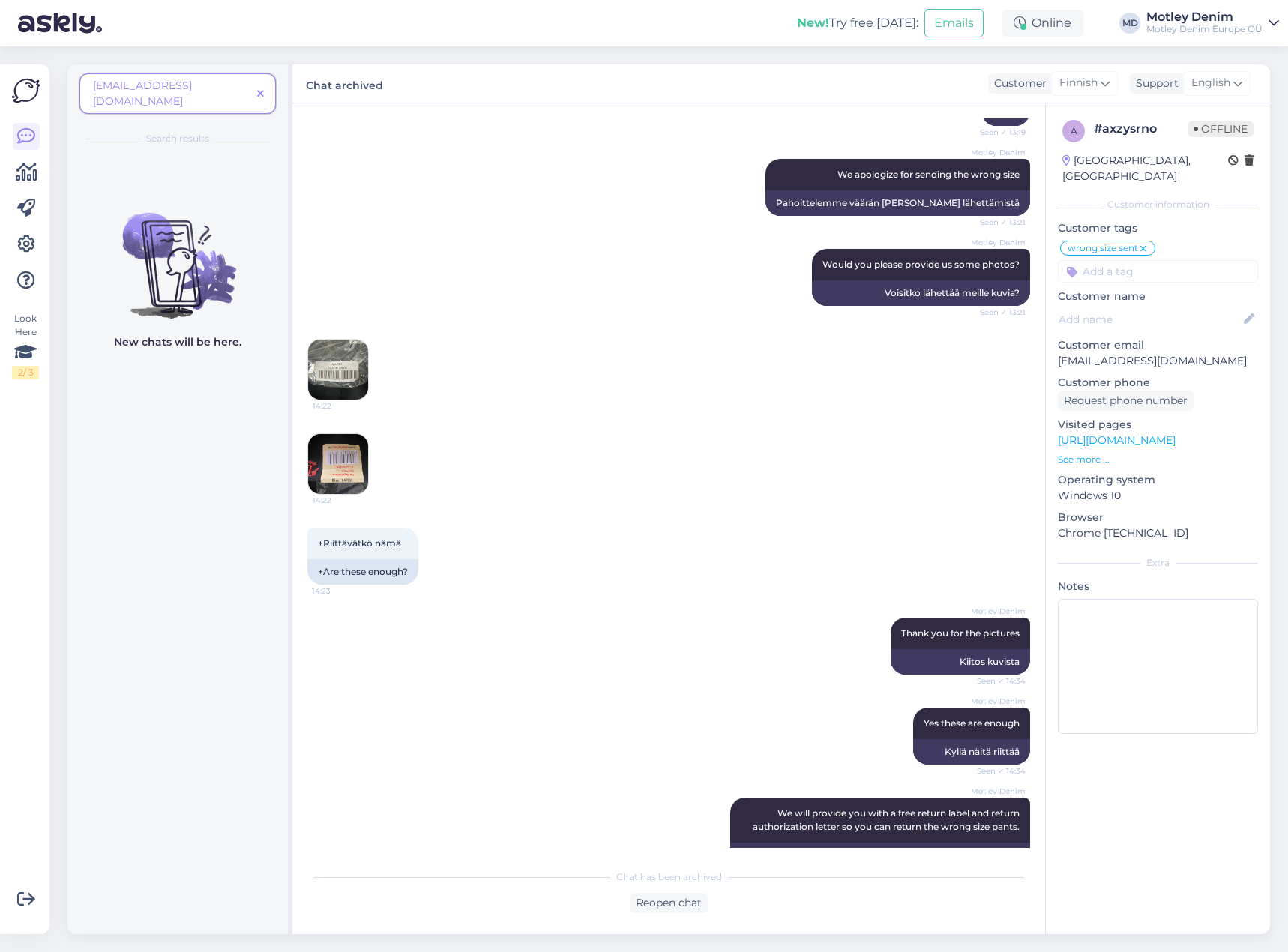
click at [261, 89] on icon at bounding box center [260, 95] width 7 height 11
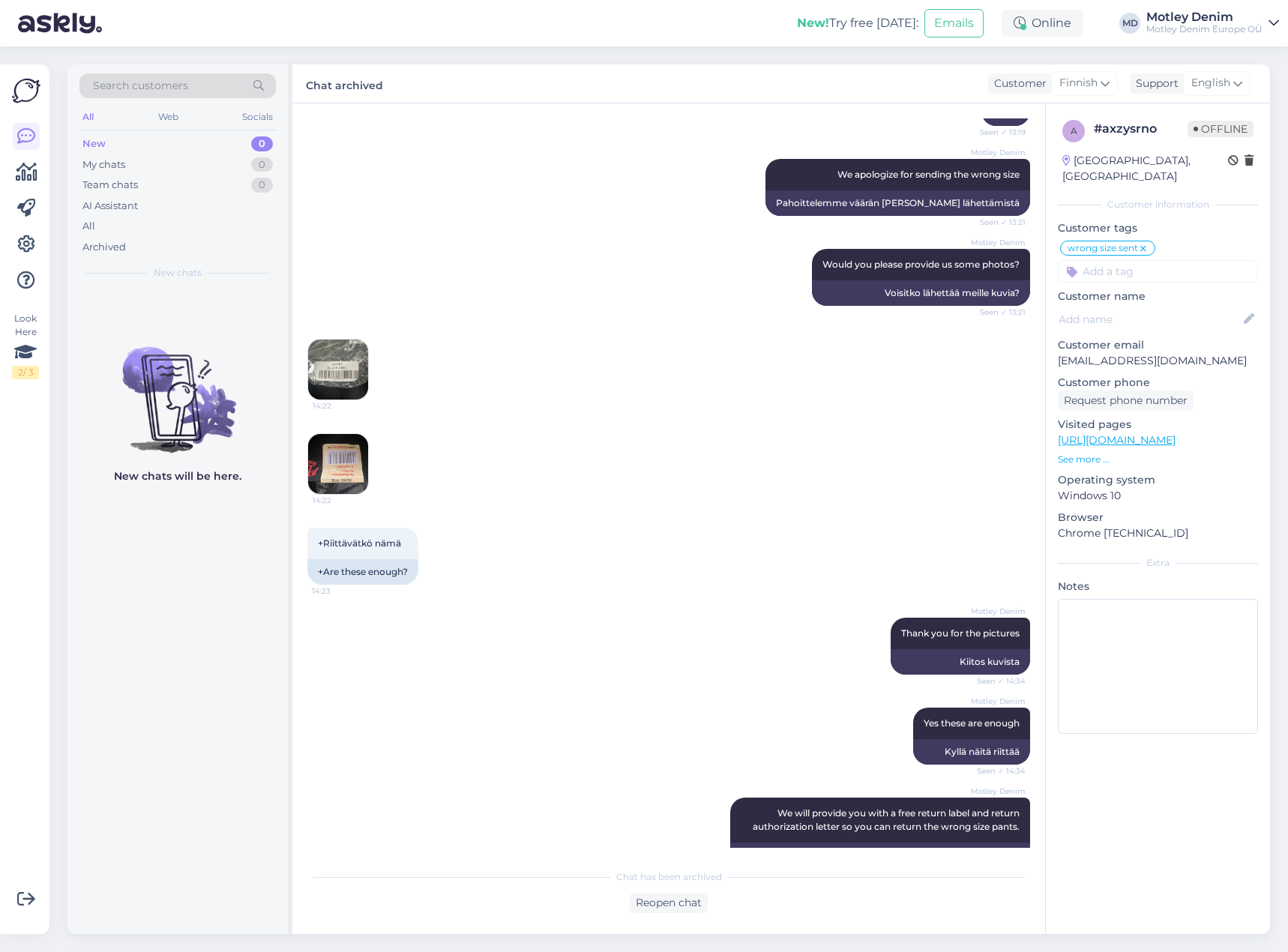
click at [204, 88] on div "Search customers" at bounding box center [177, 86] width 197 height 25
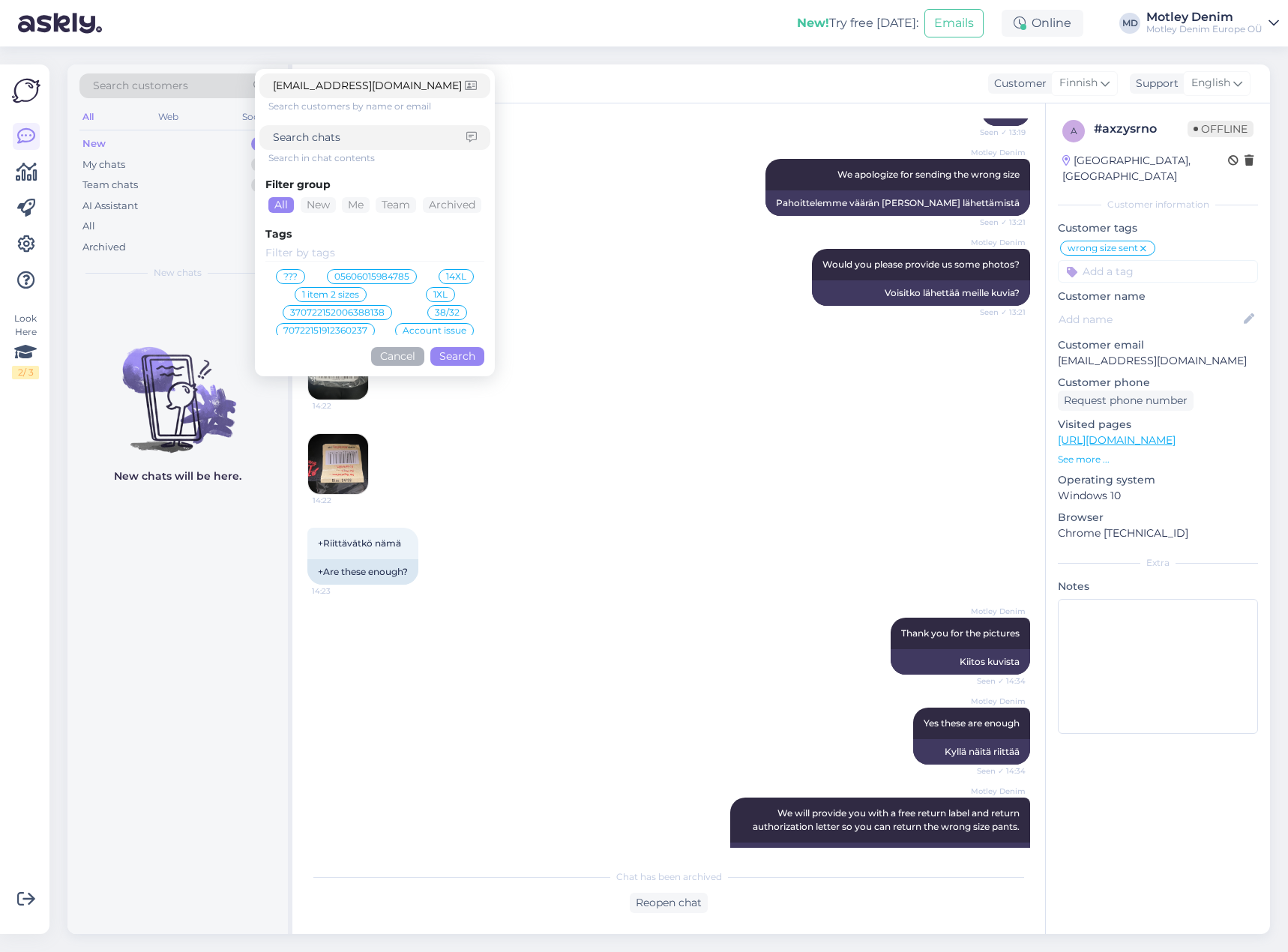
click at [458, 354] on button "Search" at bounding box center [457, 356] width 54 height 19
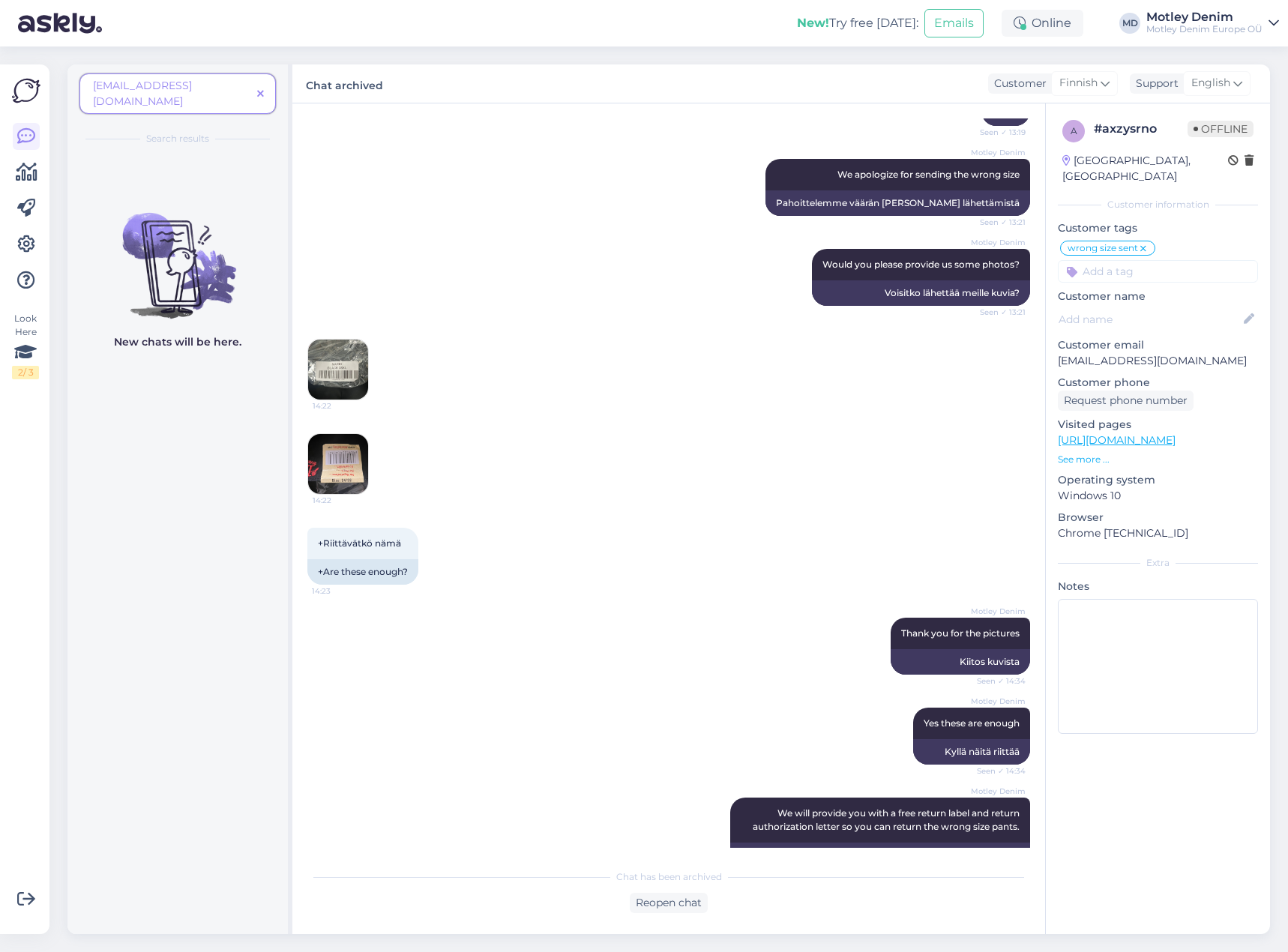
click at [265, 91] on span at bounding box center [260, 94] width 19 height 16
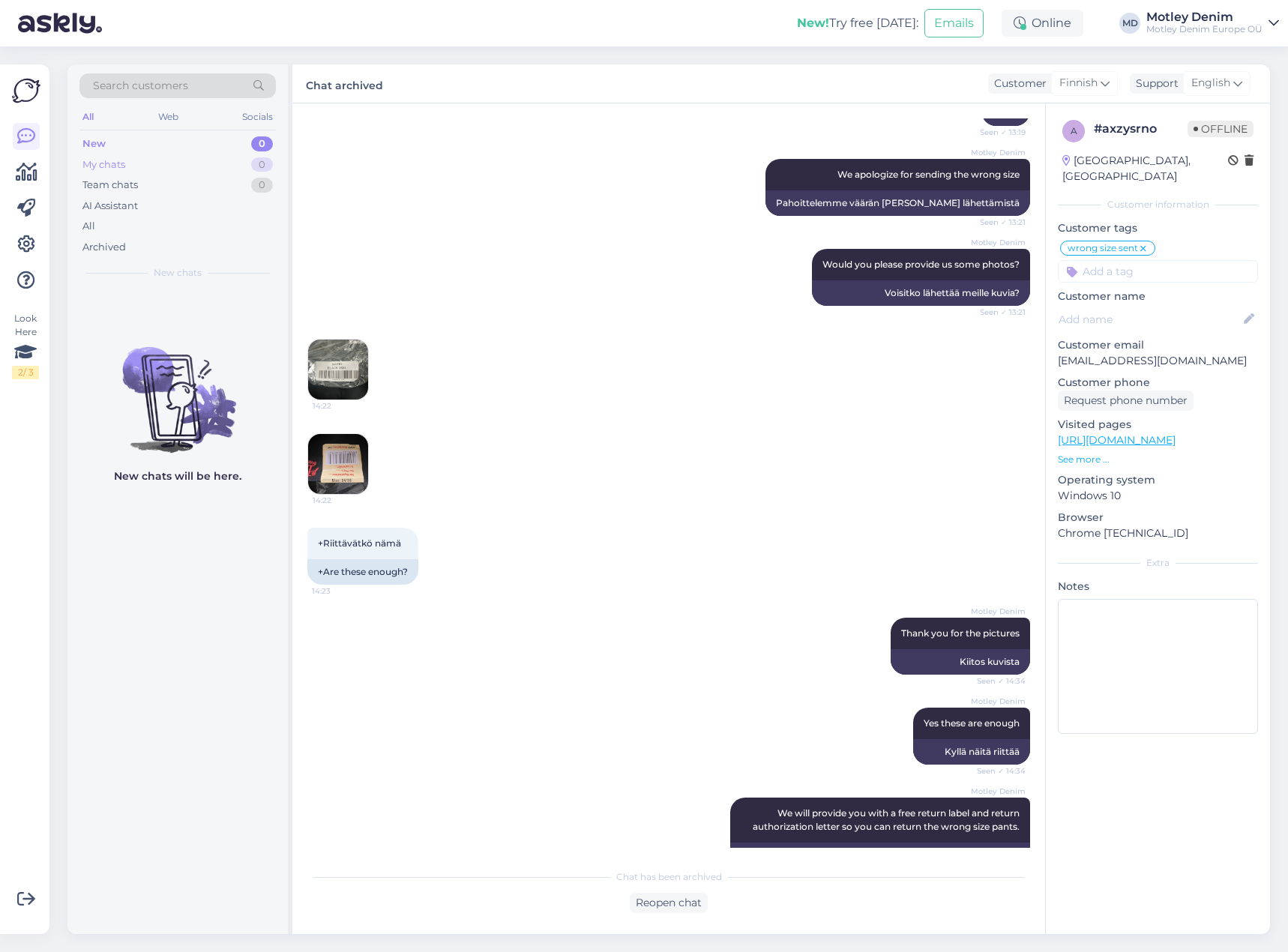
click at [182, 160] on div "My chats 0" at bounding box center [177, 165] width 197 height 21
click at [119, 224] on div "All" at bounding box center [177, 226] width 197 height 21
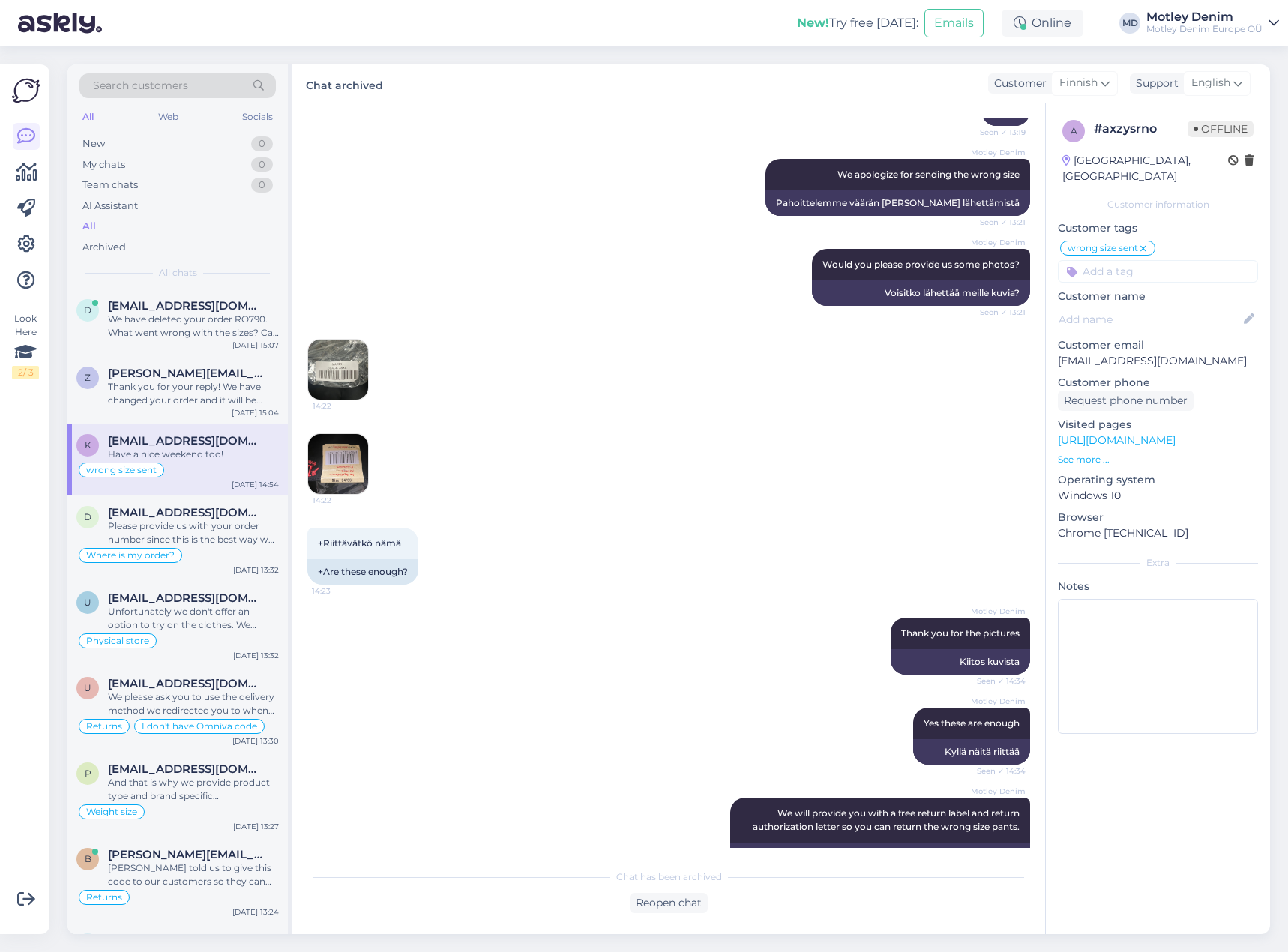
click at [199, 83] on div "Search customers" at bounding box center [177, 86] width 197 height 25
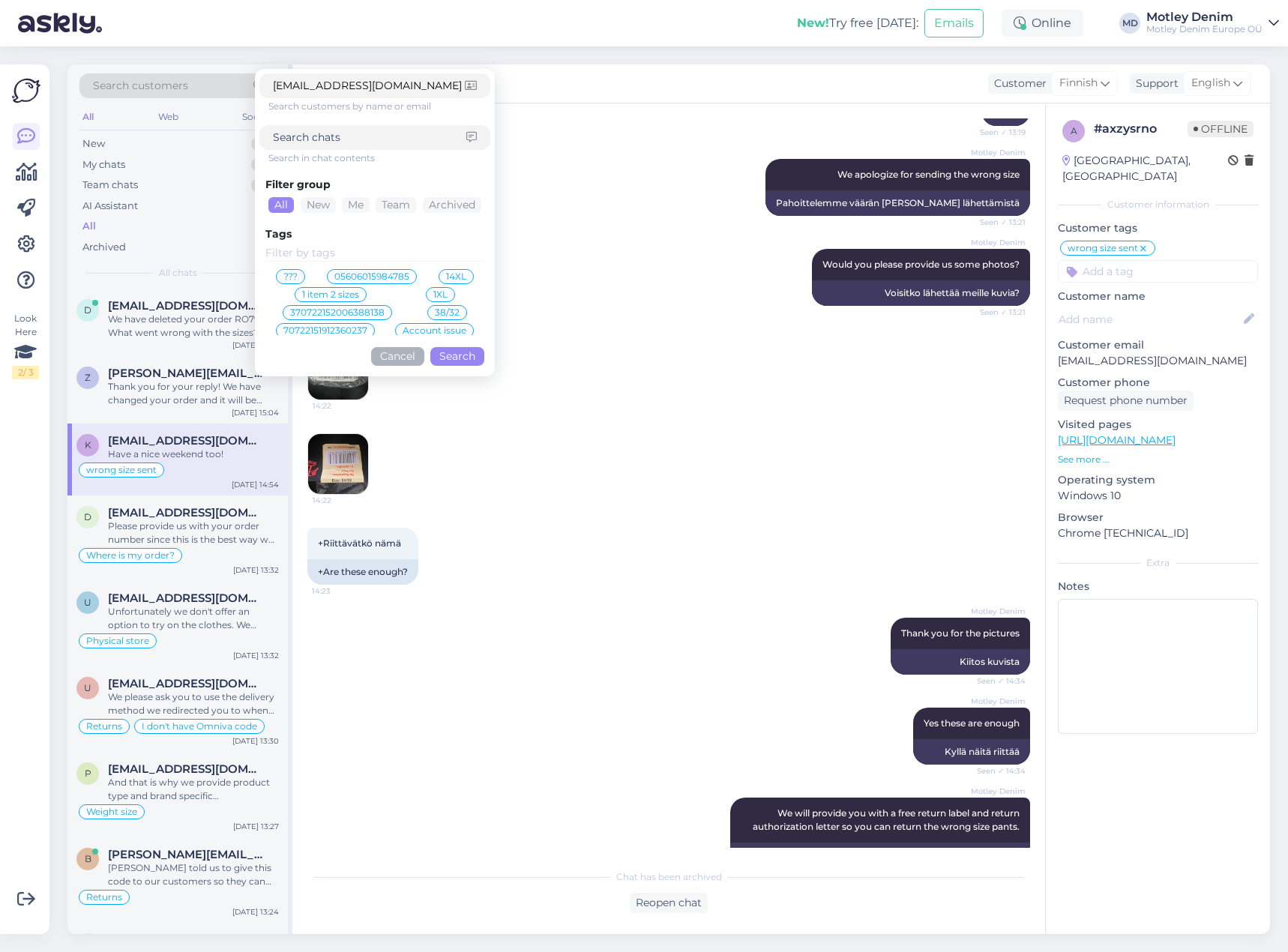
click at [448, 363] on button "Search" at bounding box center [457, 356] width 54 height 19
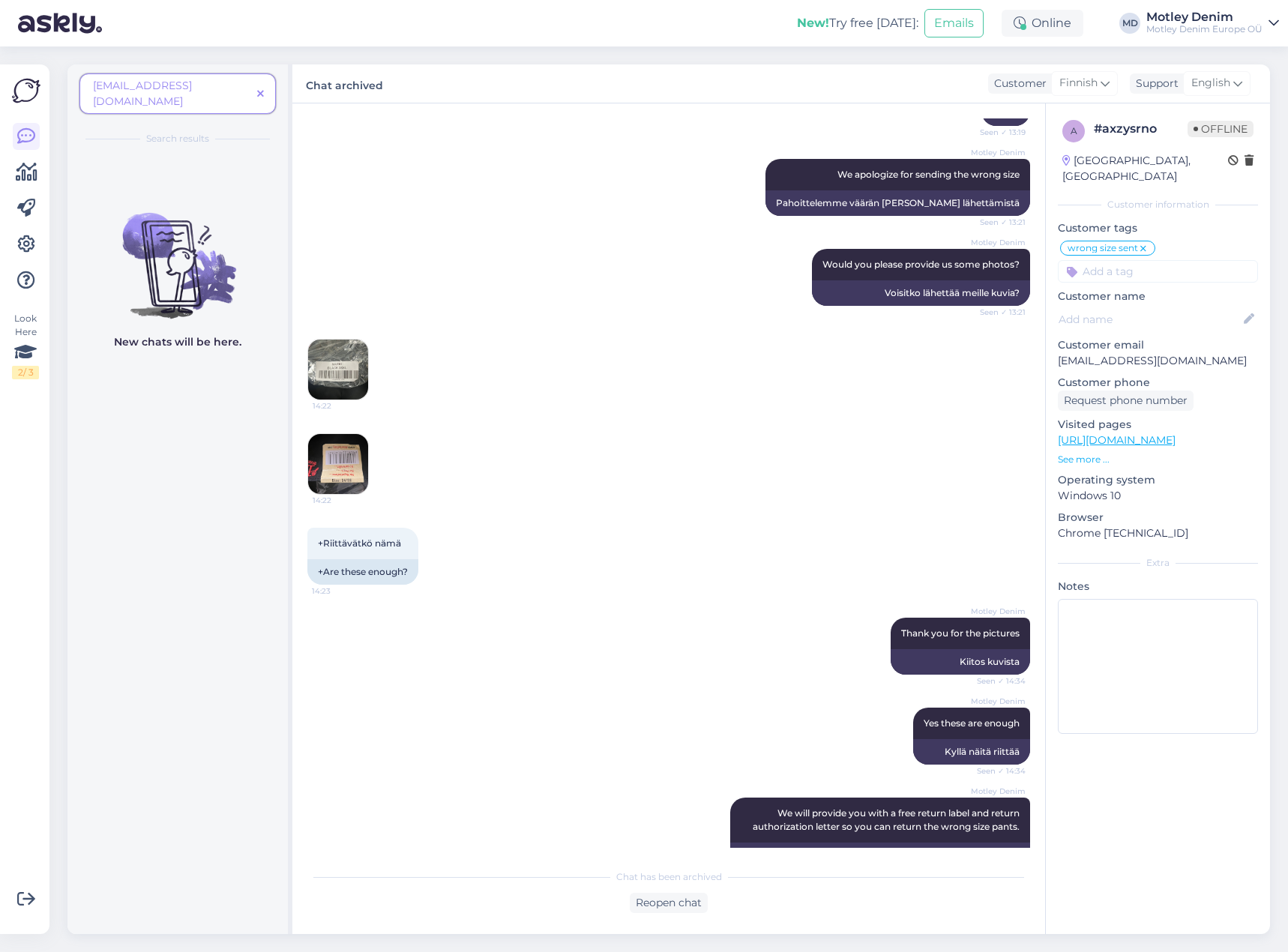
click at [96, 84] on span "[EMAIL_ADDRESS][DOMAIN_NAME]" at bounding box center [142, 93] width 99 height 30
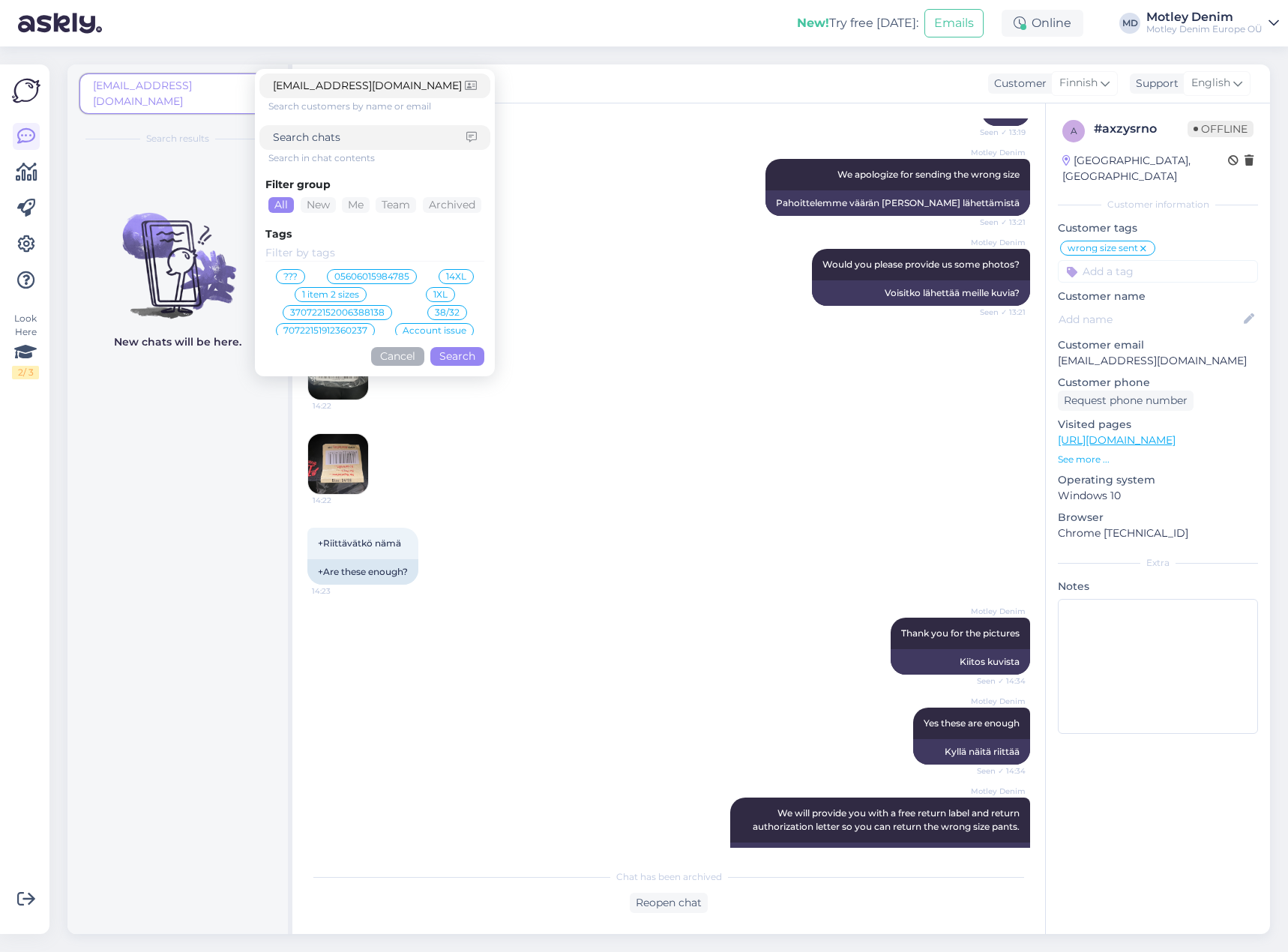
click at [408, 355] on button "Cancel" at bounding box center [398, 356] width 54 height 19
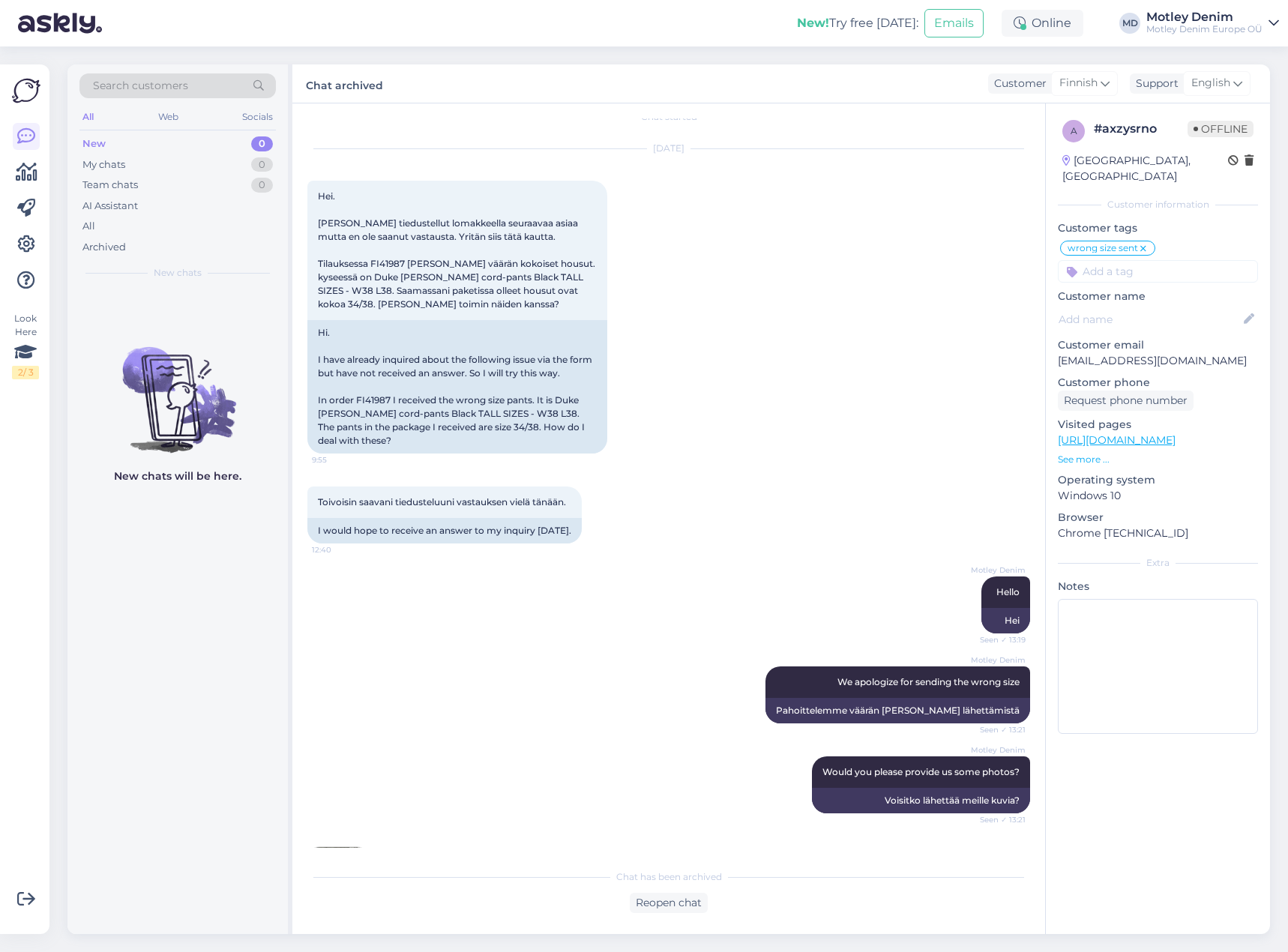
scroll to position [0, 0]
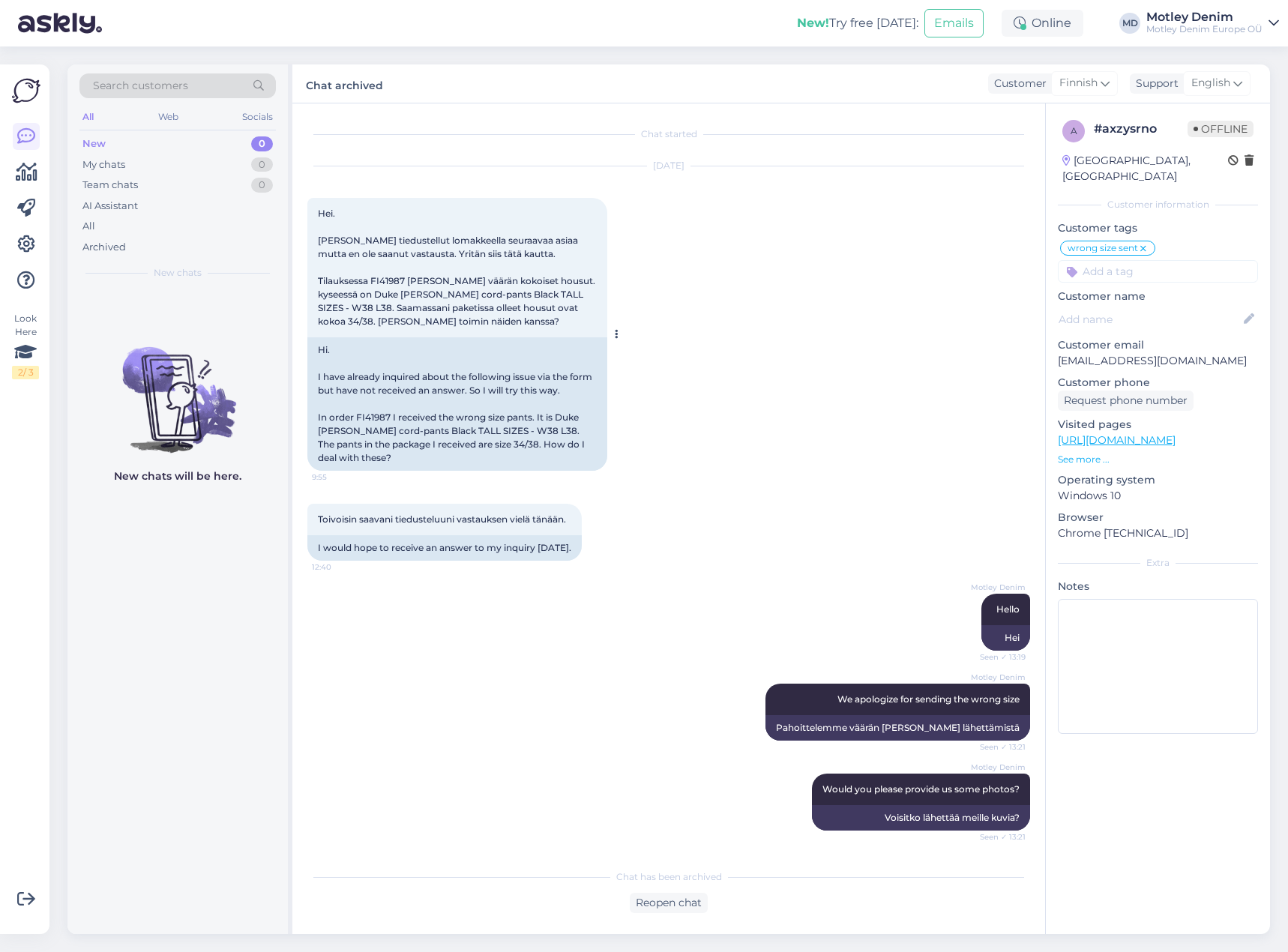
click at [368, 414] on div "Hi. I have already inquired about the following issue via the form but have not…" at bounding box center [458, 404] width 300 height 134
click at [182, 90] on span "Search customers" at bounding box center [141, 85] width 96 height 16
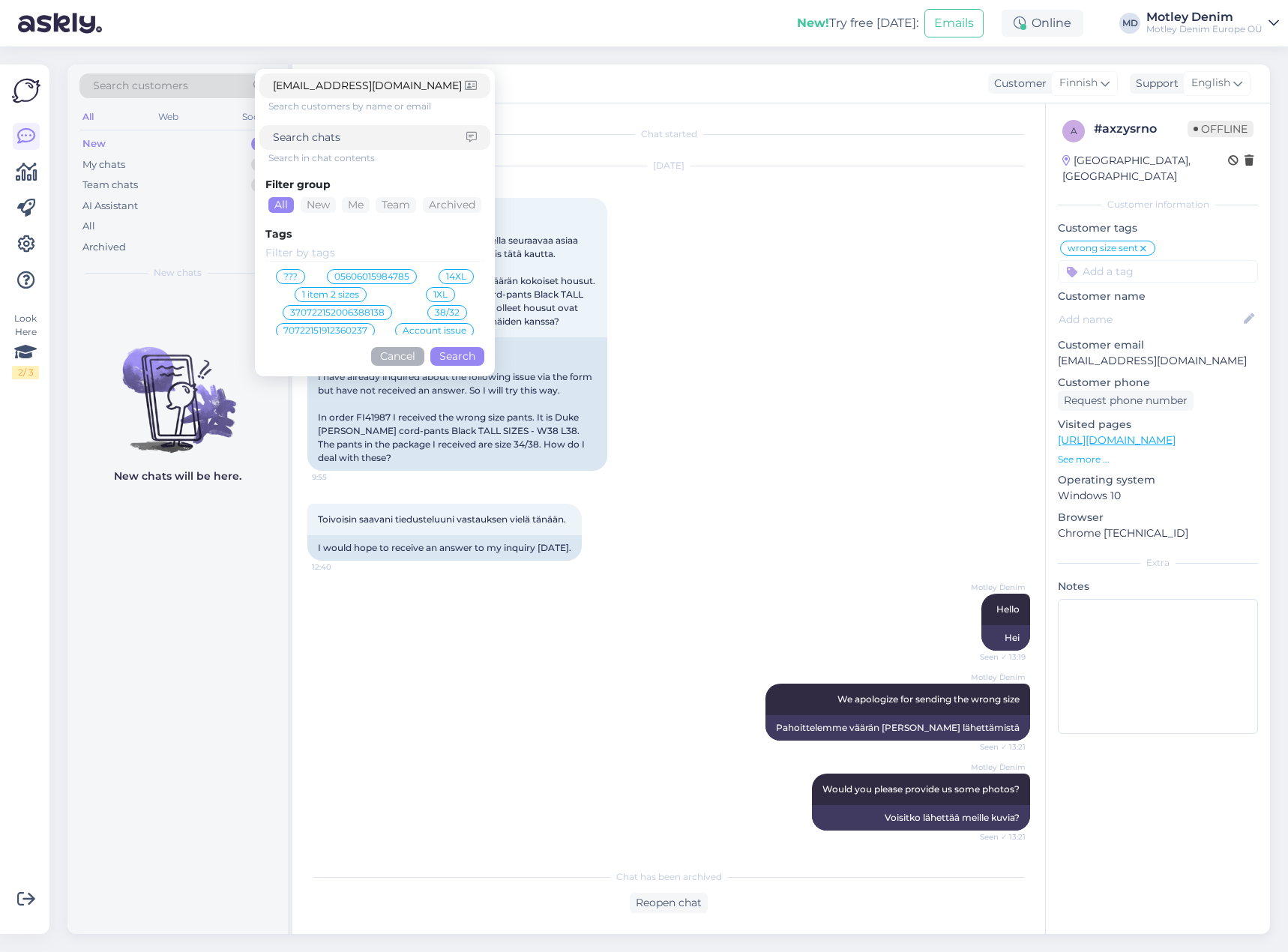
click at [458, 362] on button "Search" at bounding box center [457, 356] width 54 height 19
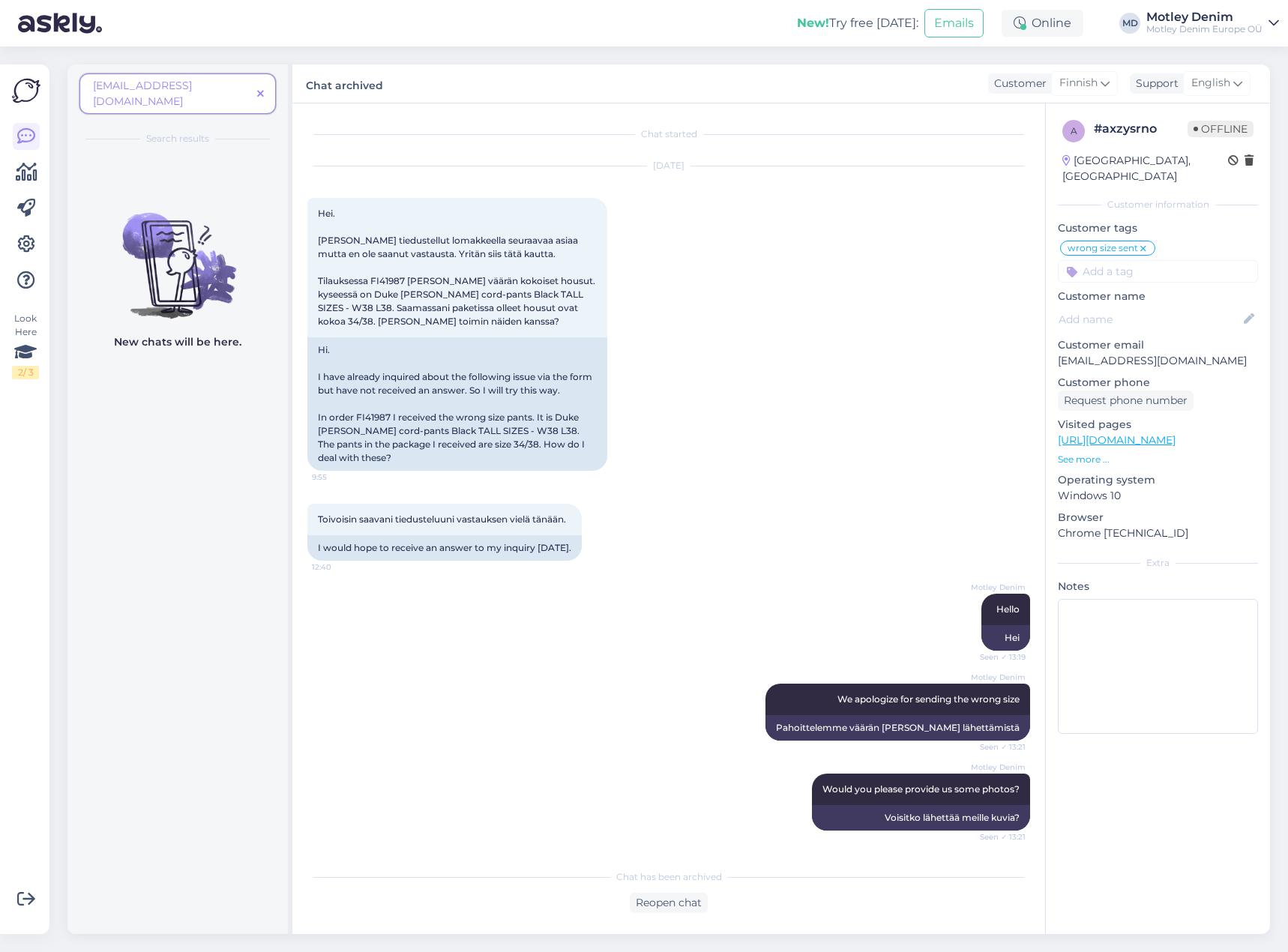
click at [264, 86] on span at bounding box center [260, 94] width 19 height 16
